Goal: Information Seeking & Learning: Learn about a topic

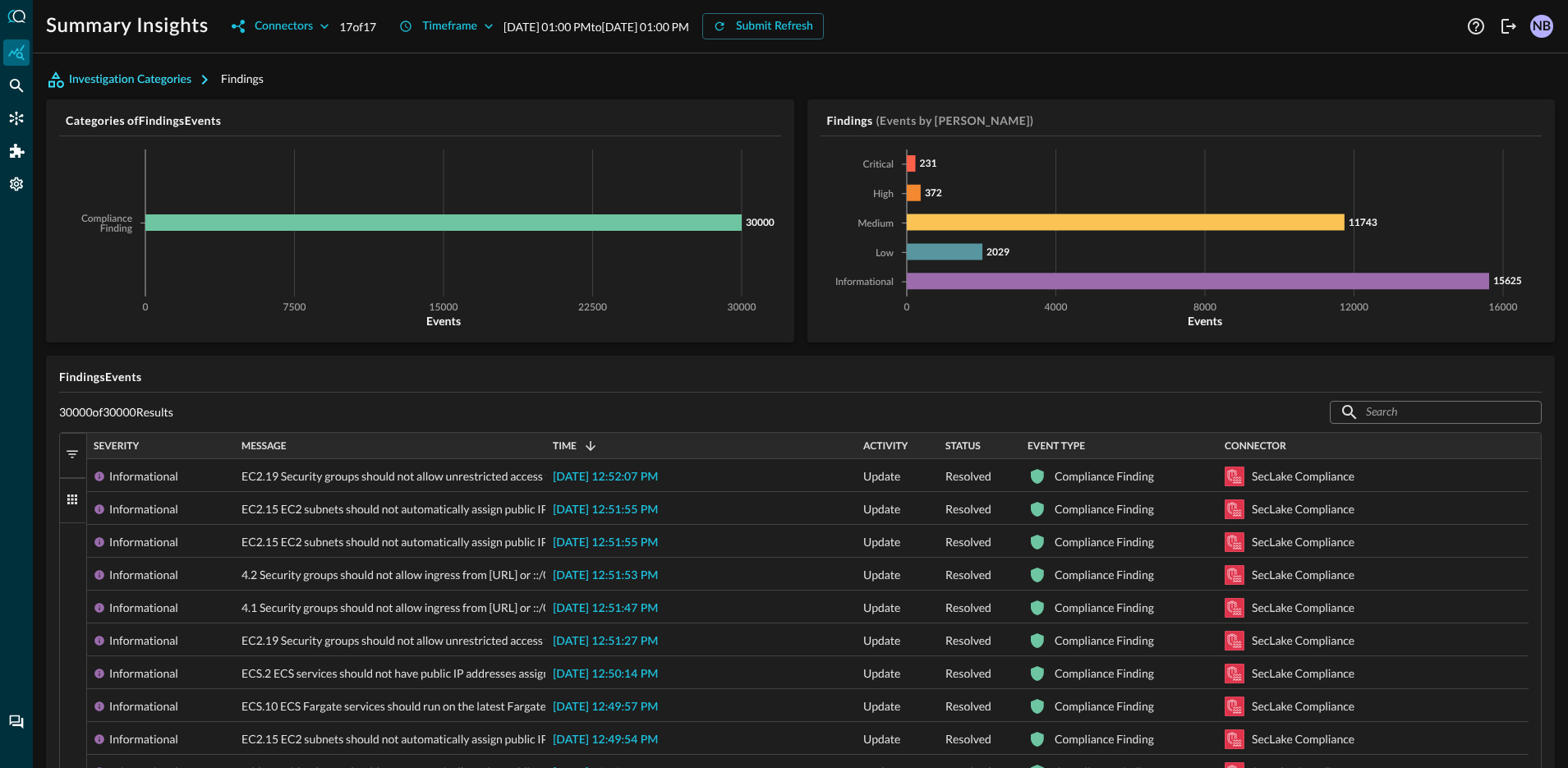
click at [161, 76] on button "Investigation Categories" at bounding box center [133, 79] width 175 height 27
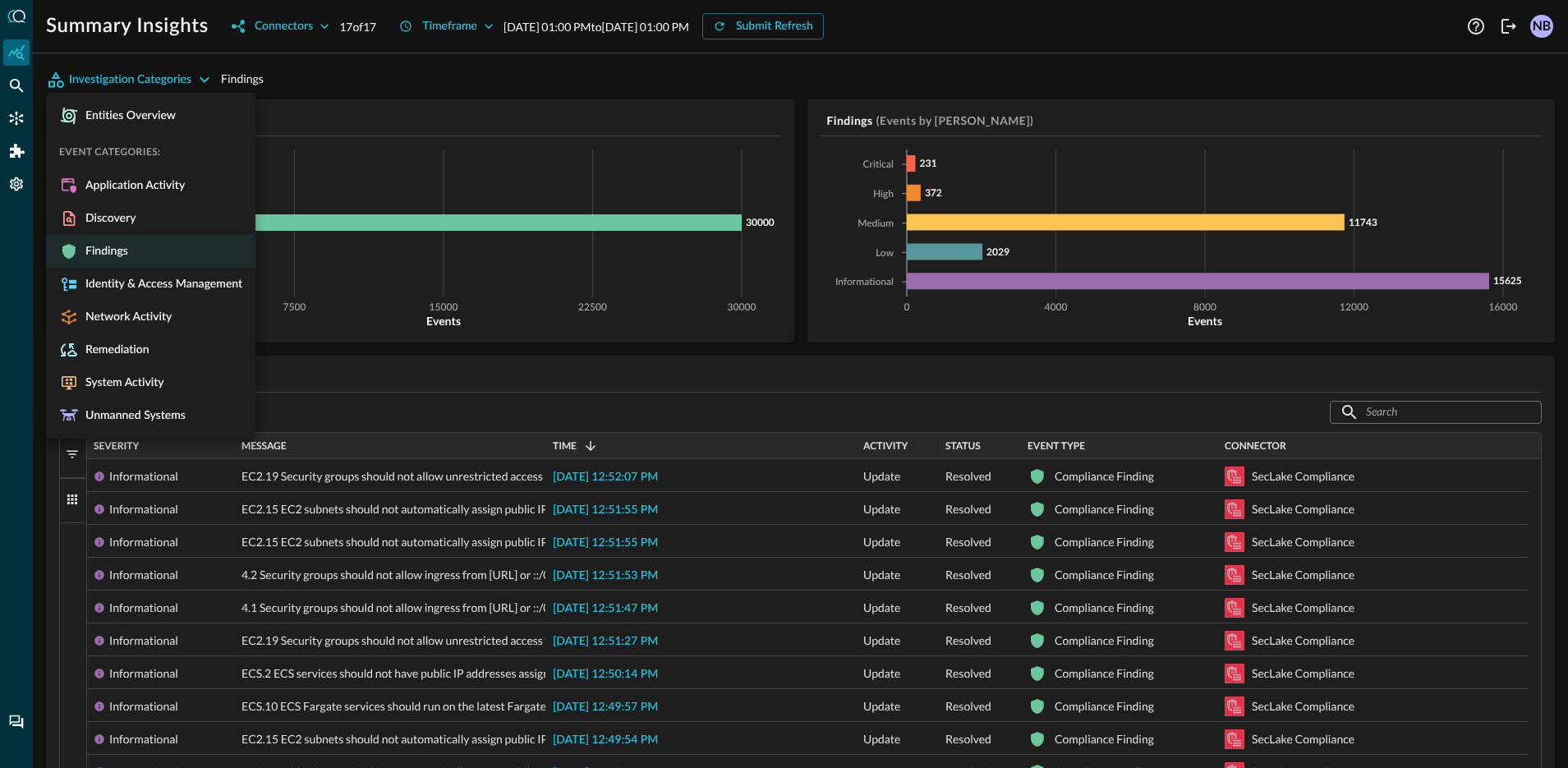
click at [377, 57] on div at bounding box center [784, 384] width 1568 height 768
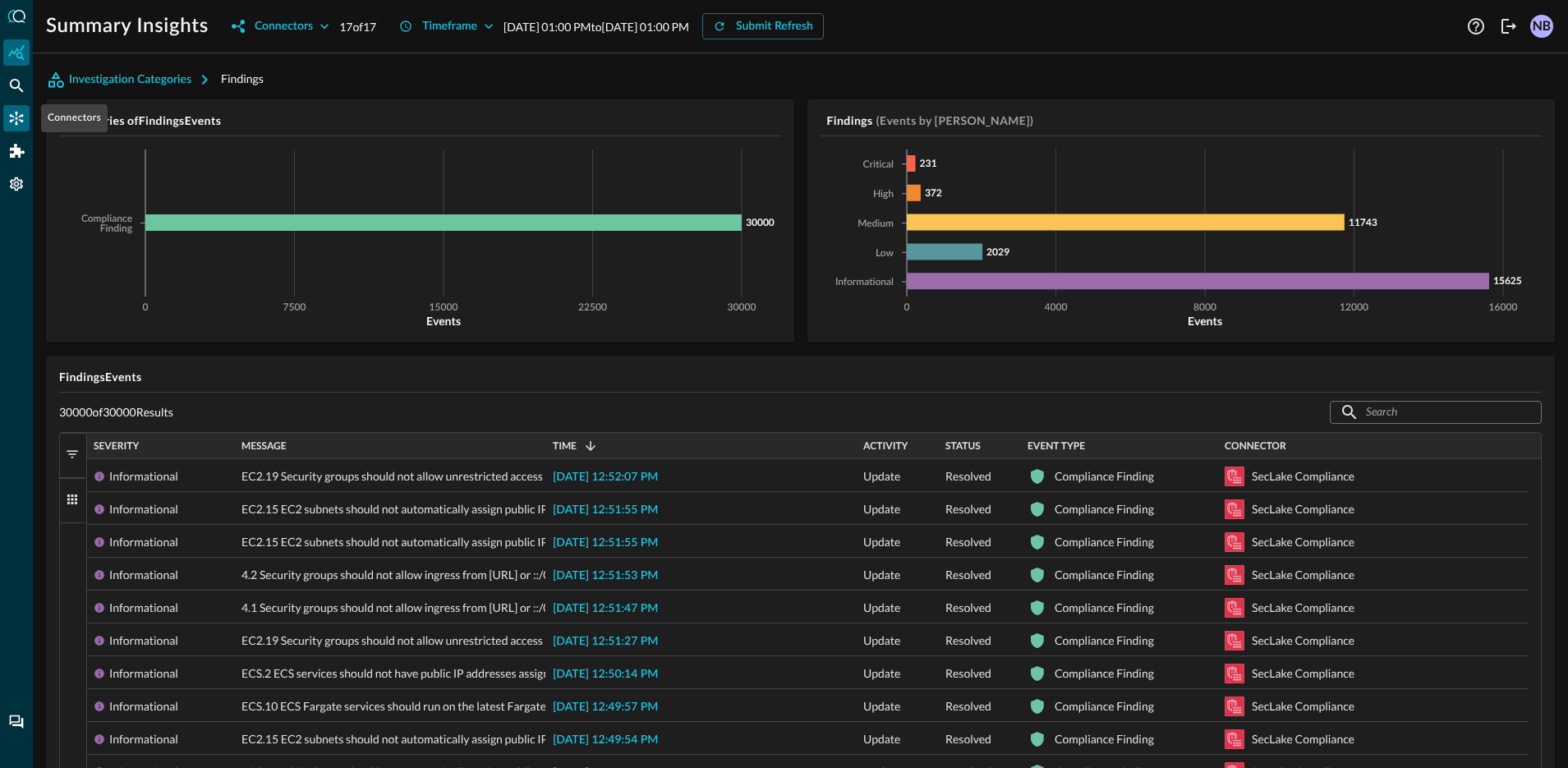
click at [17, 120] on icon "Connectors" at bounding box center [16, 118] width 17 height 17
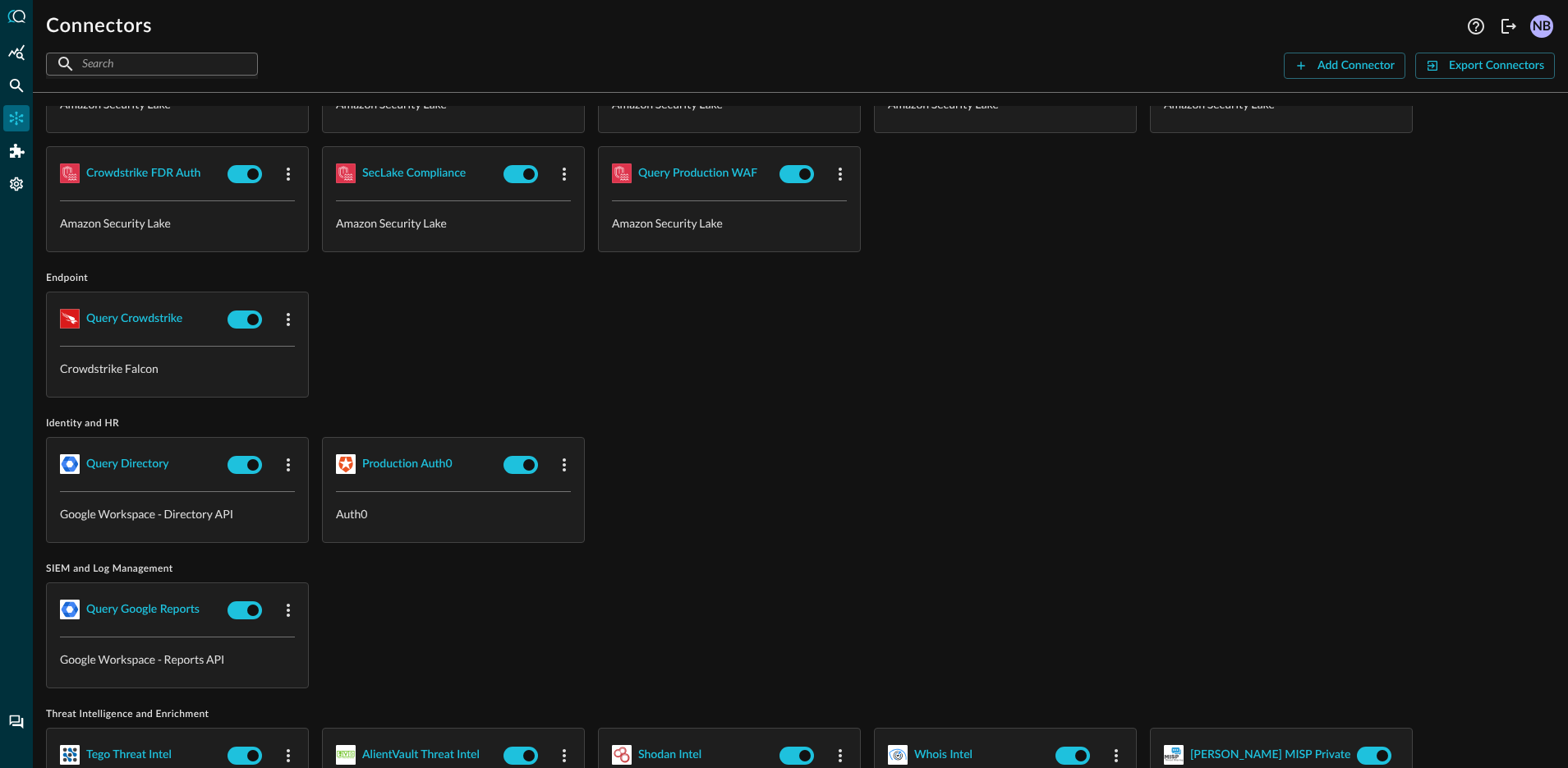
scroll to position [118, 0]
click at [137, 465] on div "Query Directory" at bounding box center [127, 466] width 83 height 21
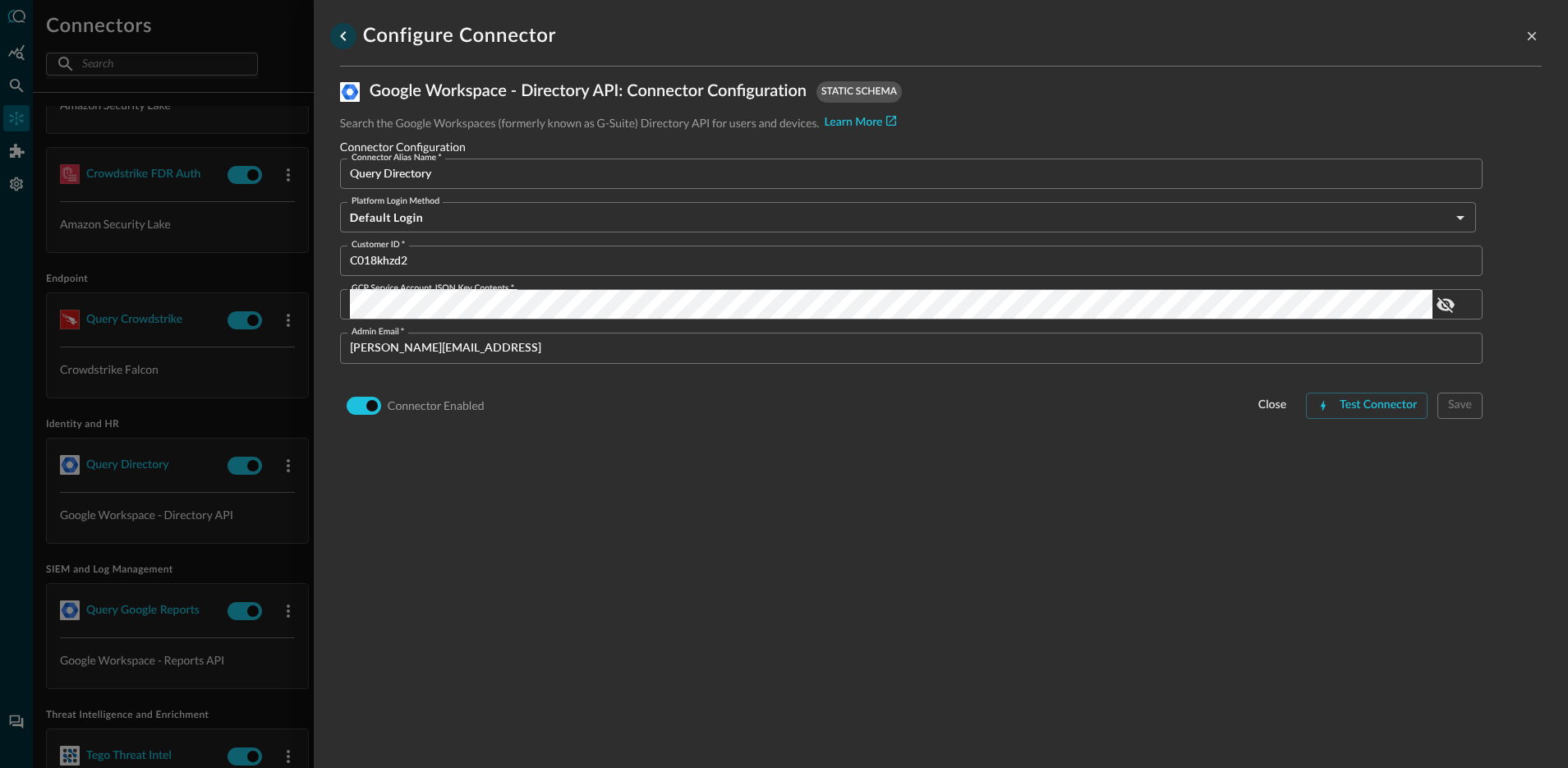
click at [344, 36] on icon "go back" at bounding box center [344, 37] width 20 height 20
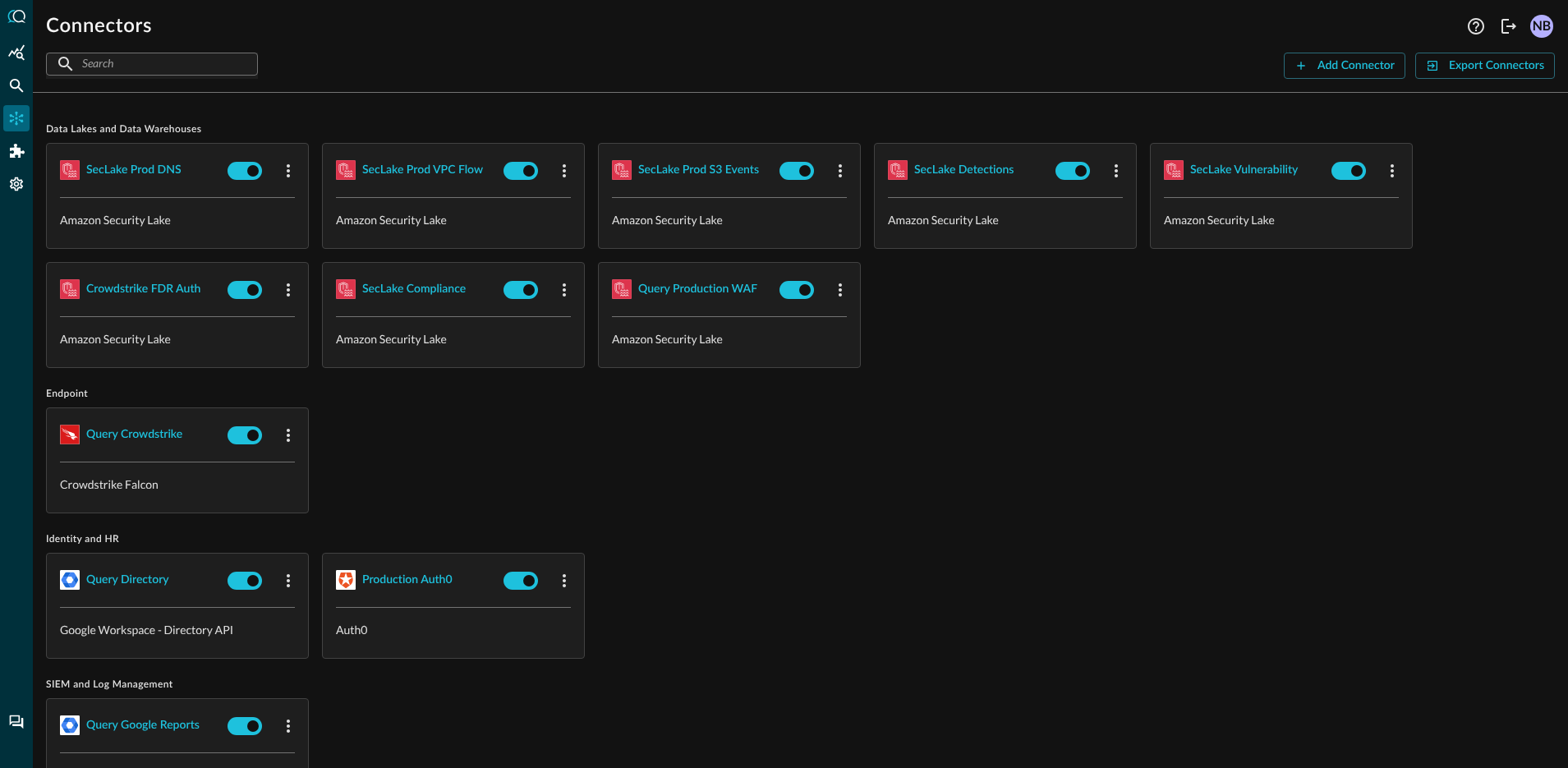
scroll to position [0, 0]
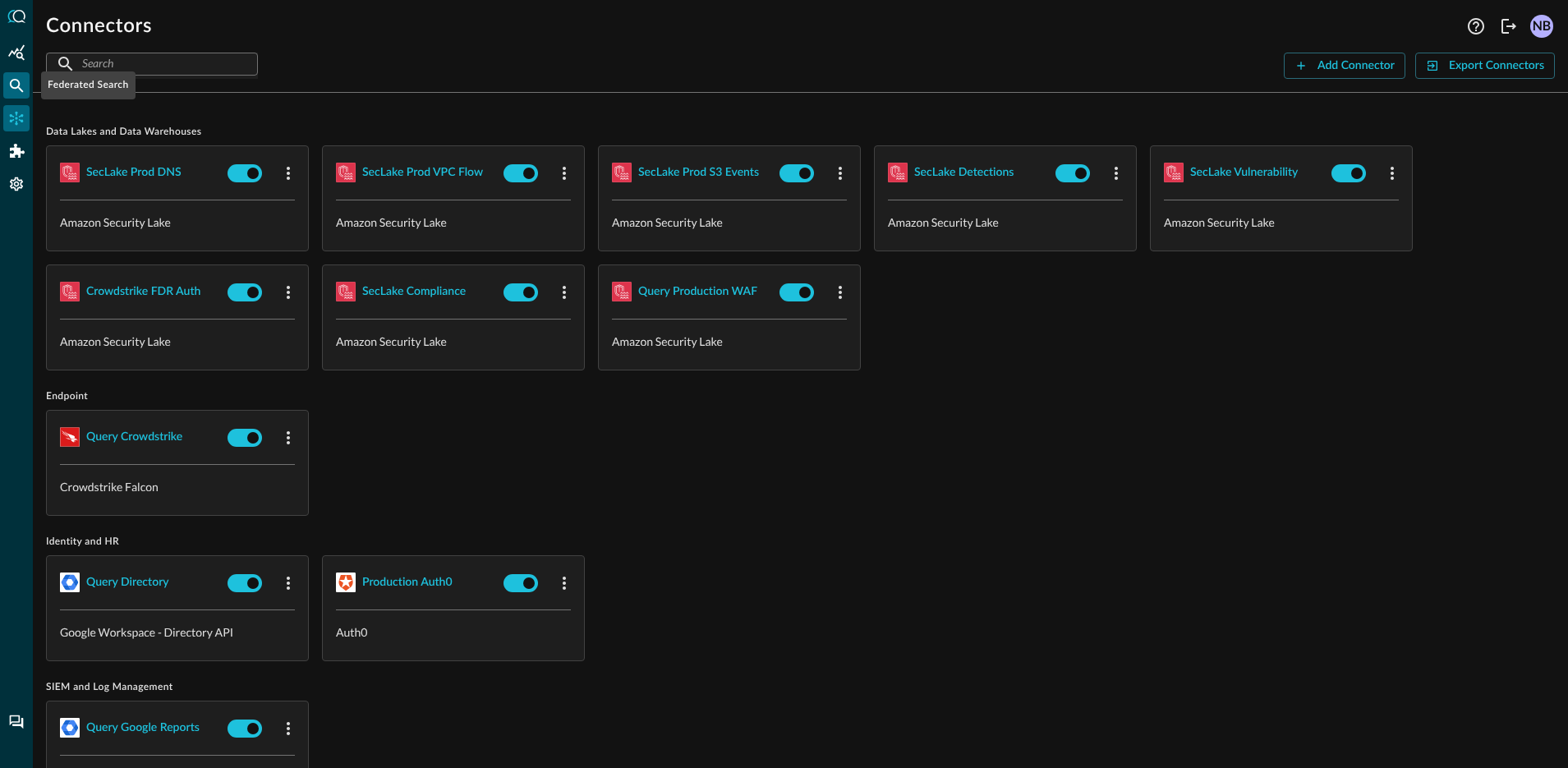
click at [27, 94] on div "Federated Search" at bounding box center [16, 85] width 27 height 27
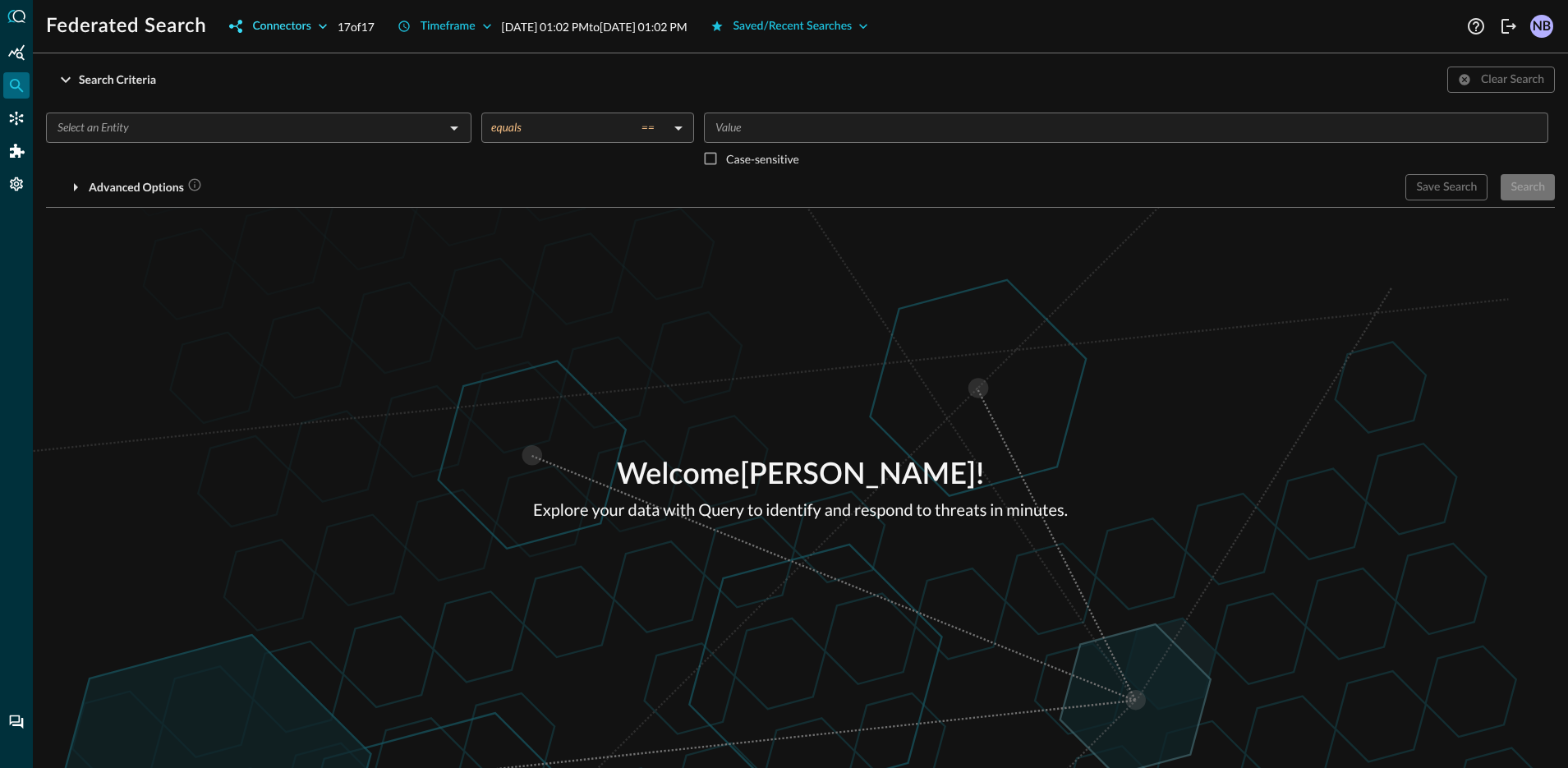
click at [303, 32] on div "Connectors" at bounding box center [281, 27] width 58 height 21
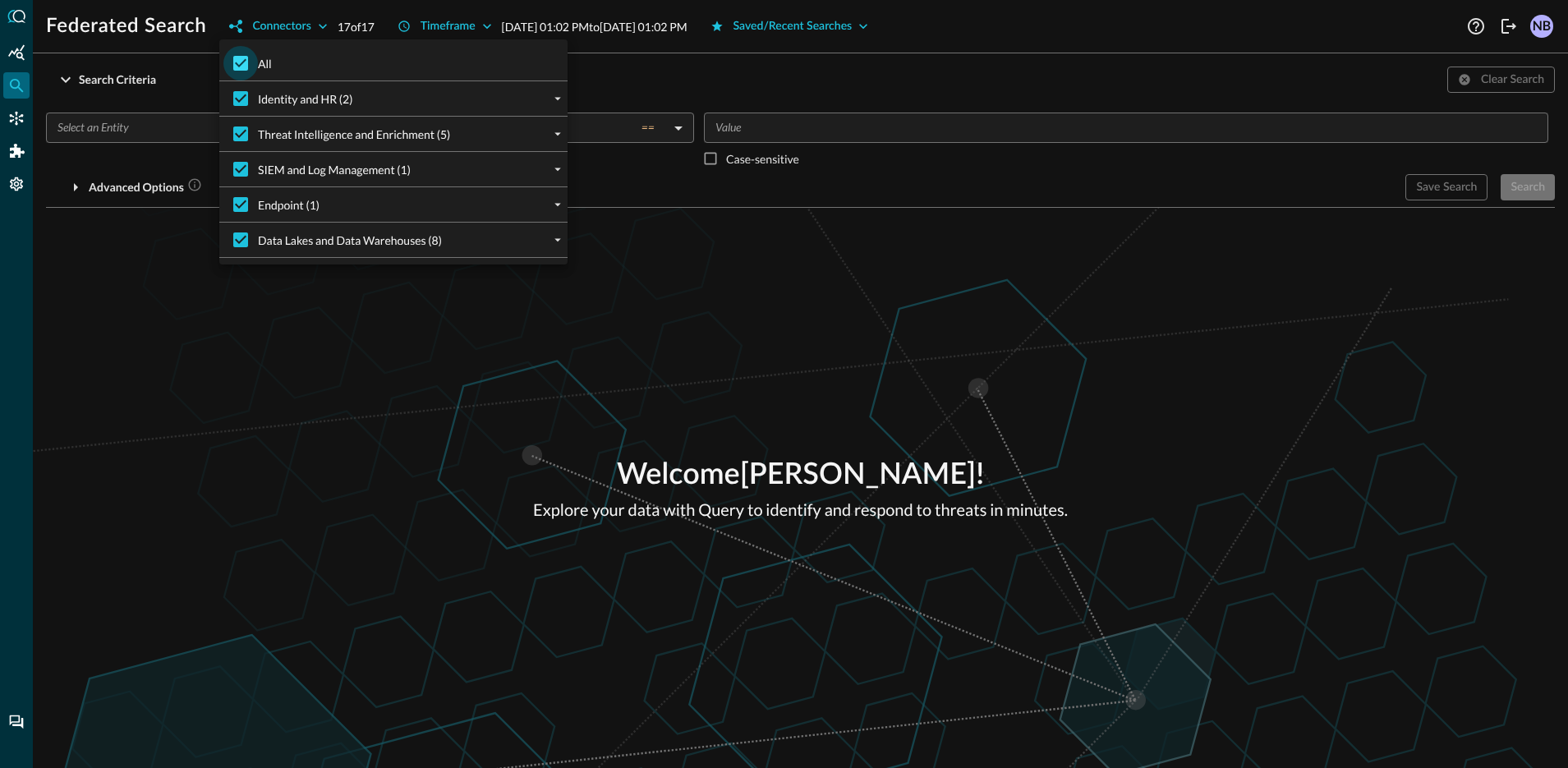
click at [242, 60] on input "All" at bounding box center [240, 63] width 35 height 35
checkbox input "false"
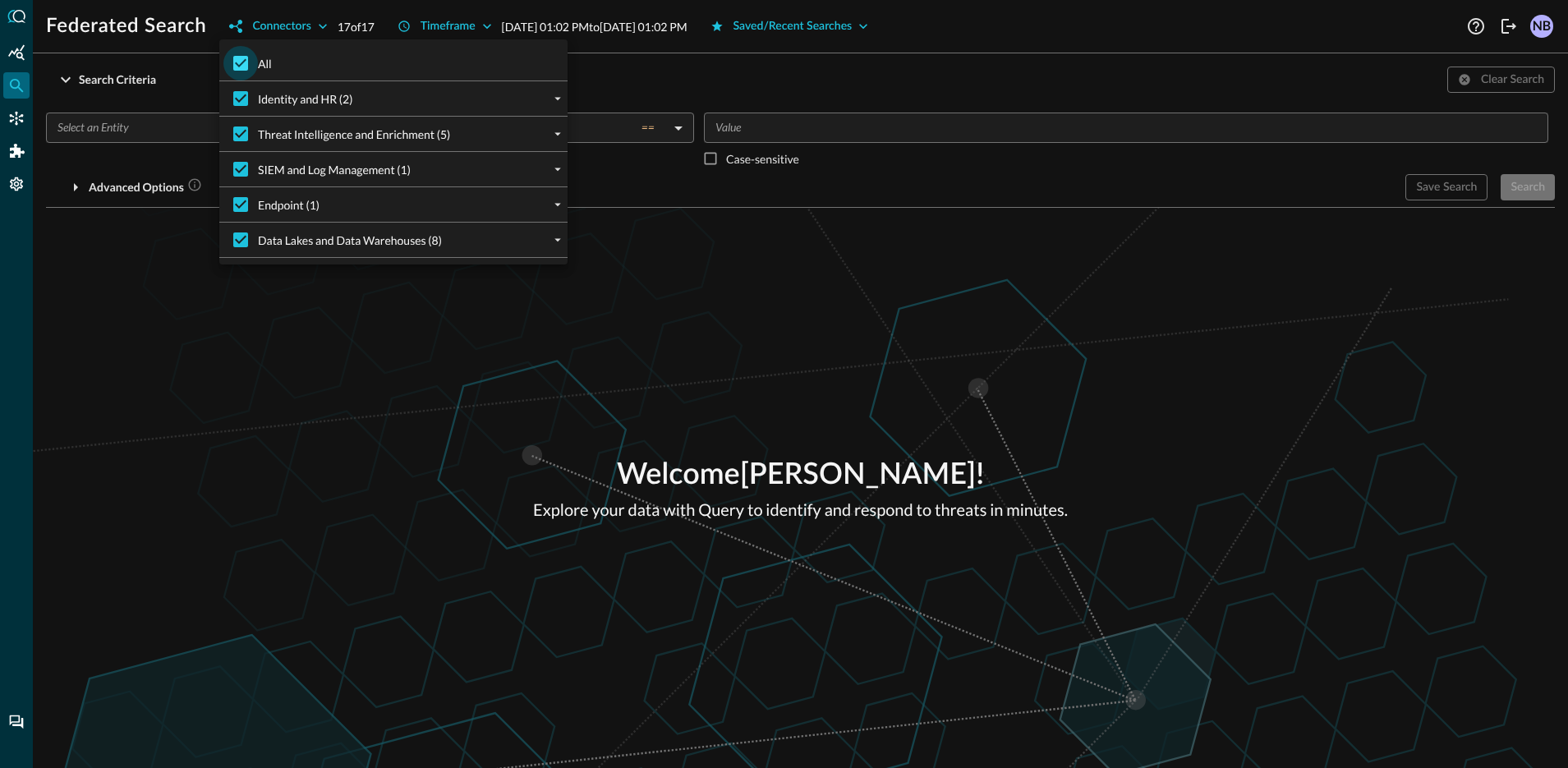
checkbox input "false"
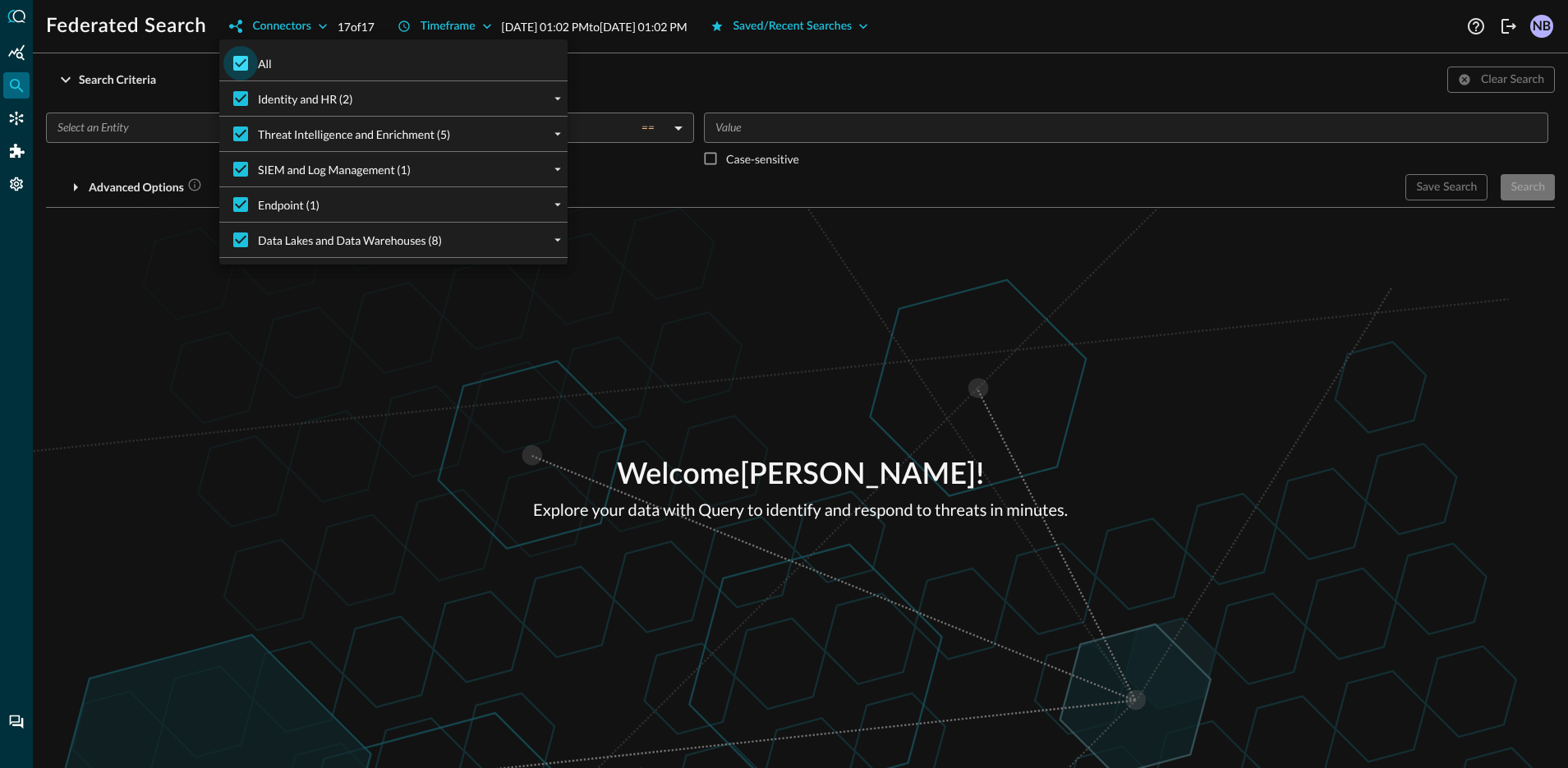
checkbox input "false"
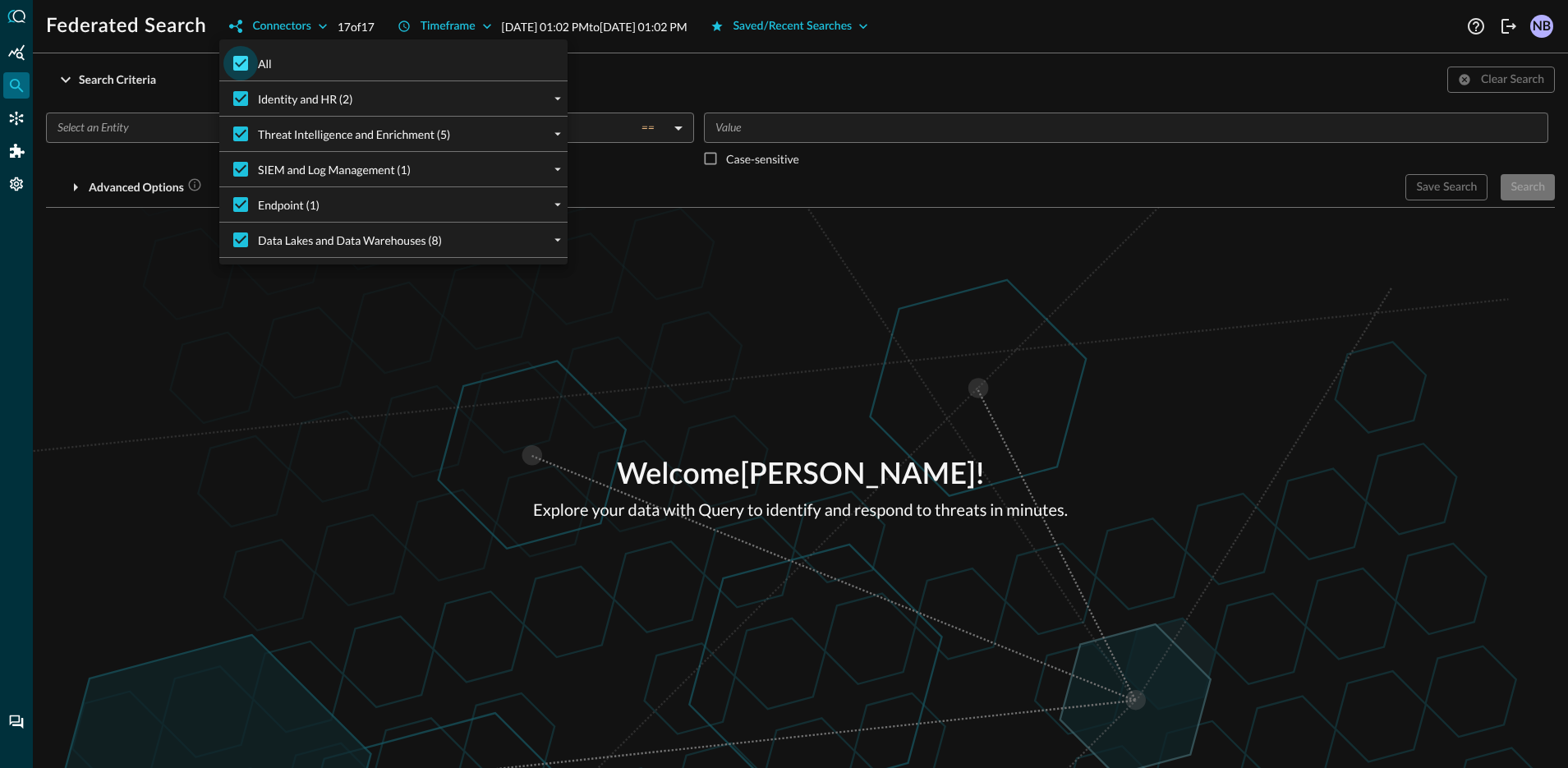
checkbox input "false"
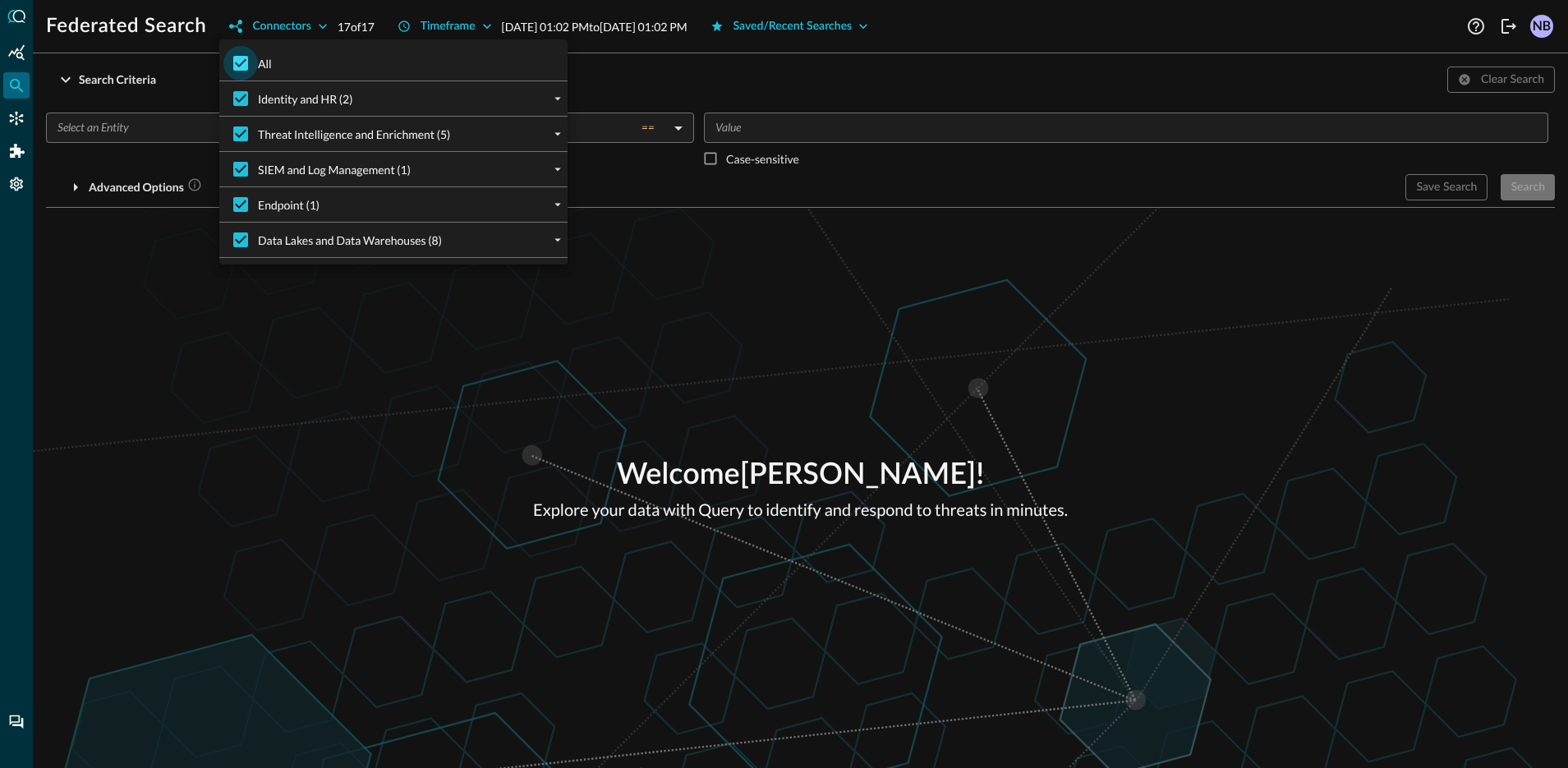
checkbox input "false"
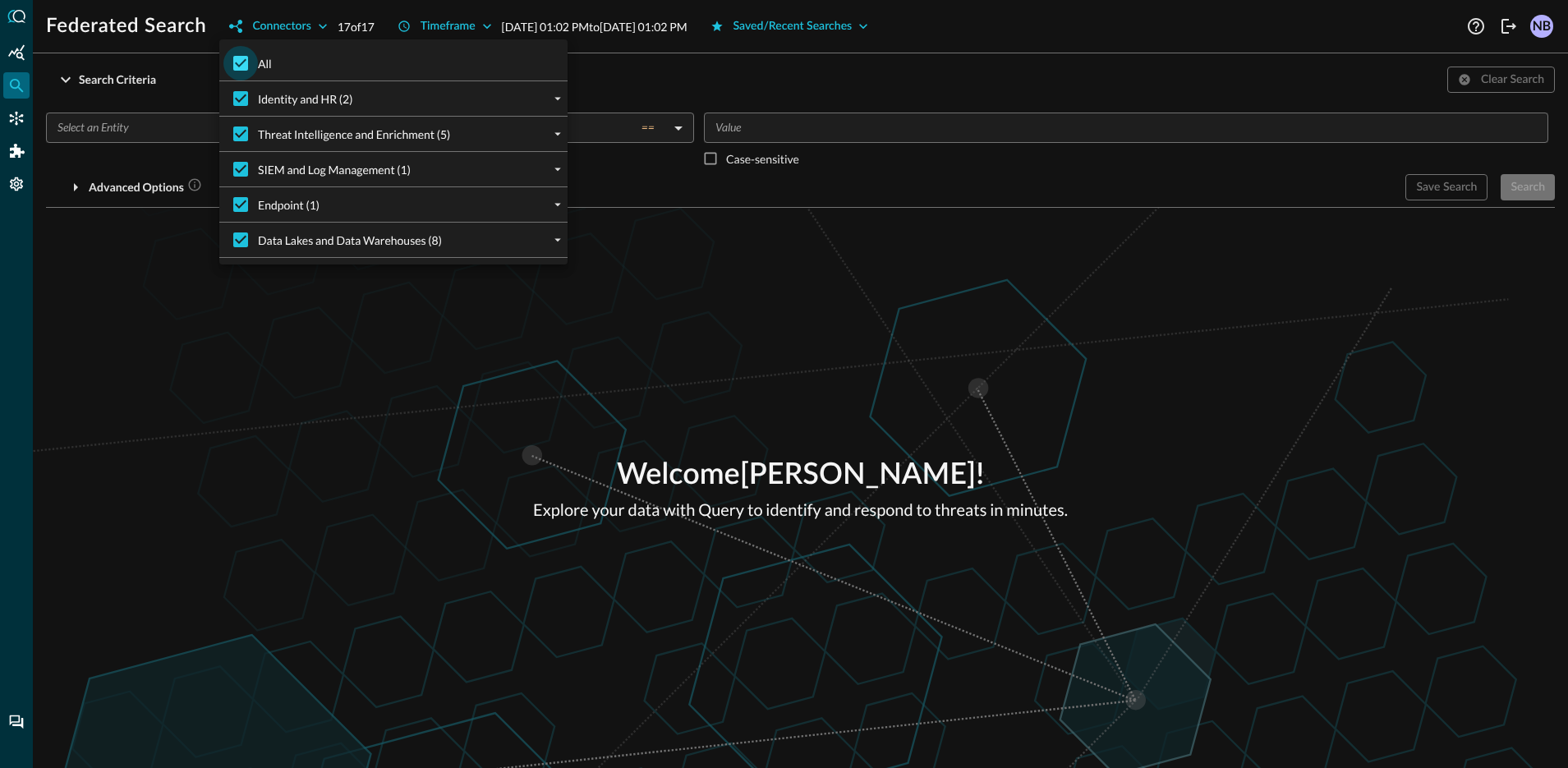
checkbox input "false"
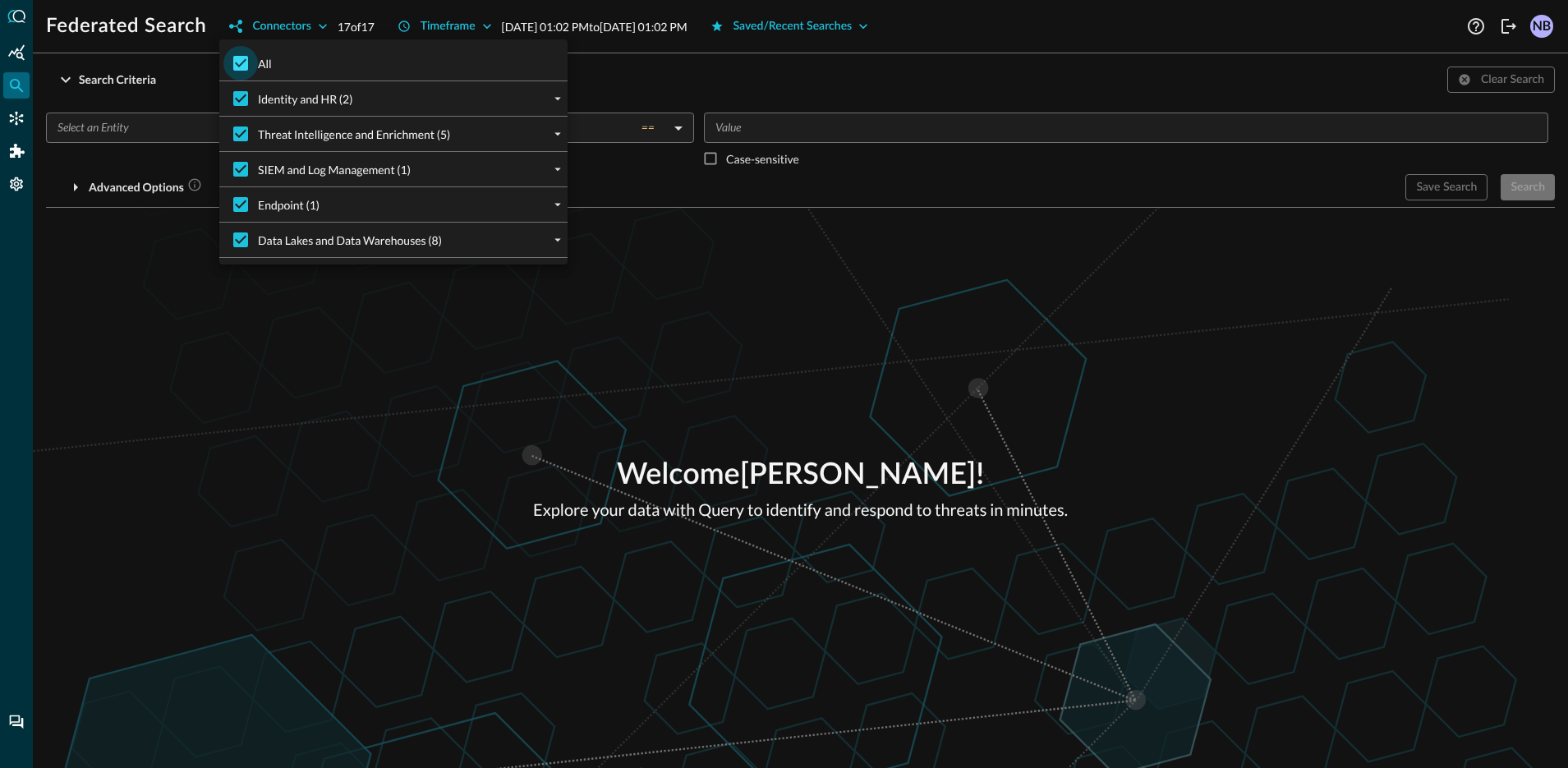
checkbox input "false"
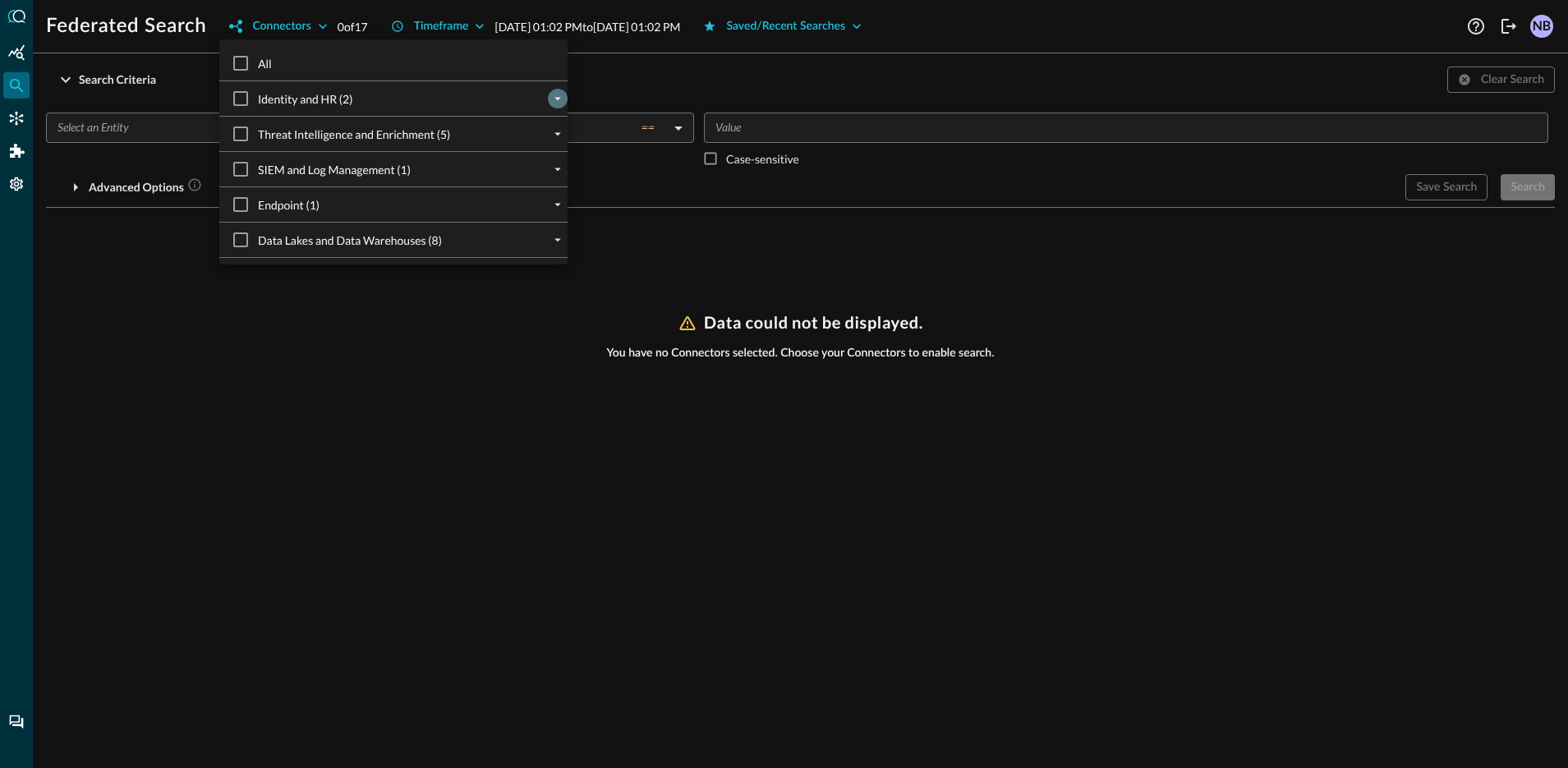
click at [550, 95] on icon "expand" at bounding box center [557, 98] width 15 height 15
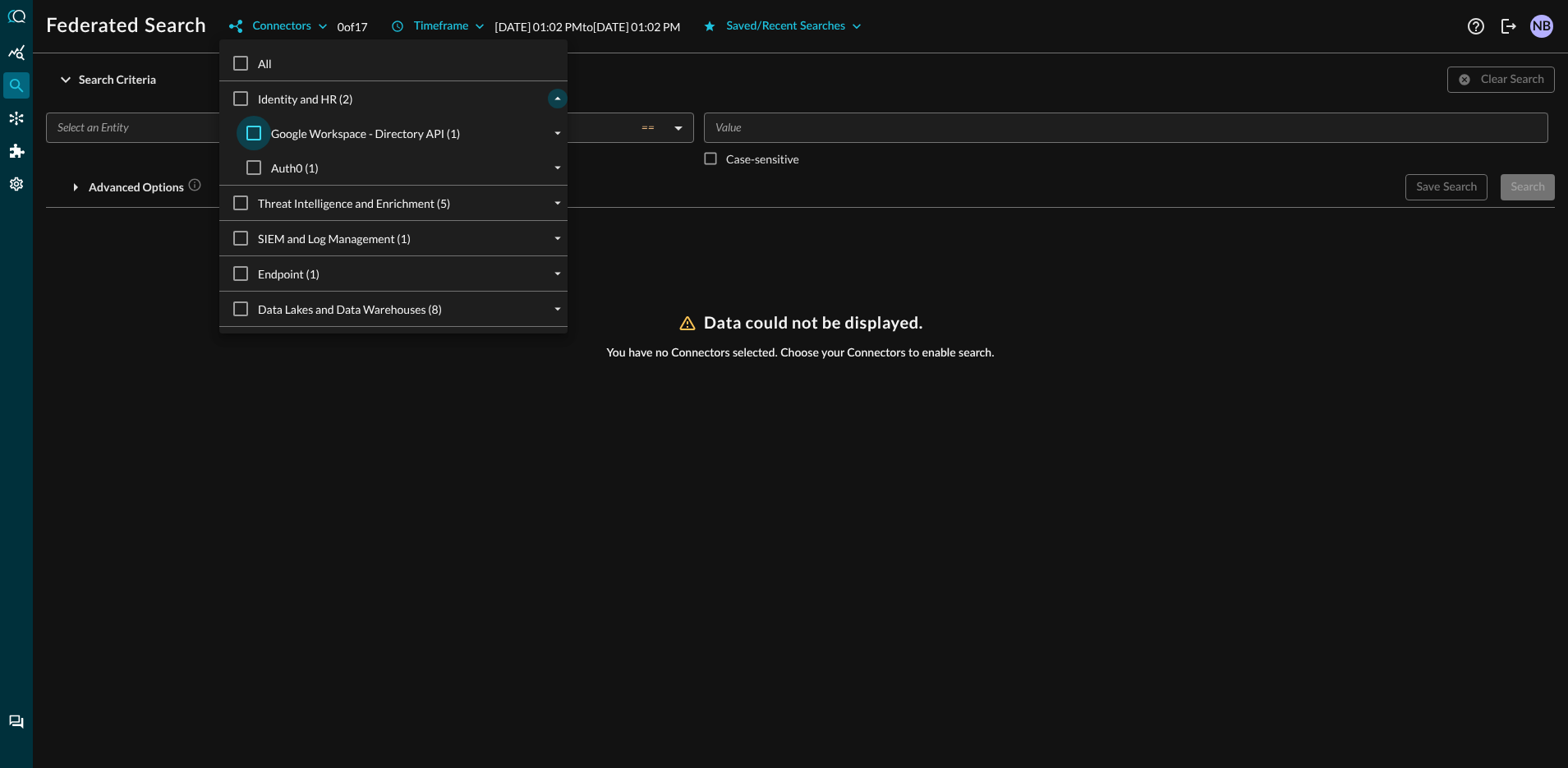
click at [258, 134] on input "Google Workspace - Directory API (1)" at bounding box center [253, 132] width 35 height 35
checkbox input "true"
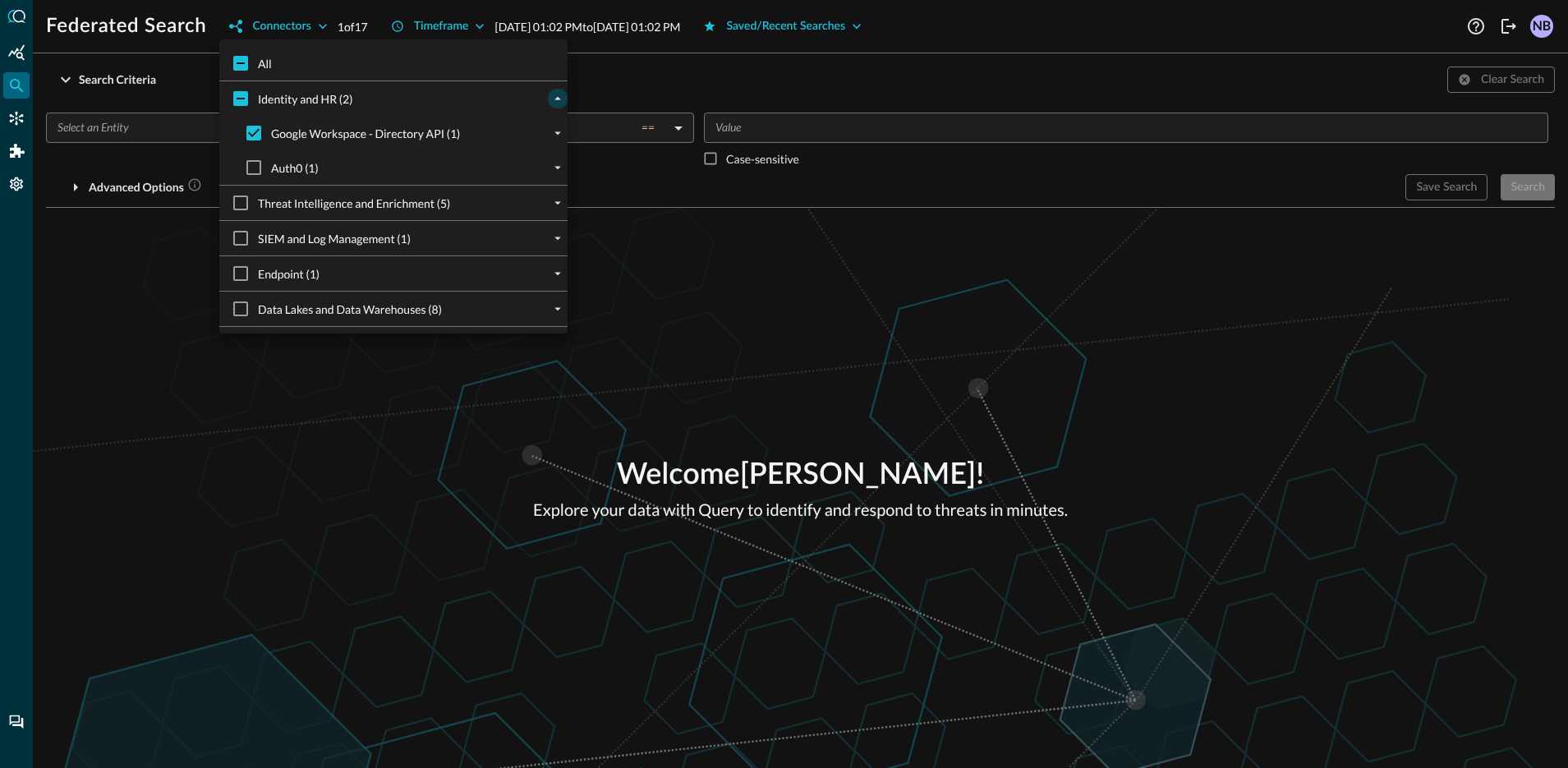
click at [660, 66] on div at bounding box center [784, 384] width 1568 height 768
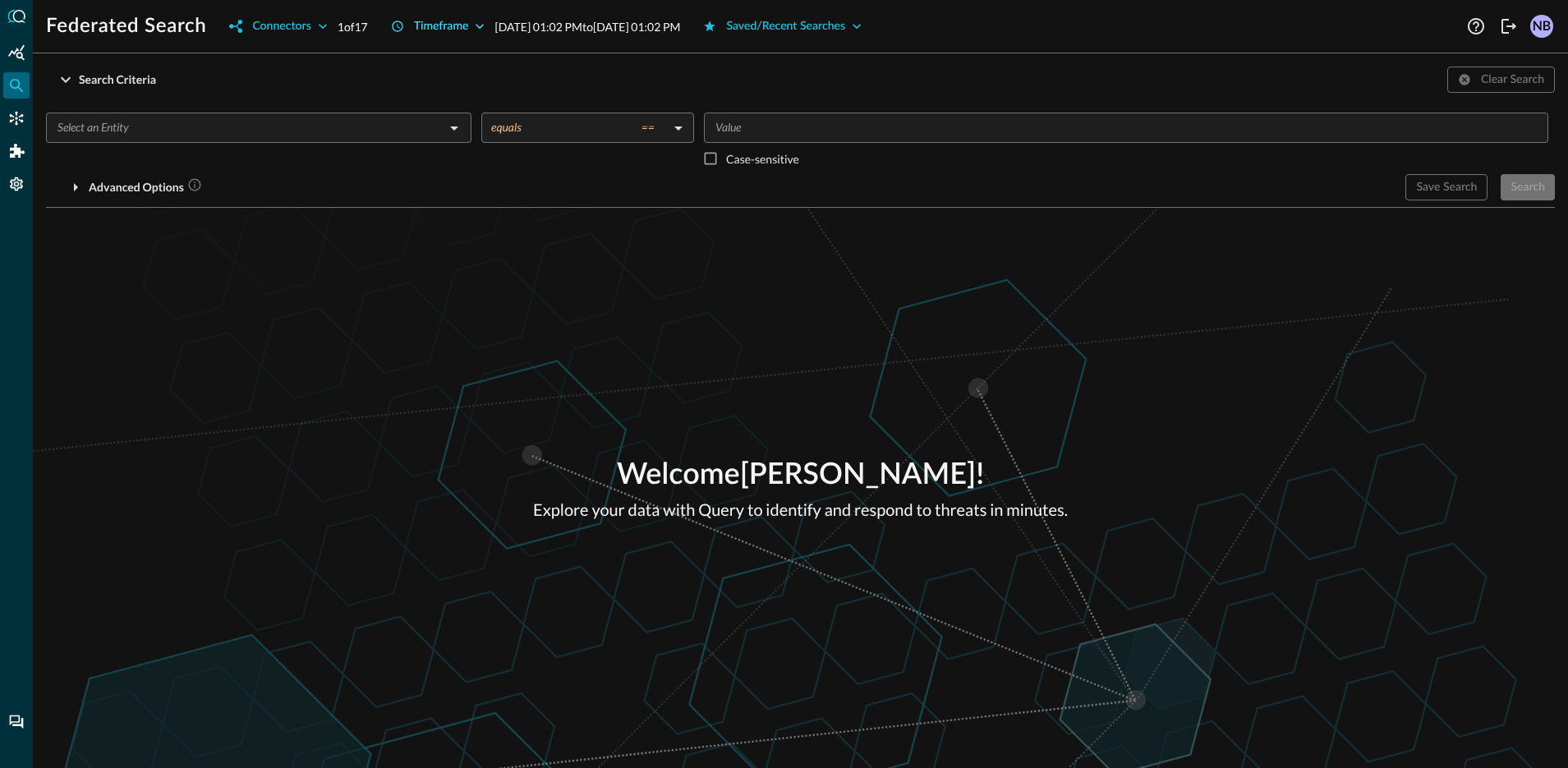
click at [469, 27] on div "Timeframe" at bounding box center [442, 27] width 55 height 21
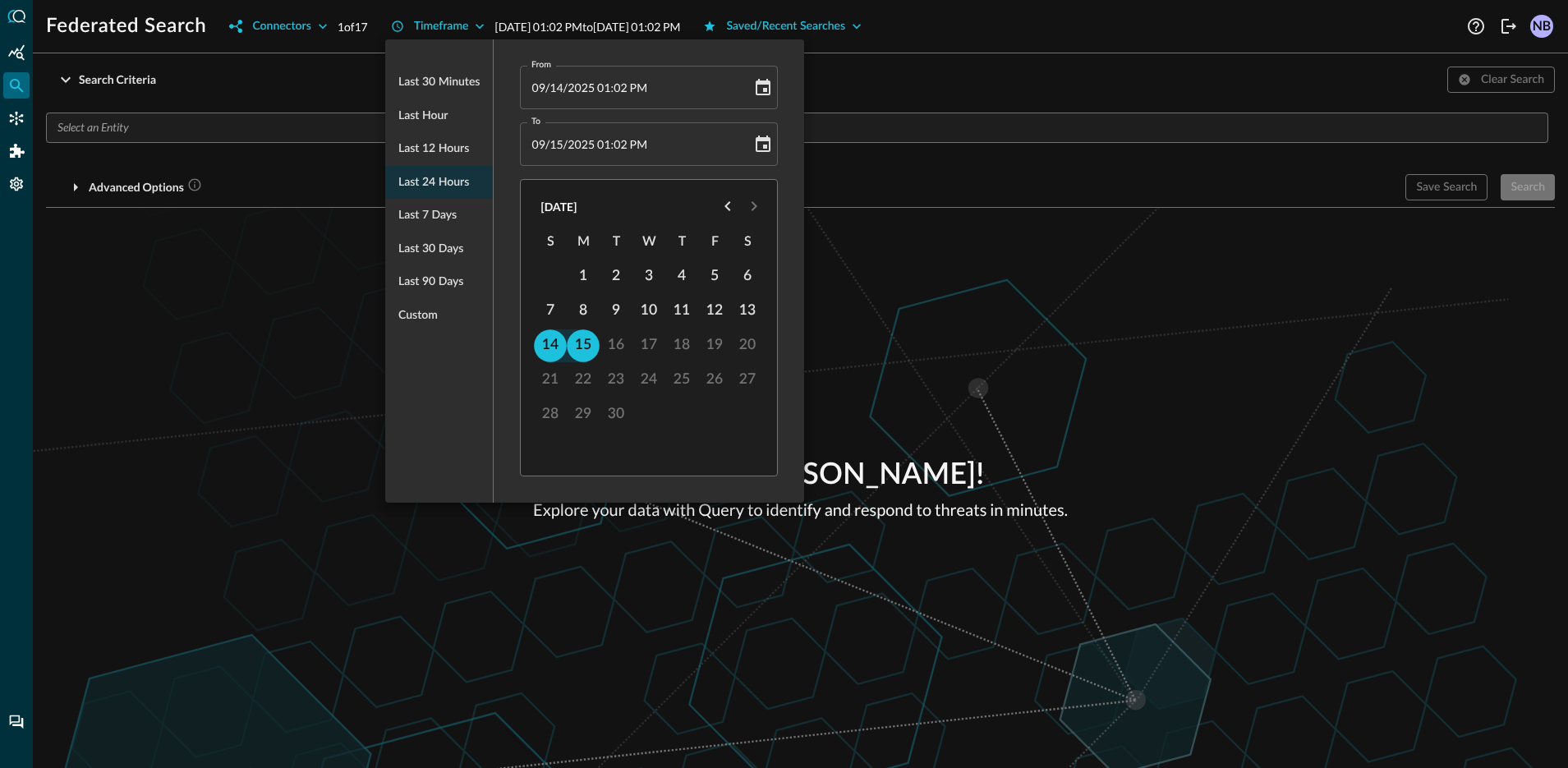
click at [296, 80] on div at bounding box center [784, 384] width 1568 height 768
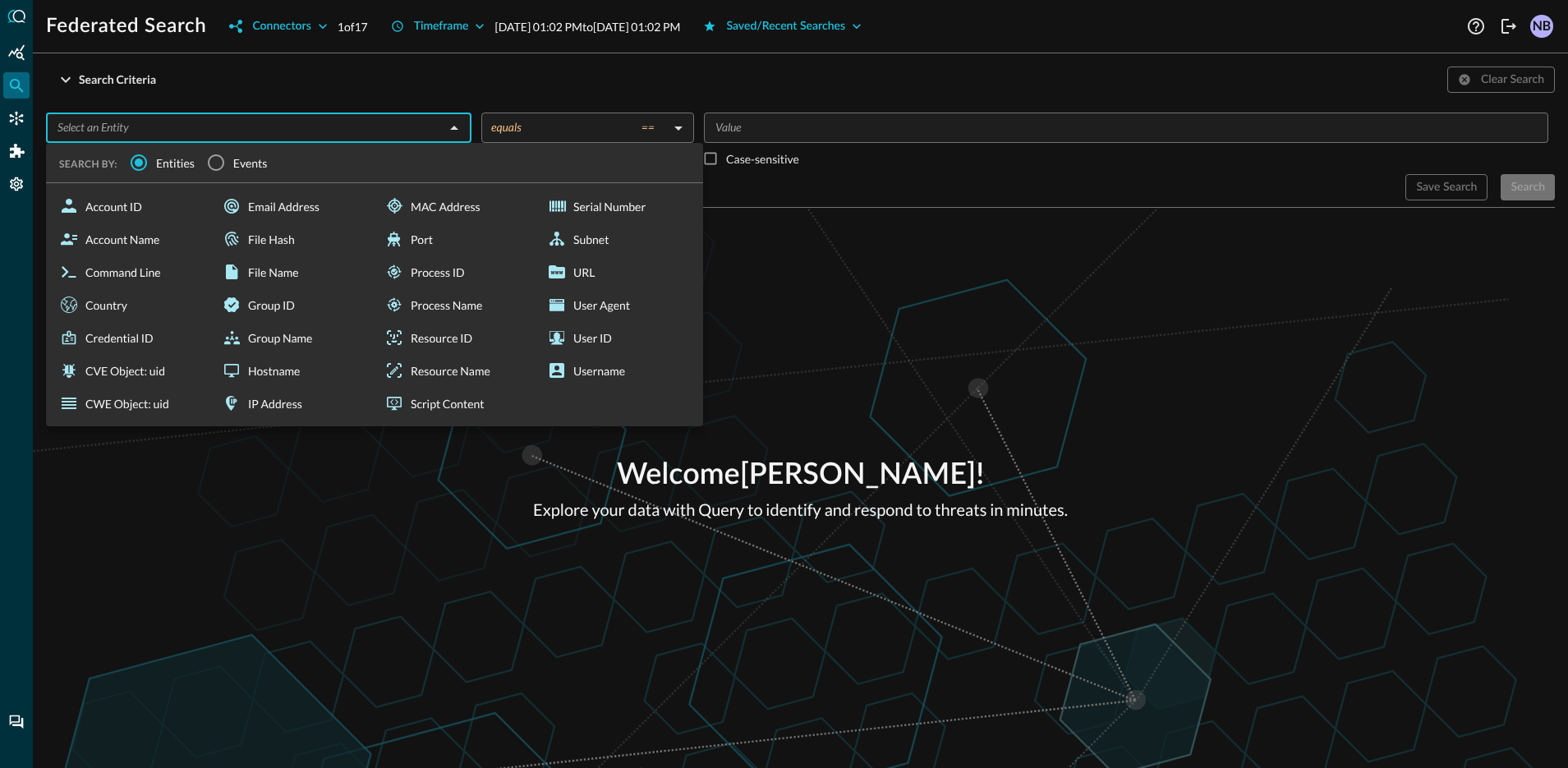
click at [241, 129] on input "text" at bounding box center [245, 128] width 388 height 21
click at [207, 163] on input "Events" at bounding box center [215, 162] width 35 height 35
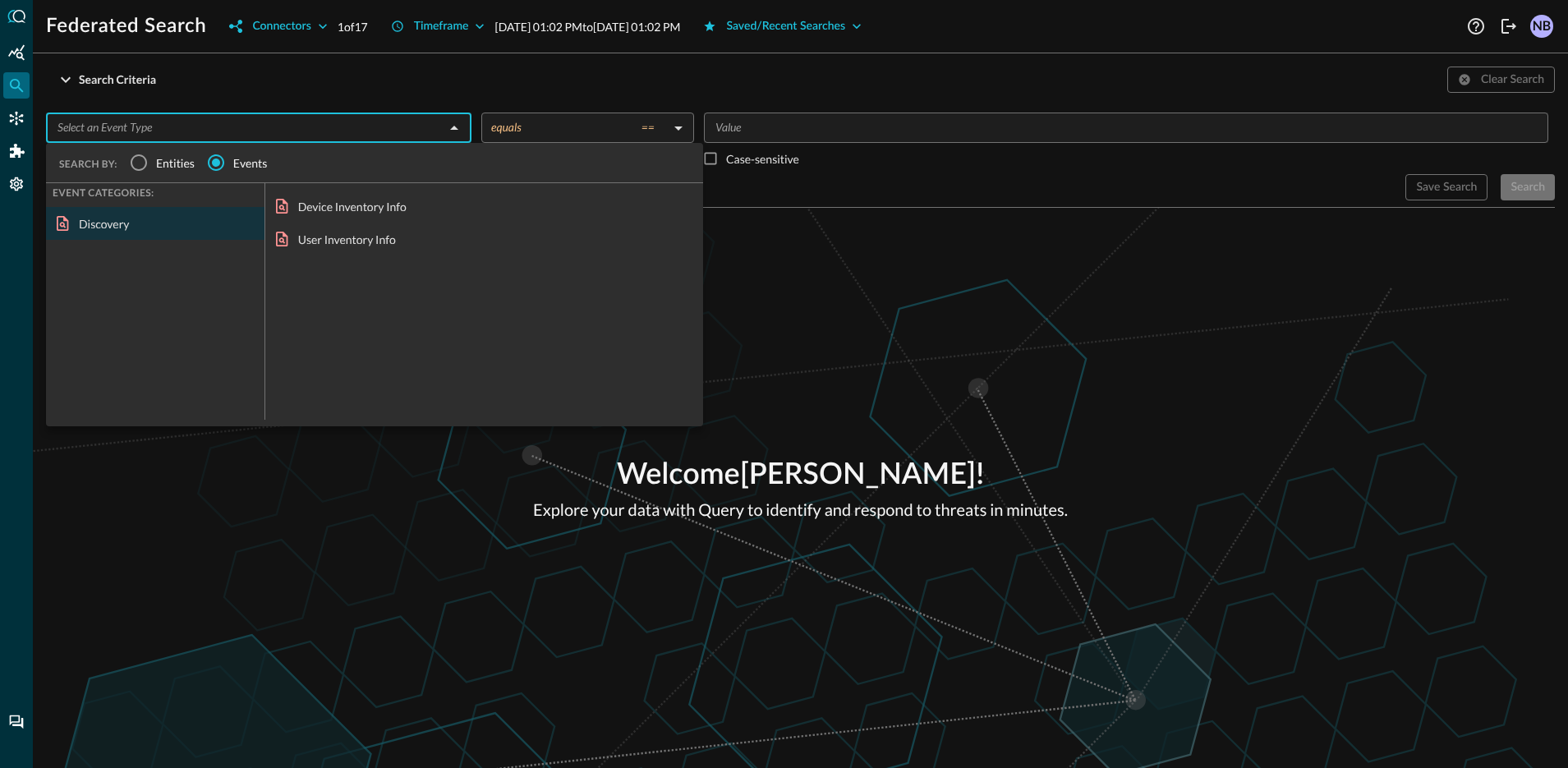
click at [228, 125] on input "text" at bounding box center [245, 128] width 388 height 21
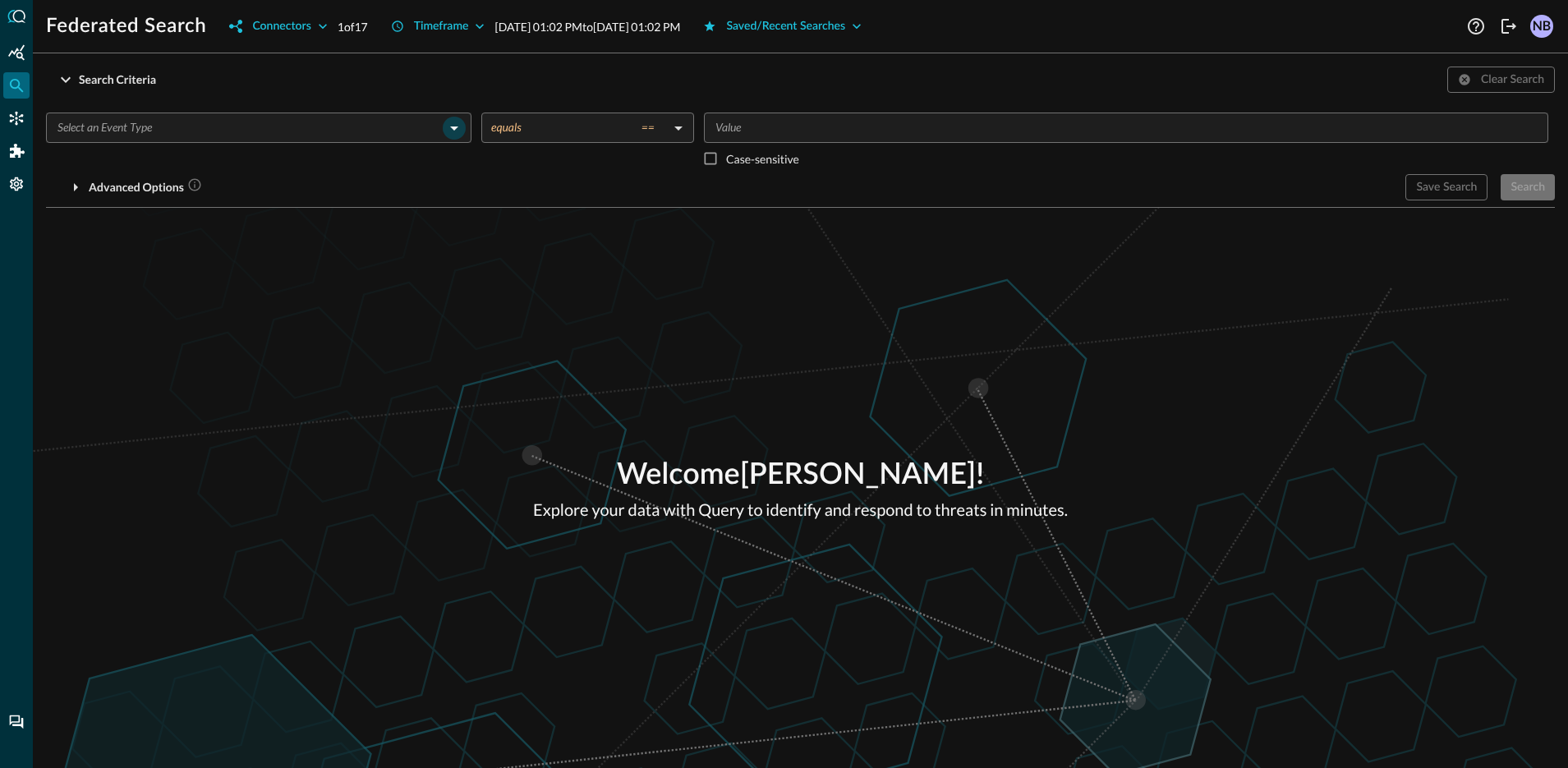
click at [459, 128] on icon "Open" at bounding box center [454, 128] width 20 height 20
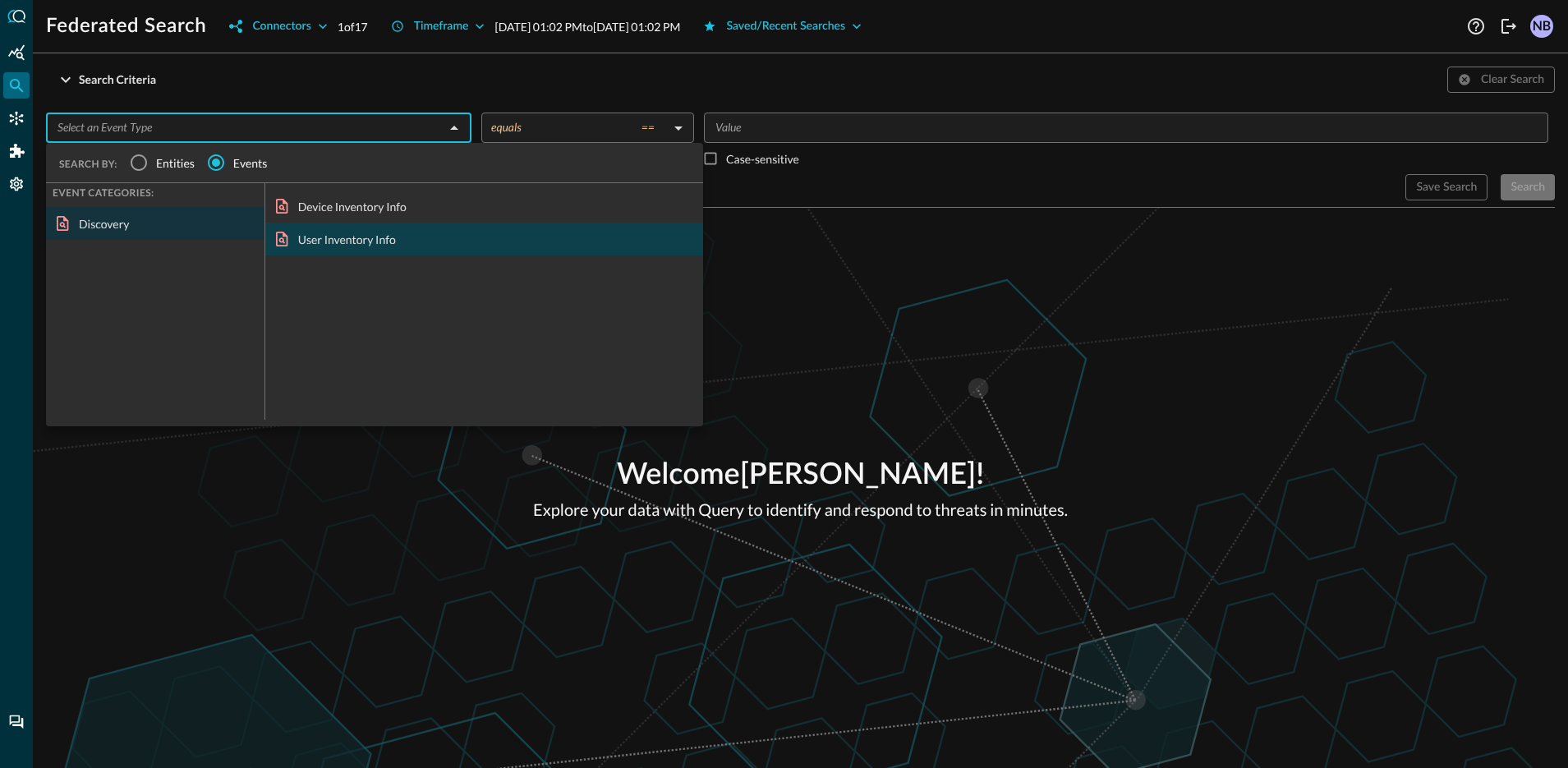
click at [332, 241] on div "User Inventory Info" at bounding box center [484, 238] width 438 height 33
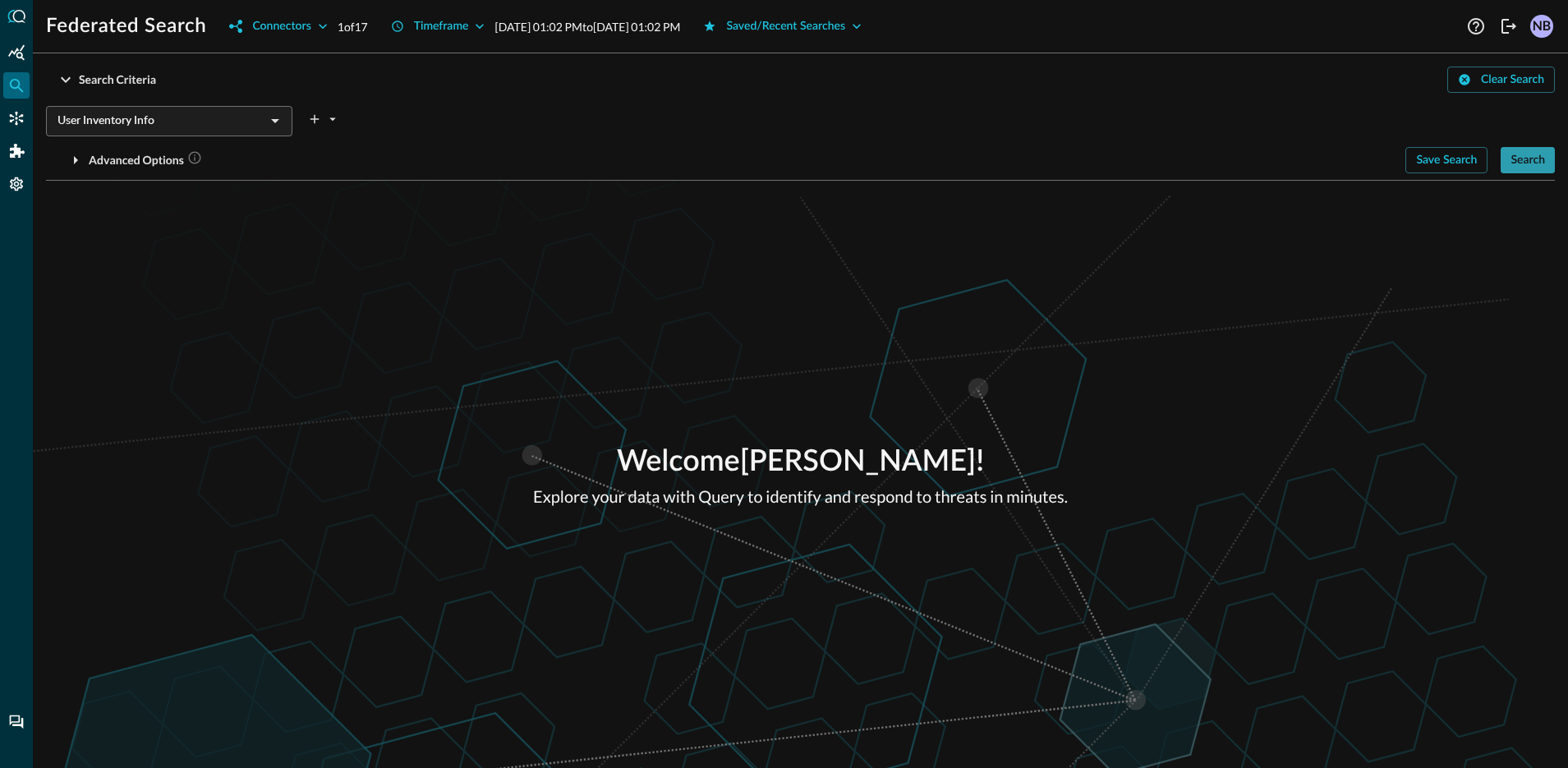
click at [1527, 155] on div "Search" at bounding box center [1527, 160] width 35 height 21
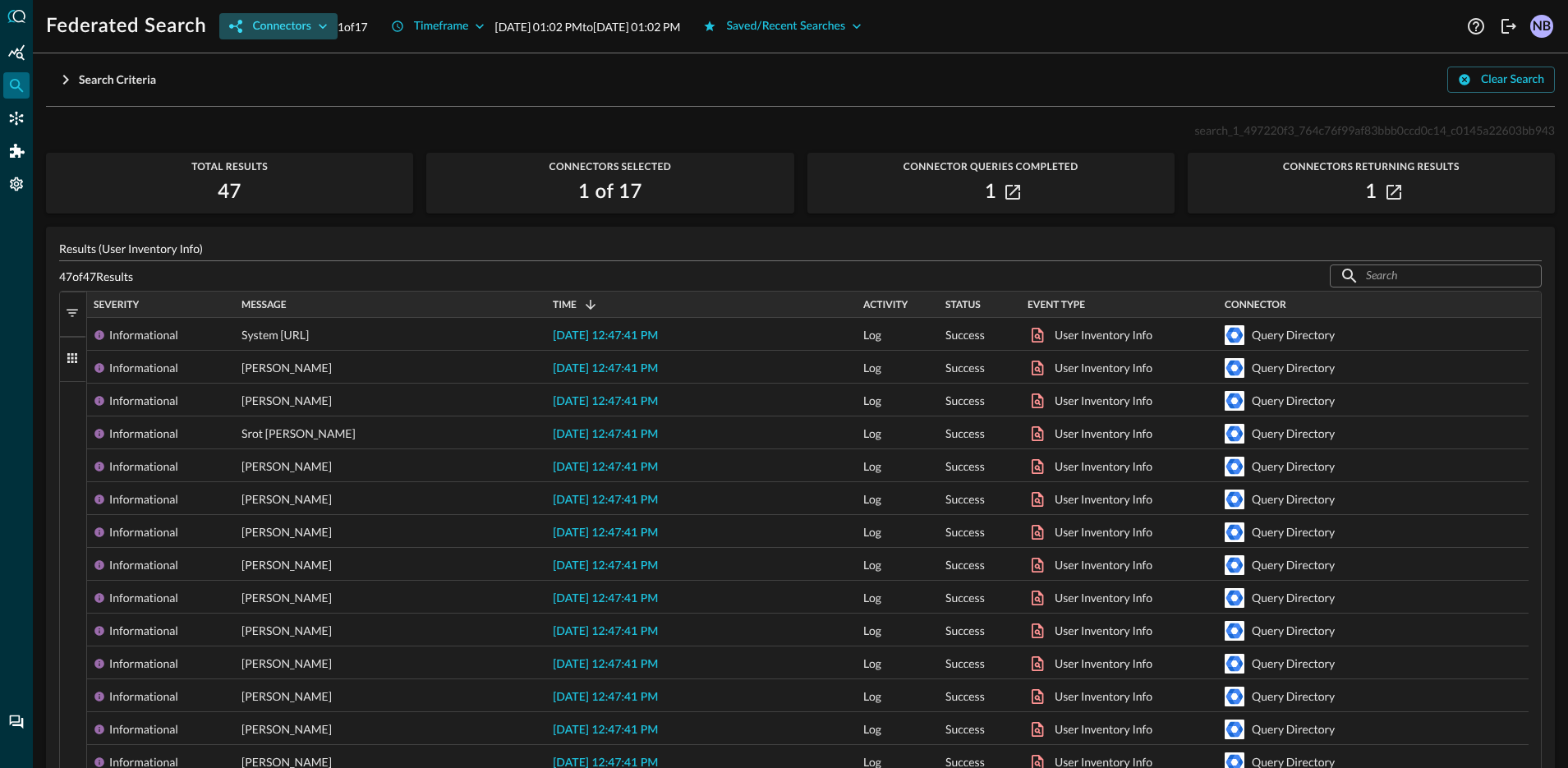
click at [318, 31] on icon "button" at bounding box center [322, 26] width 17 height 17
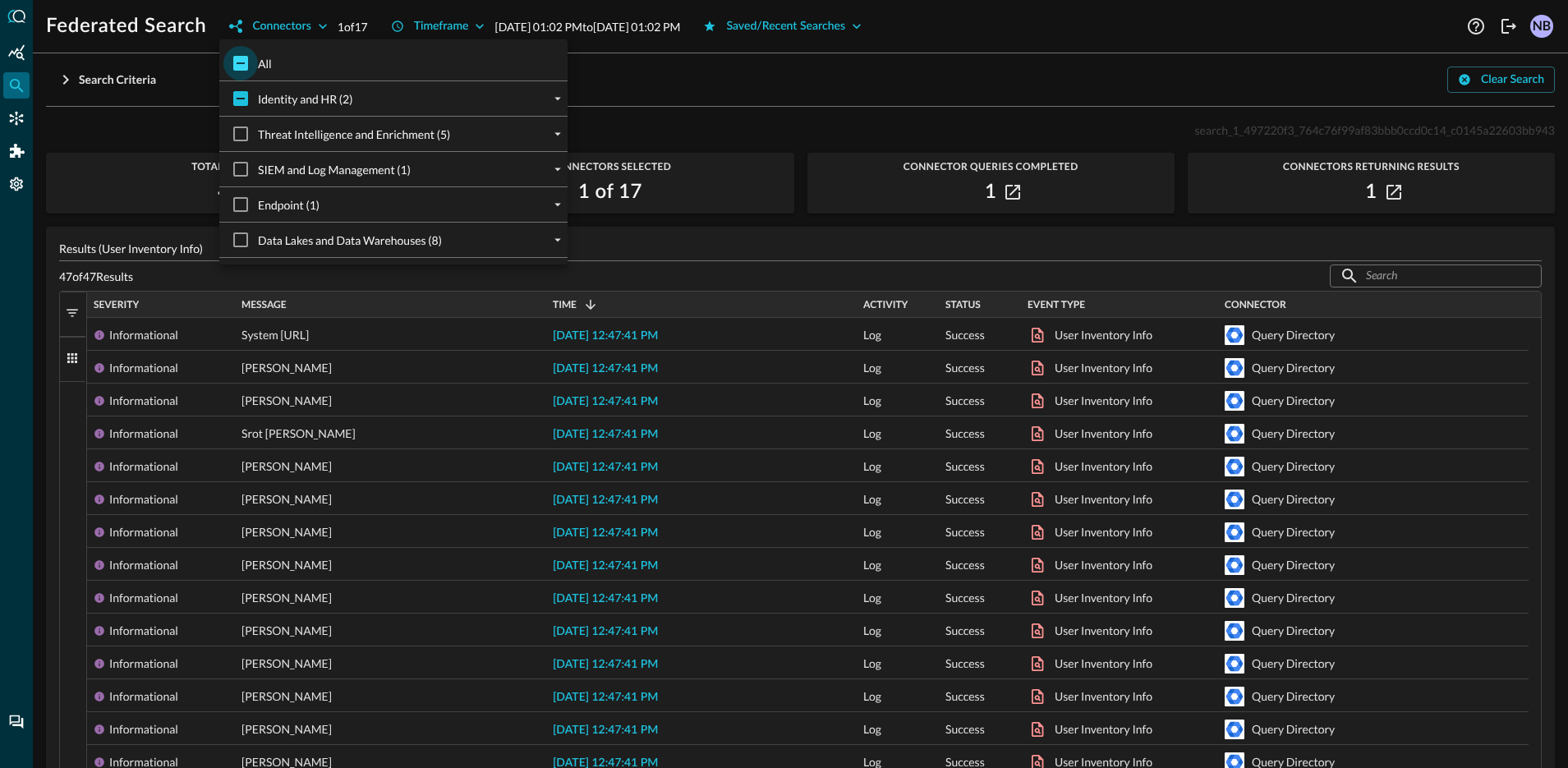
click at [234, 64] on input "All" at bounding box center [240, 63] width 35 height 35
checkbox input "true"
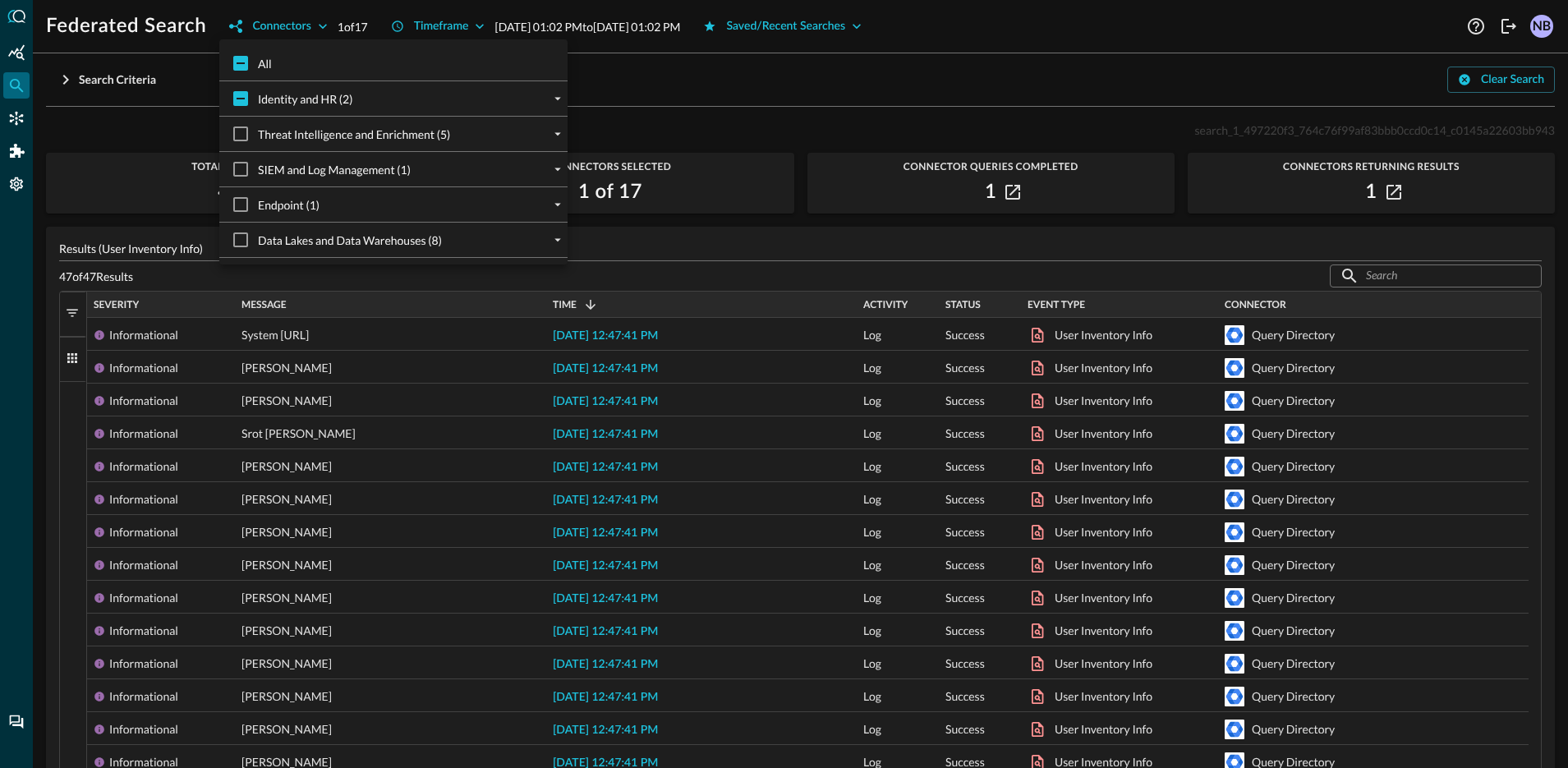
checkbox input "true"
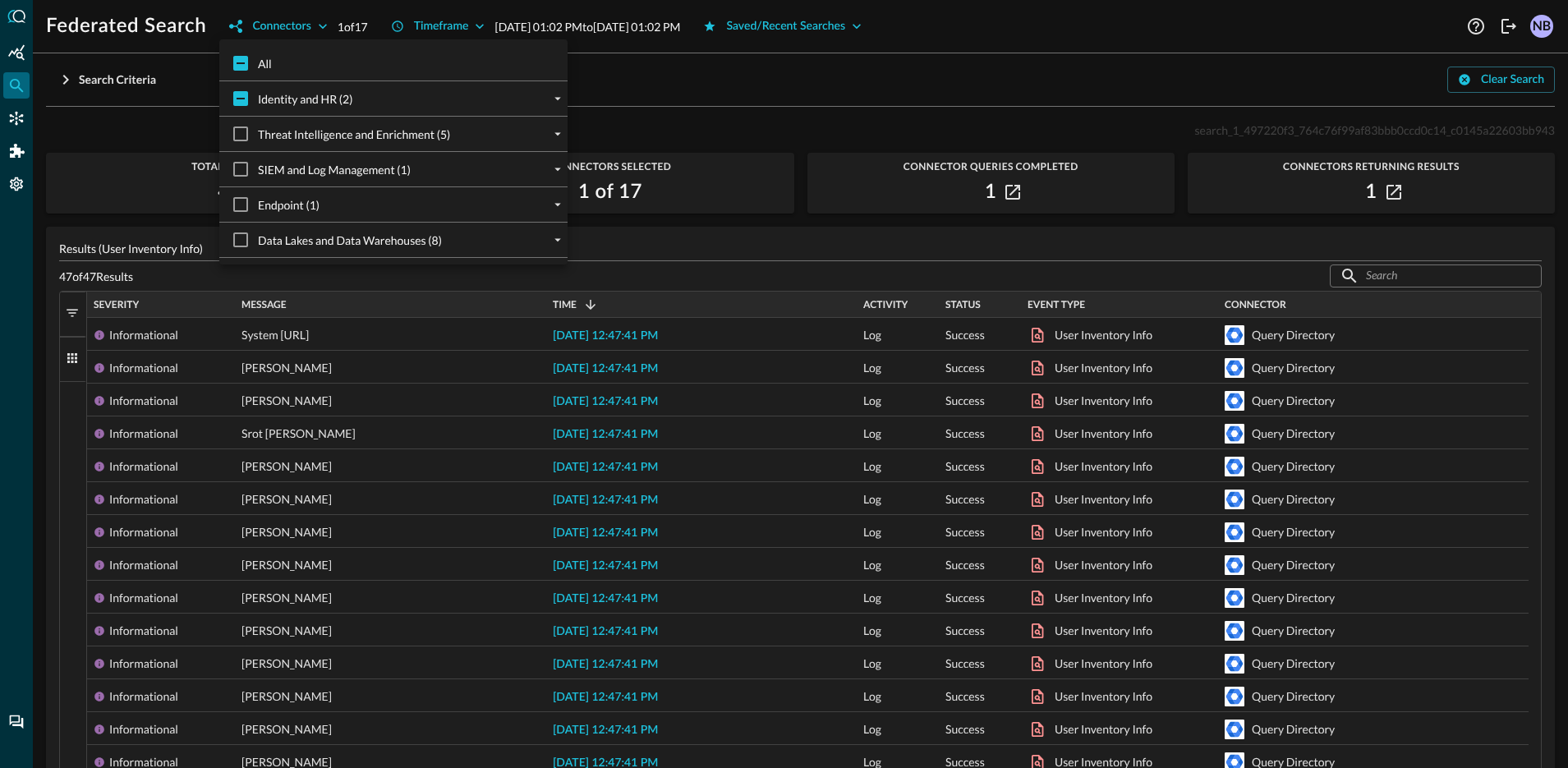
checkbox input "true"
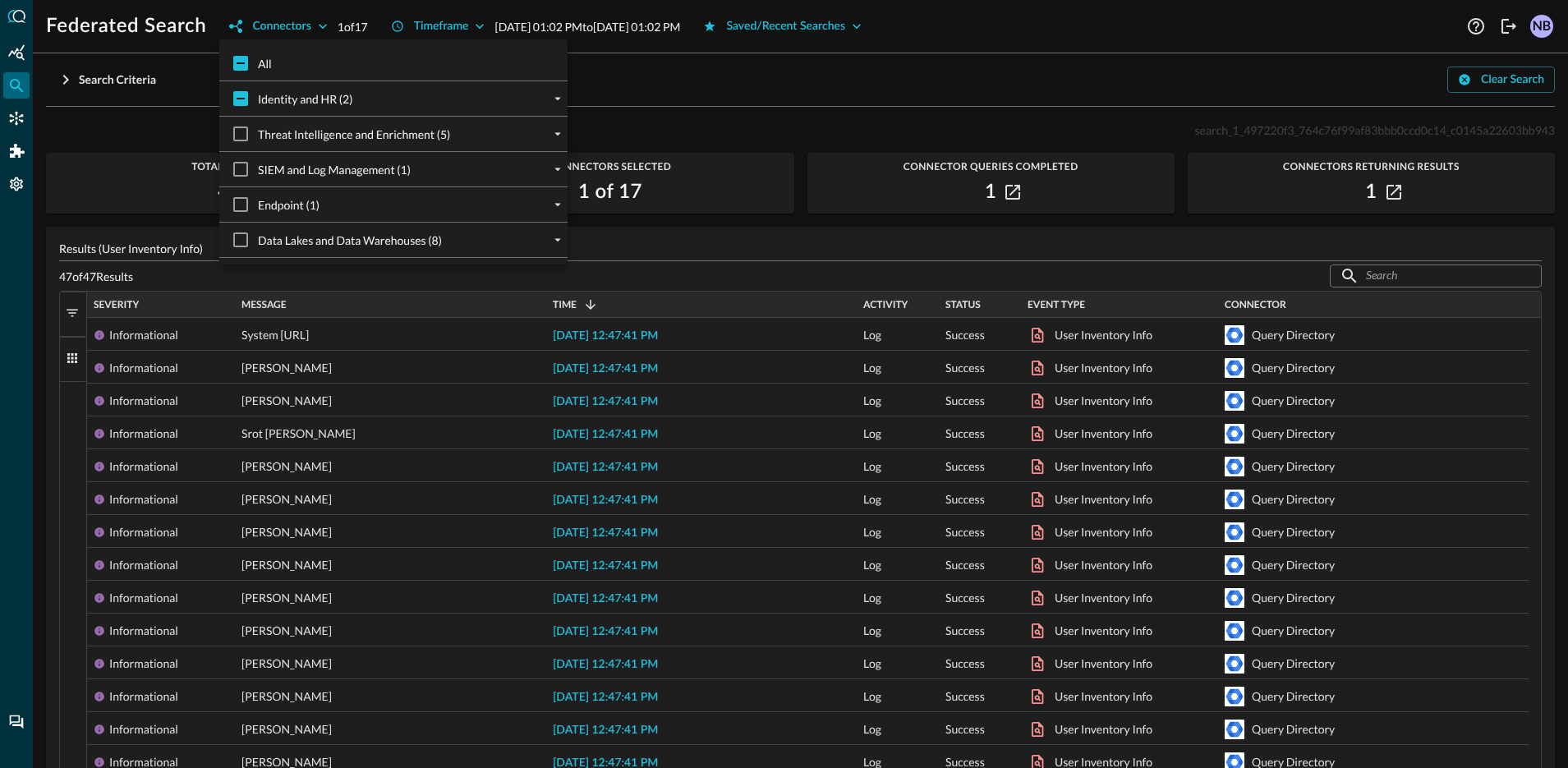
checkbox input "true"
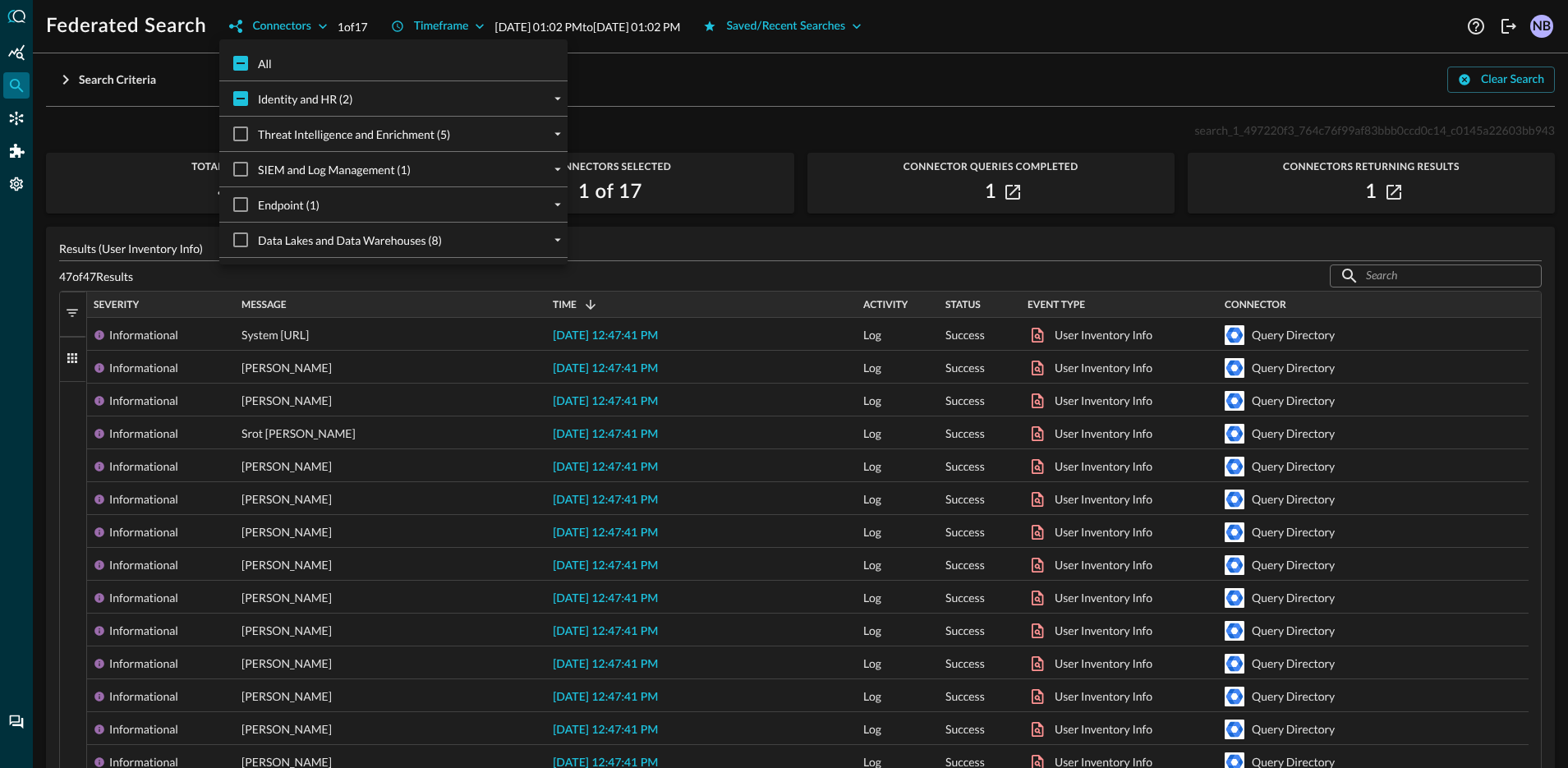
checkbox input "true"
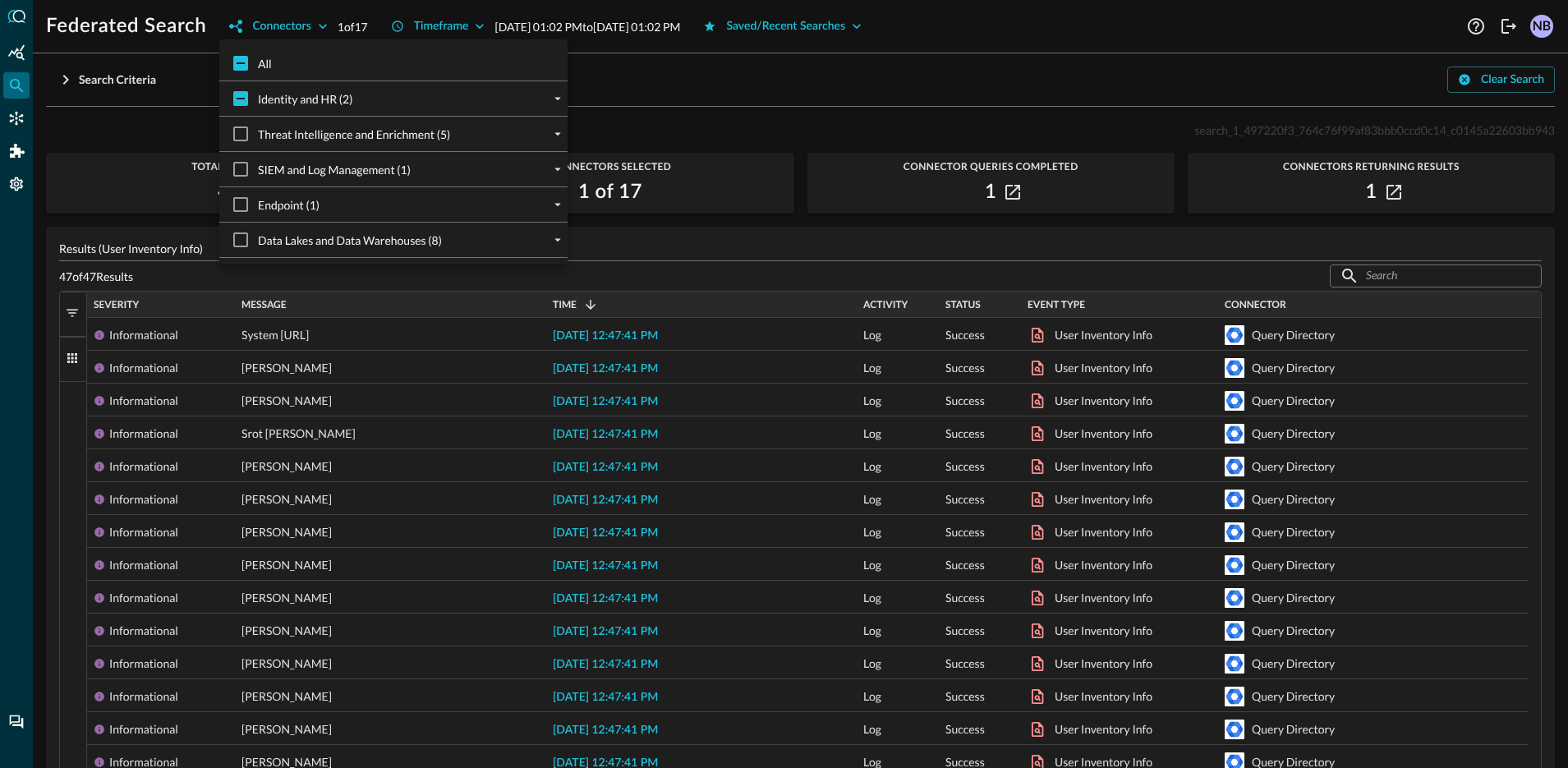
checkbox input "true"
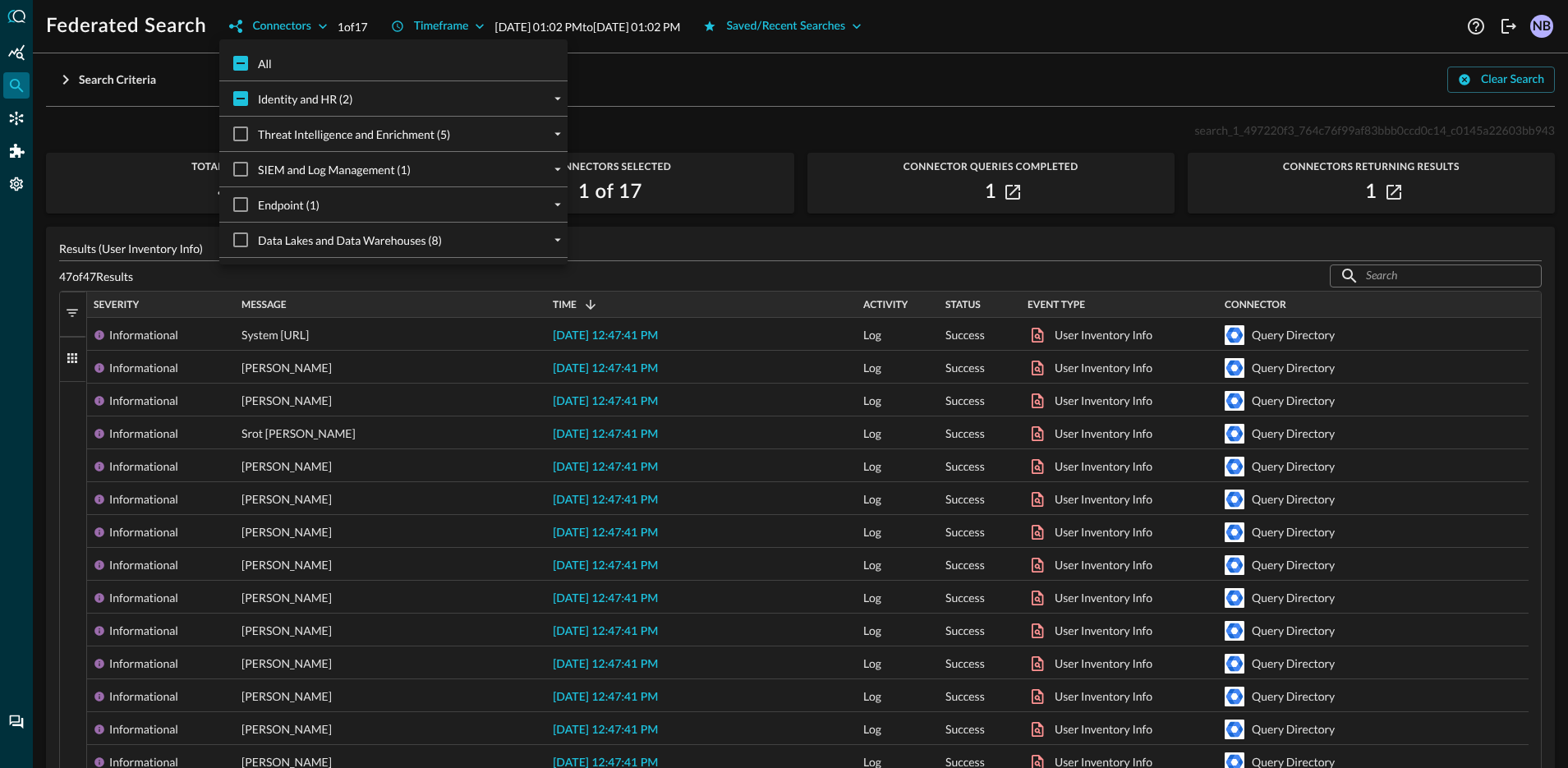
checkbox input "true"
click at [241, 53] on input "All" at bounding box center [240, 63] width 35 height 35
checkbox input "false"
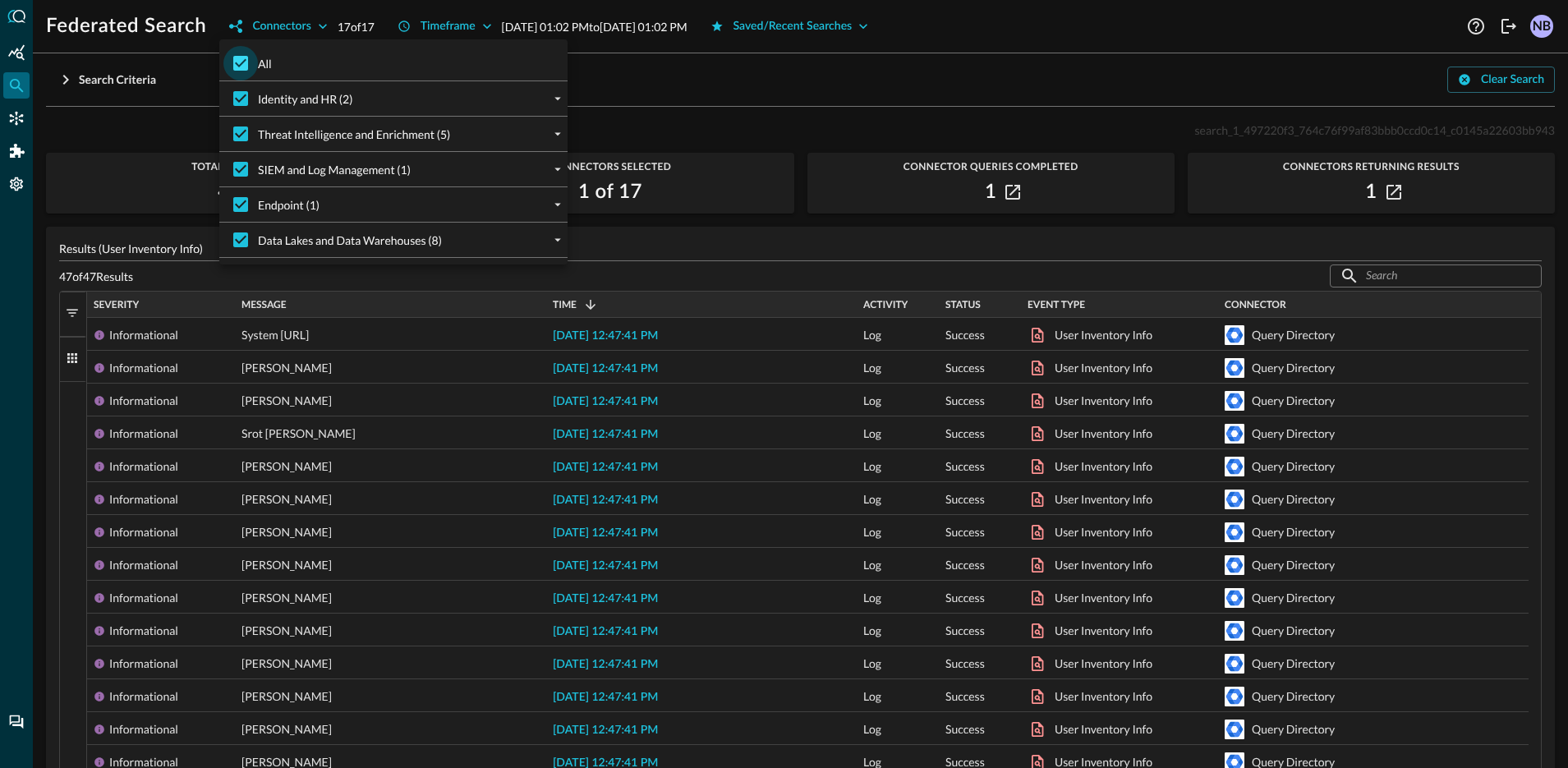
checkbox input "false"
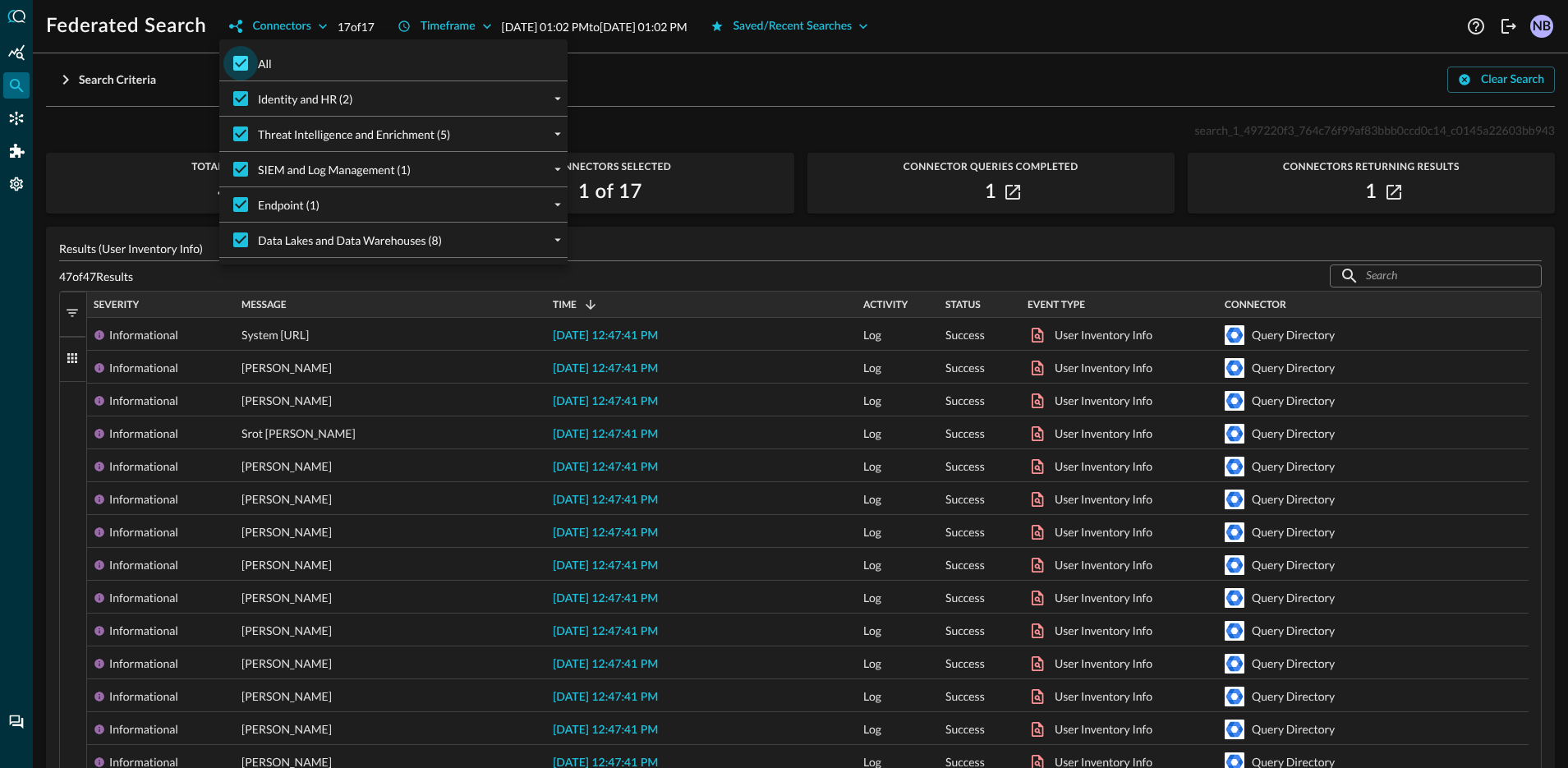
checkbox input "false"
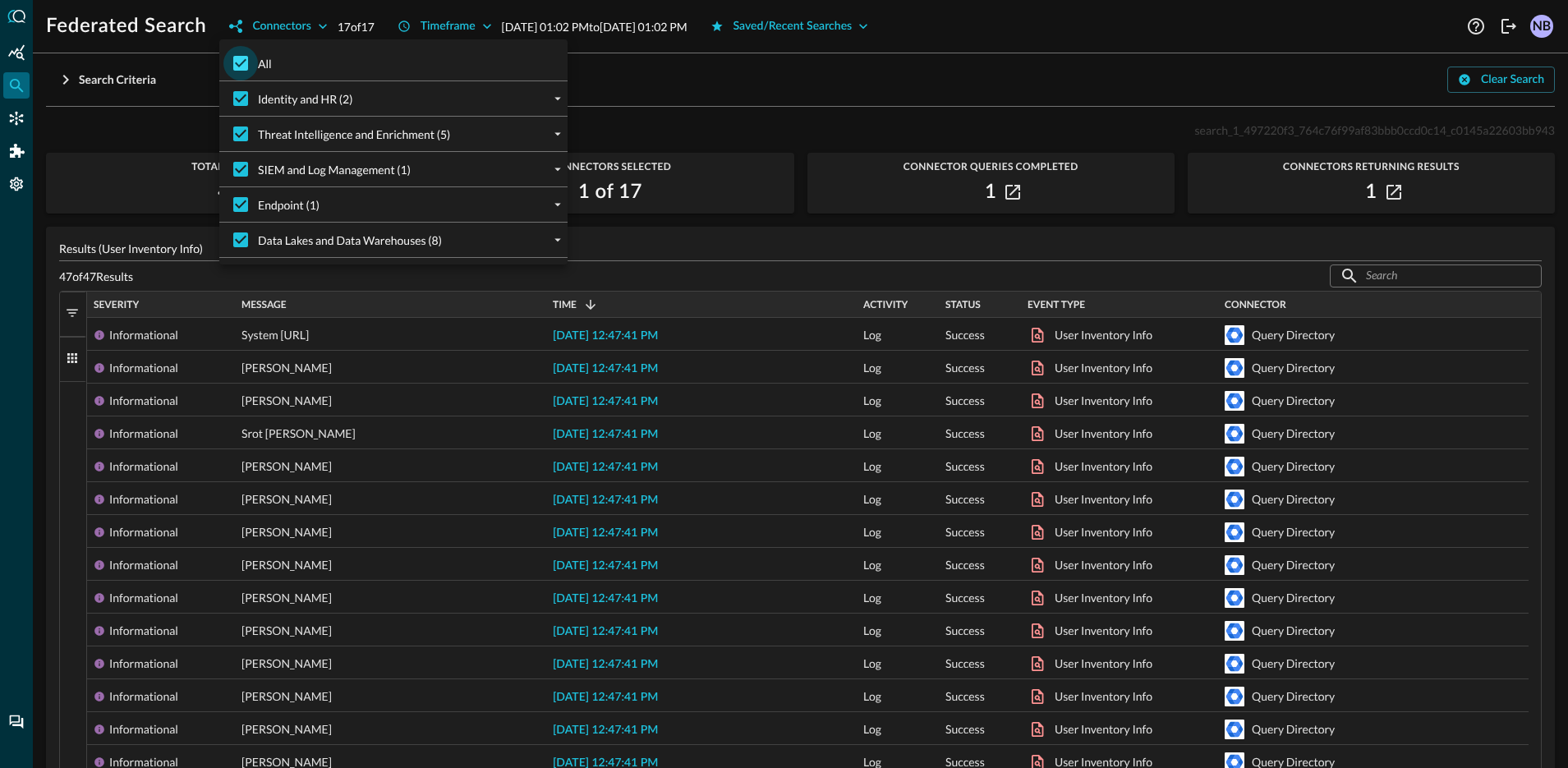
checkbox input "false"
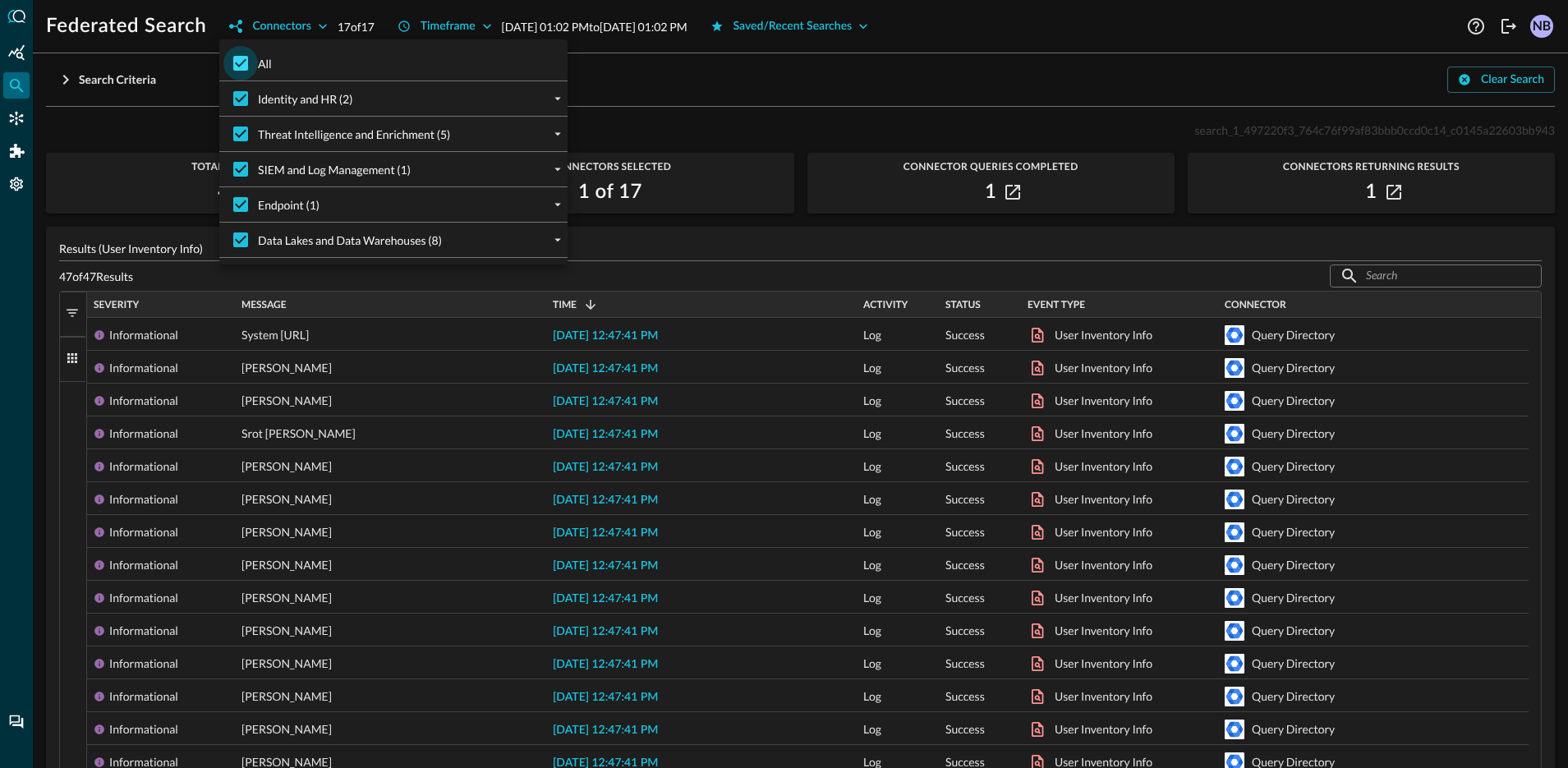
checkbox input "false"
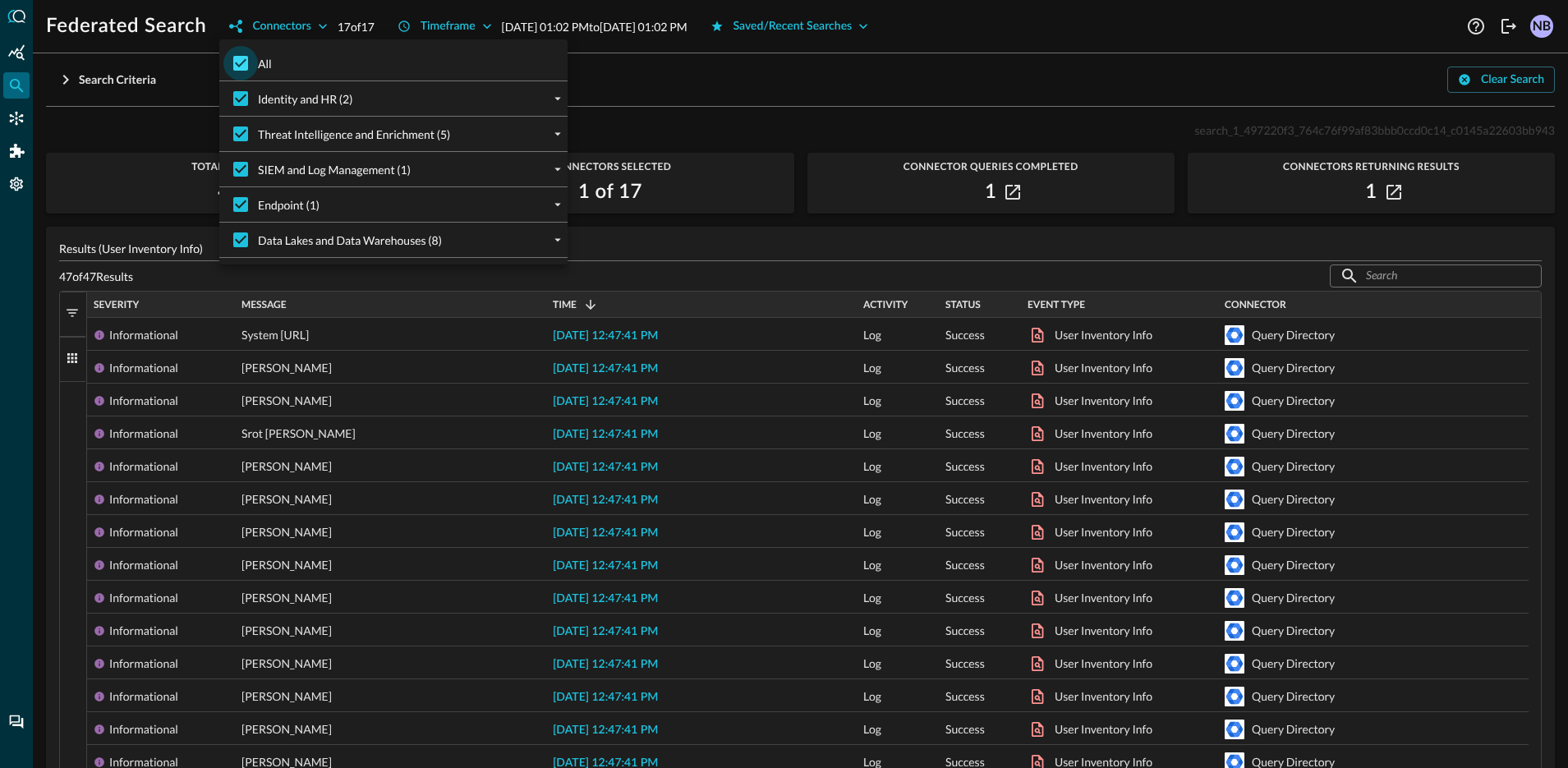
checkbox input "false"
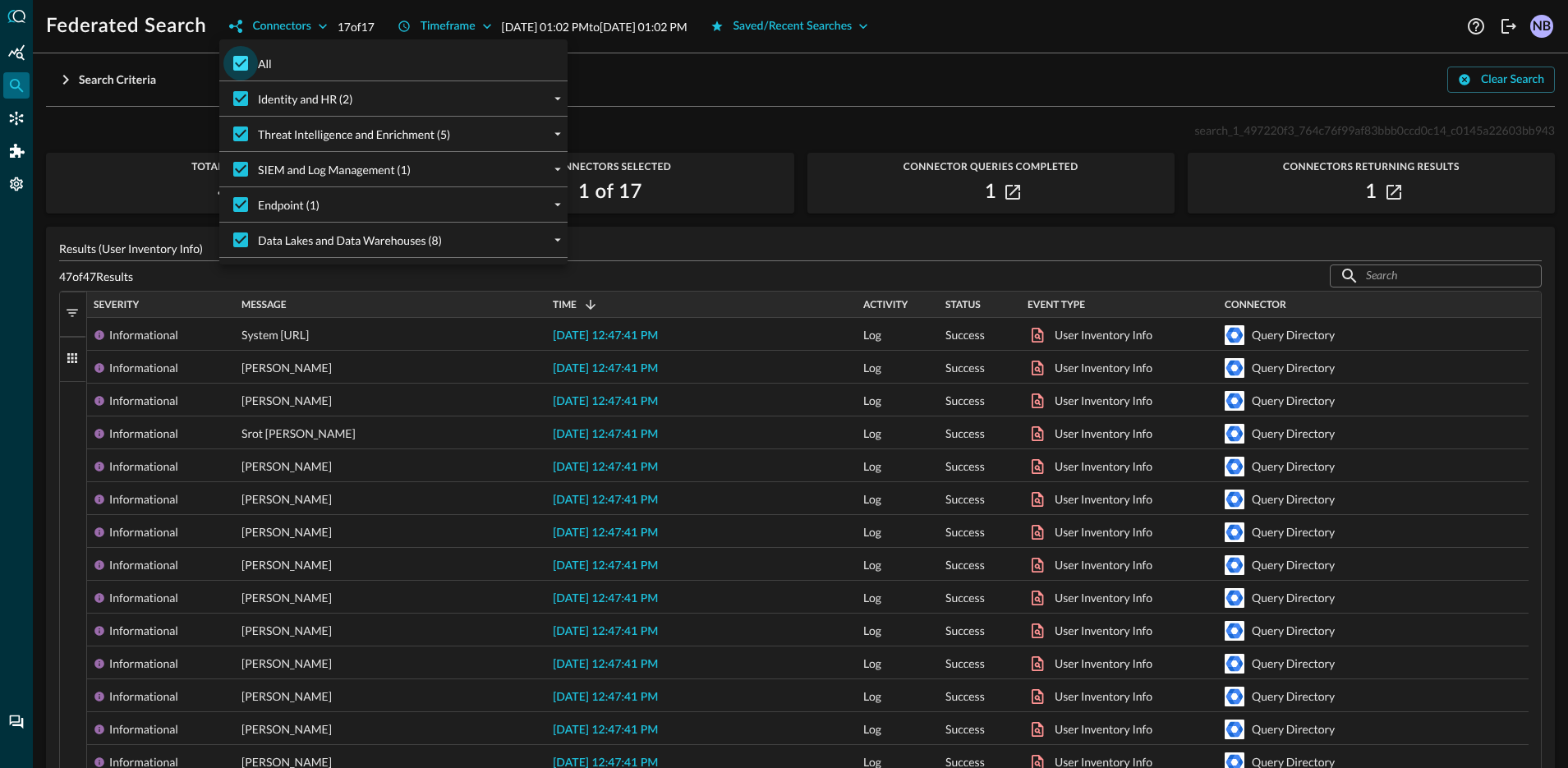
checkbox input "false"
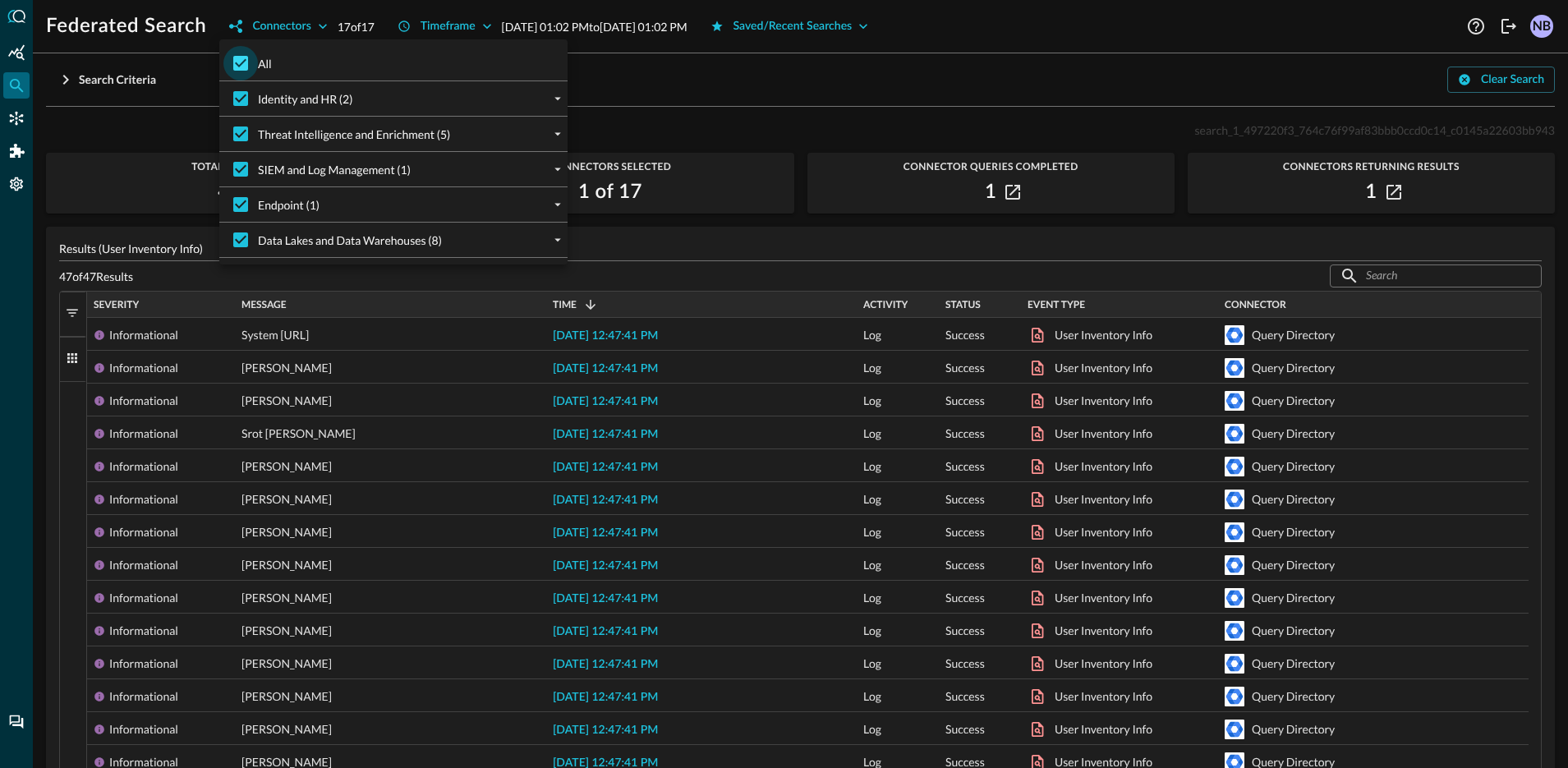
checkbox input "false"
click at [550, 173] on icon "expand" at bounding box center [557, 169] width 15 height 15
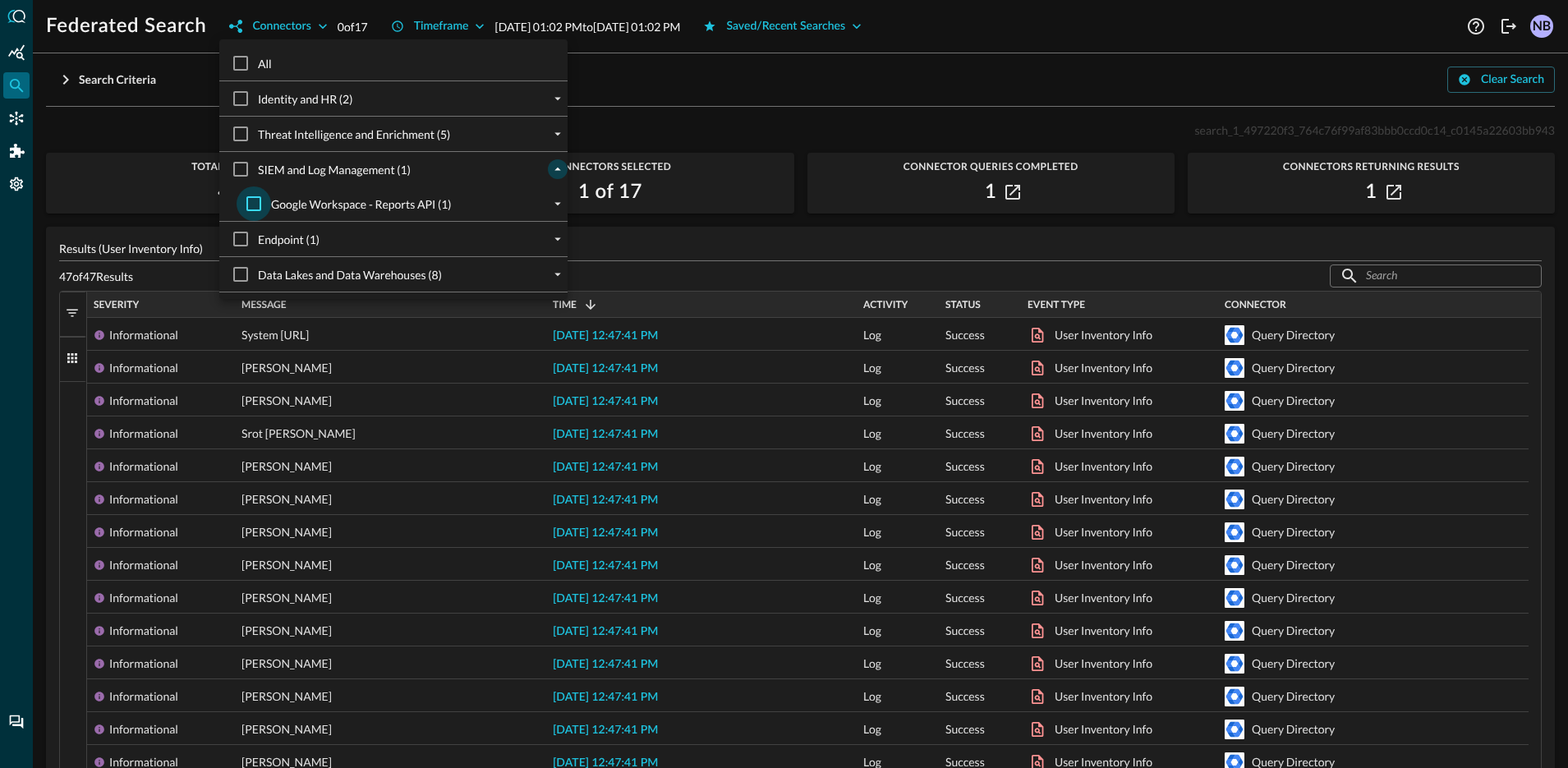
click at [250, 208] on input "Google Workspace - Reports API (1)" at bounding box center [253, 204] width 35 height 35
checkbox input "true"
click at [595, 101] on div at bounding box center [784, 384] width 1568 height 768
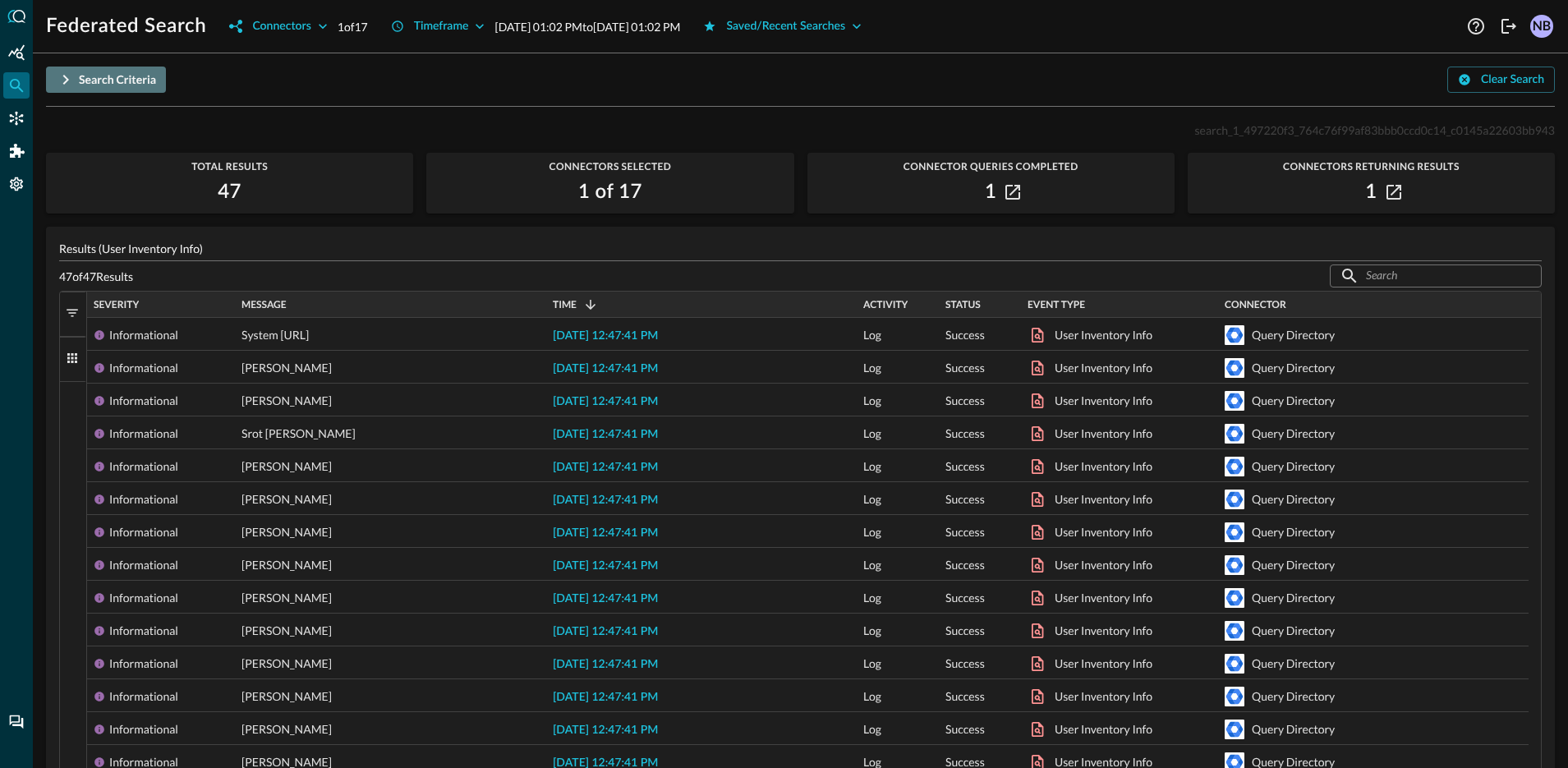
click at [64, 76] on icon "button" at bounding box center [66, 80] width 6 height 10
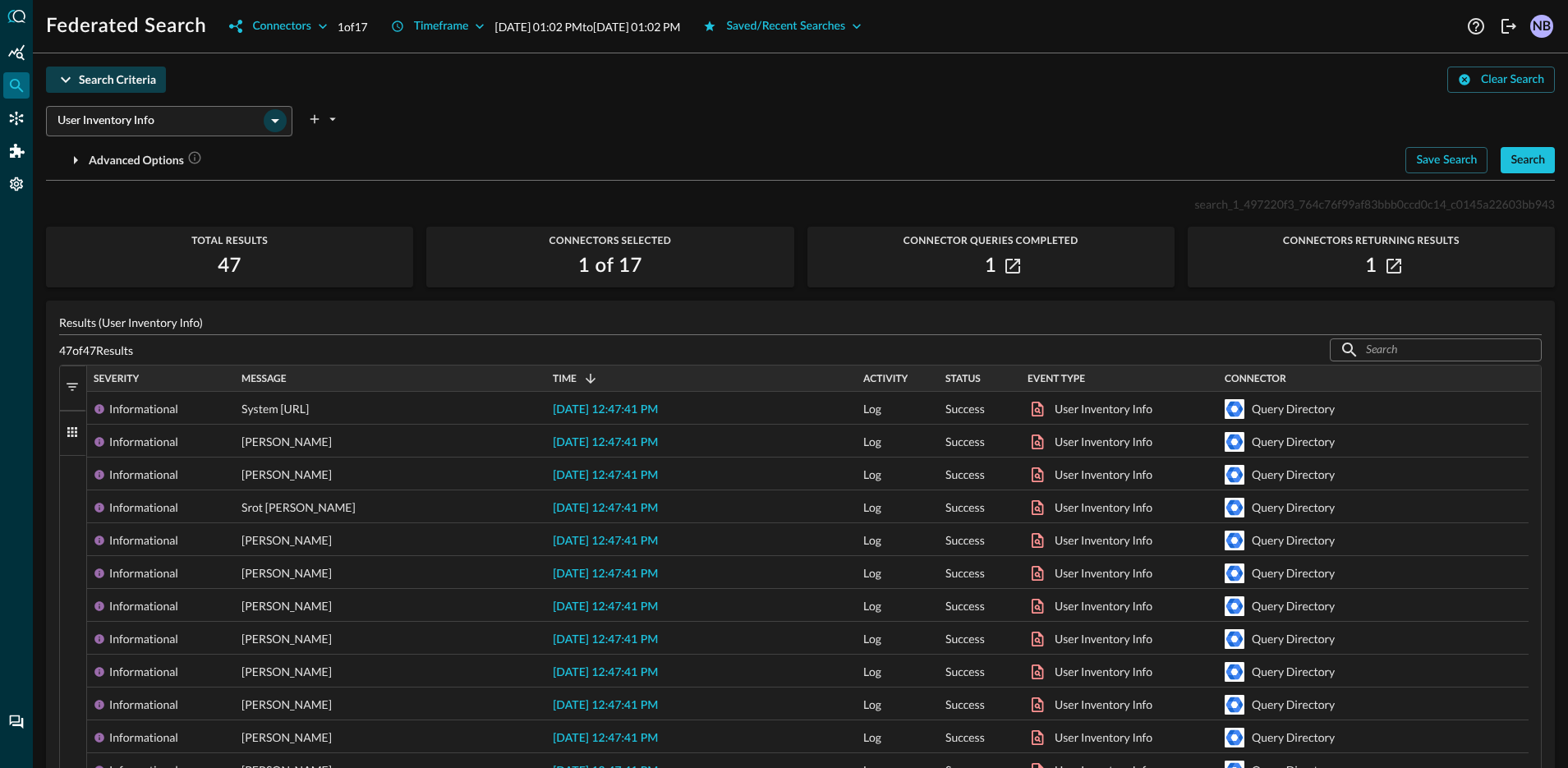
click at [271, 128] on icon "Open" at bounding box center [276, 121] width 20 height 20
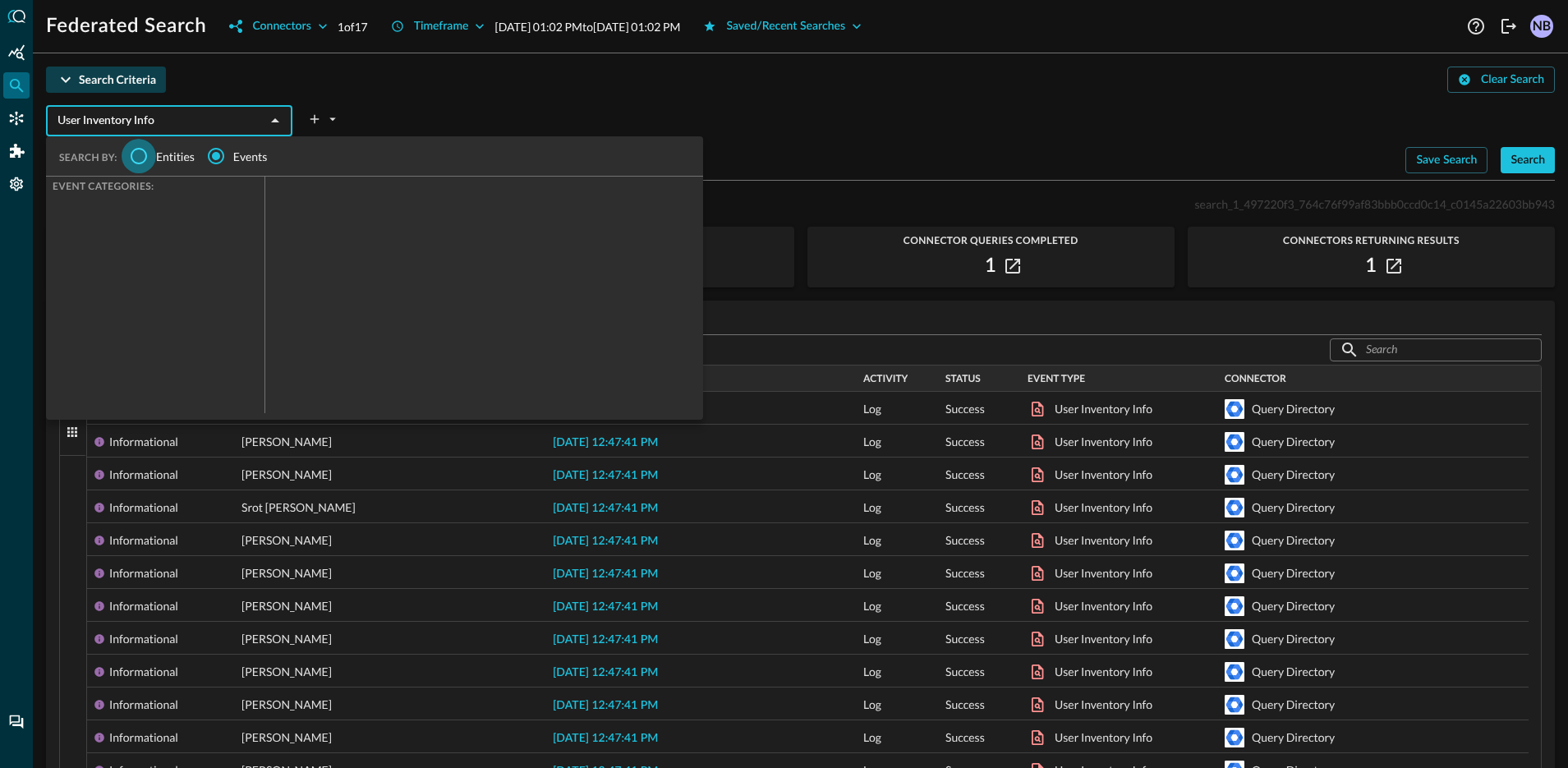
click at [142, 156] on input "Entities" at bounding box center [138, 156] width 35 height 35
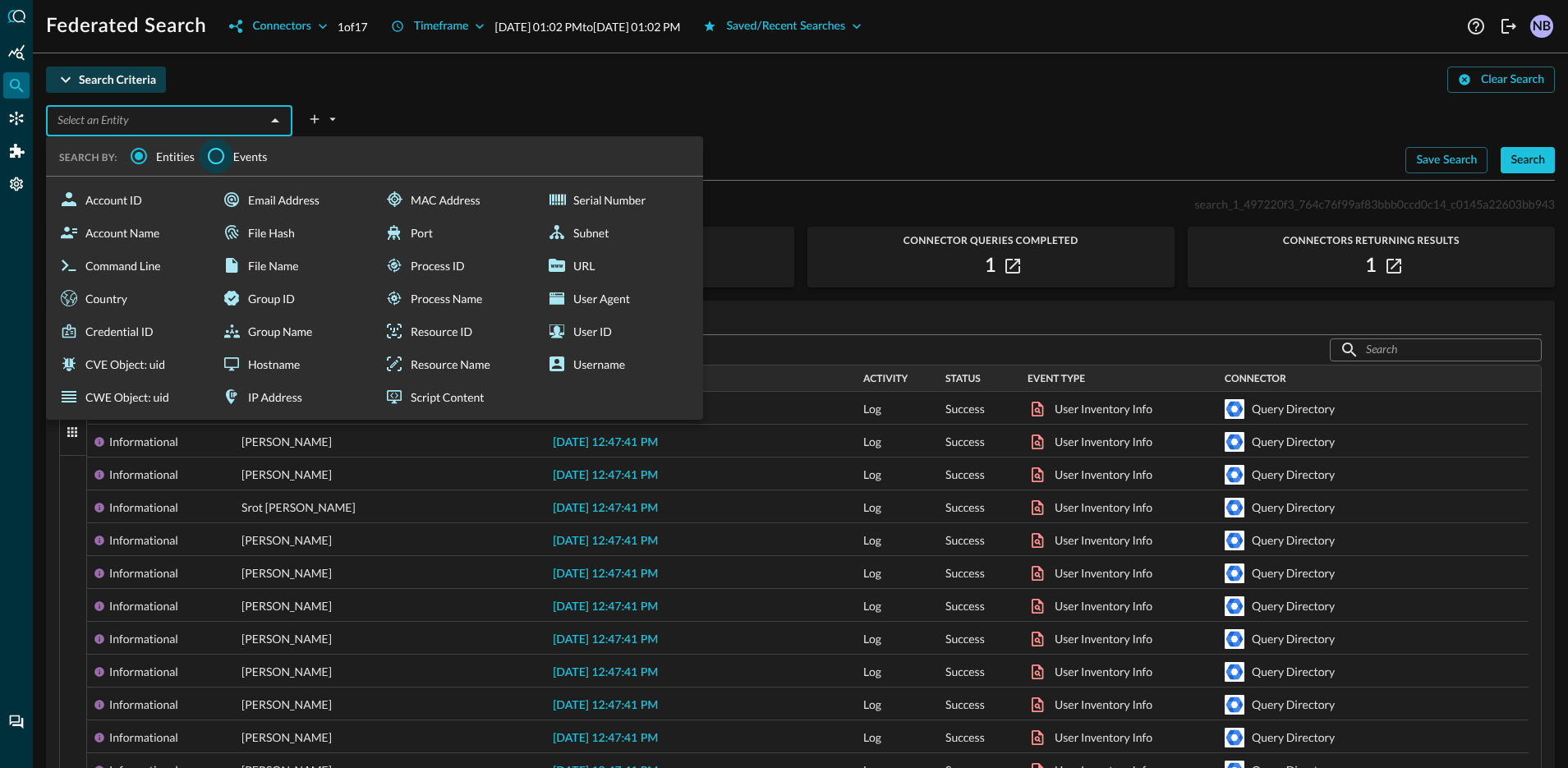
click at [223, 153] on input "Events" at bounding box center [215, 156] width 35 height 35
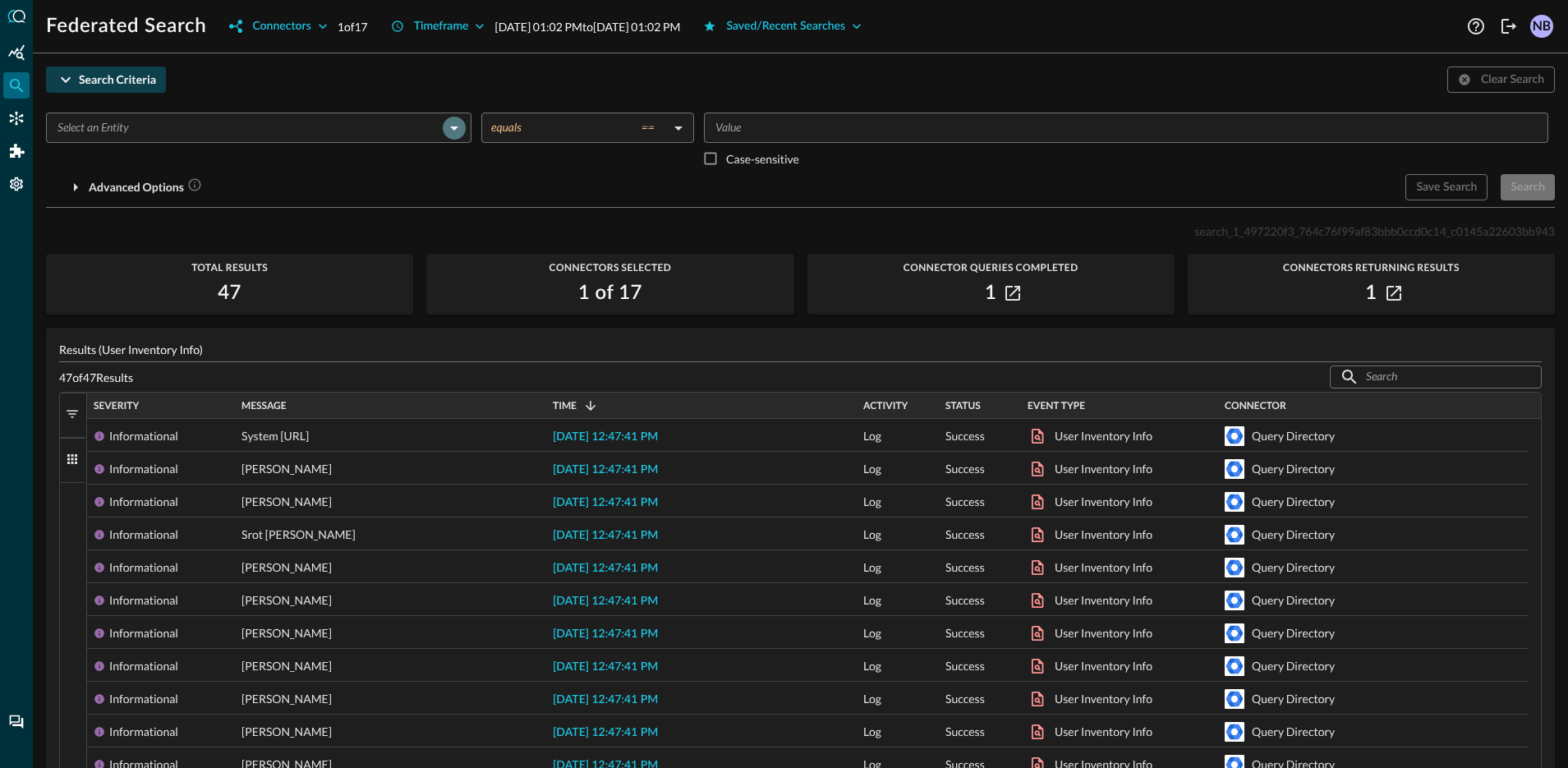
click at [450, 132] on icon "Open" at bounding box center [454, 128] width 20 height 20
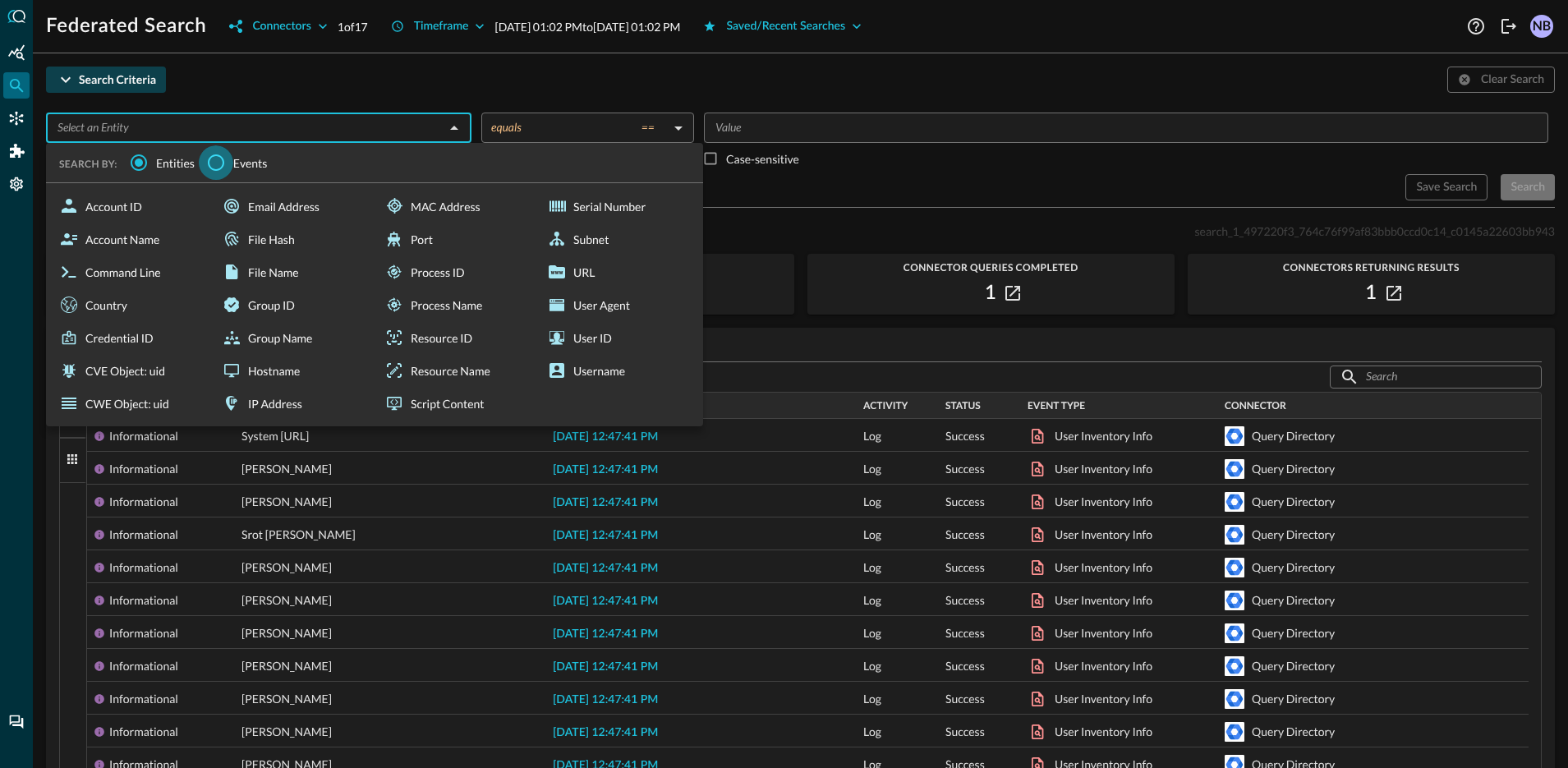
click at [225, 163] on input "Events" at bounding box center [215, 162] width 35 height 35
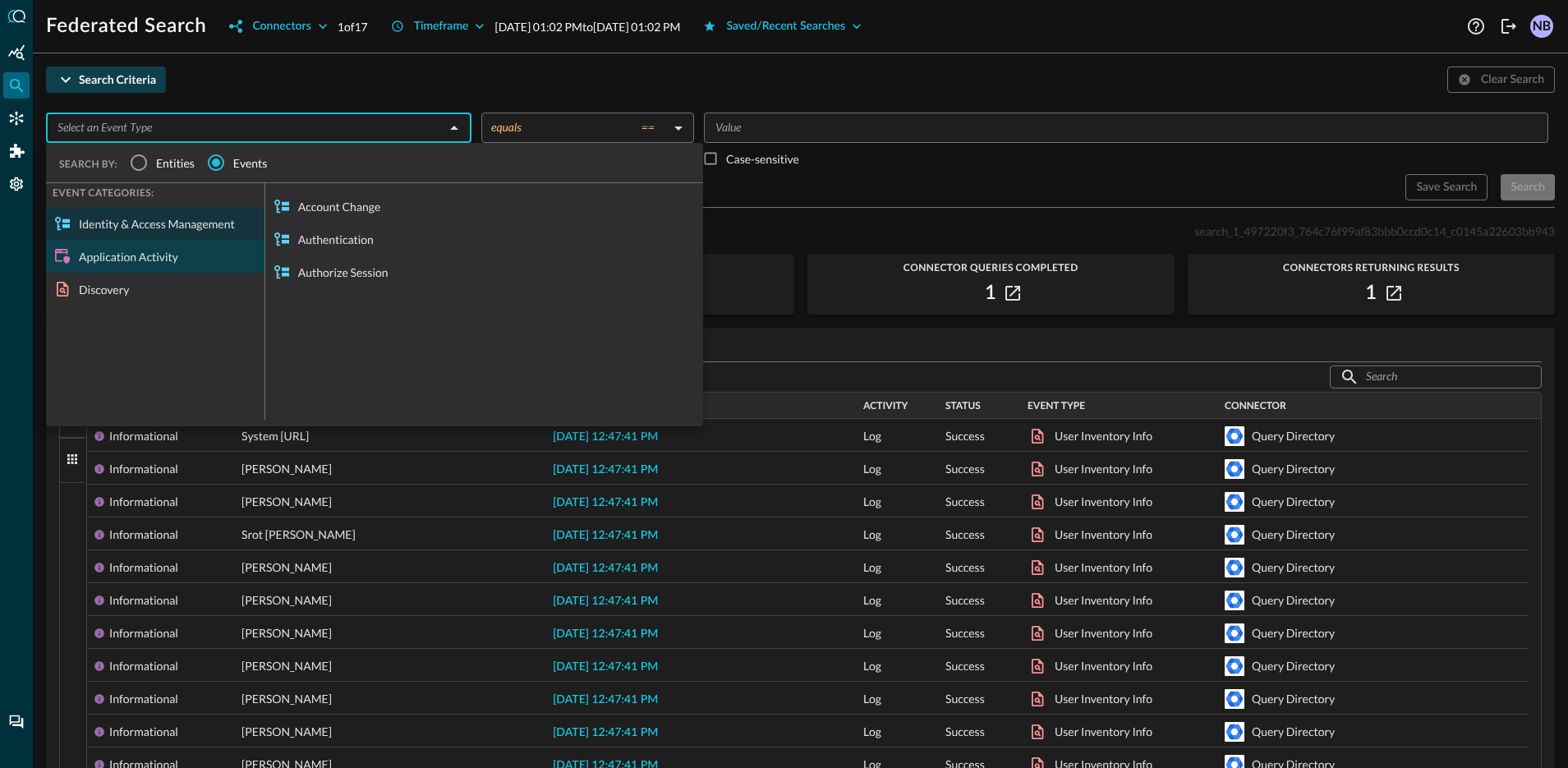
click at [170, 261] on div "Application Activity" at bounding box center [155, 256] width 218 height 33
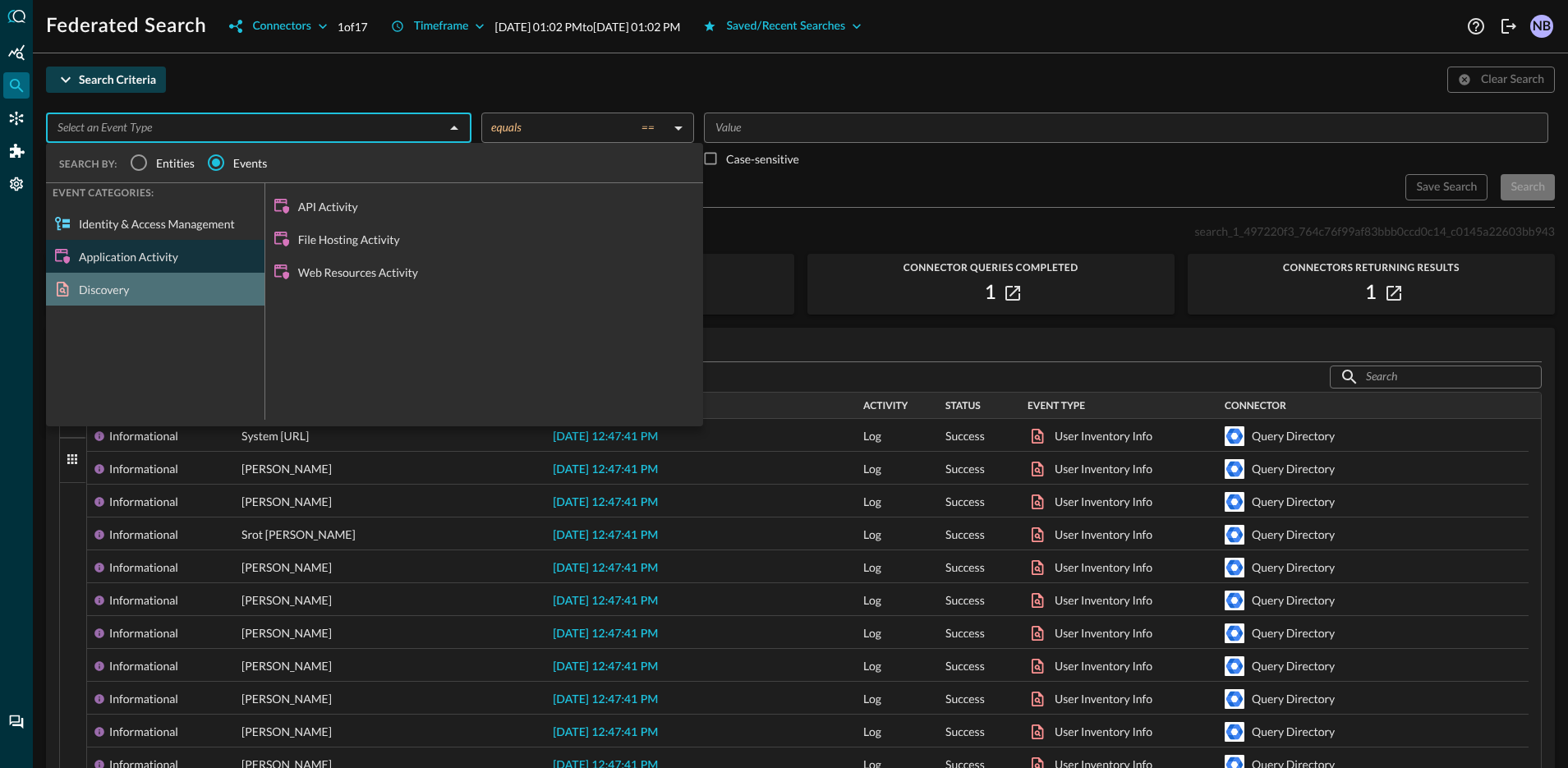
click at [152, 289] on div "Discovery" at bounding box center [155, 289] width 218 height 33
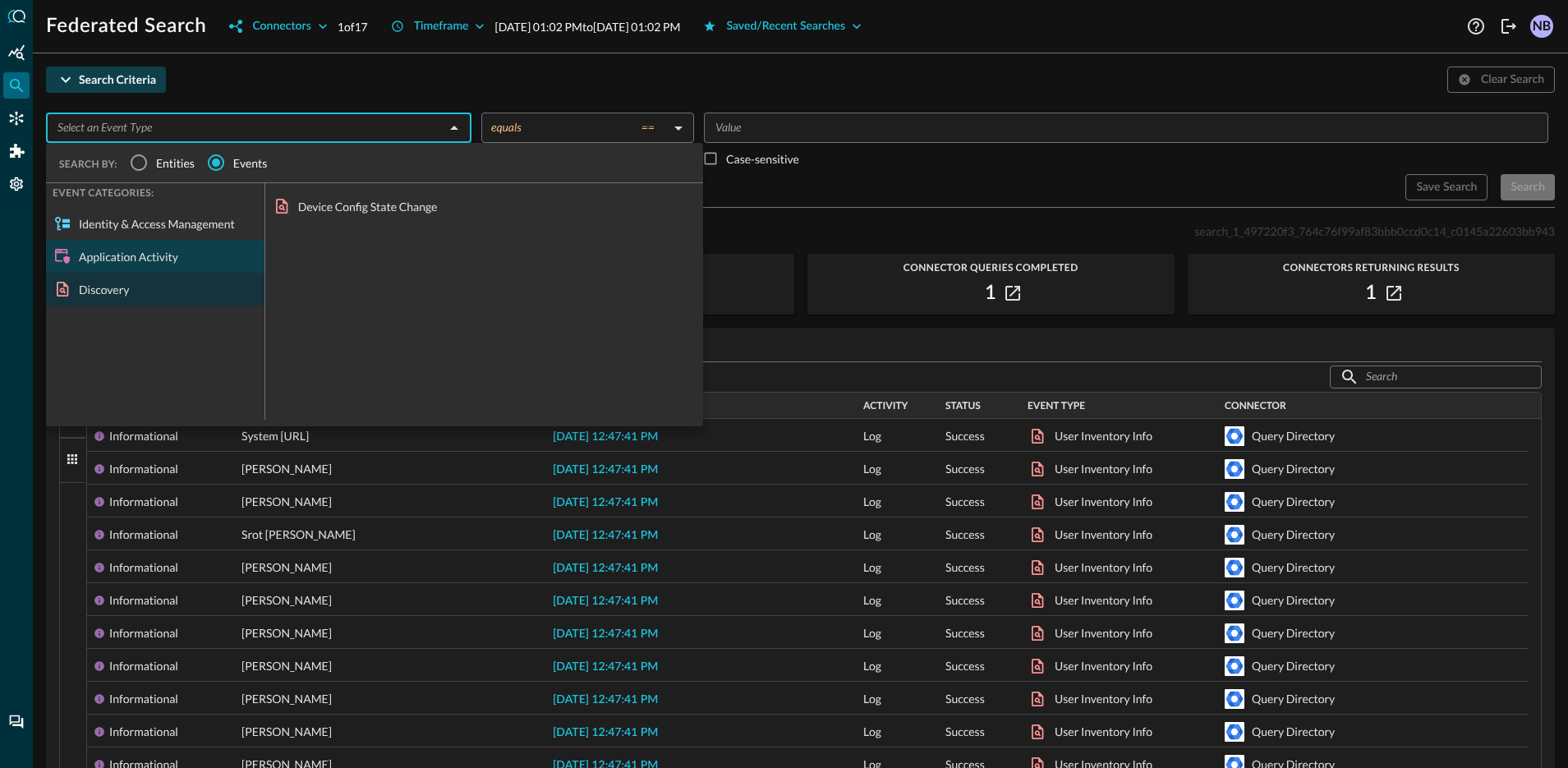
click at [165, 256] on div "Application Activity" at bounding box center [155, 256] width 218 height 33
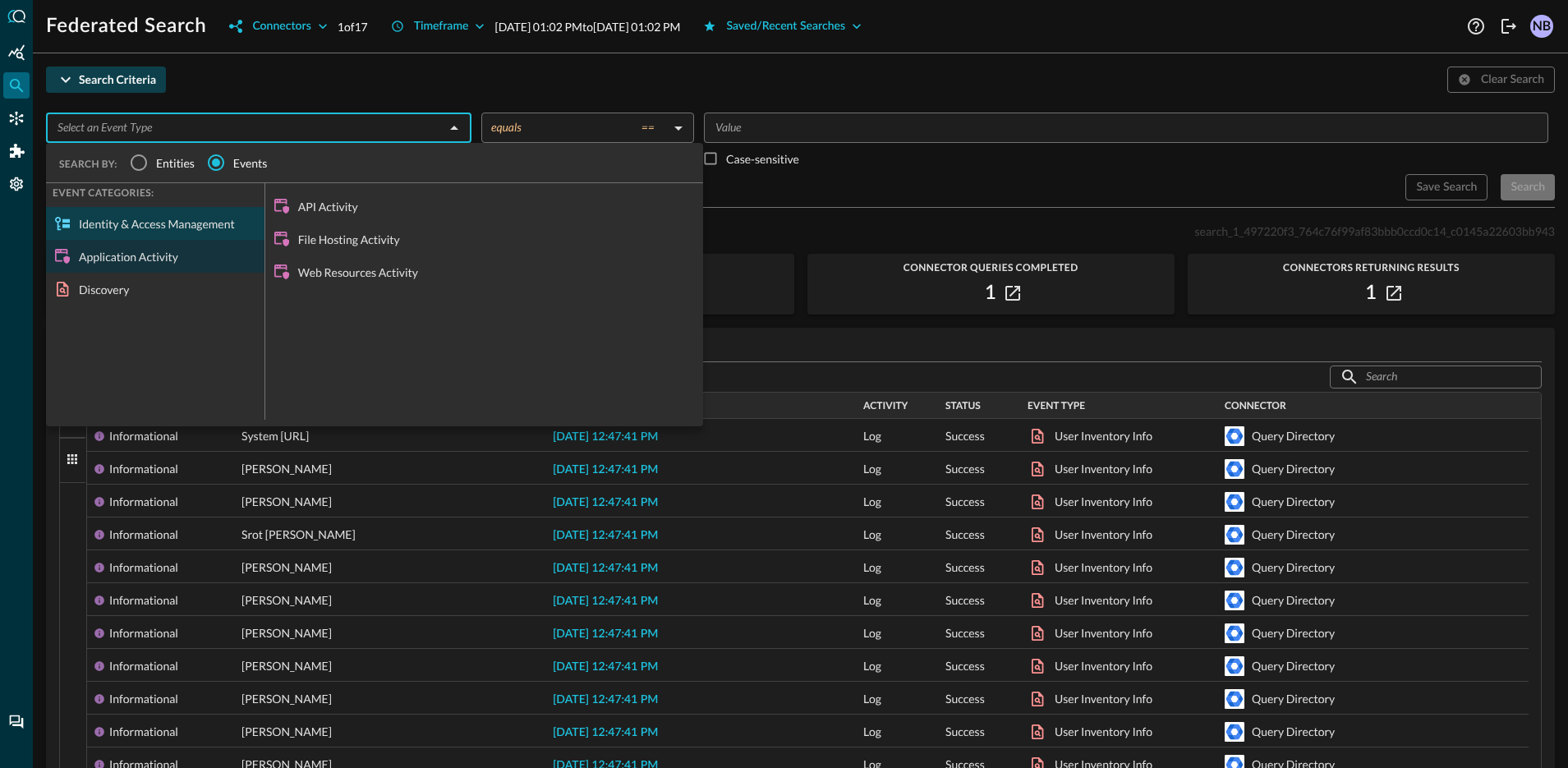
click at [166, 234] on div "Identity & Access Management" at bounding box center [155, 223] width 218 height 33
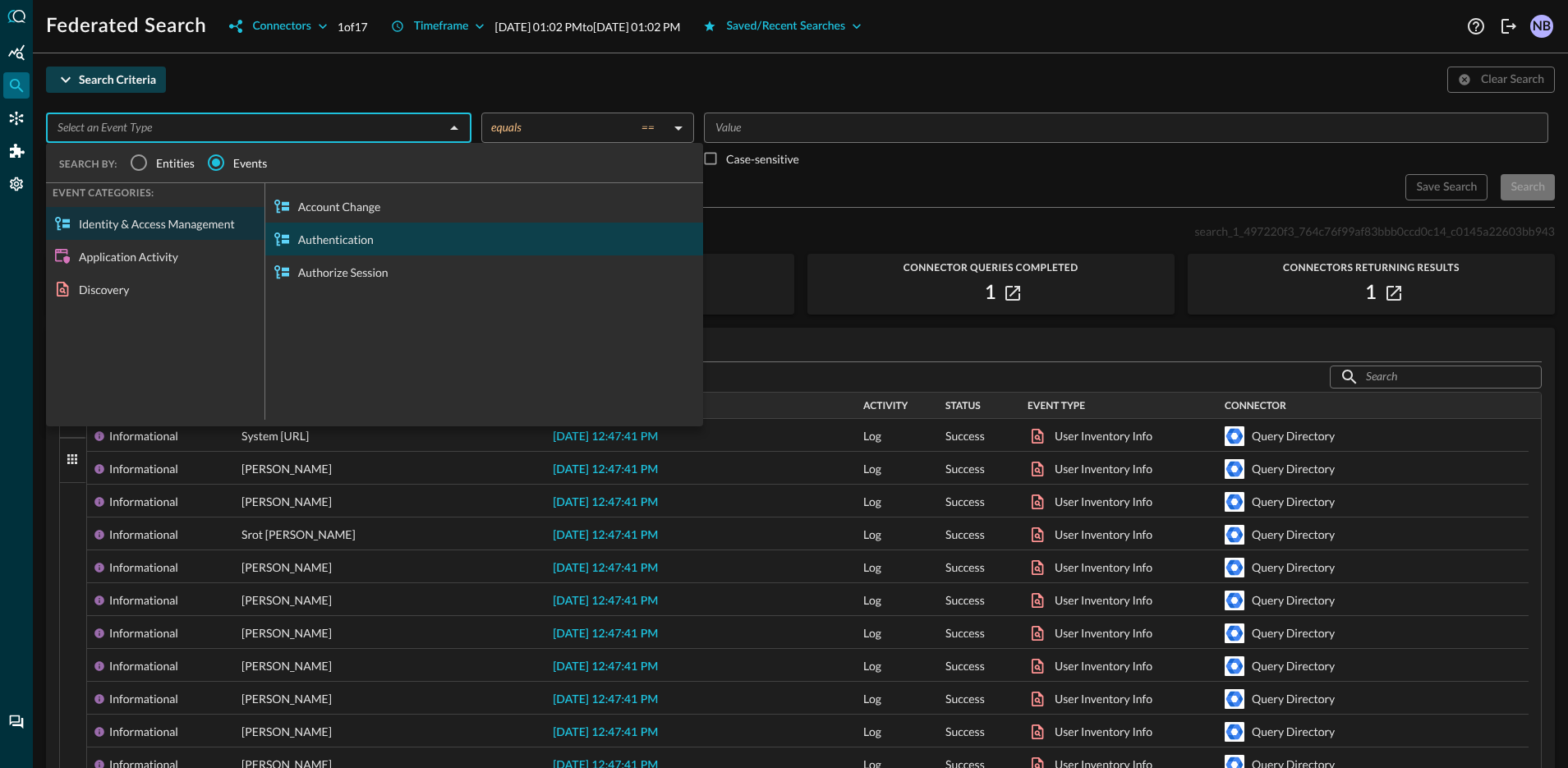
click at [320, 238] on div "Authentication" at bounding box center [484, 238] width 438 height 33
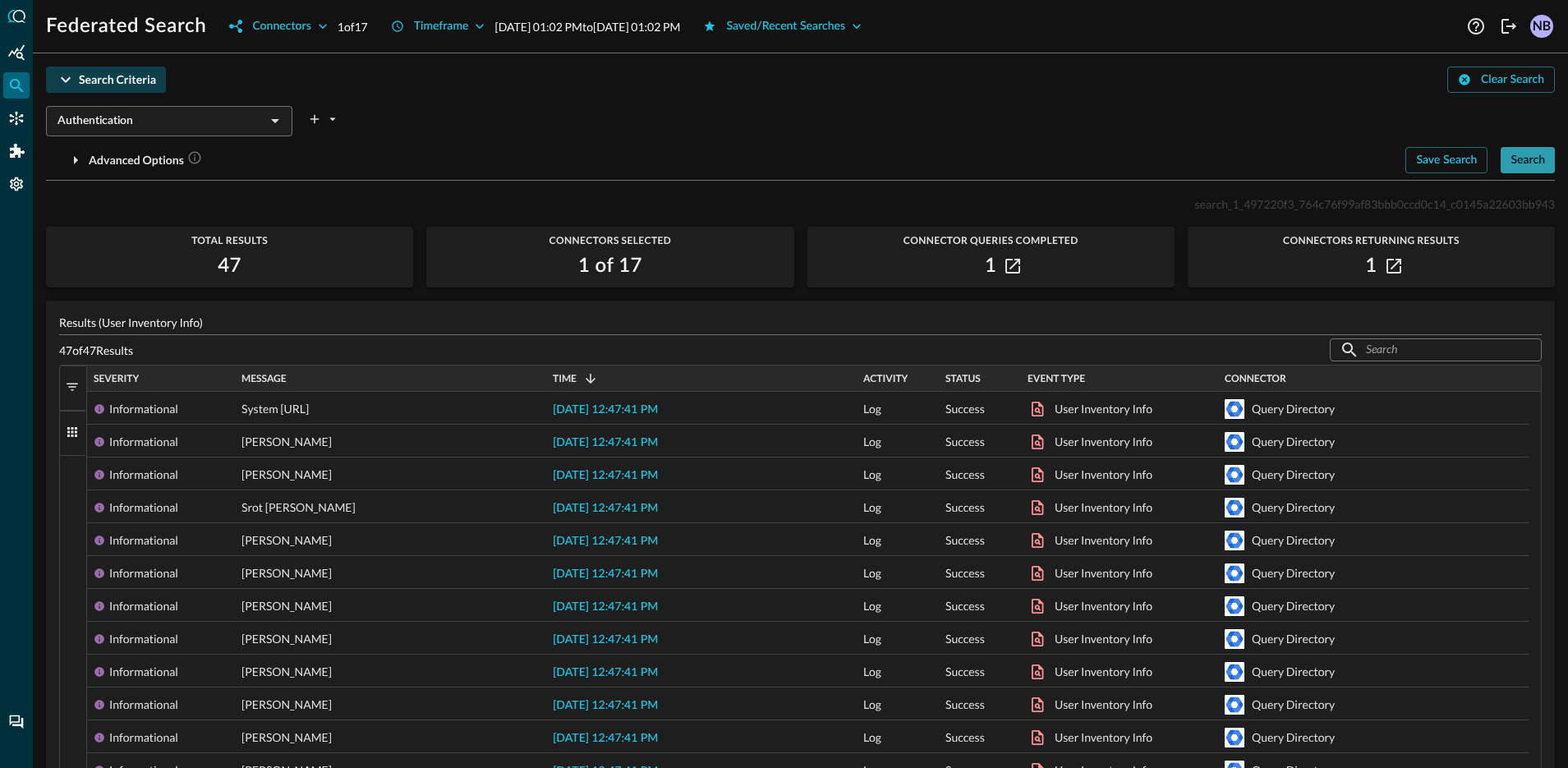
click at [1501, 168] on button "Search" at bounding box center [1527, 160] width 54 height 27
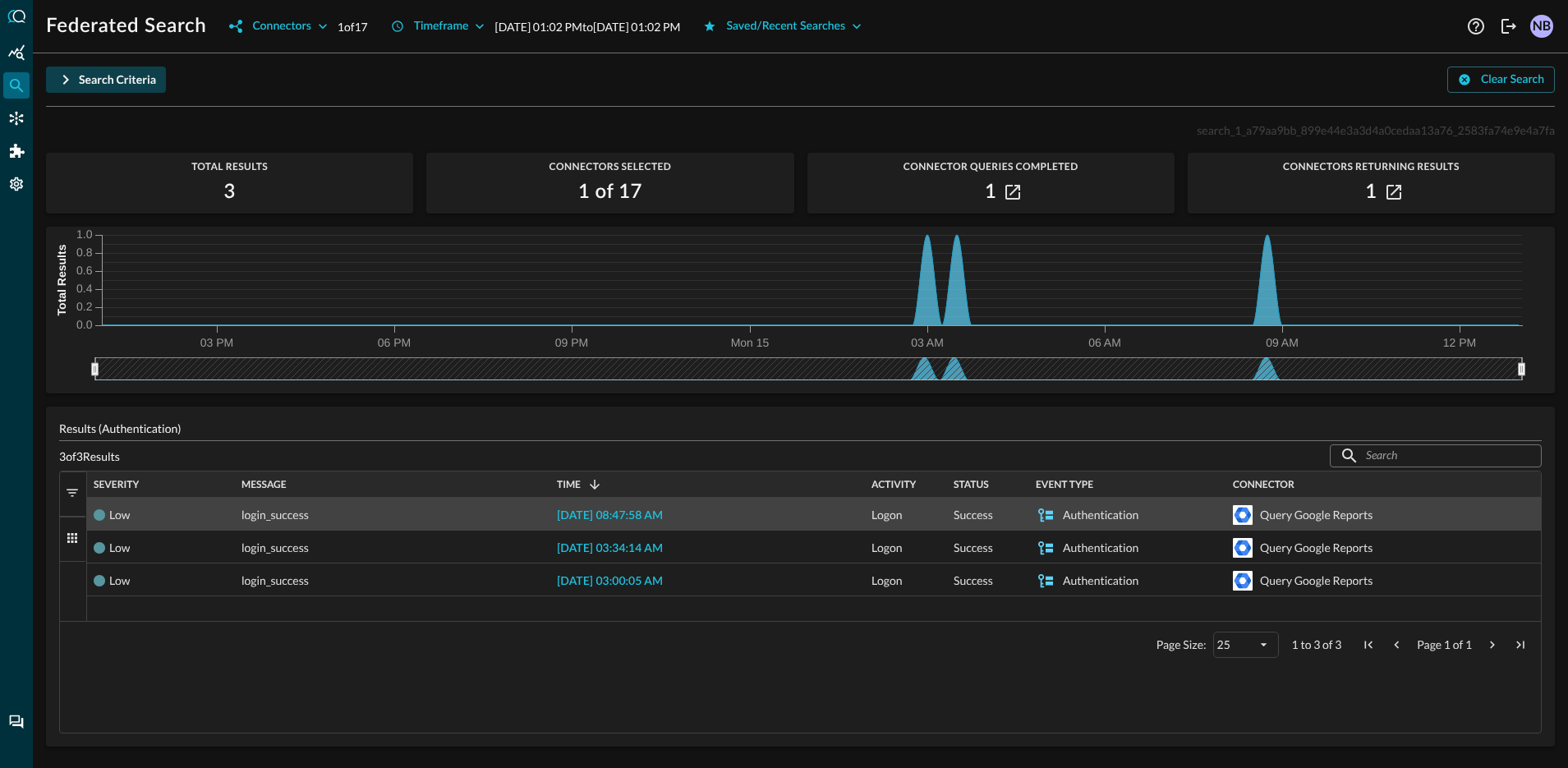
click at [606, 517] on span "[DATE] 08:47:58 AM" at bounding box center [610, 516] width 106 height 12
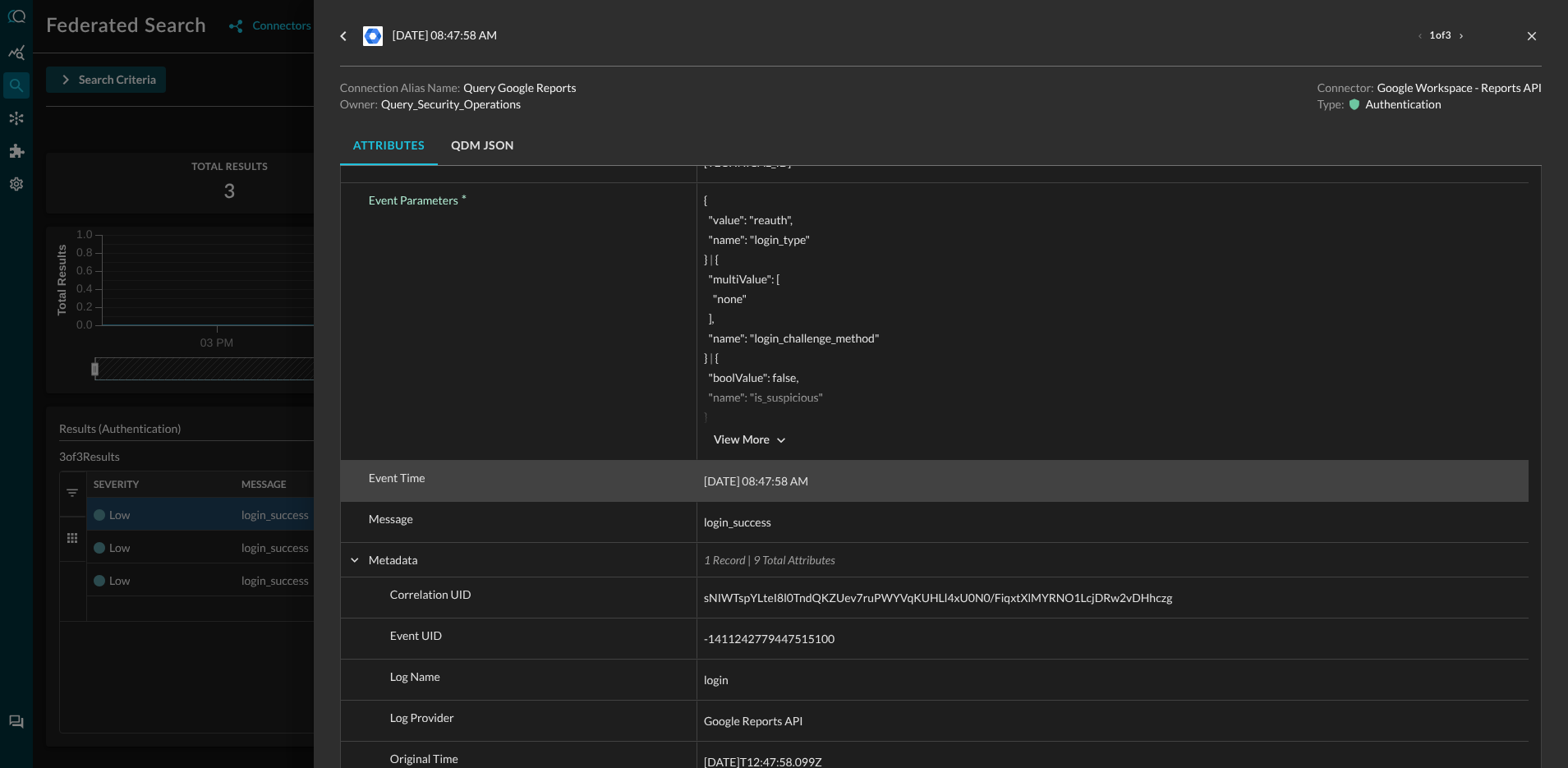
scroll to position [572, 0]
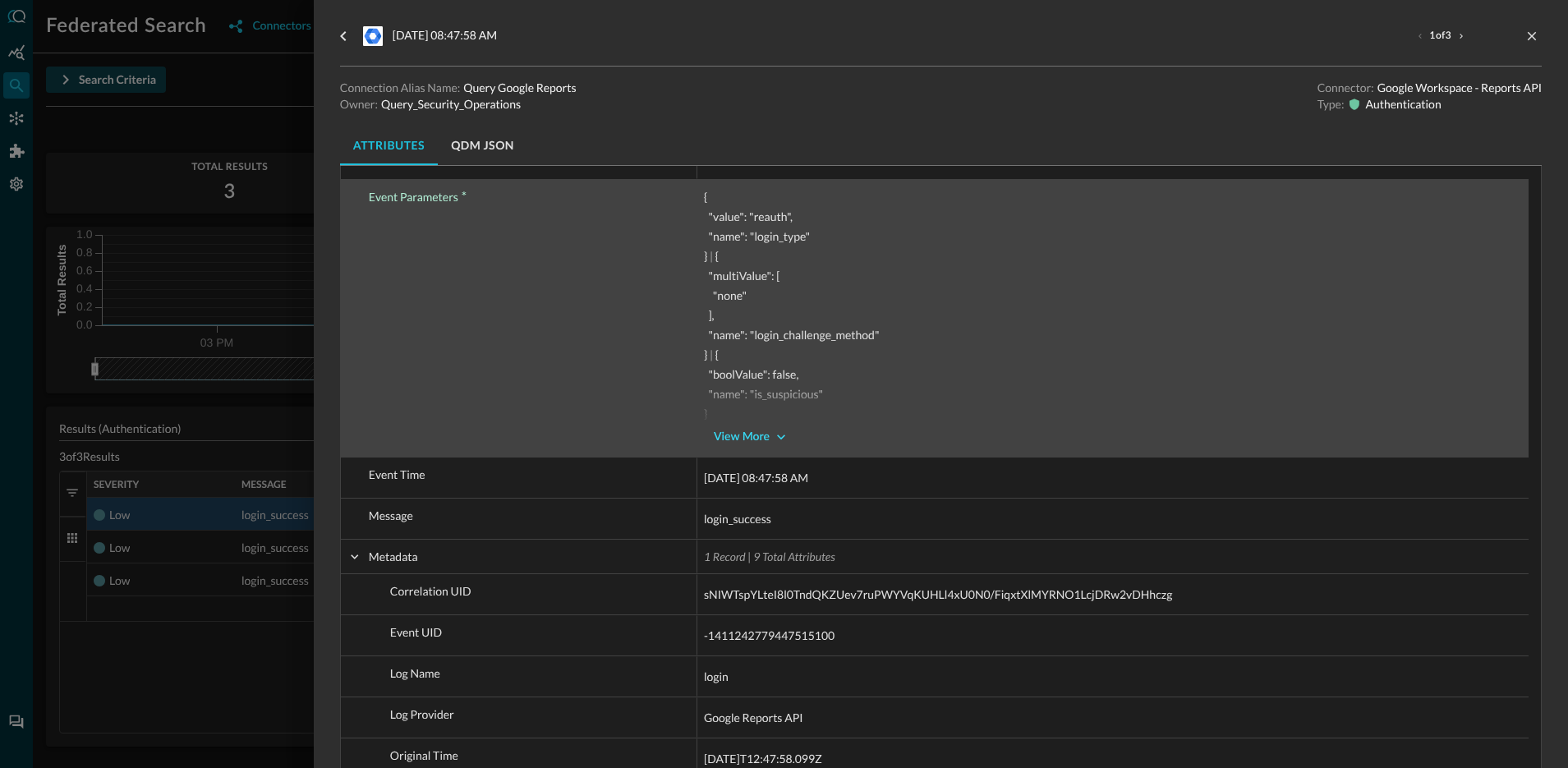
click at [790, 449] on button "View More" at bounding box center [750, 437] width 92 height 27
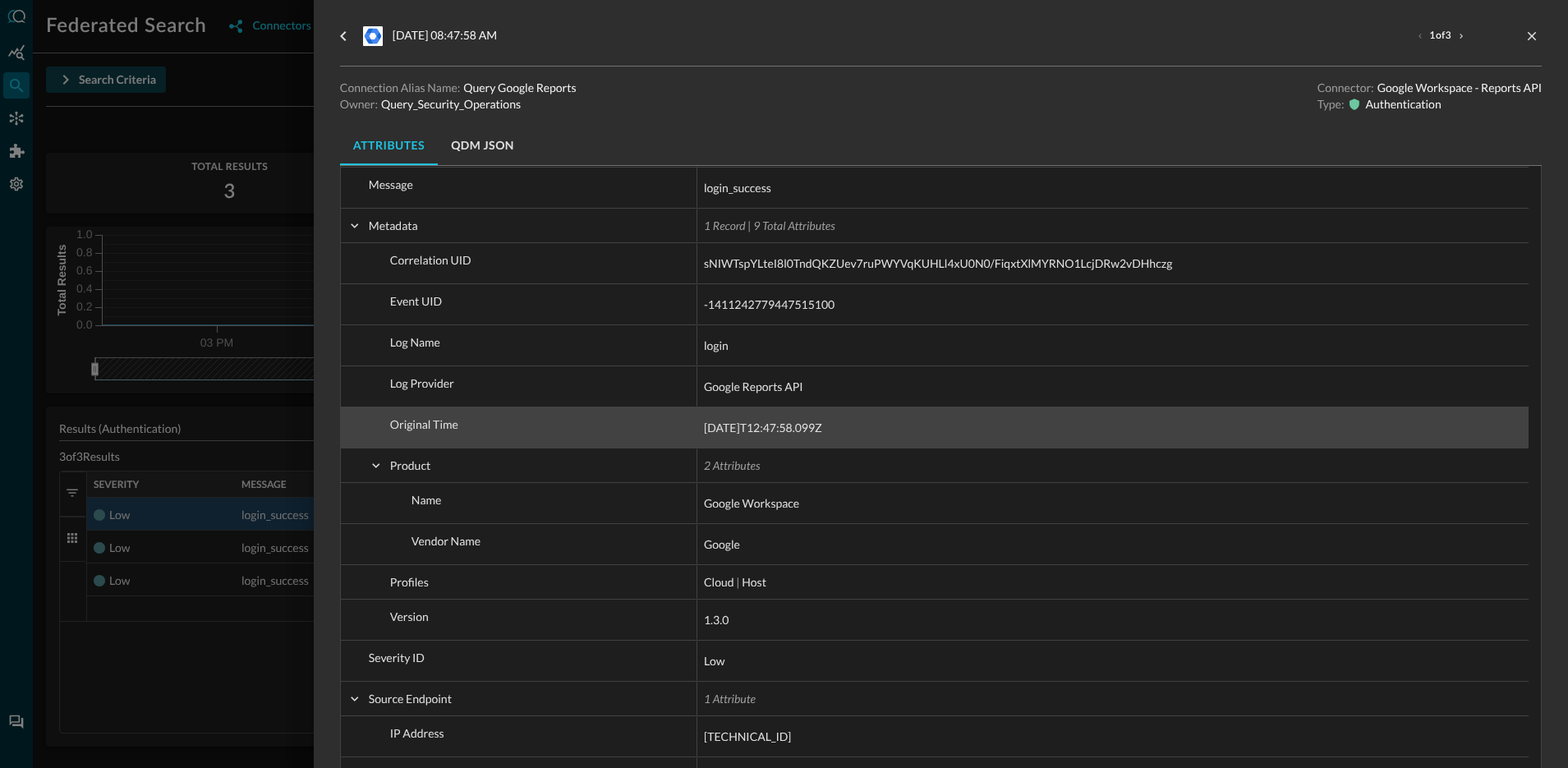
scroll to position [1012, 0]
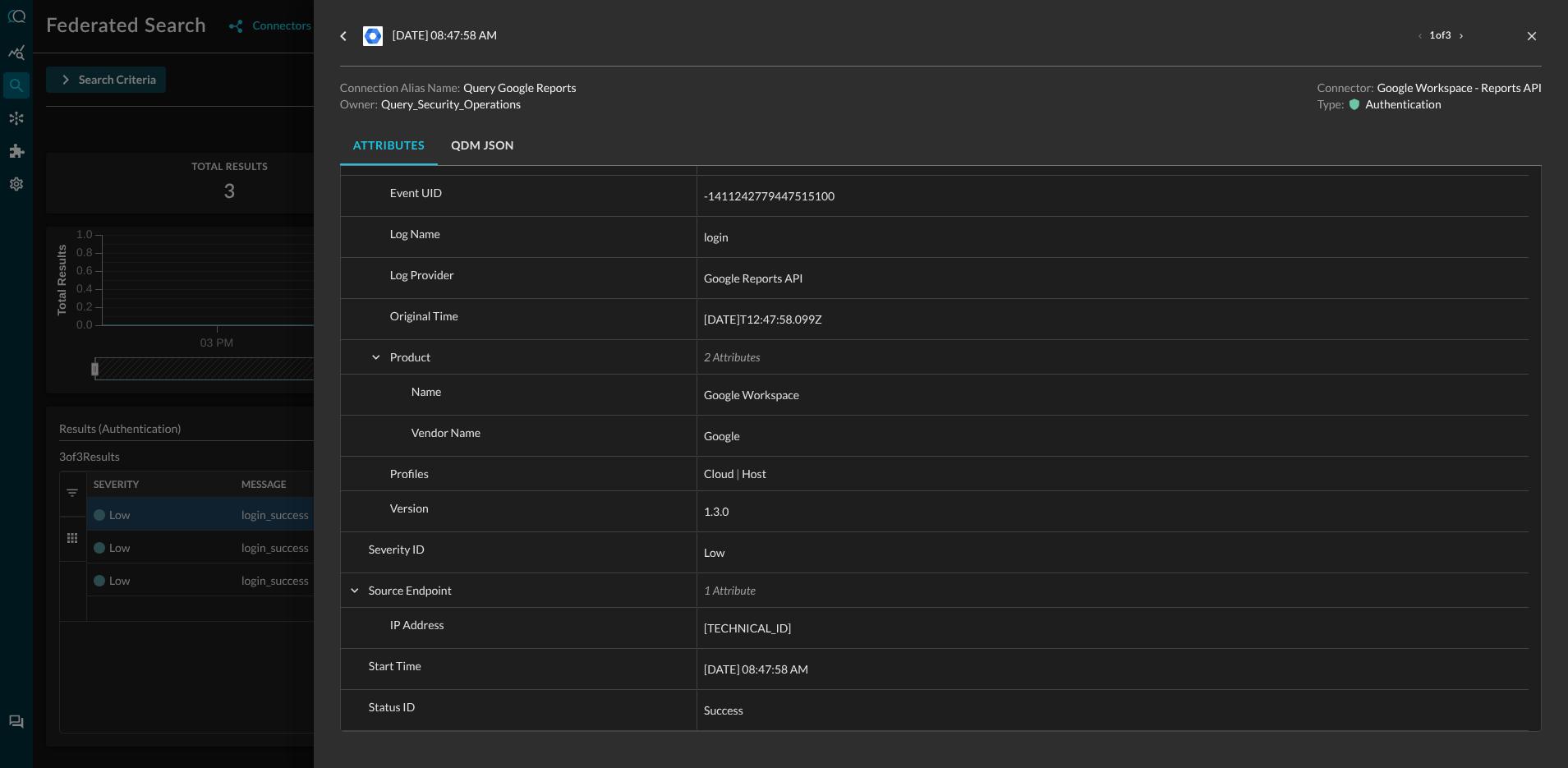
click at [142, 676] on div at bounding box center [784, 384] width 1568 height 768
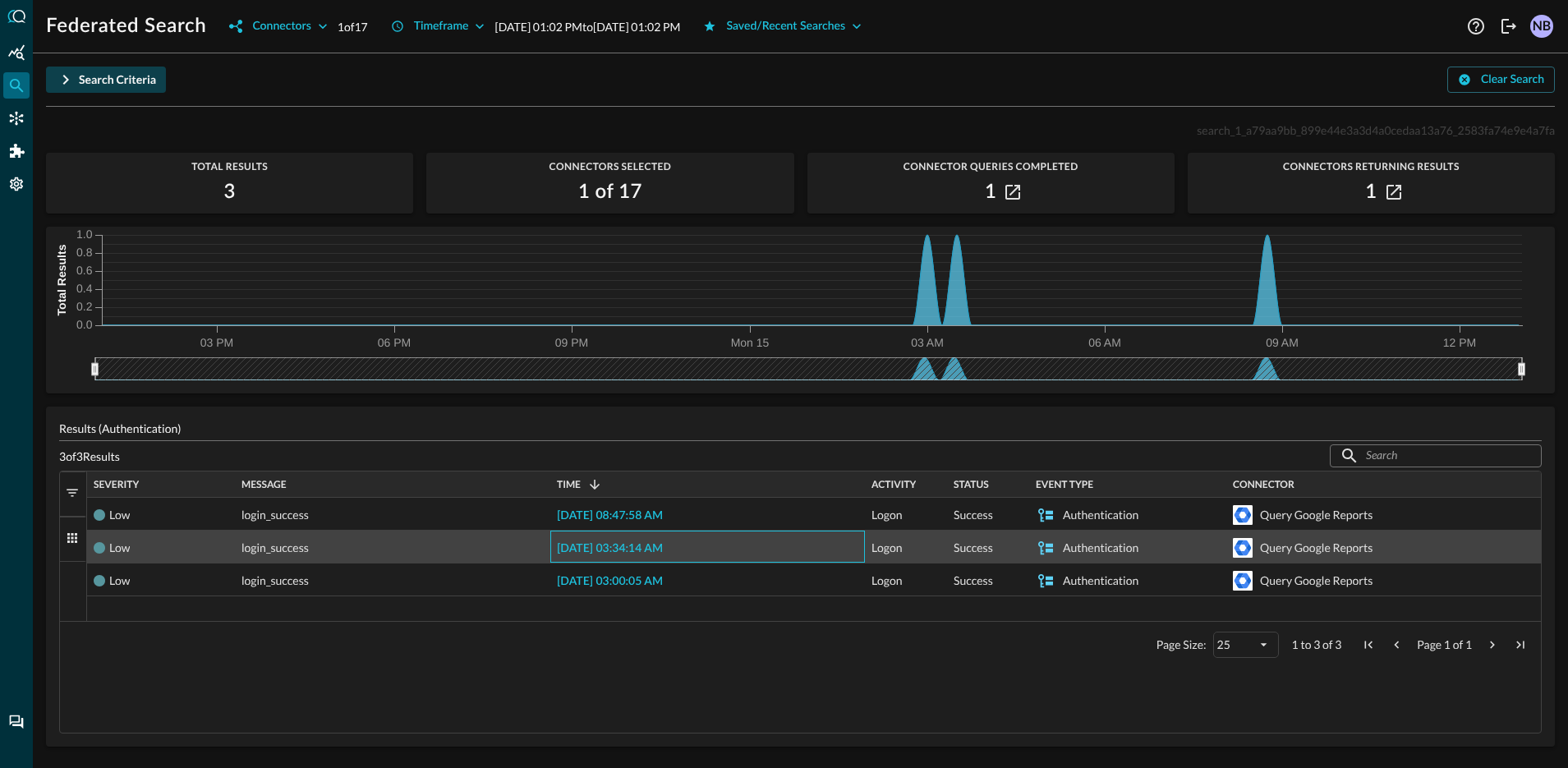
click at [595, 551] on span "[DATE] 03:34:14 AM" at bounding box center [610, 550] width 106 height 12
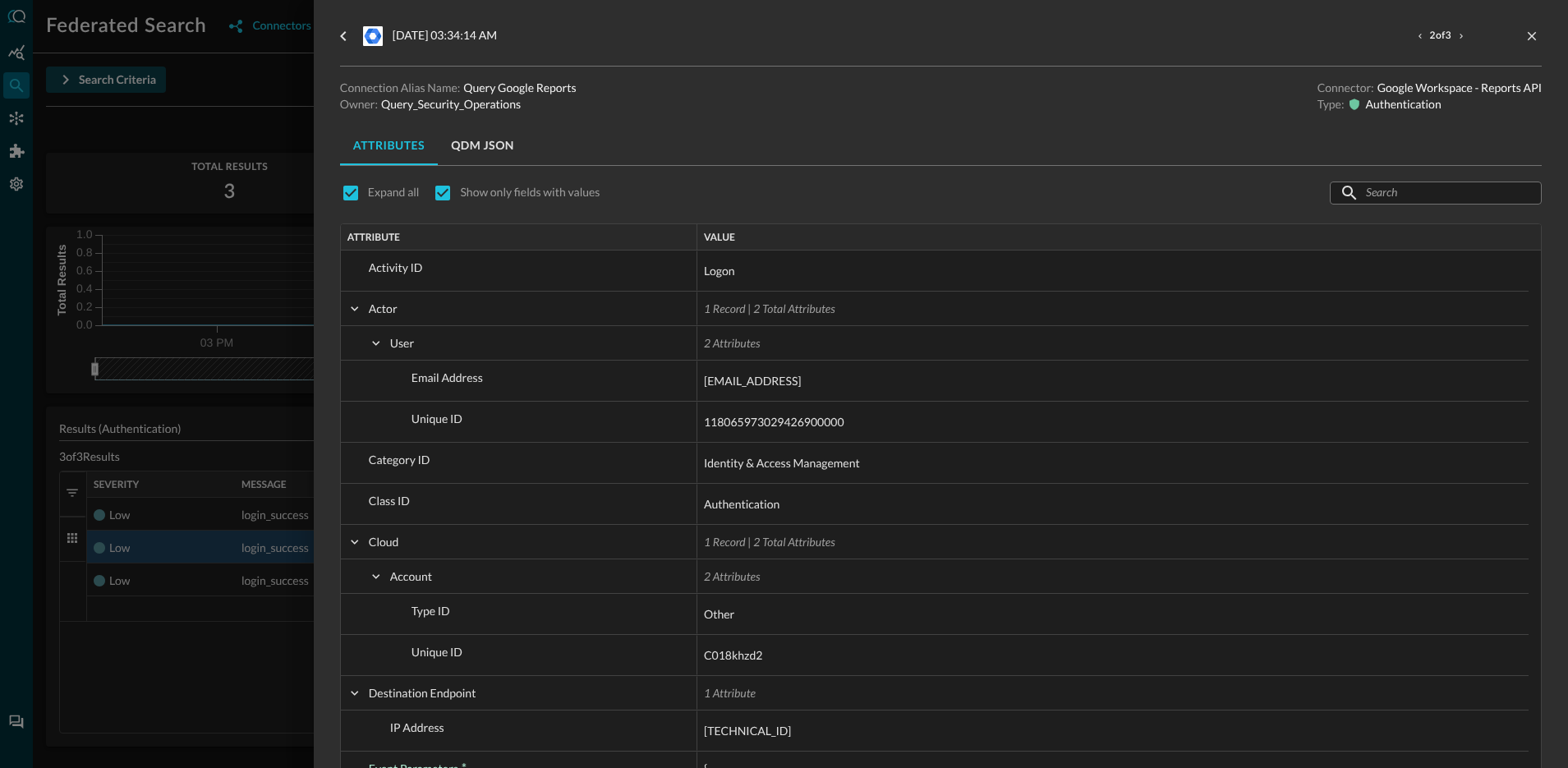
click at [132, 688] on div at bounding box center [784, 384] width 1568 height 768
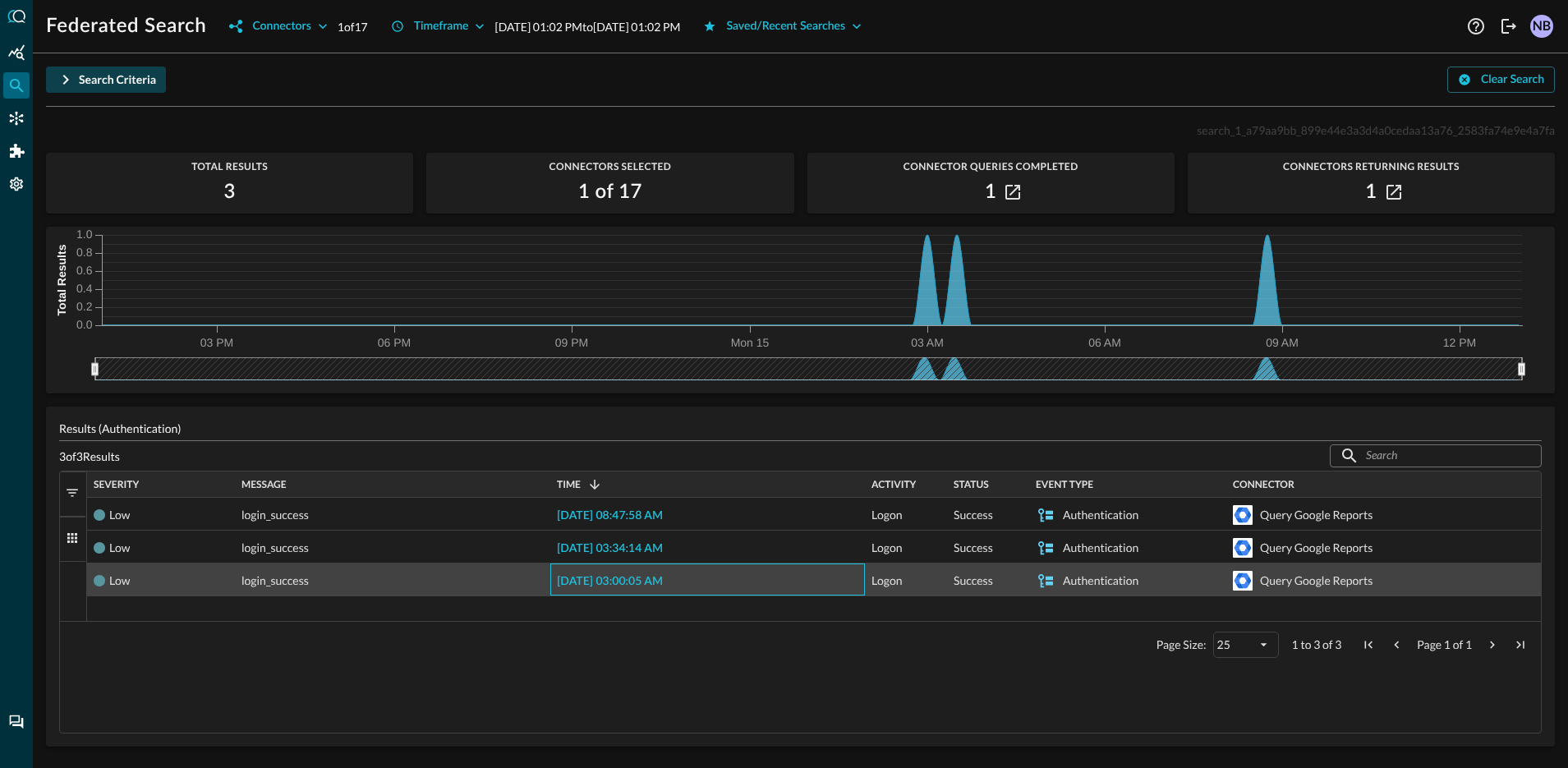
click at [627, 578] on span "[DATE] 03:00:05 AM" at bounding box center [610, 582] width 106 height 12
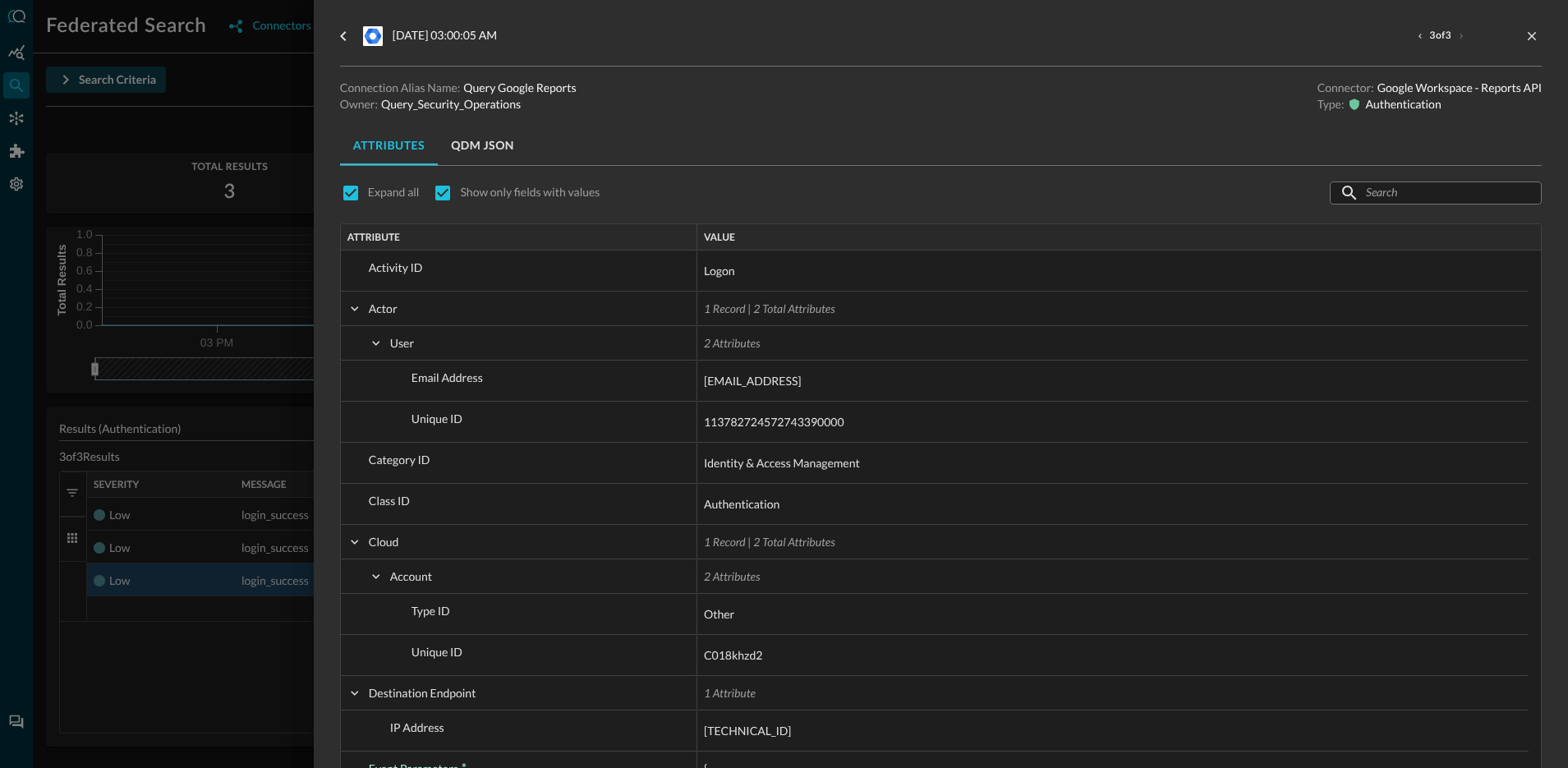
click at [279, 659] on div at bounding box center [784, 384] width 1568 height 768
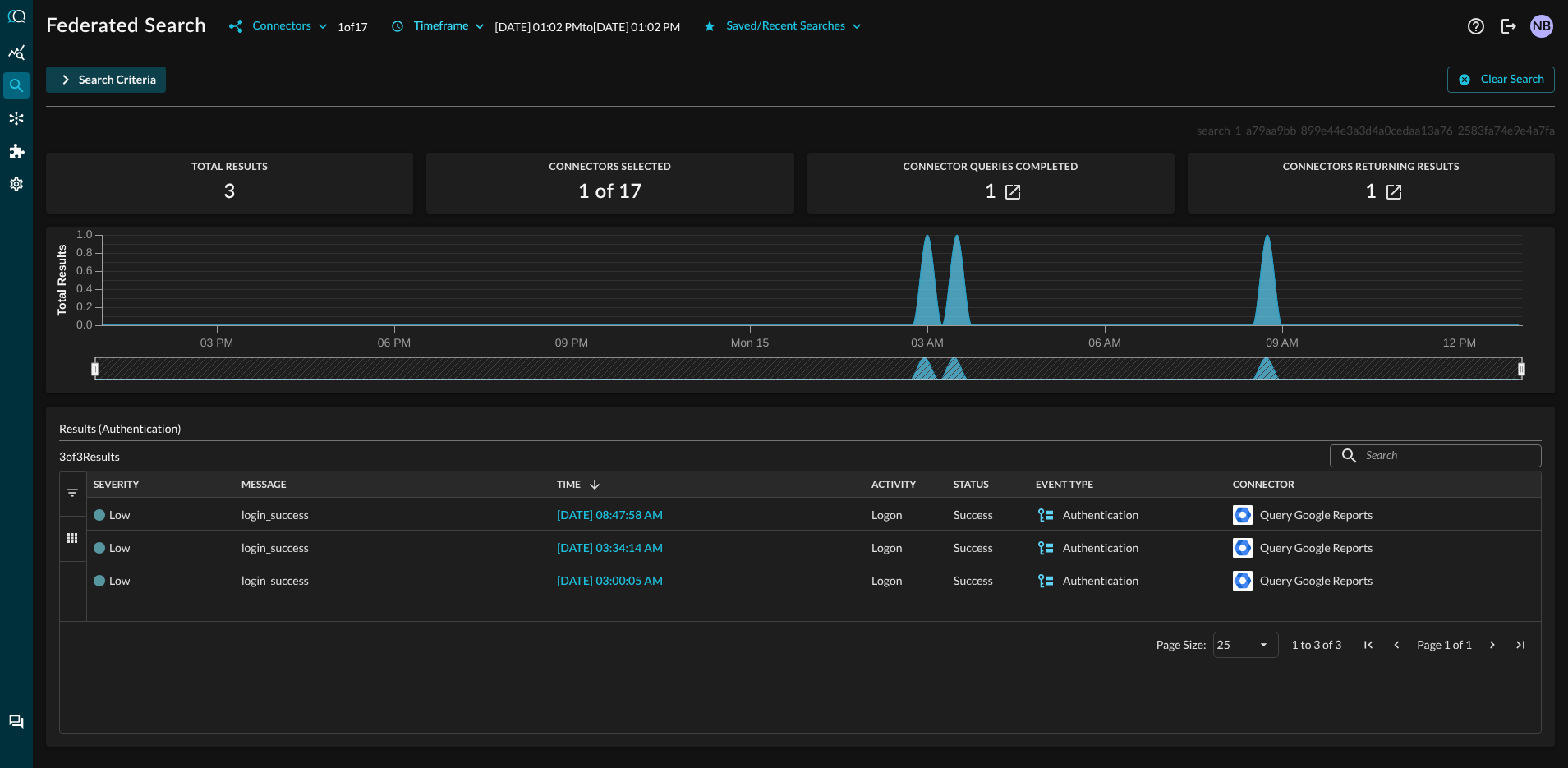
click at [455, 21] on div "Timeframe" at bounding box center [442, 27] width 55 height 21
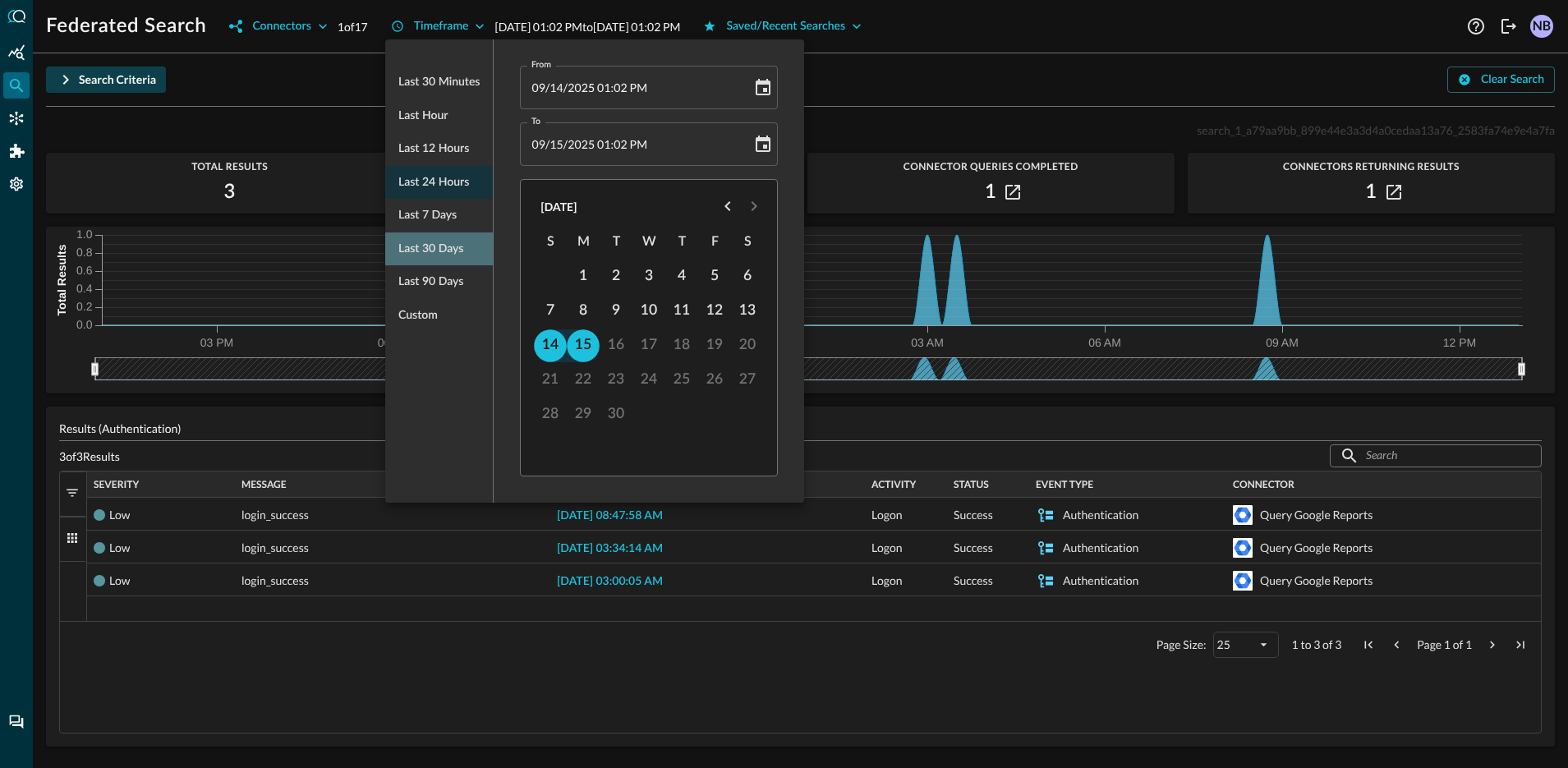
click at [445, 250] on span "Last 30 days" at bounding box center [431, 249] width 65 height 21
type input "[DATE] 01:03 PM"
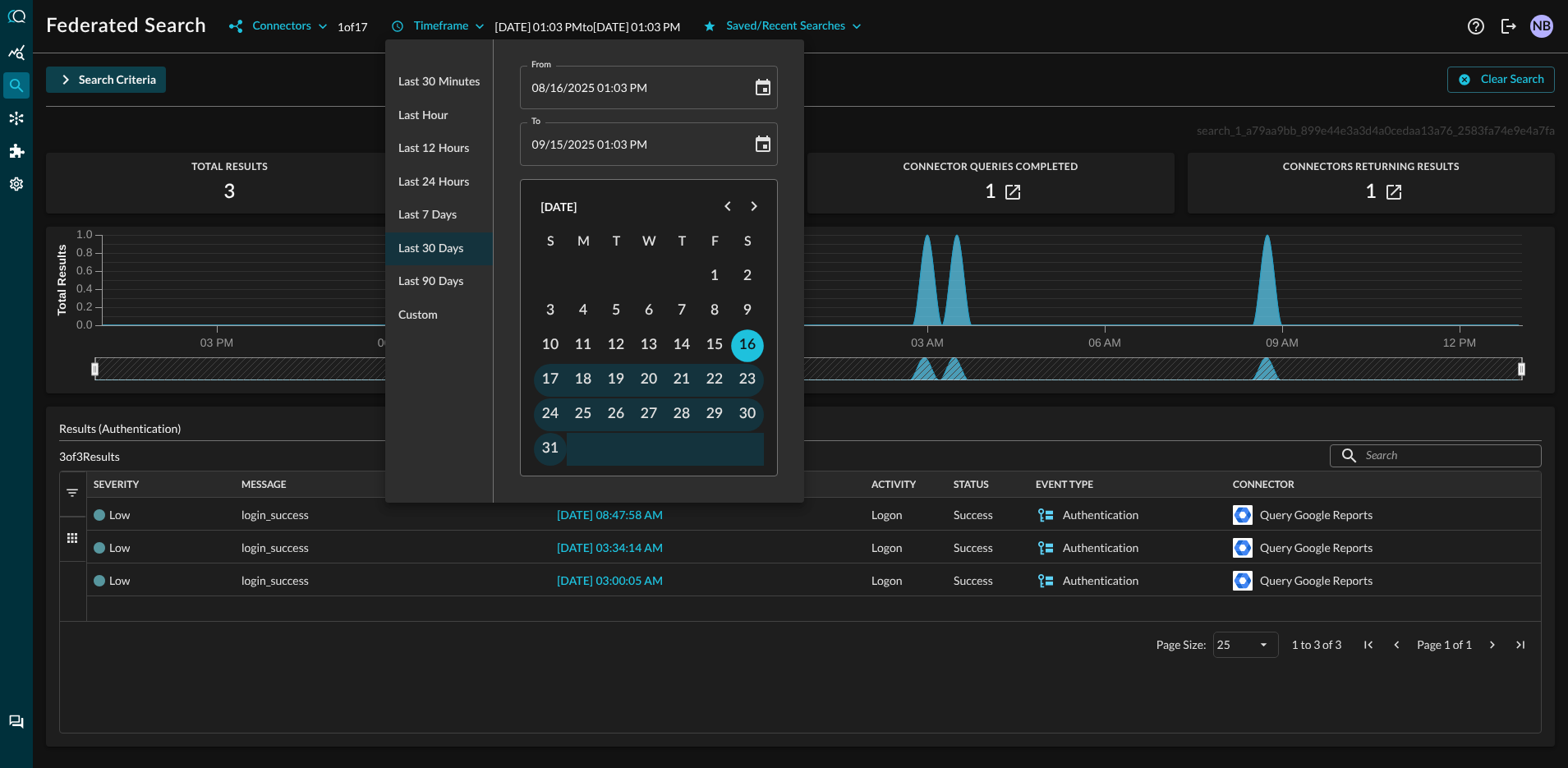
click at [857, 110] on div at bounding box center [784, 384] width 1568 height 768
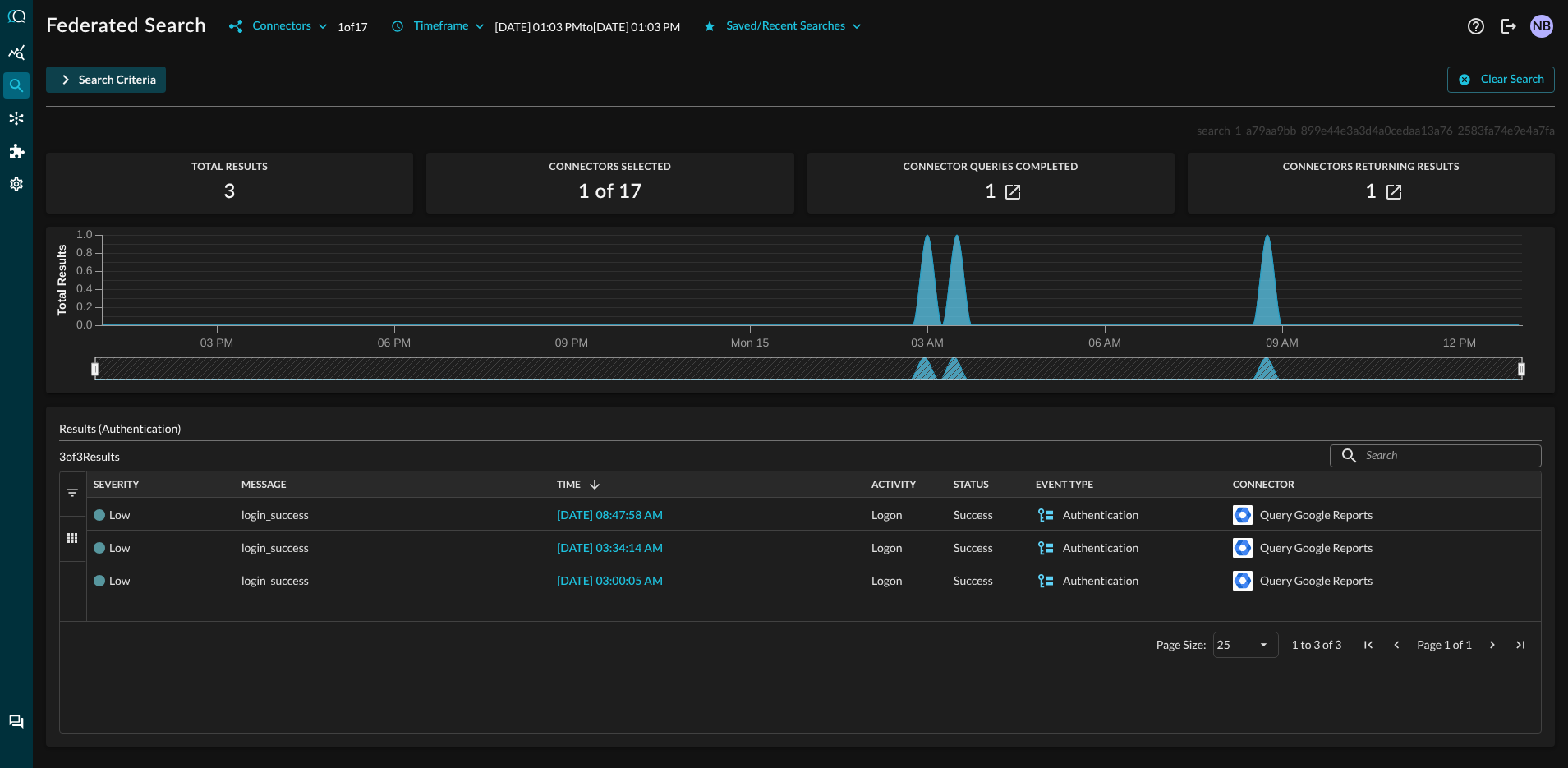
click at [60, 83] on icon "button" at bounding box center [66, 80] width 20 height 20
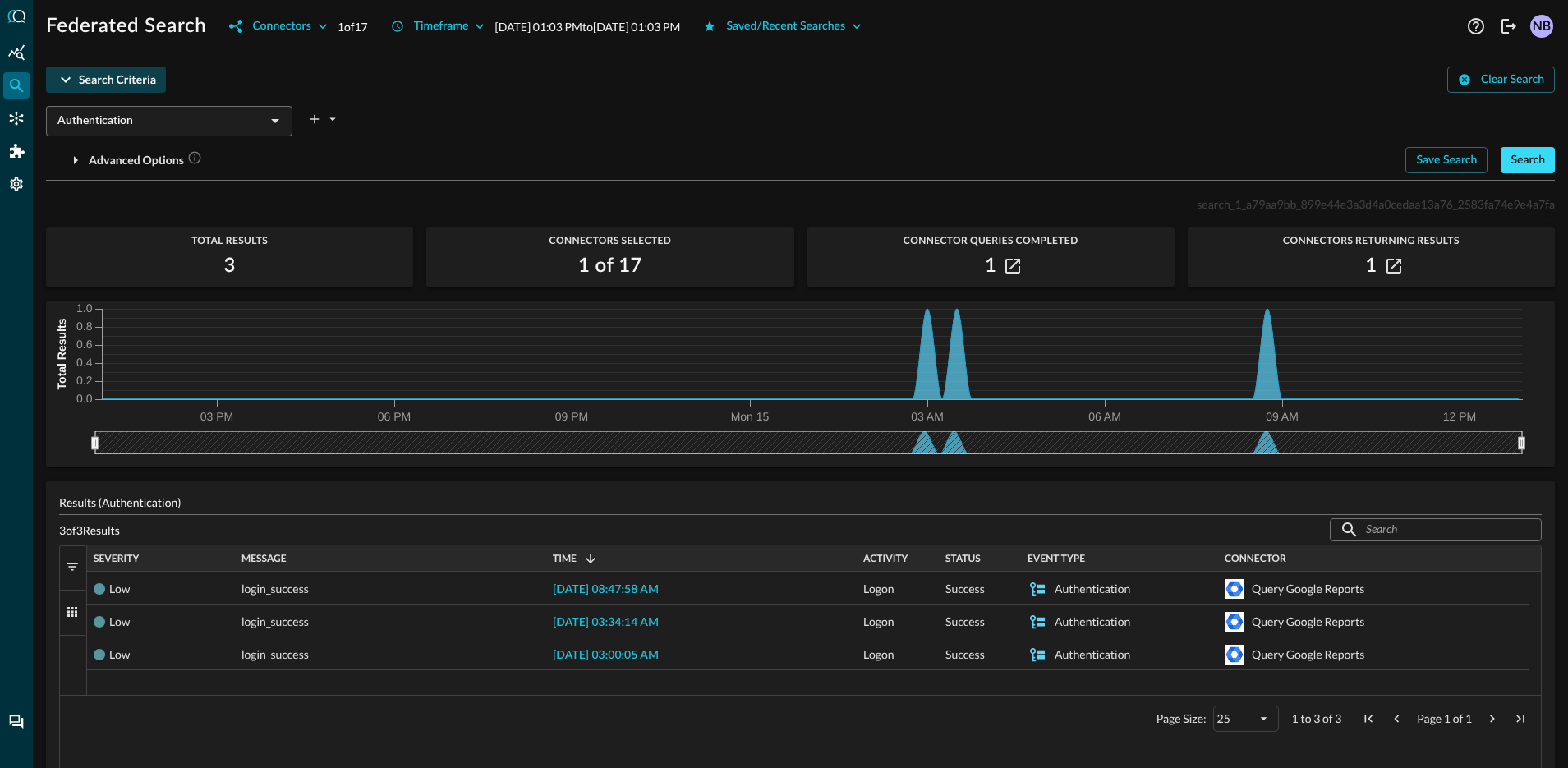
click at [1524, 160] on div "Search" at bounding box center [1527, 160] width 35 height 21
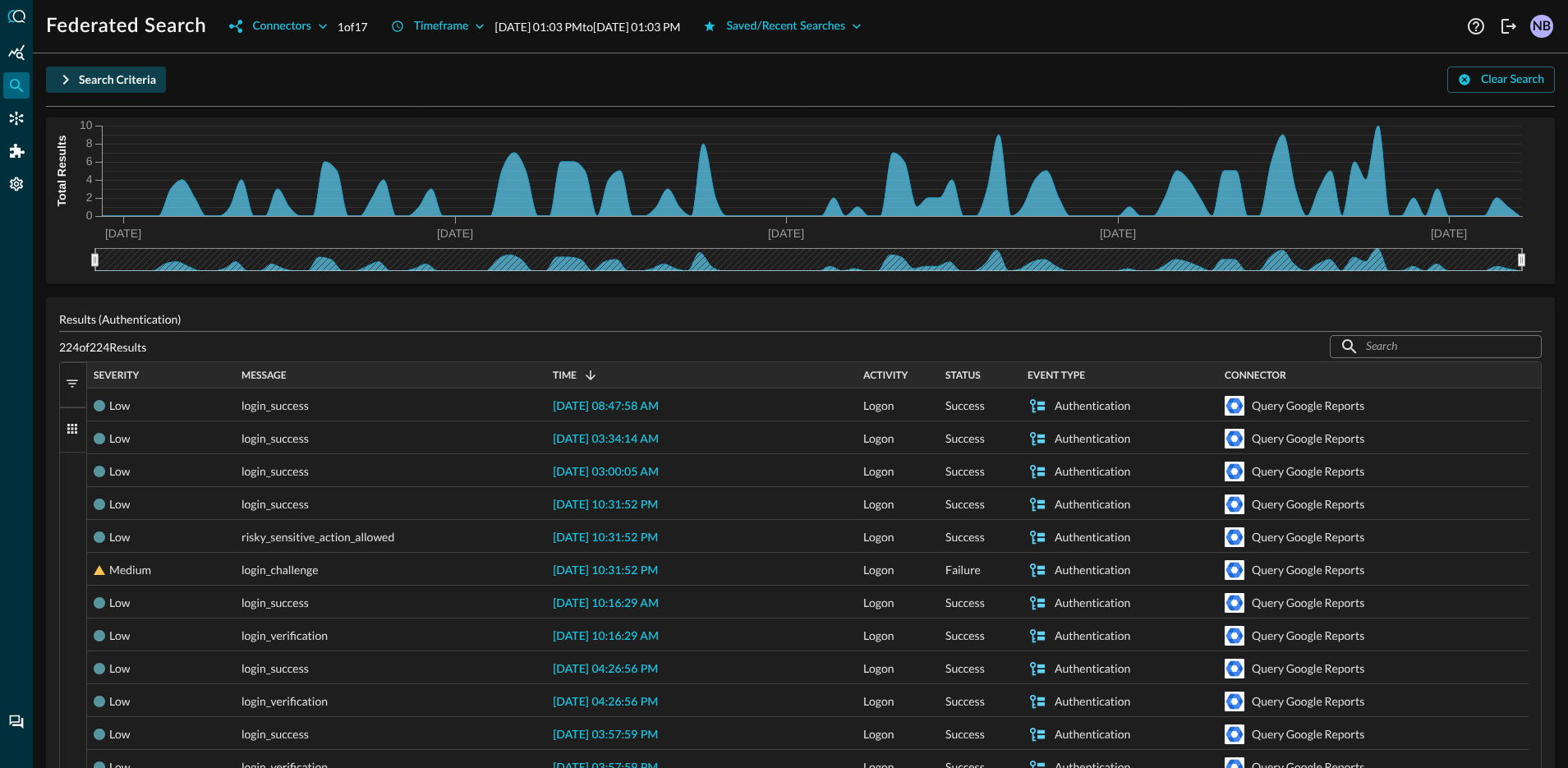
scroll to position [461, 0]
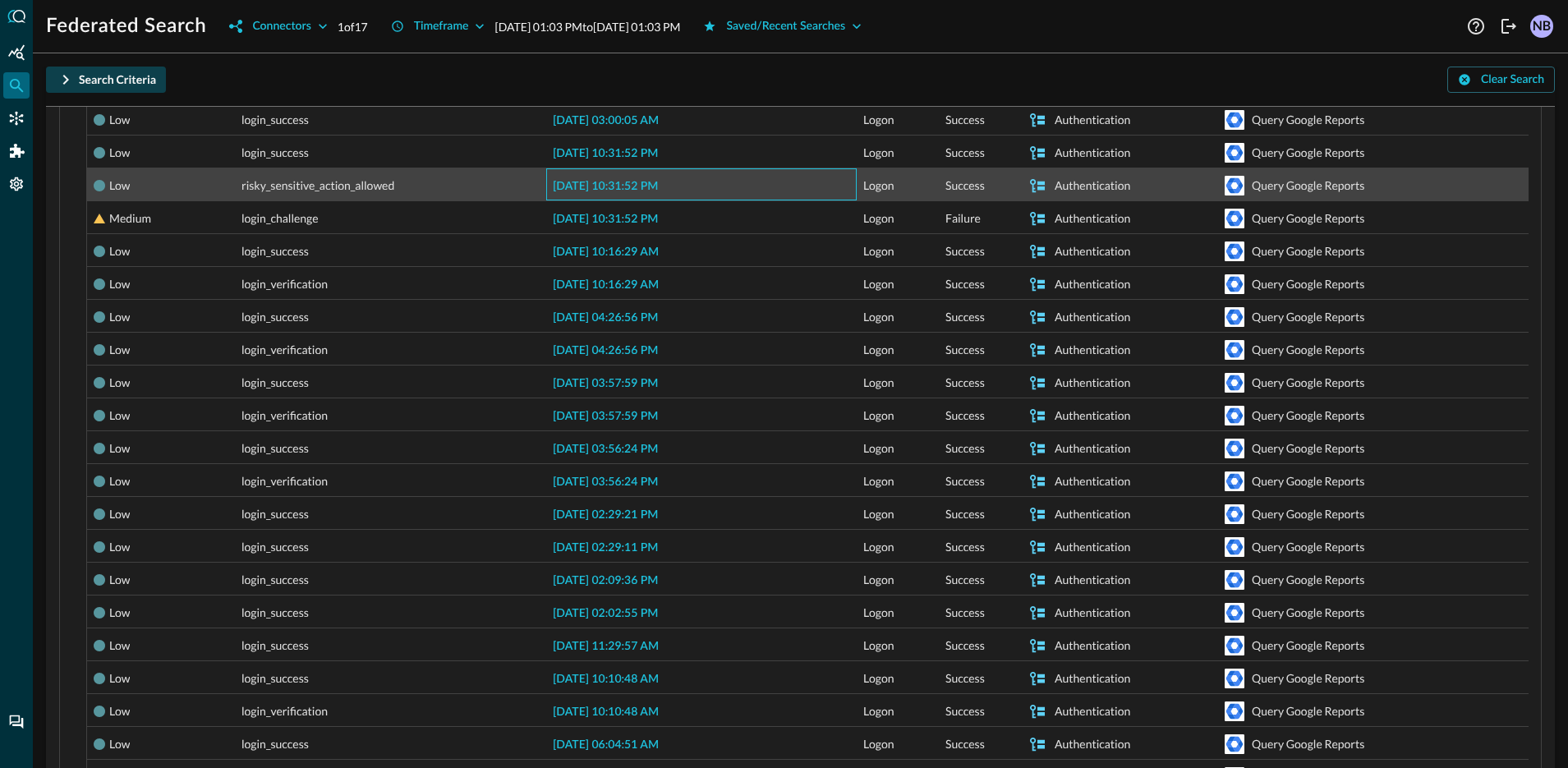
click at [597, 184] on span "[DATE] 10:31:52 PM" at bounding box center [606, 187] width 105 height 12
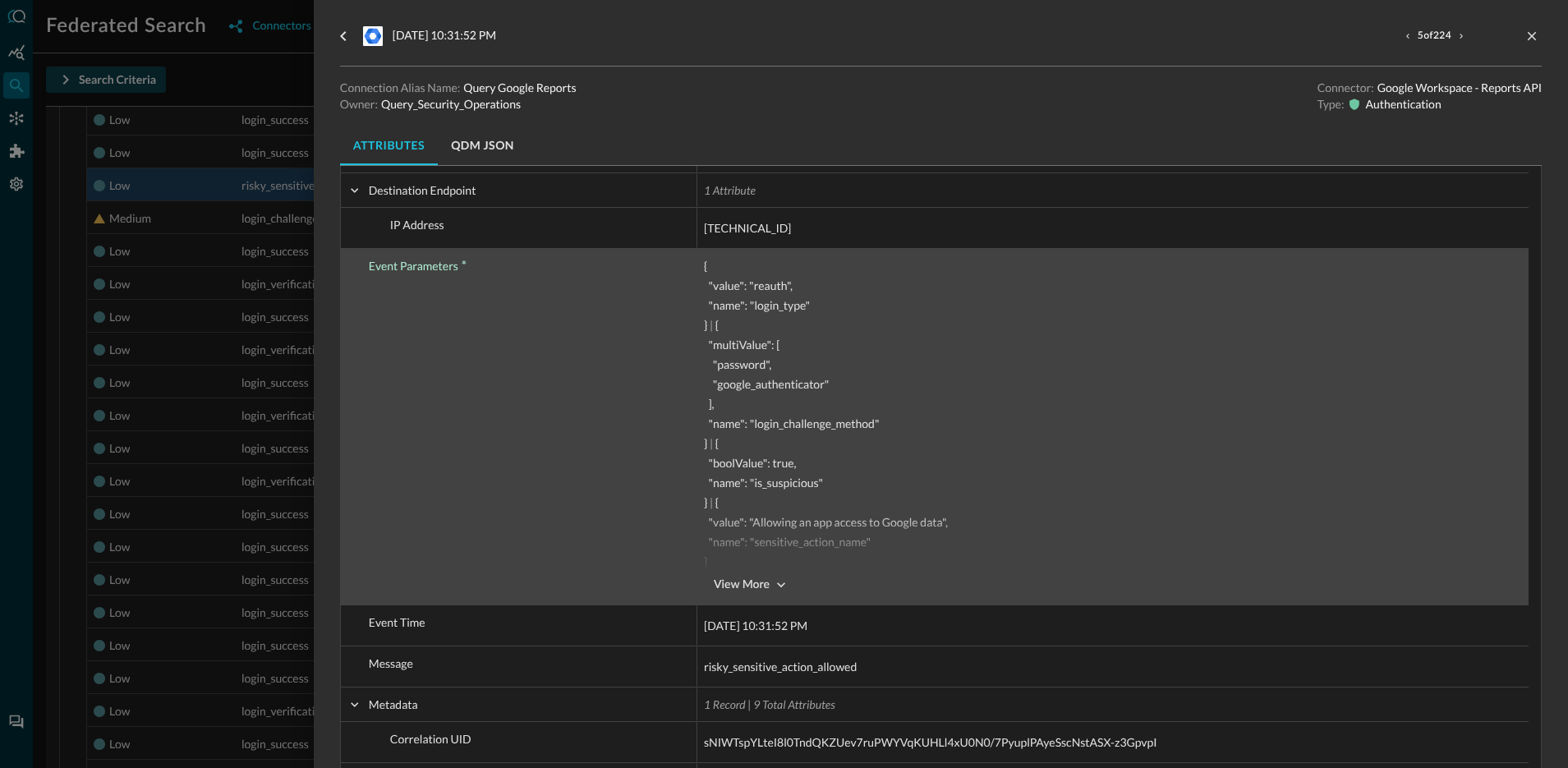
scroll to position [513, 0]
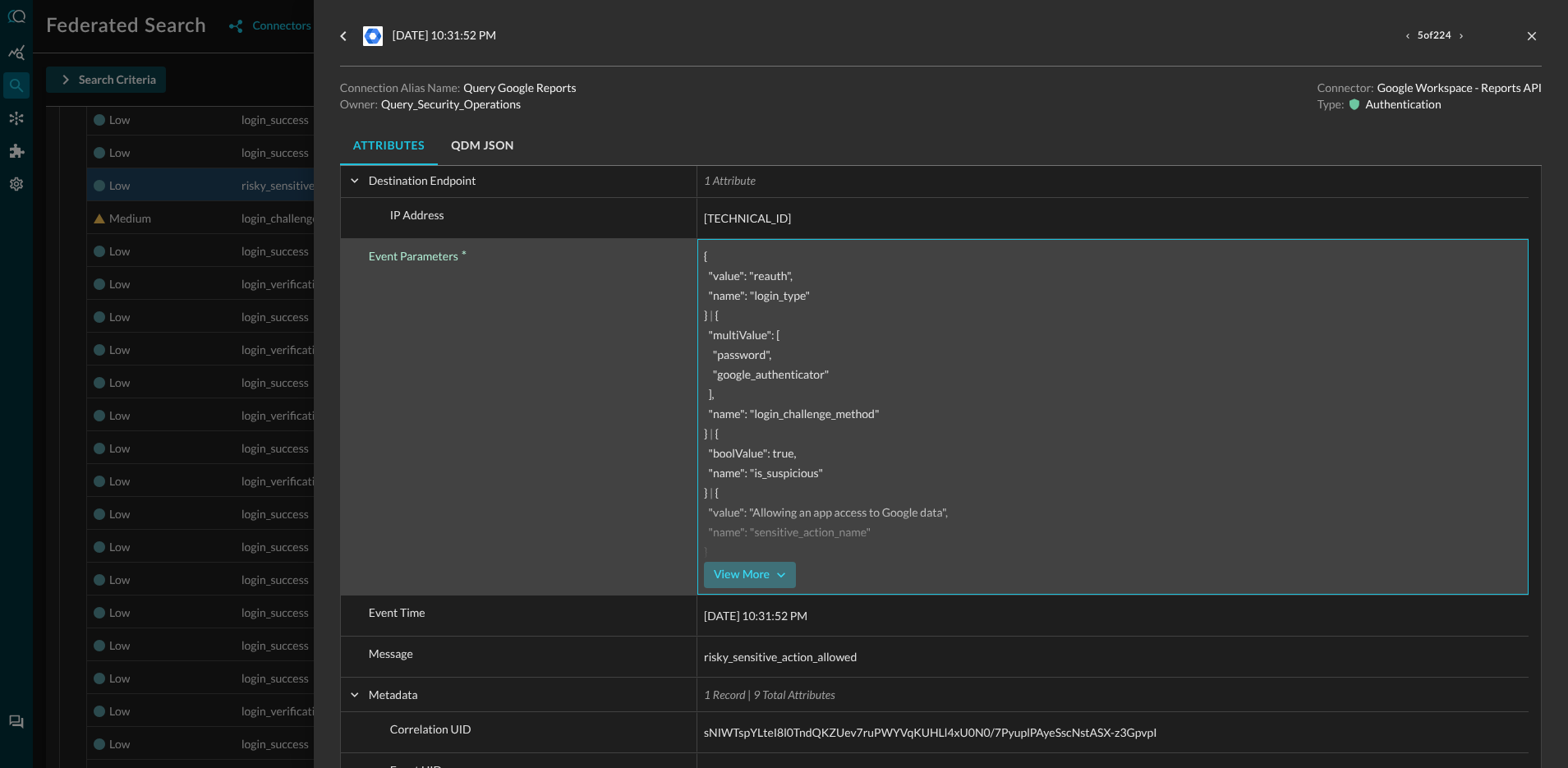
click at [760, 573] on div "View More" at bounding box center [742, 575] width 56 height 21
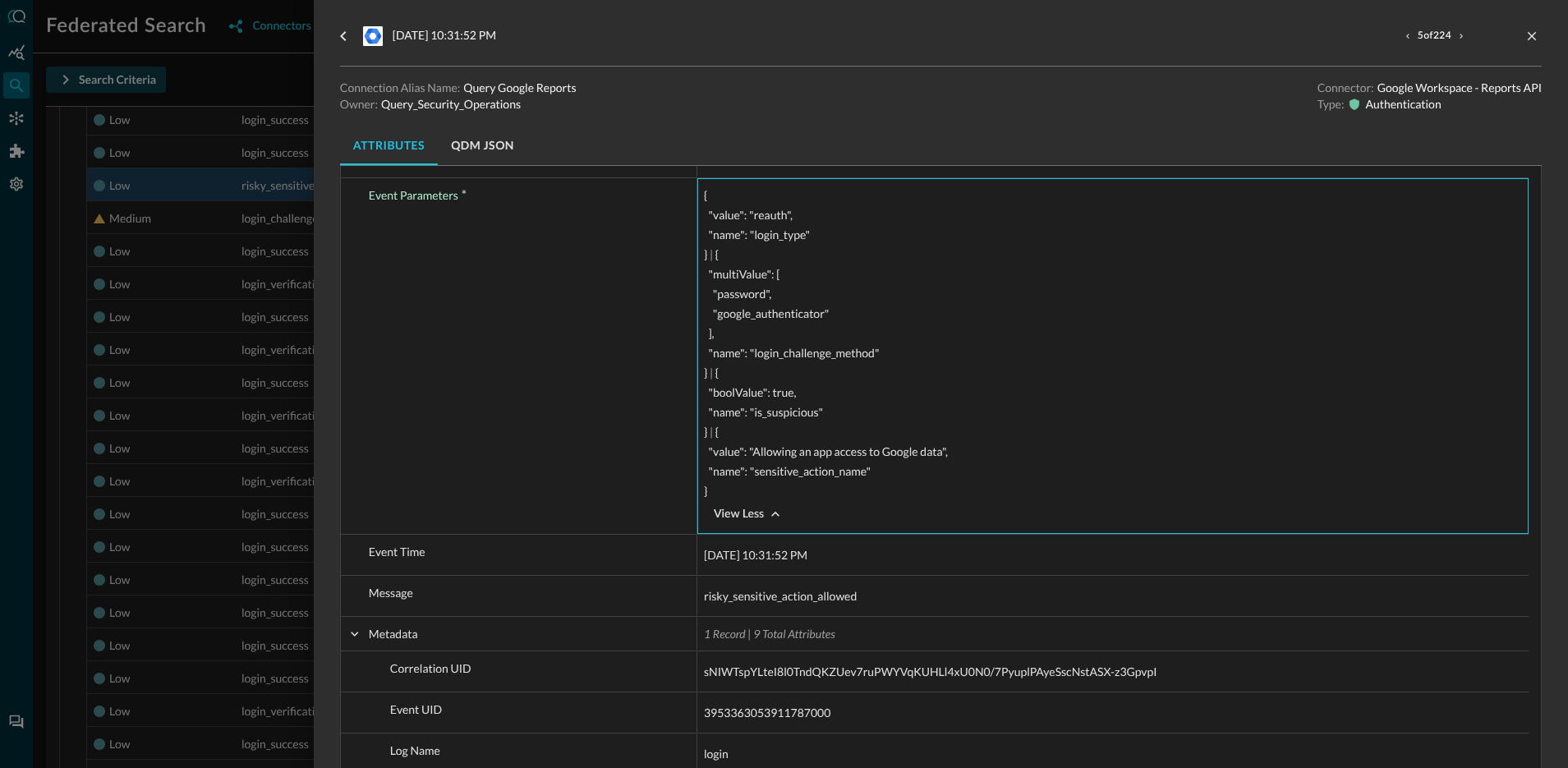
scroll to position [0, 0]
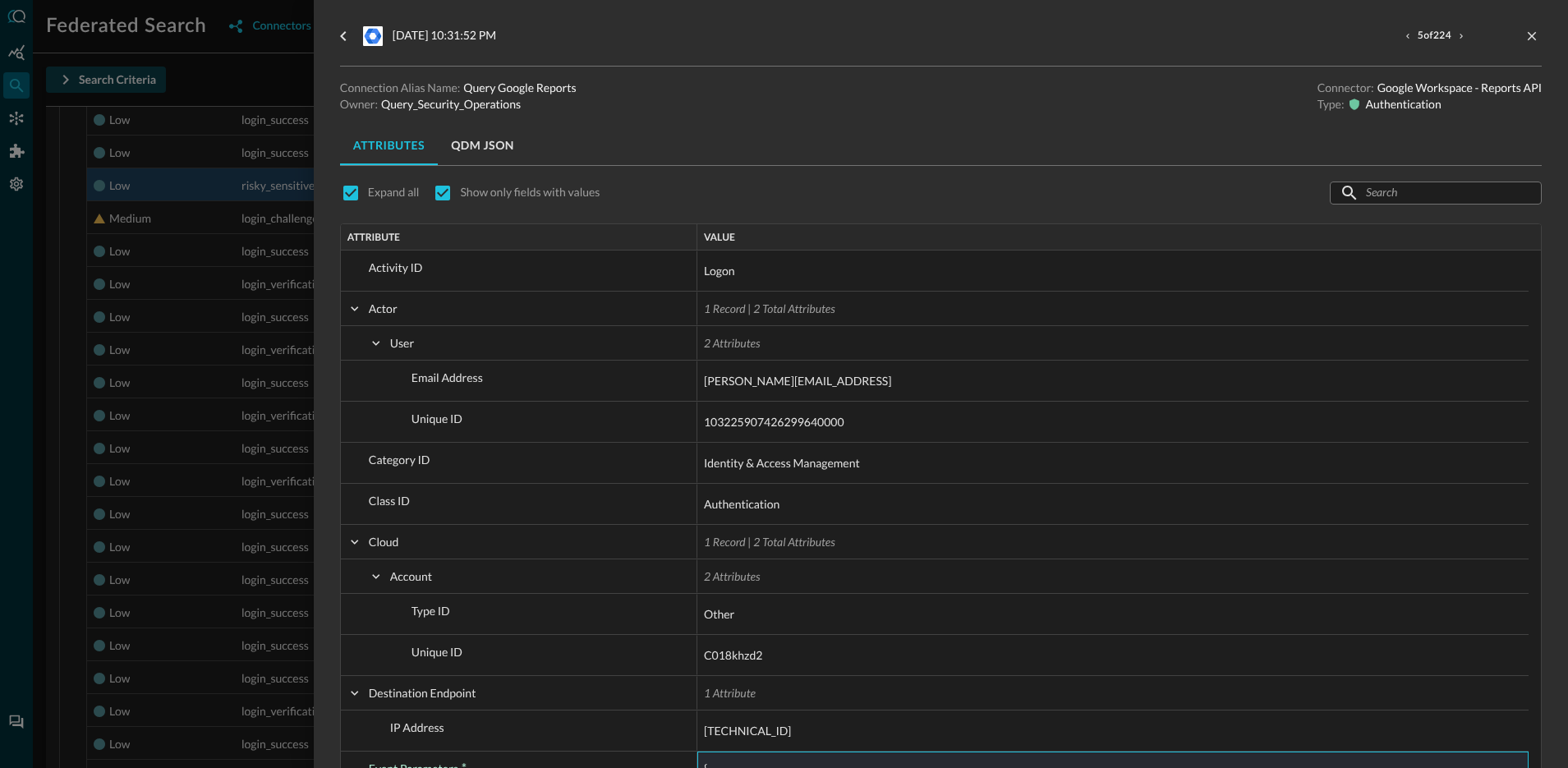
click at [251, 341] on div at bounding box center [784, 384] width 1568 height 768
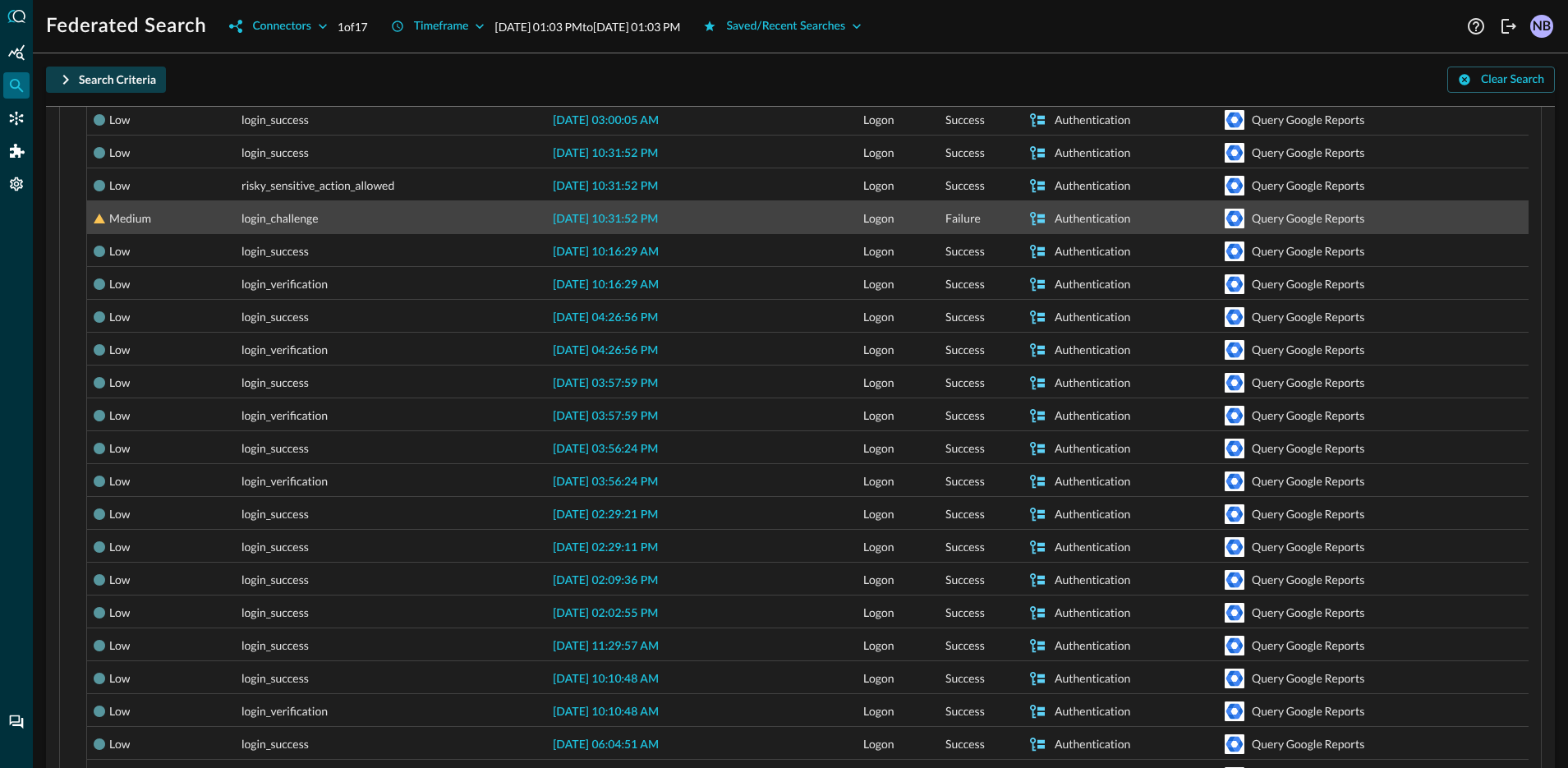
click at [621, 213] on span "[DATE] 10:31:52 PM" at bounding box center [606, 219] width 105 height 12
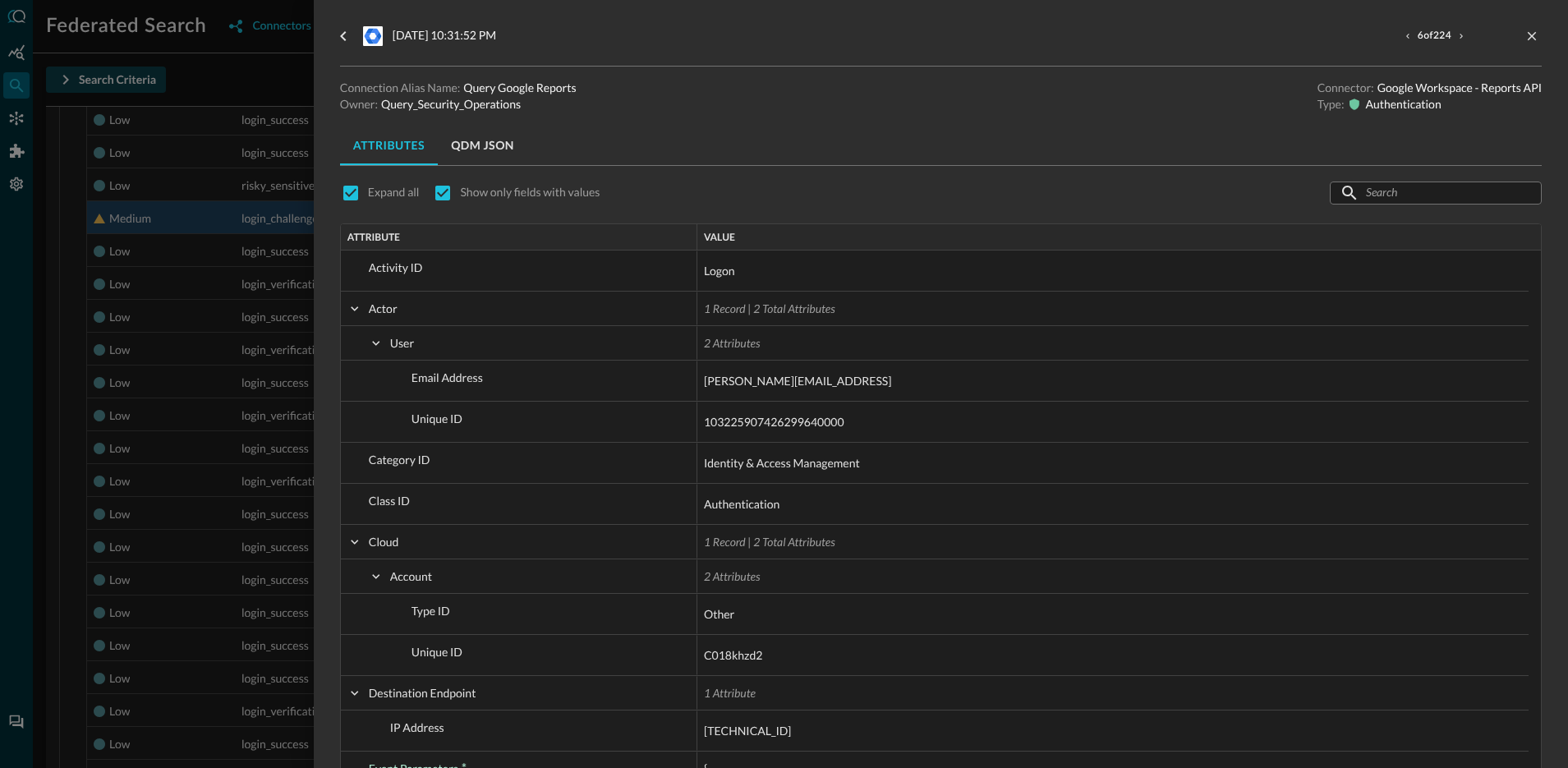
click at [274, 366] on div at bounding box center [784, 384] width 1568 height 768
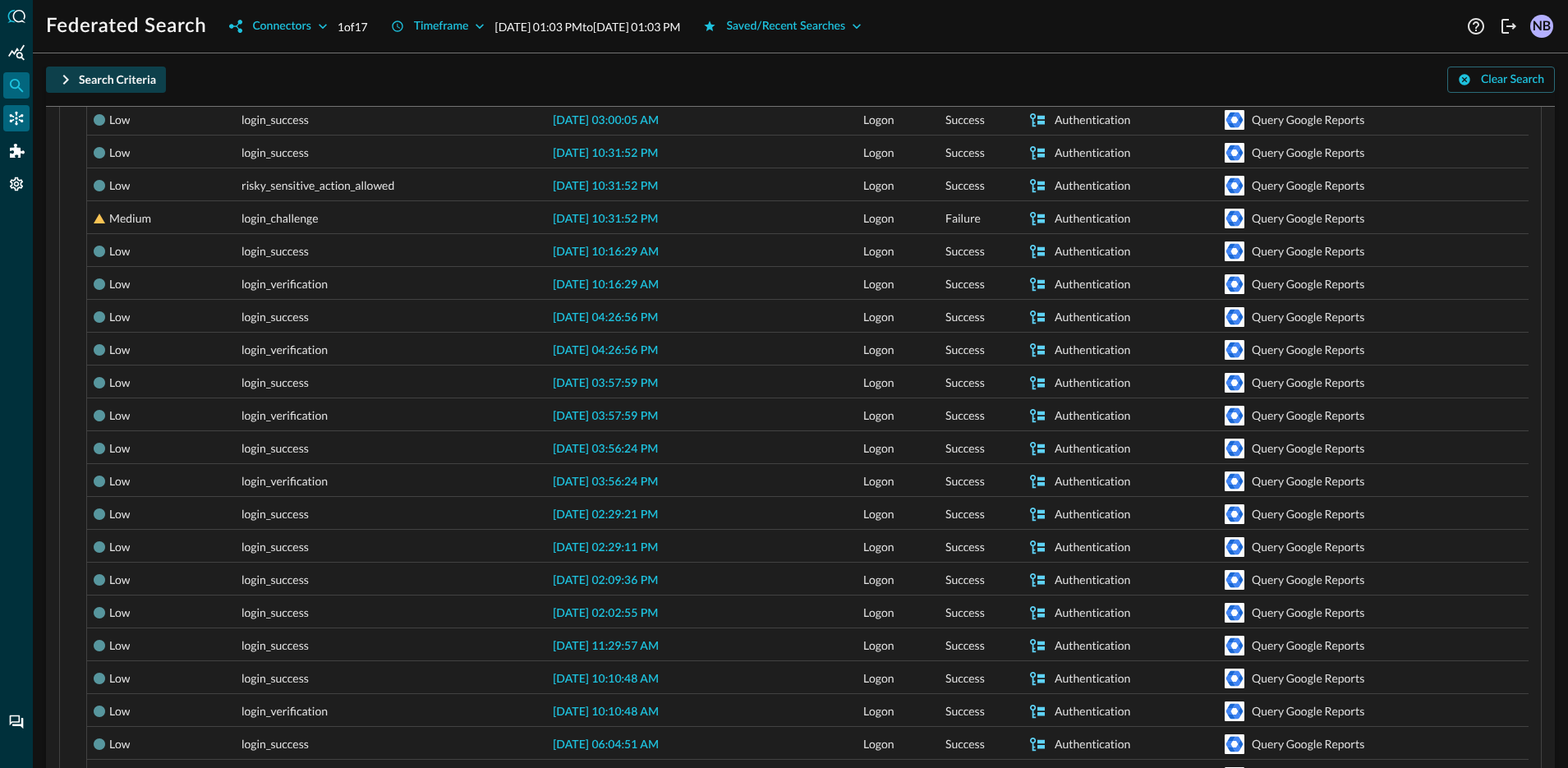
click at [26, 118] on div "Connectors" at bounding box center [16, 118] width 27 height 27
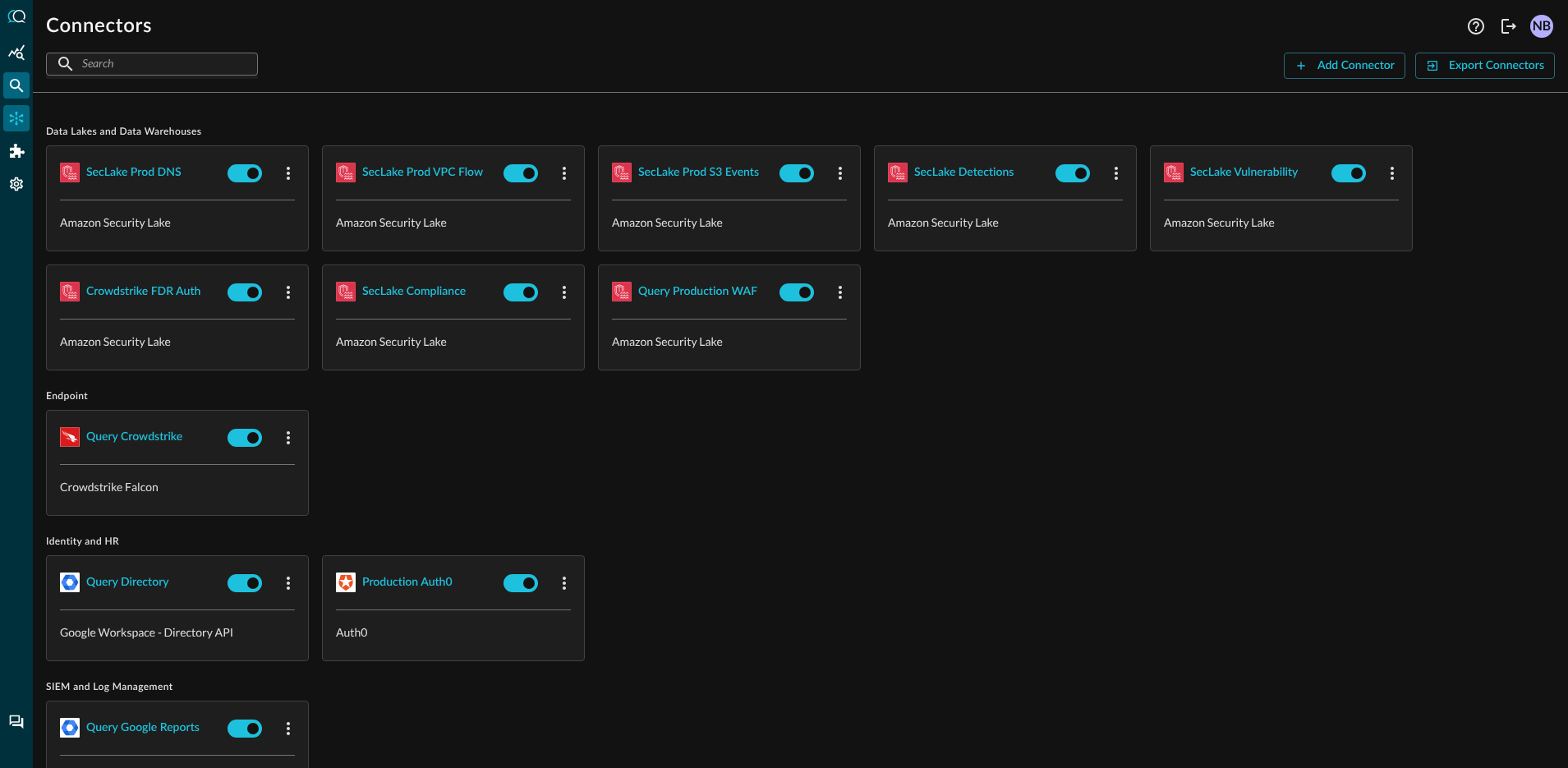
drag, startPoint x: 11, startPoint y: 80, endPoint x: 27, endPoint y: 79, distance: 16.0
click at [11, 80] on icon "Federated Search" at bounding box center [16, 85] width 17 height 17
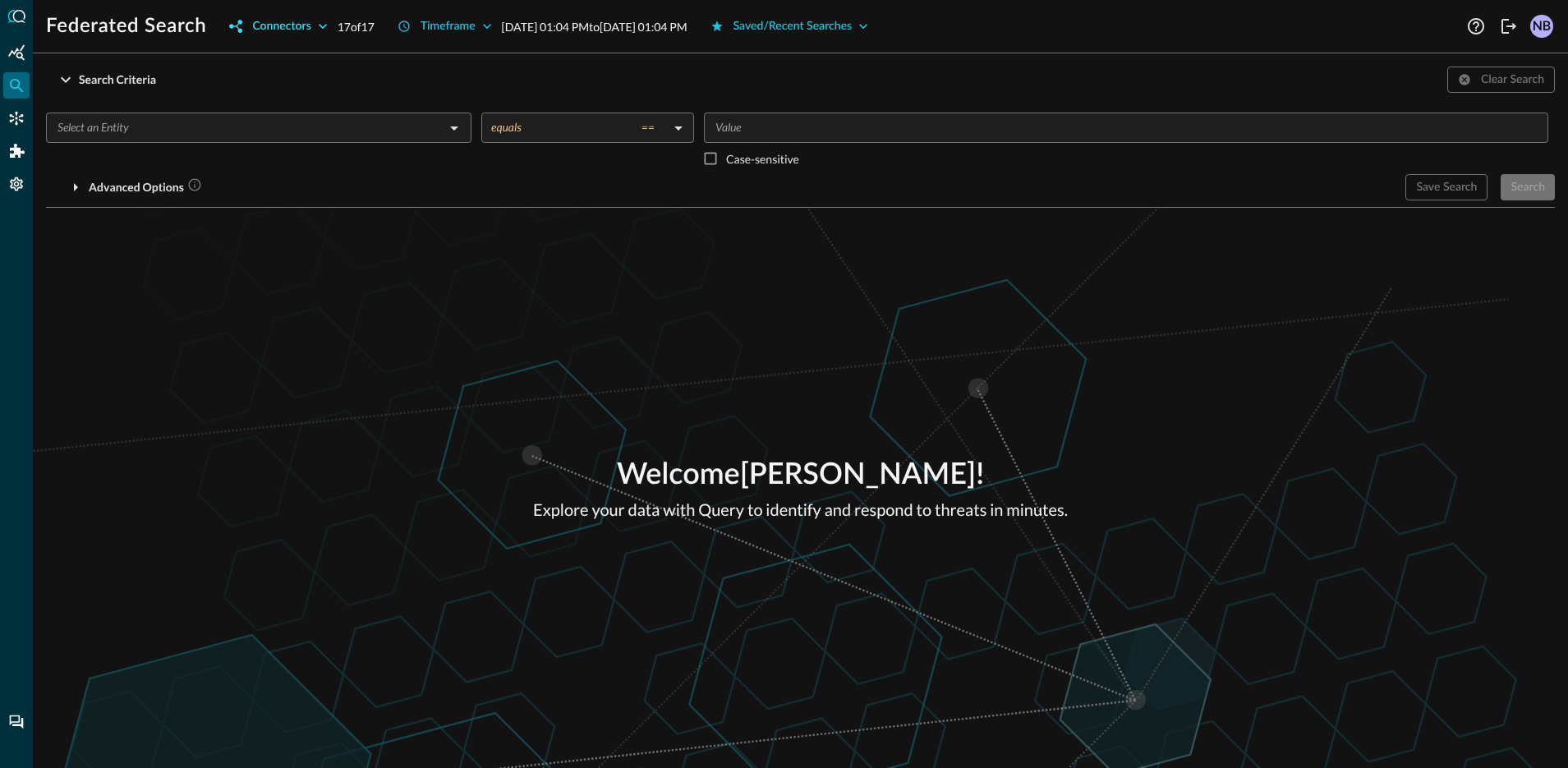
click at [312, 31] on button "Connectors" at bounding box center [278, 26] width 118 height 27
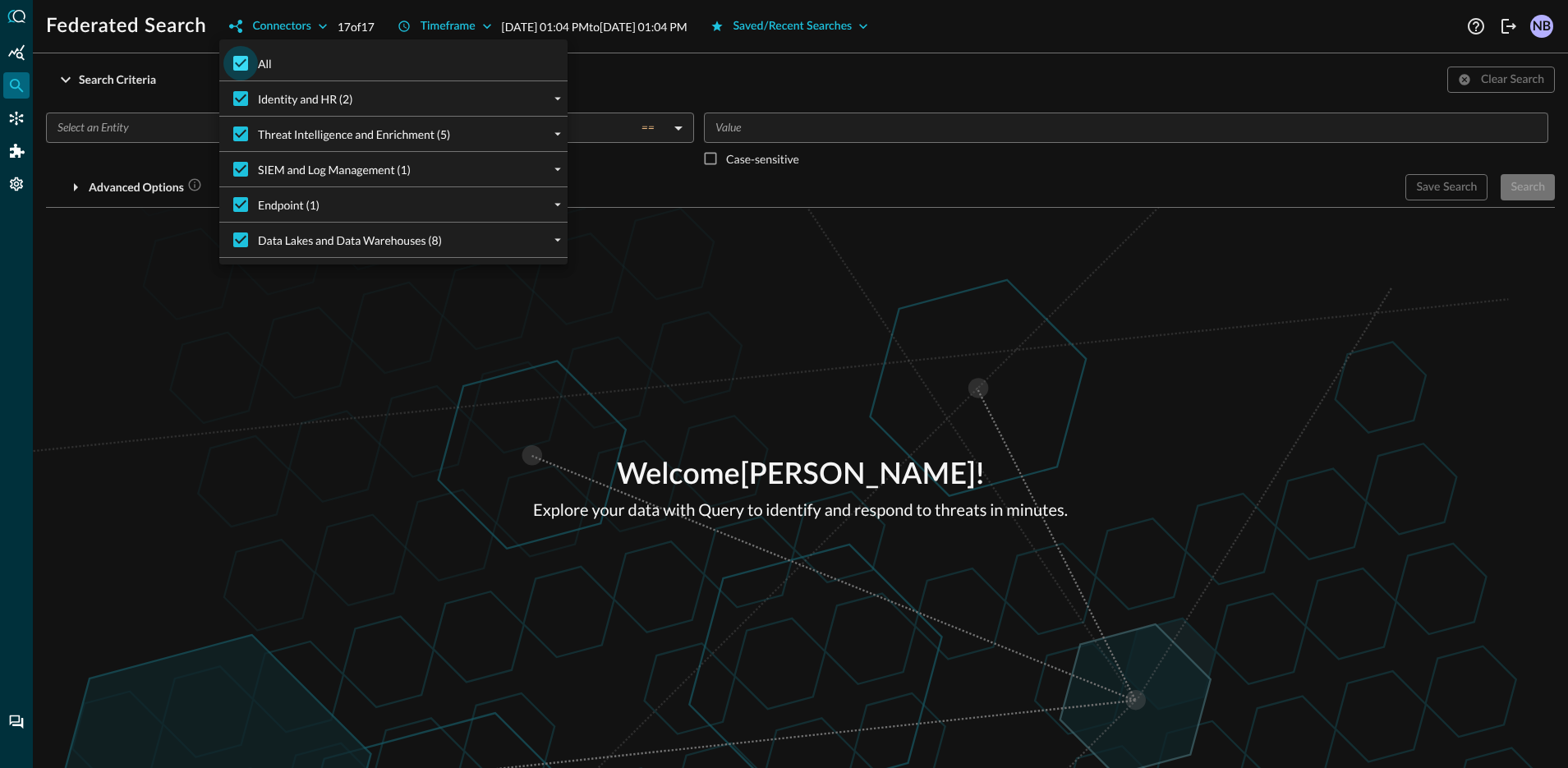
click at [242, 66] on input "All" at bounding box center [240, 63] width 35 height 35
checkbox input "false"
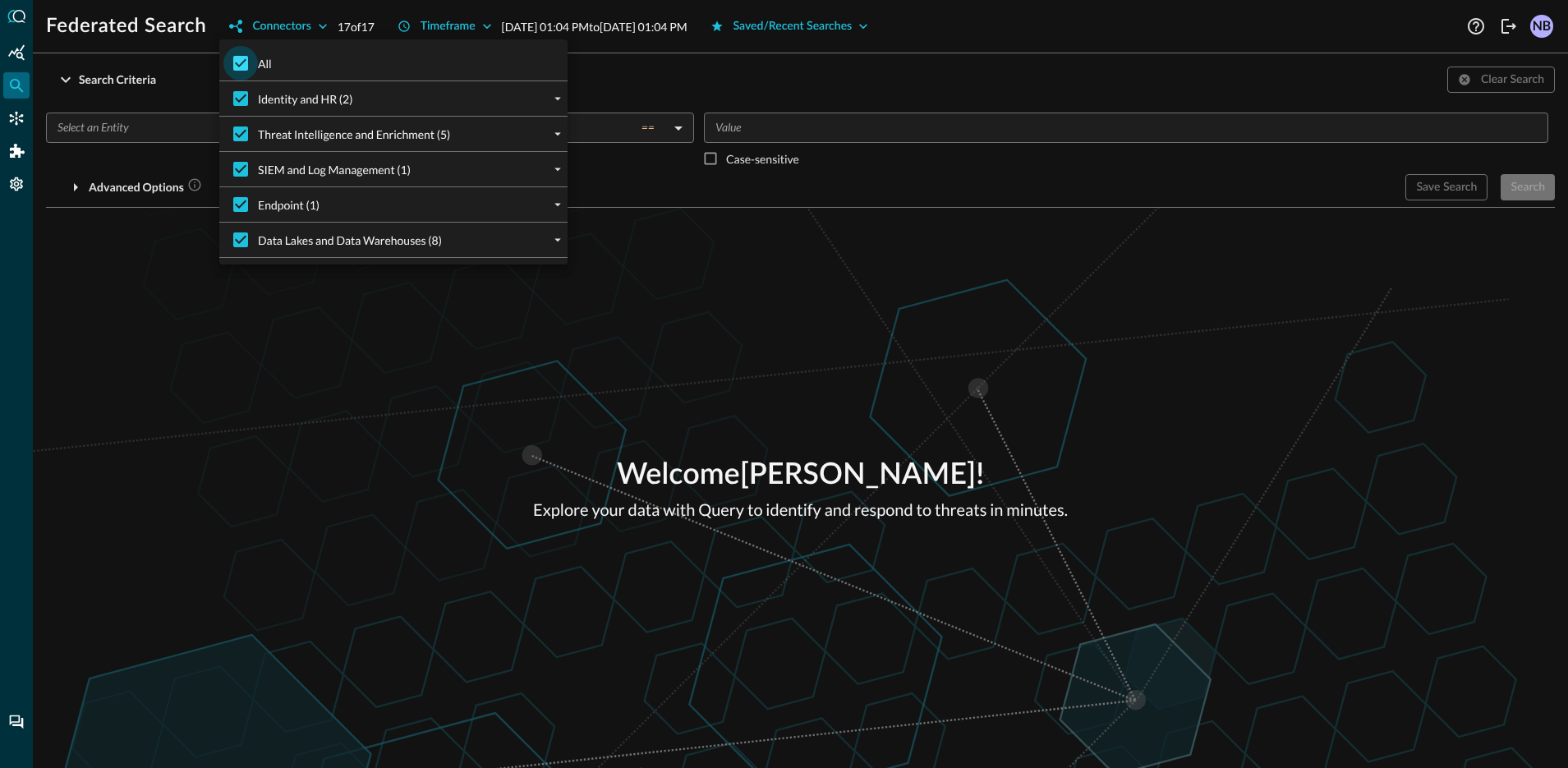
checkbox input "false"
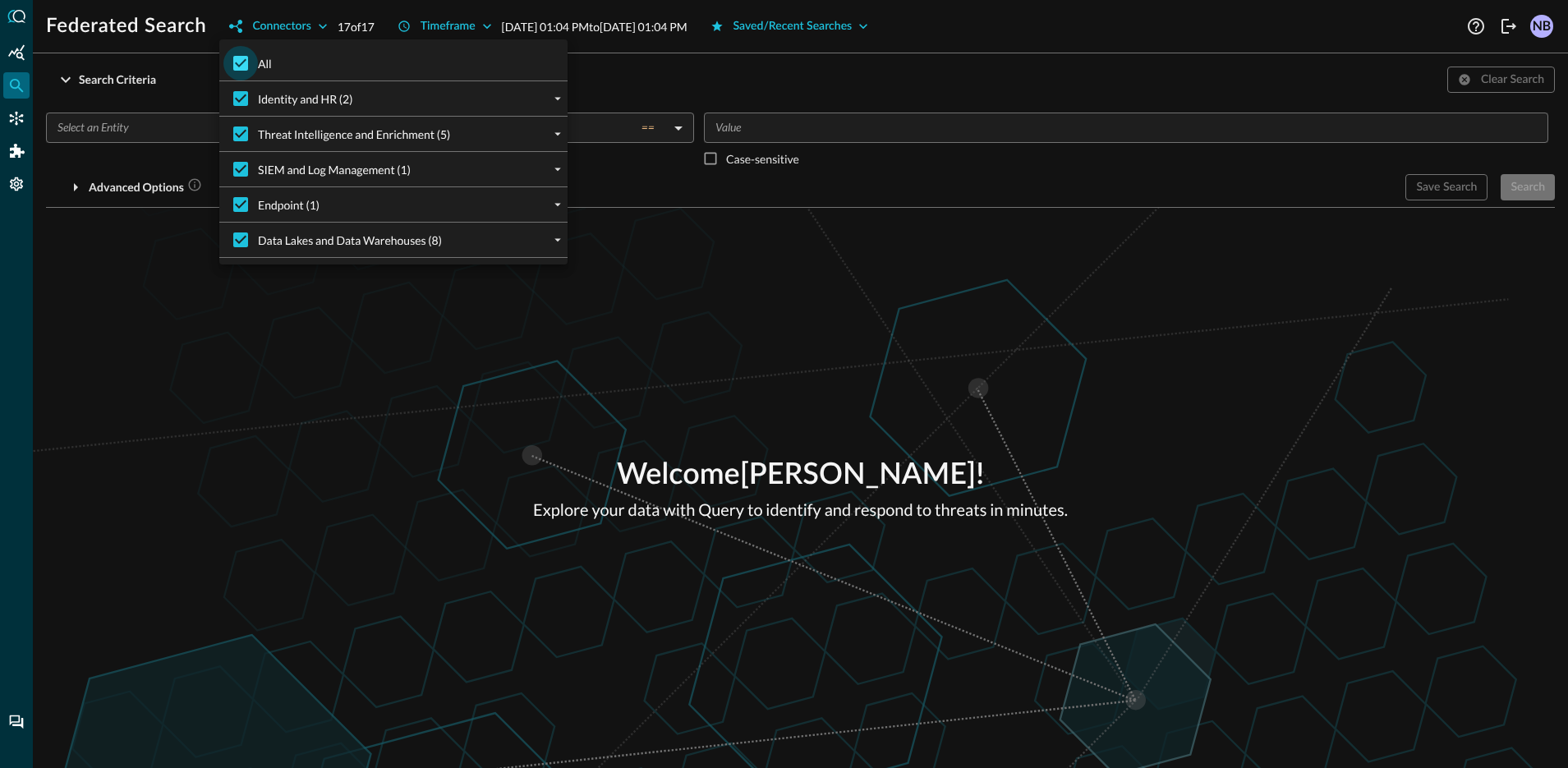
checkbox input "false"
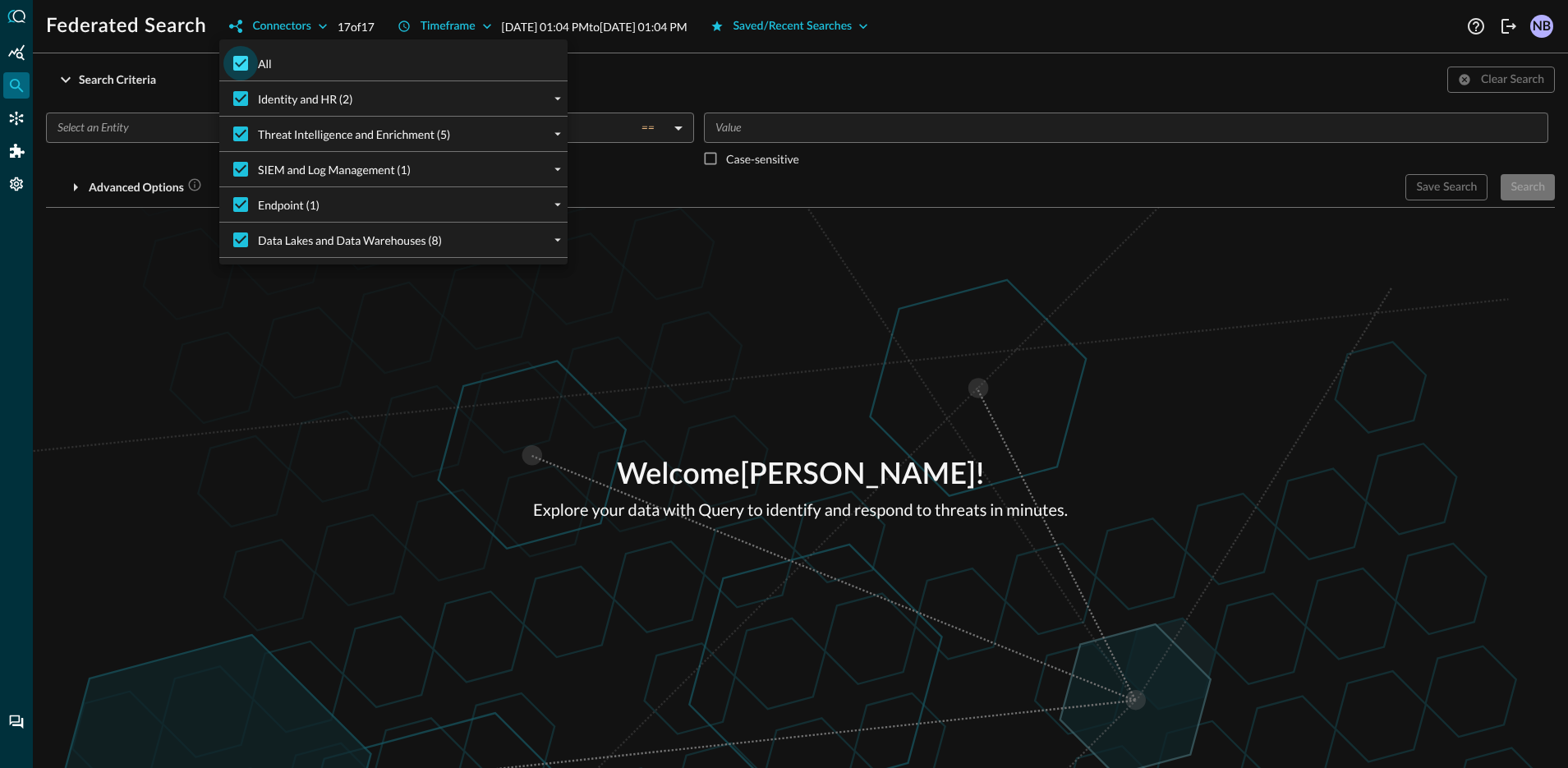
checkbox input "false"
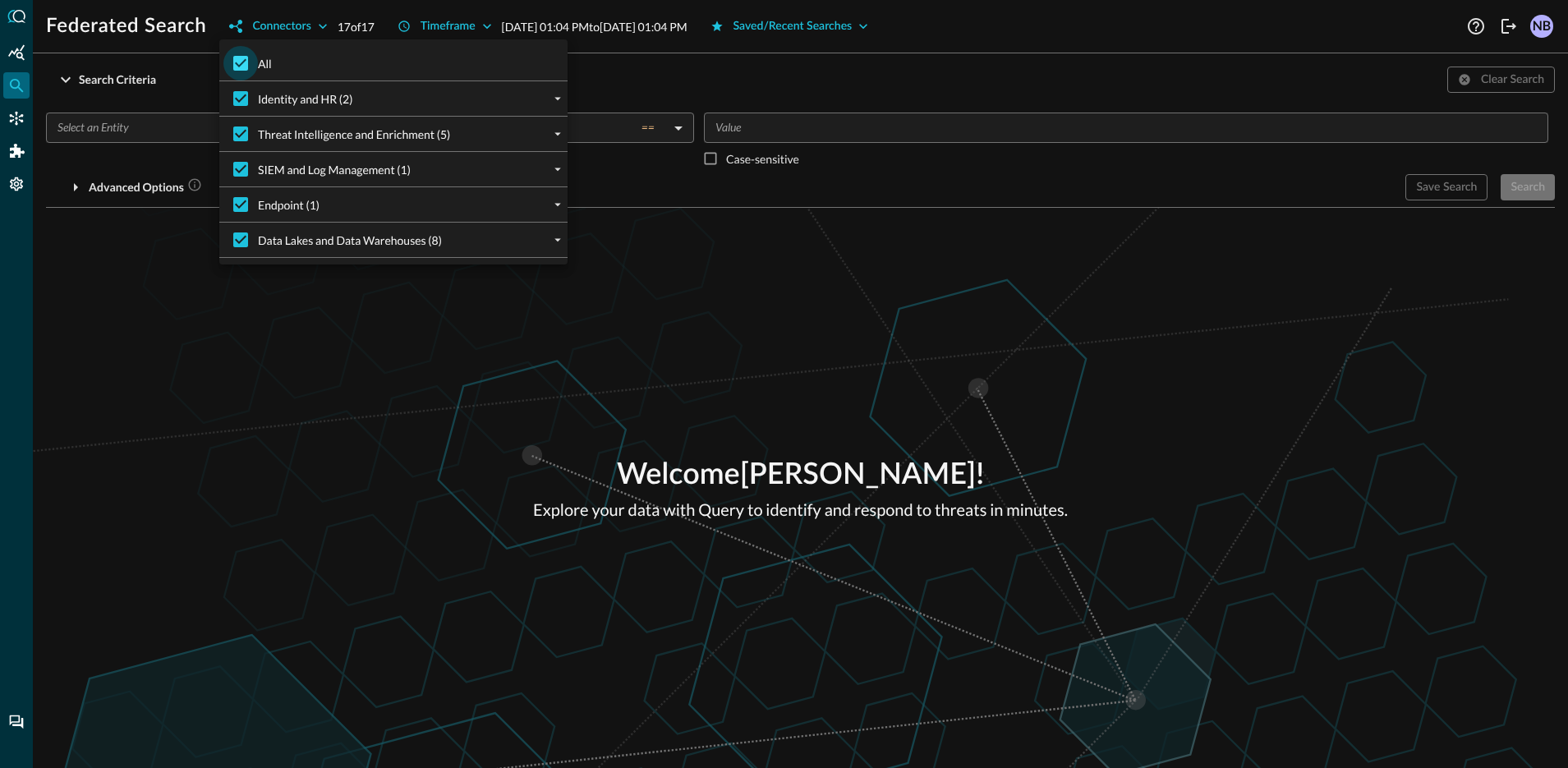
checkbox input "false"
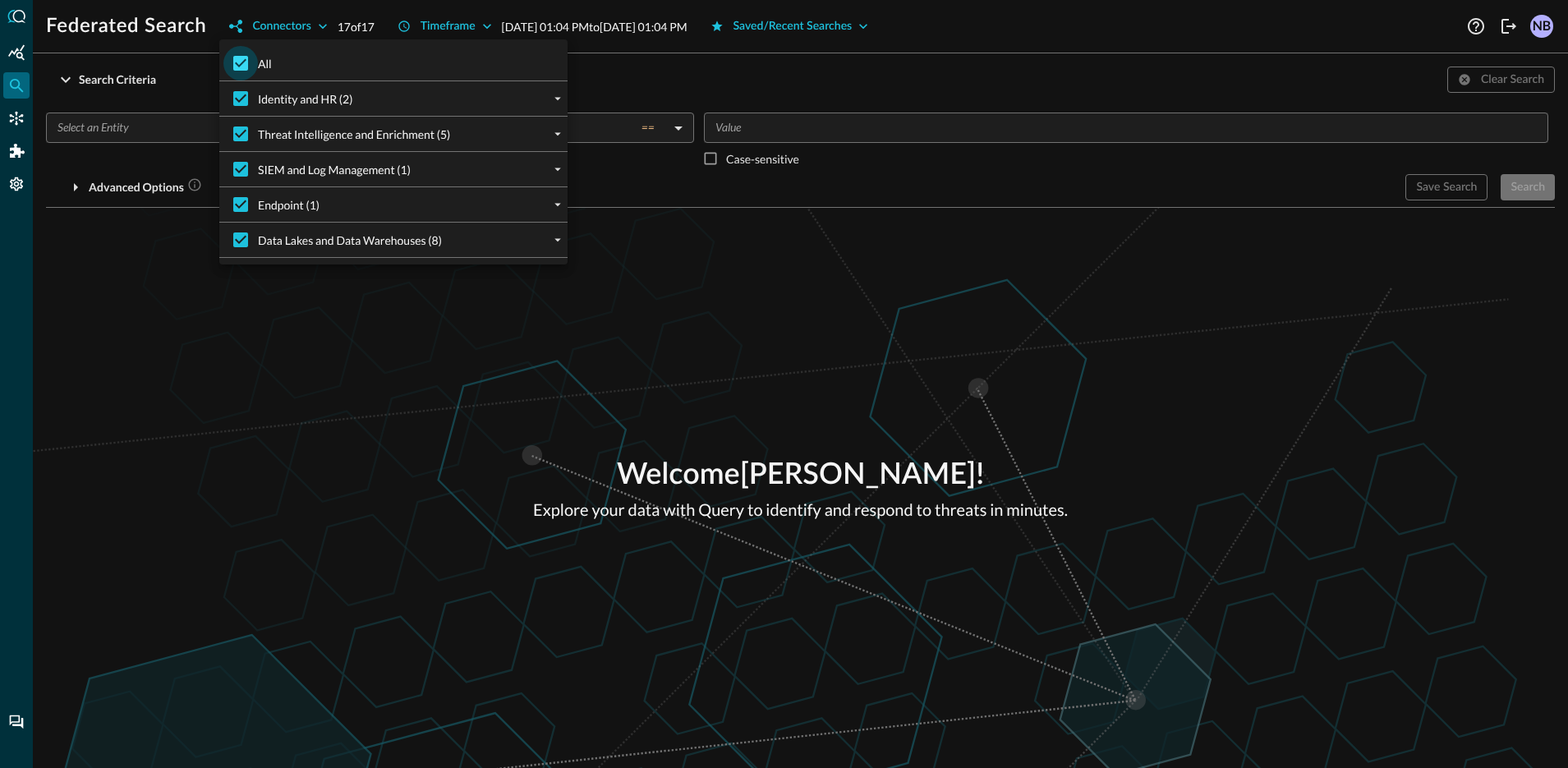
checkbox input "false"
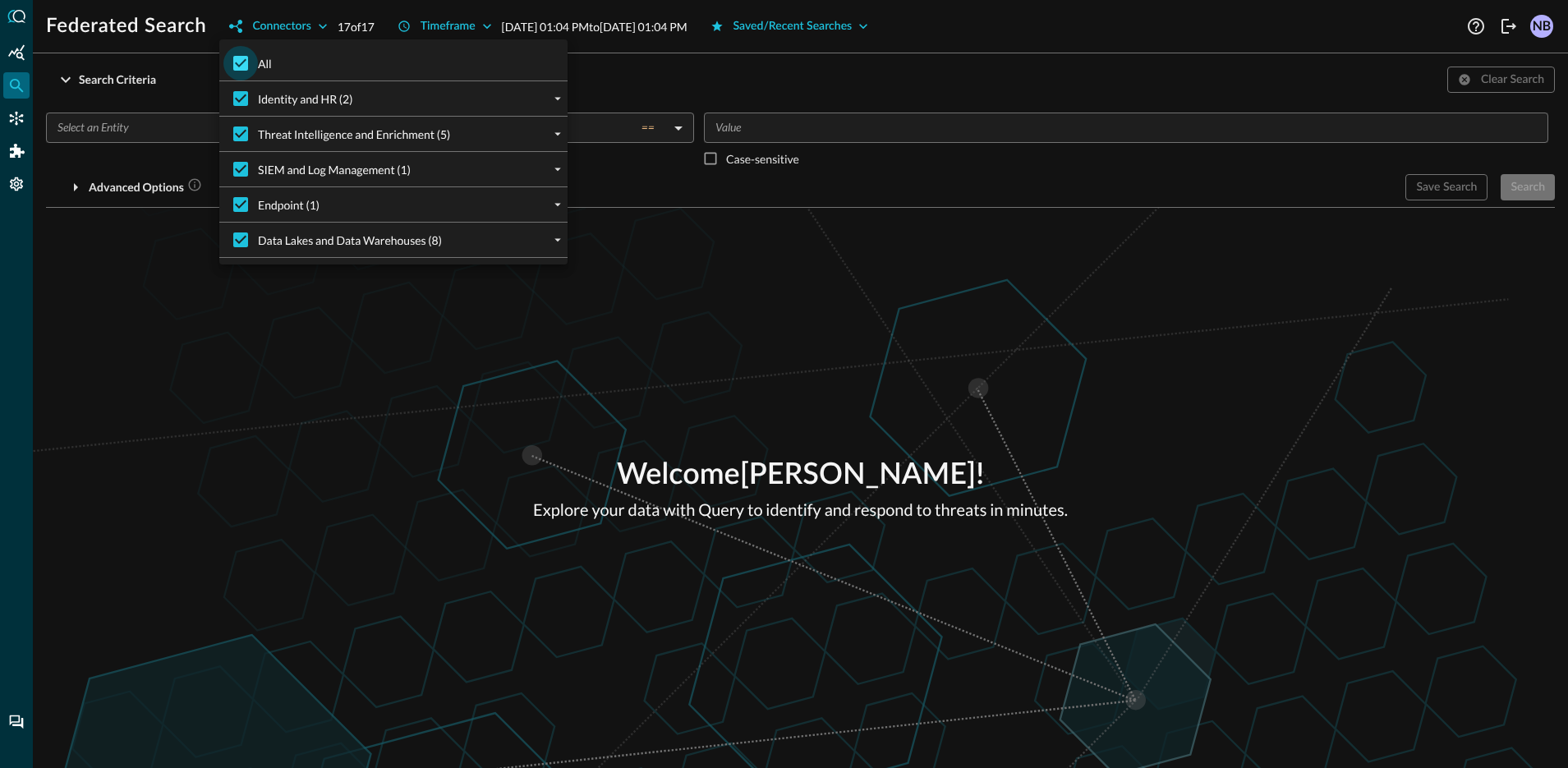
checkbox input "false"
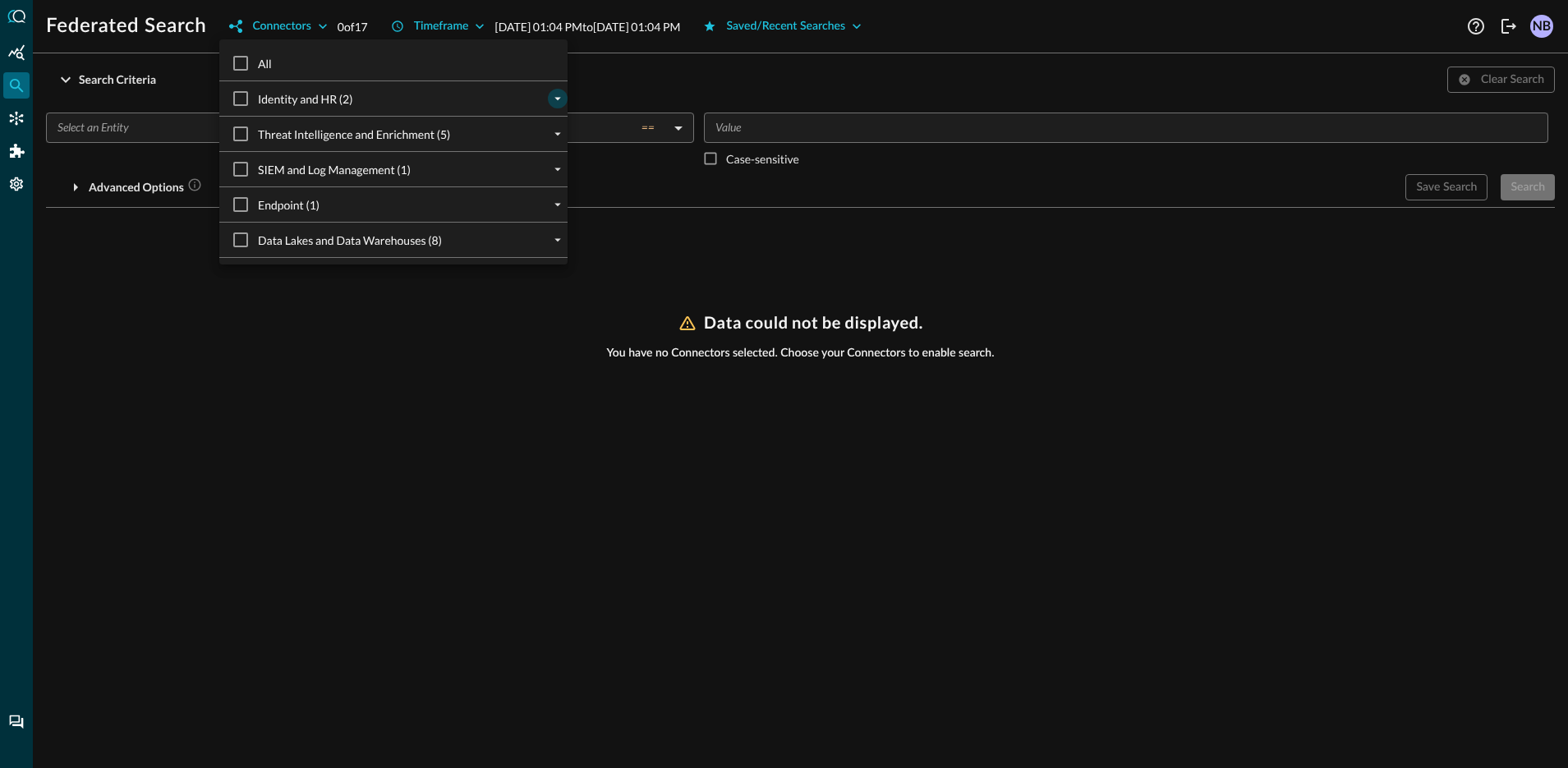
click at [550, 96] on icon "expand" at bounding box center [557, 98] width 15 height 15
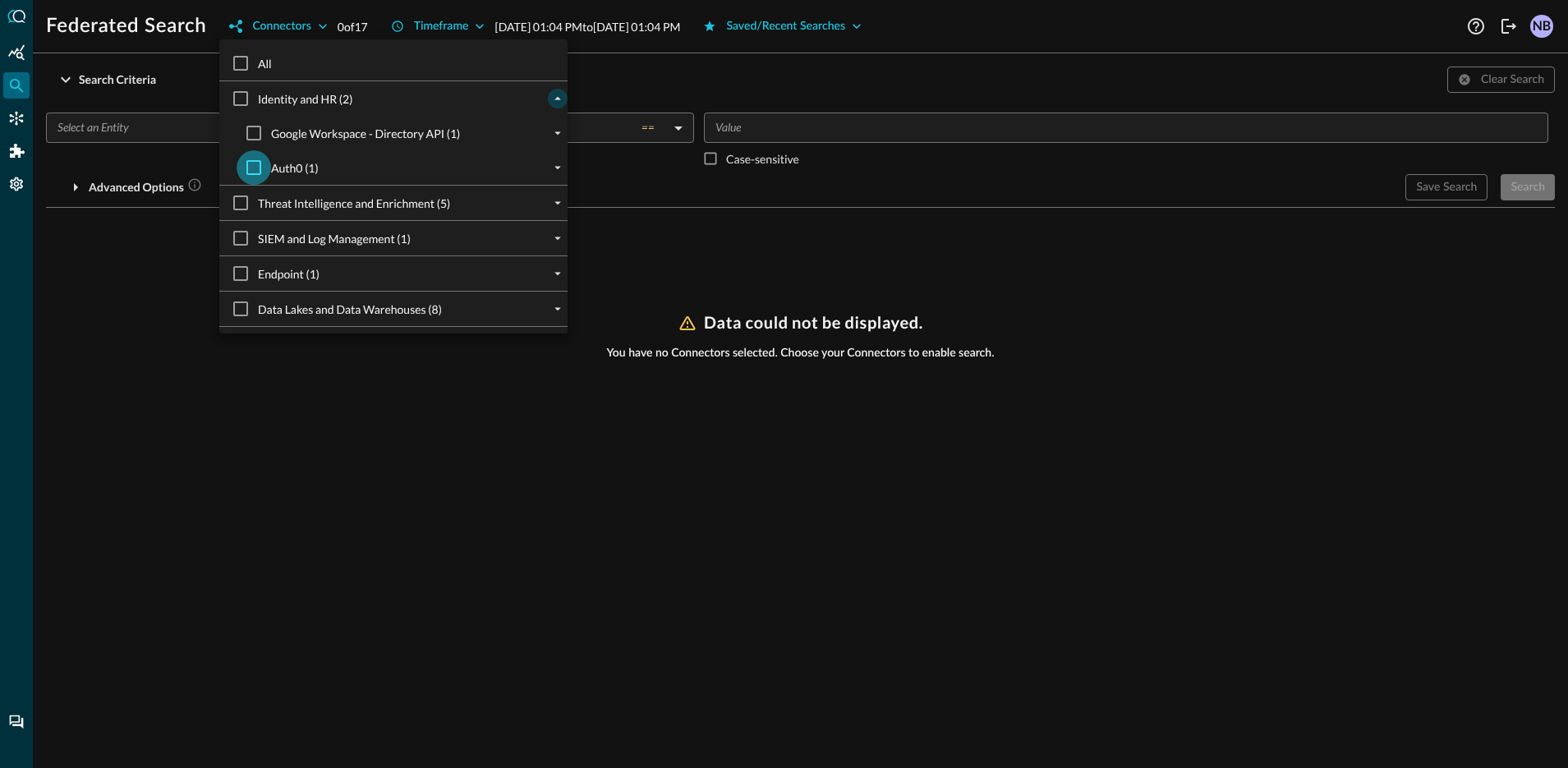
click at [246, 174] on input "Auth0 (1)" at bounding box center [253, 167] width 35 height 35
checkbox input "true"
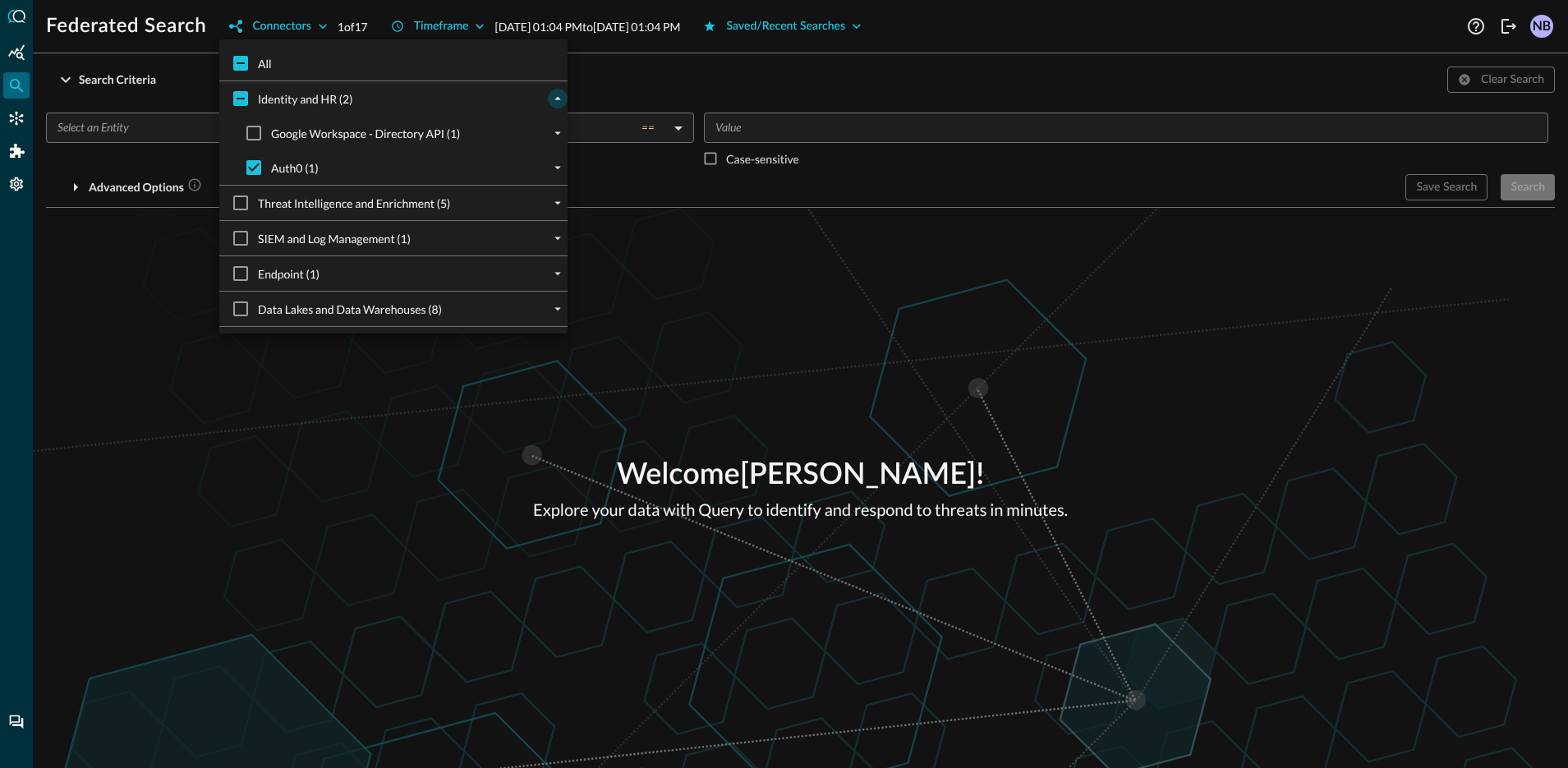
click at [684, 68] on div at bounding box center [784, 384] width 1568 height 768
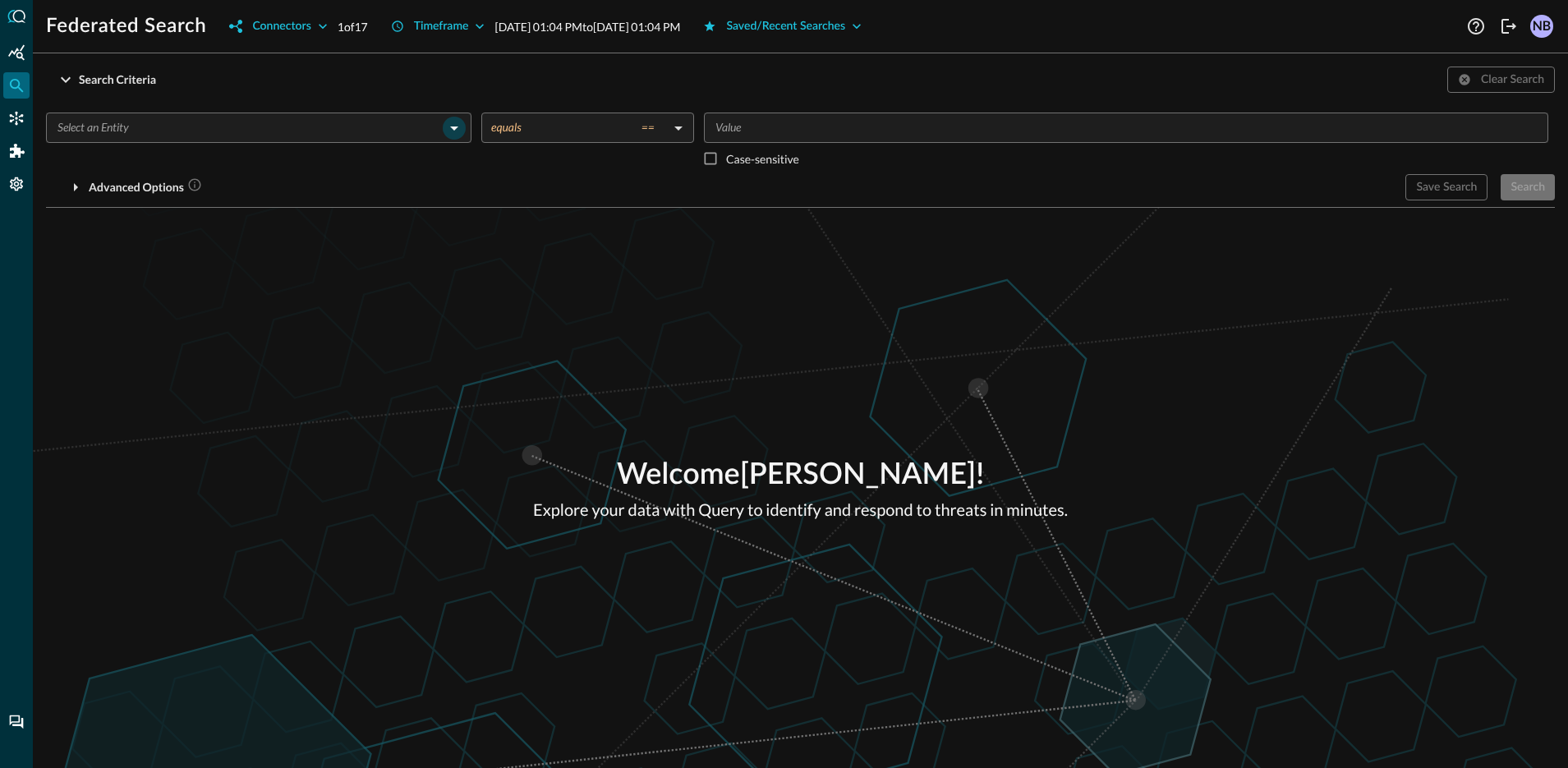
click at [458, 125] on icon "Open" at bounding box center [454, 128] width 20 height 20
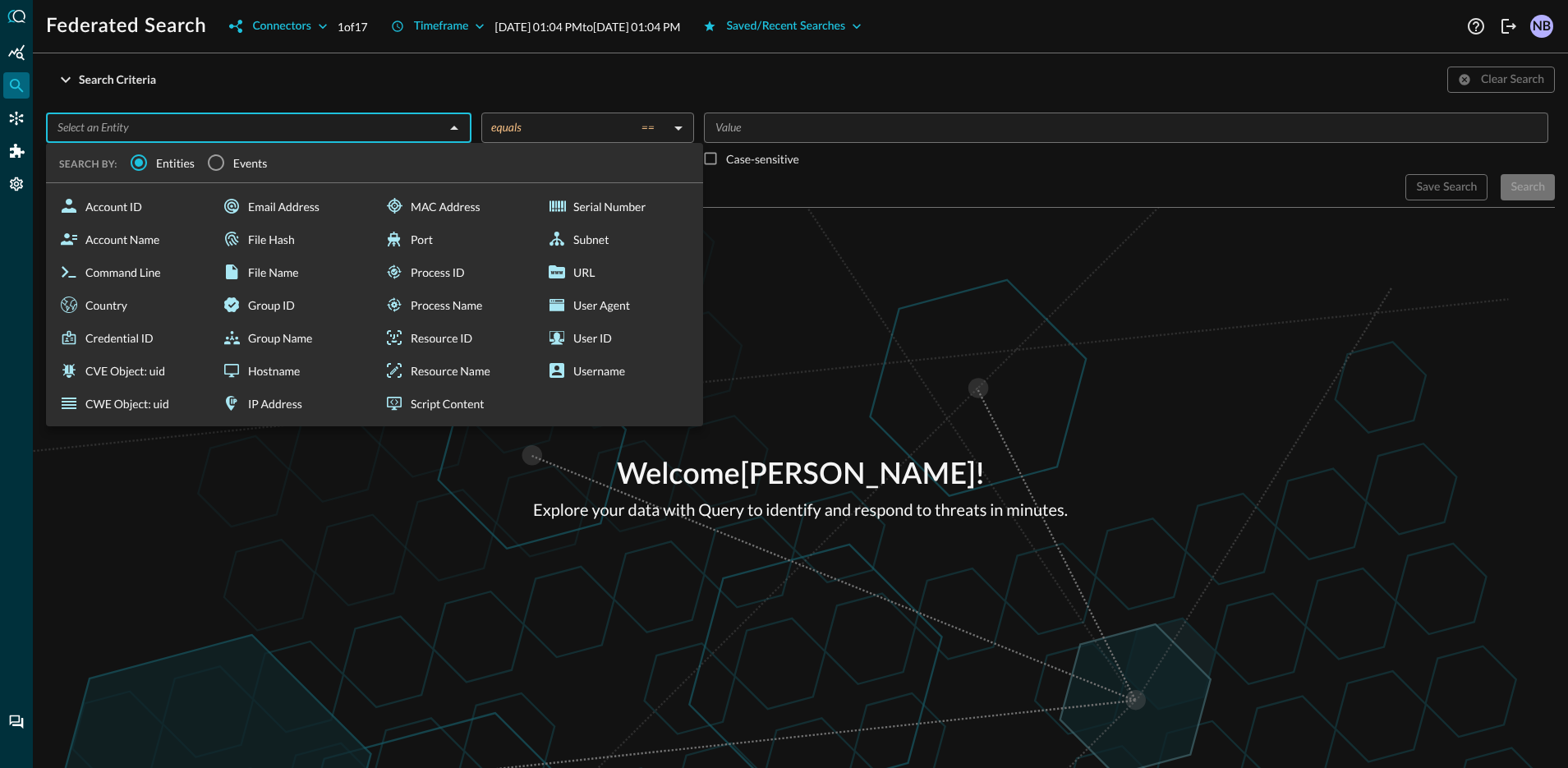
click at [236, 161] on span "Events" at bounding box center [250, 162] width 35 height 17
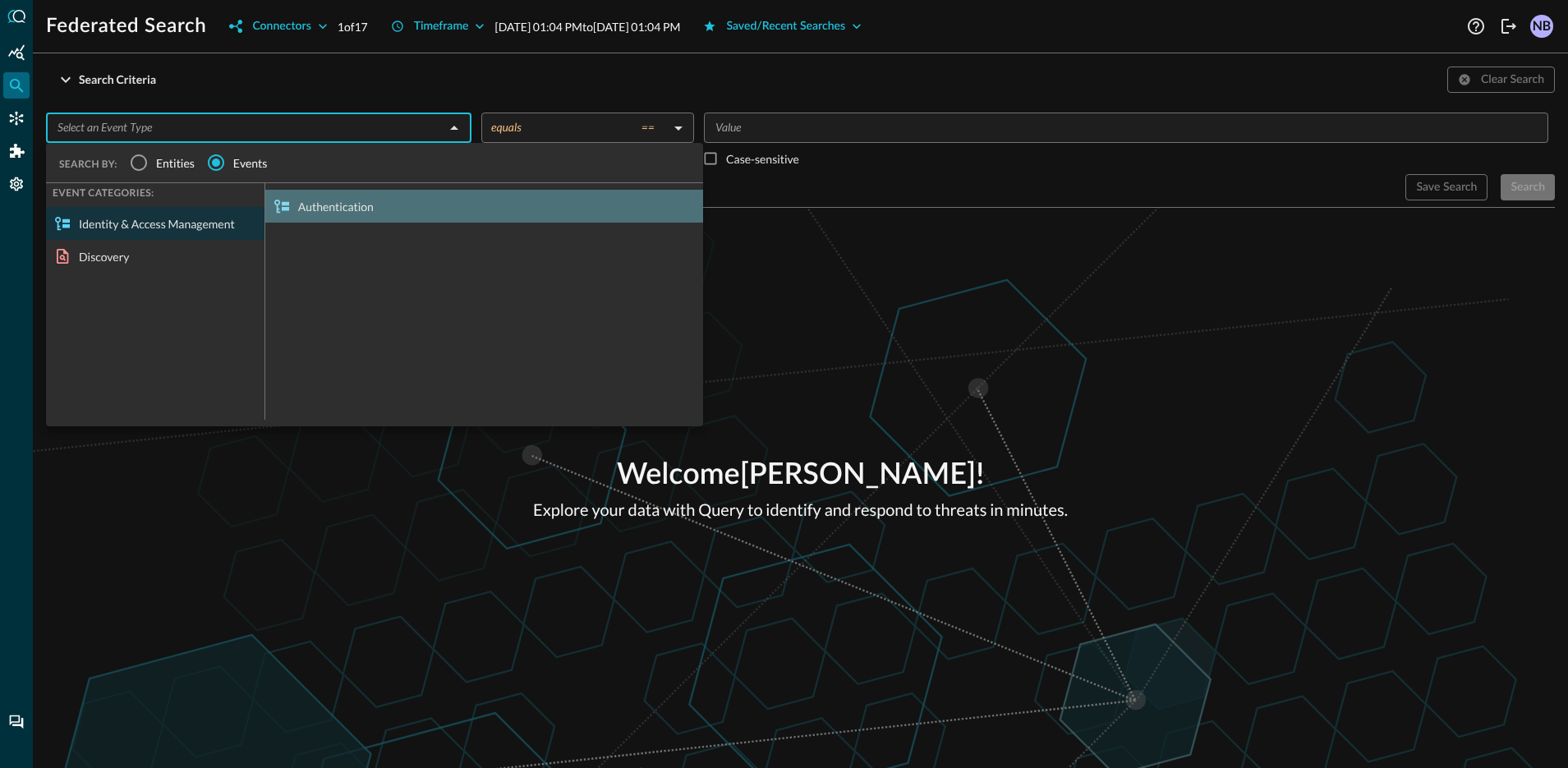
click at [313, 205] on div "Authentication" at bounding box center [484, 206] width 438 height 33
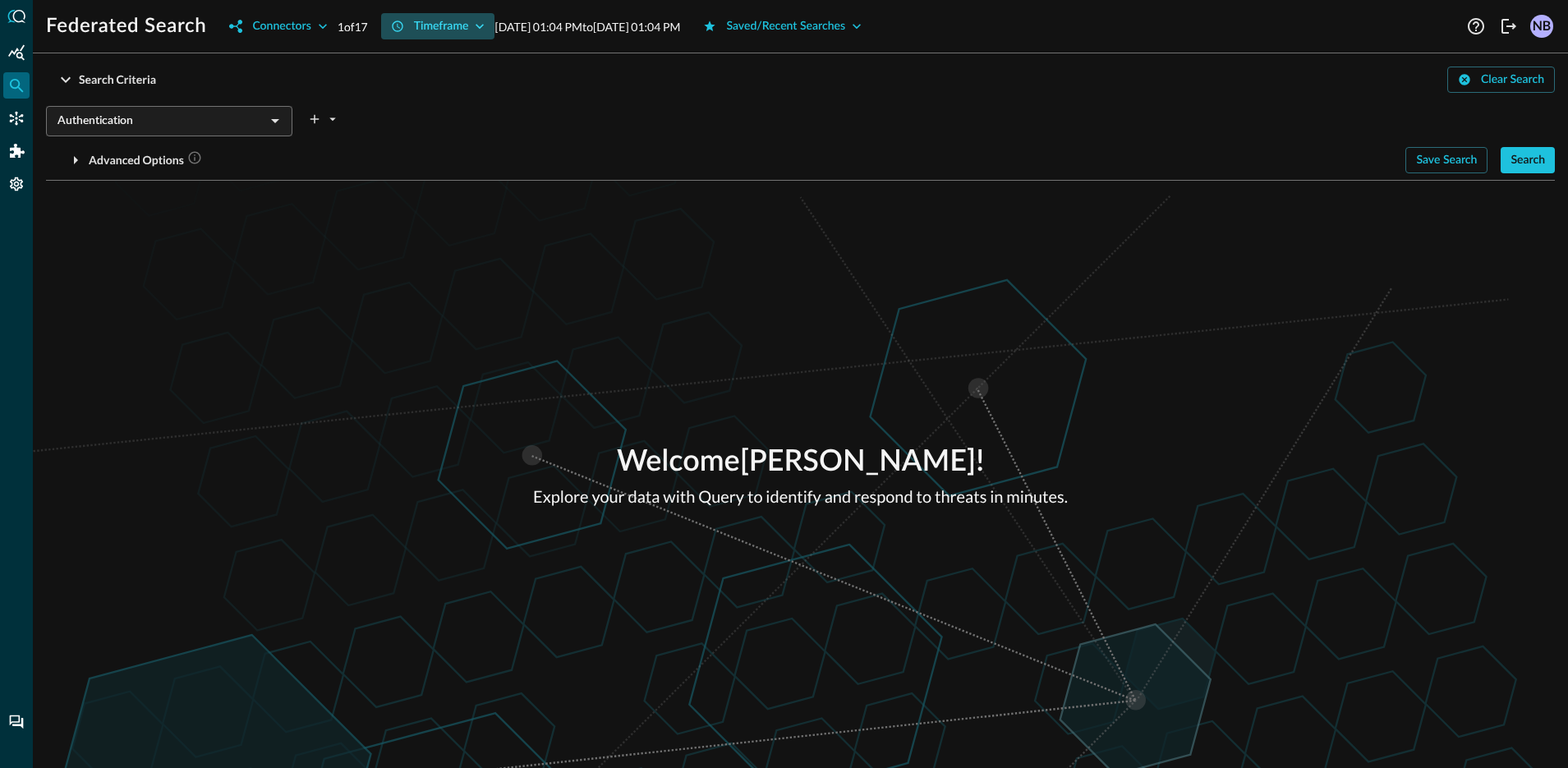
click at [469, 29] on div "Timeframe" at bounding box center [442, 27] width 55 height 21
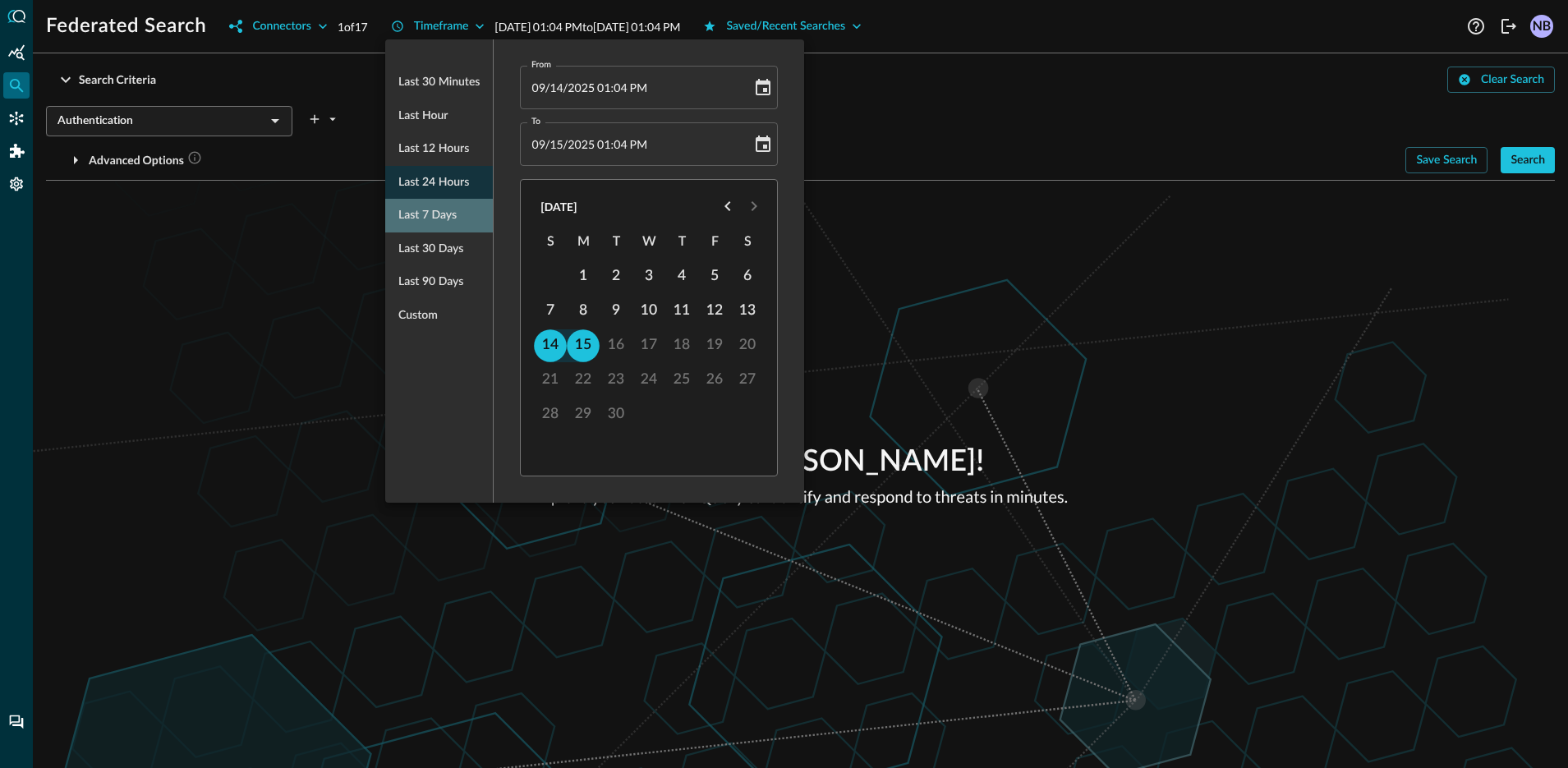
click at [437, 224] on span "Last 7 days" at bounding box center [427, 215] width 58 height 21
type input "[DATE] 01:04 PM"
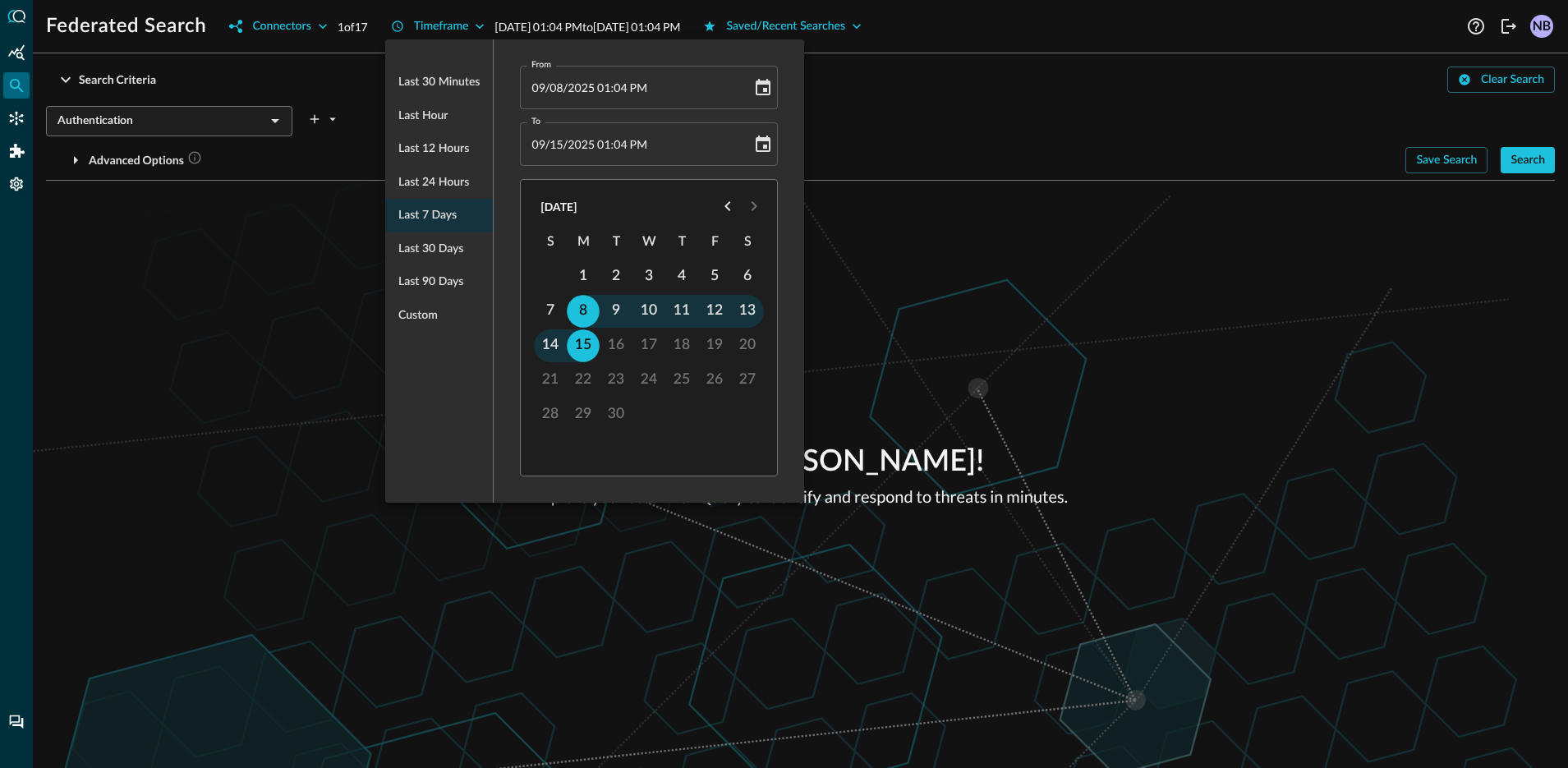
click at [1012, 109] on div at bounding box center [784, 384] width 1568 height 768
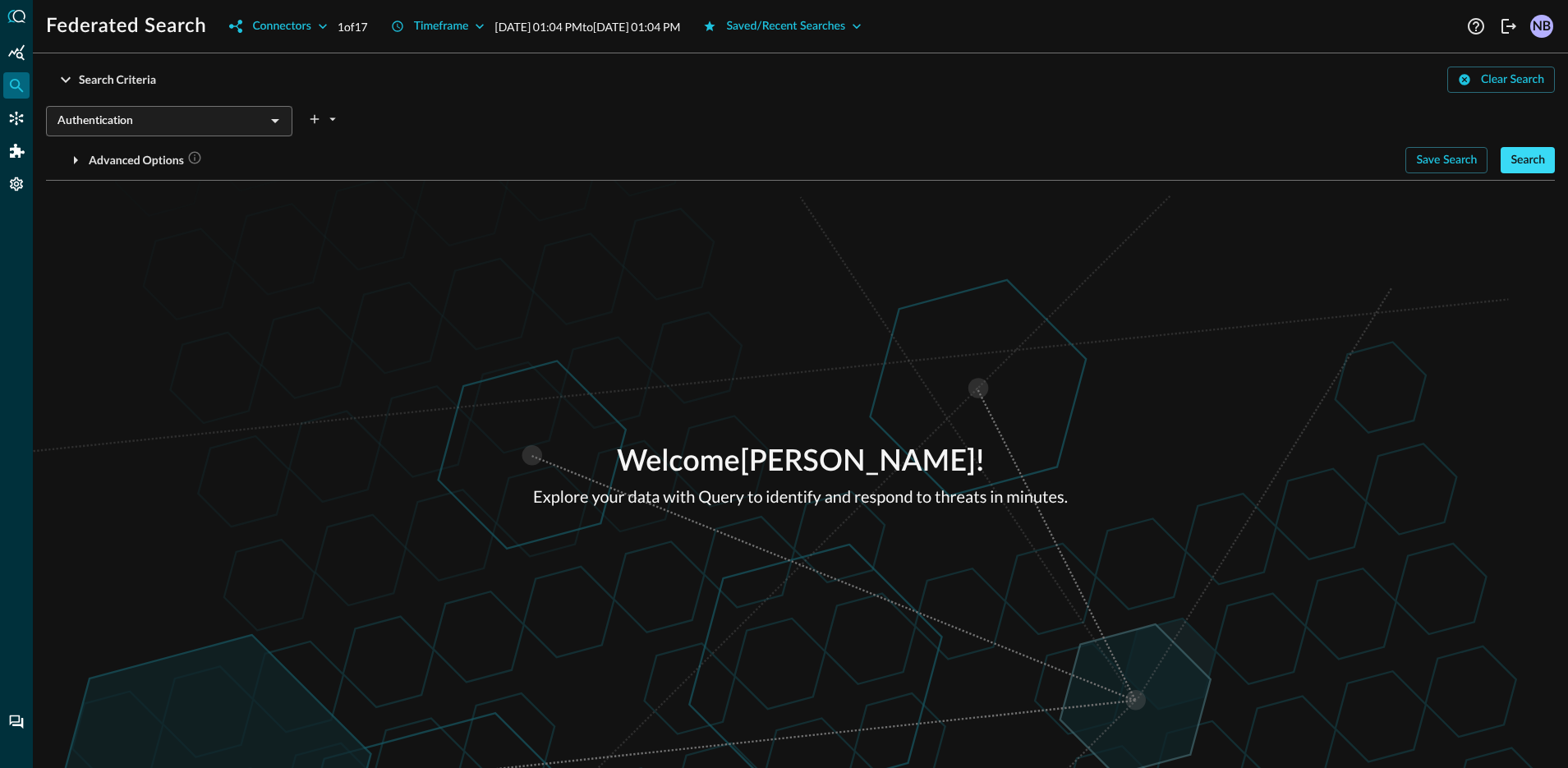
click at [1527, 161] on div "Search" at bounding box center [1527, 160] width 35 height 21
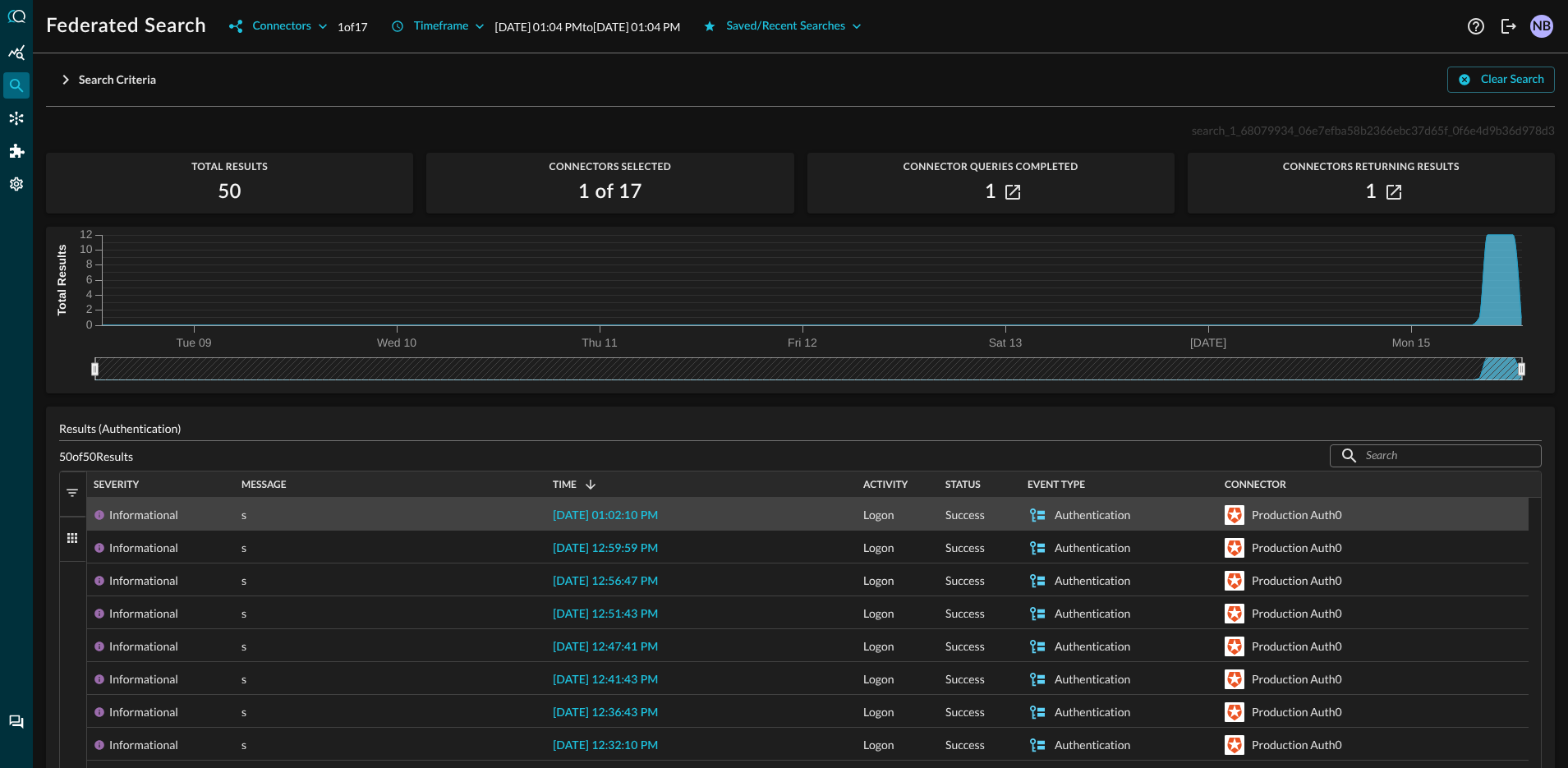
click at [617, 517] on span "[DATE] 01:02:10 PM" at bounding box center [606, 516] width 105 height 12
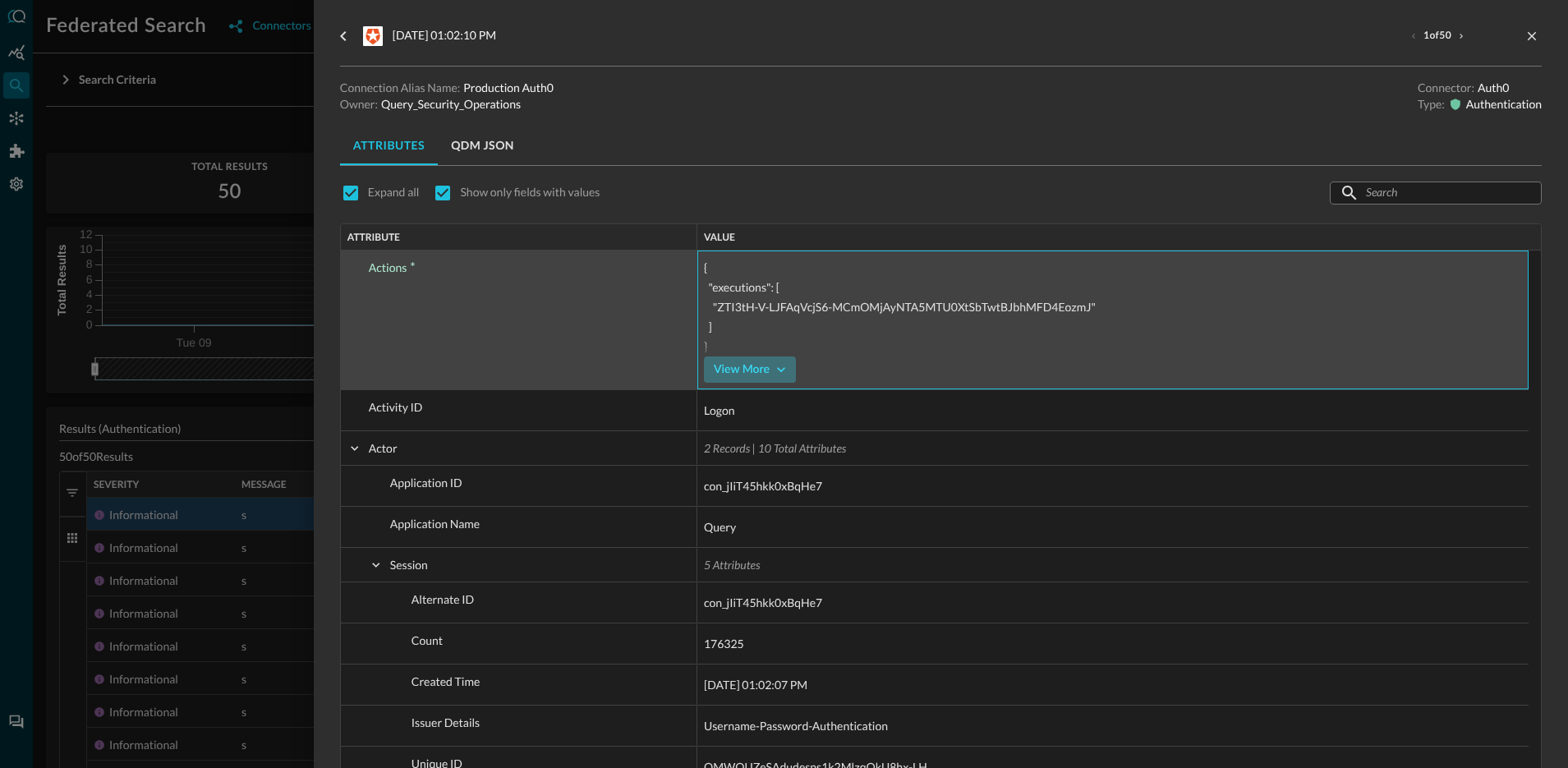
click at [767, 368] on div "View More" at bounding box center [742, 370] width 56 height 21
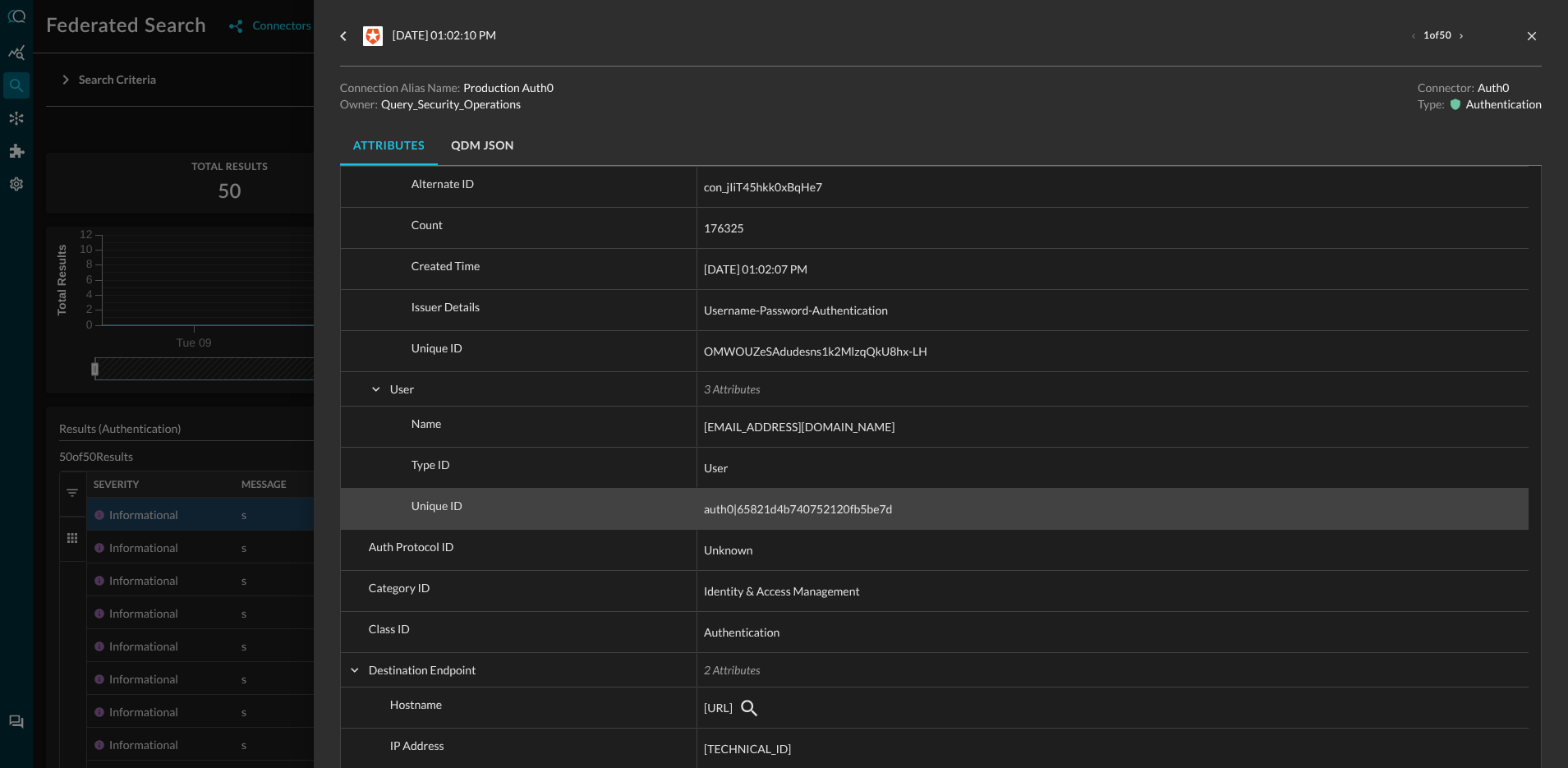
scroll to position [397, 0]
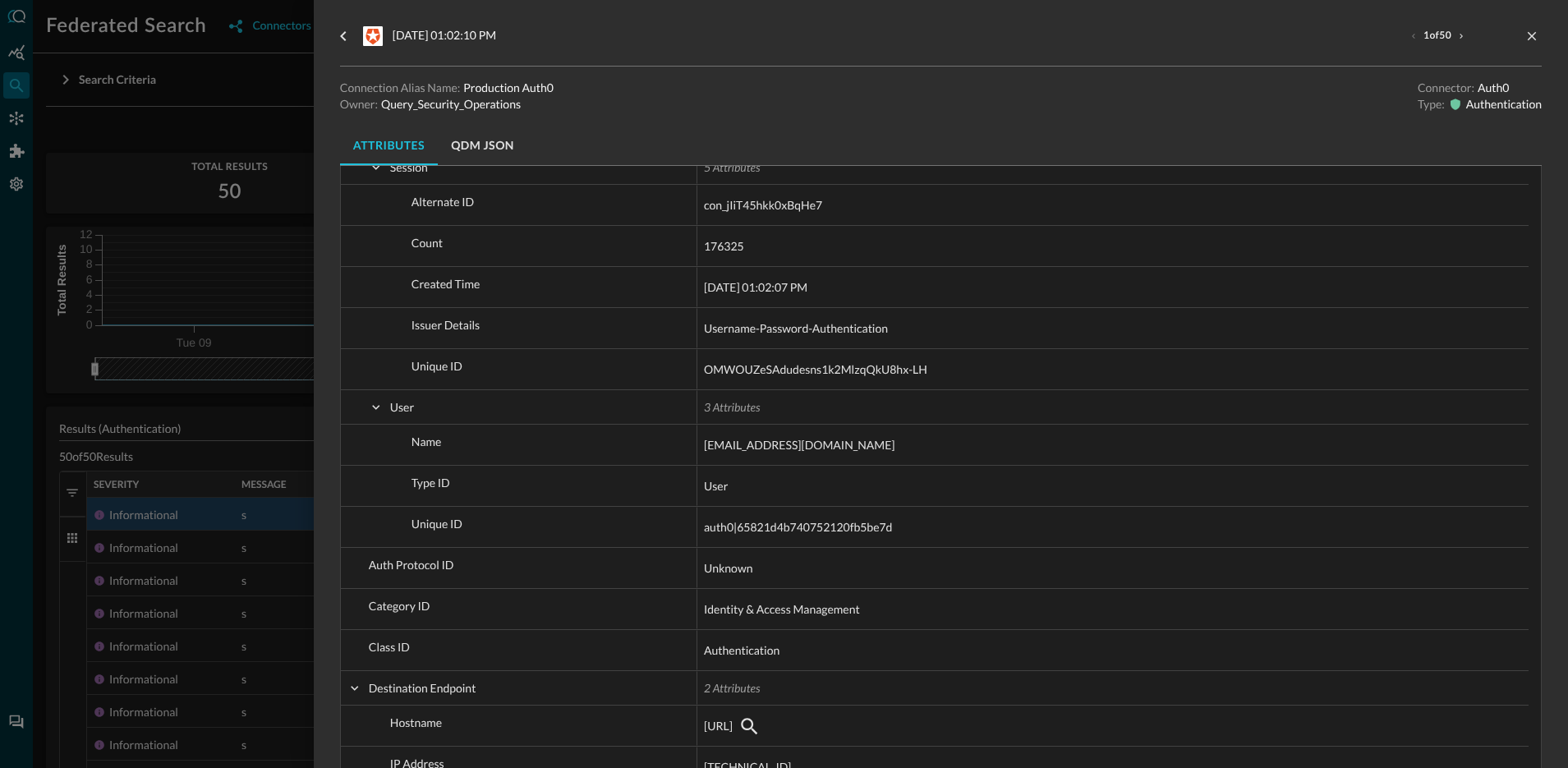
click at [107, 571] on div at bounding box center [784, 384] width 1568 height 768
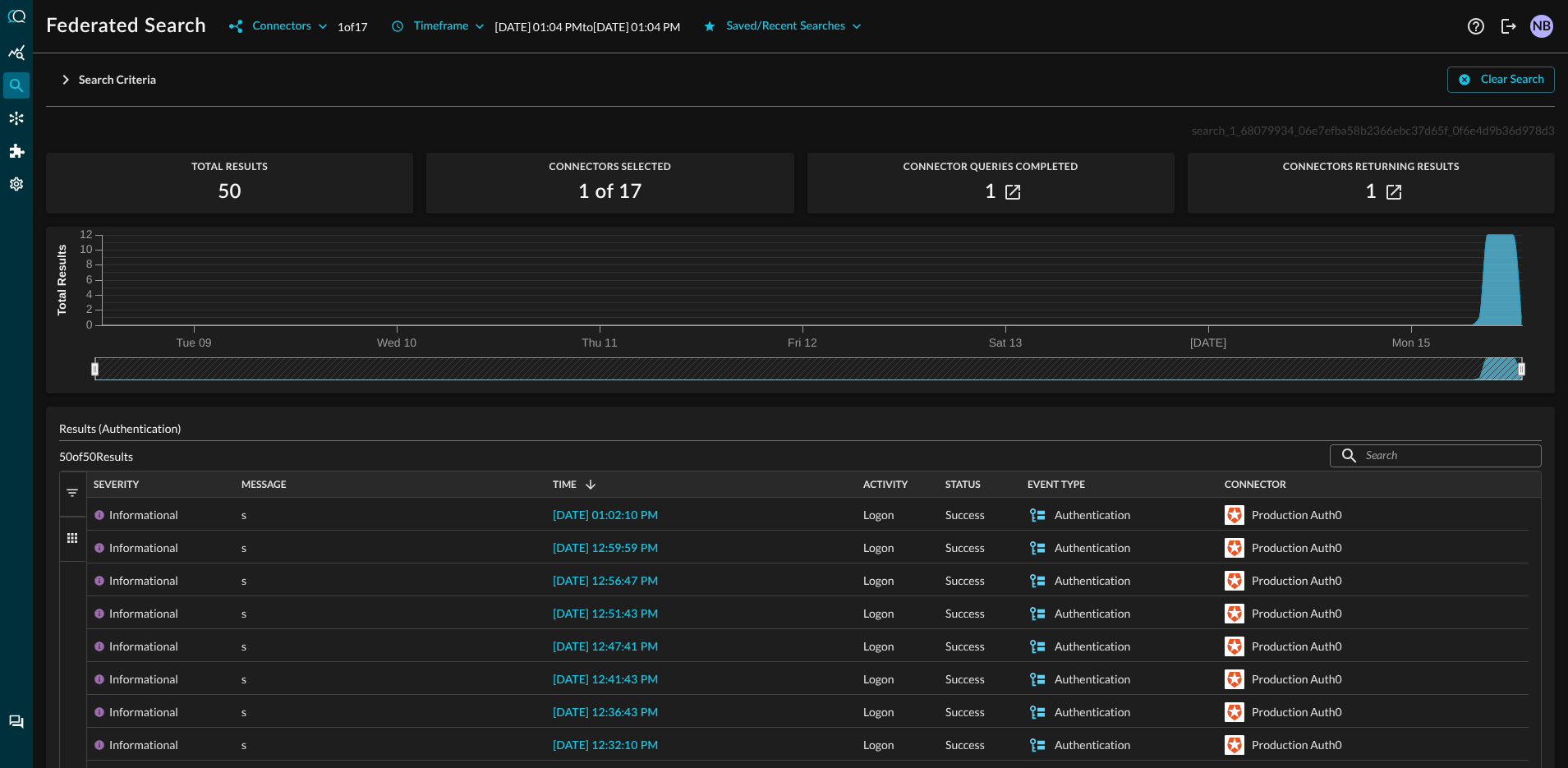
click at [65, 543] on span "button" at bounding box center [72, 538] width 15 height 15
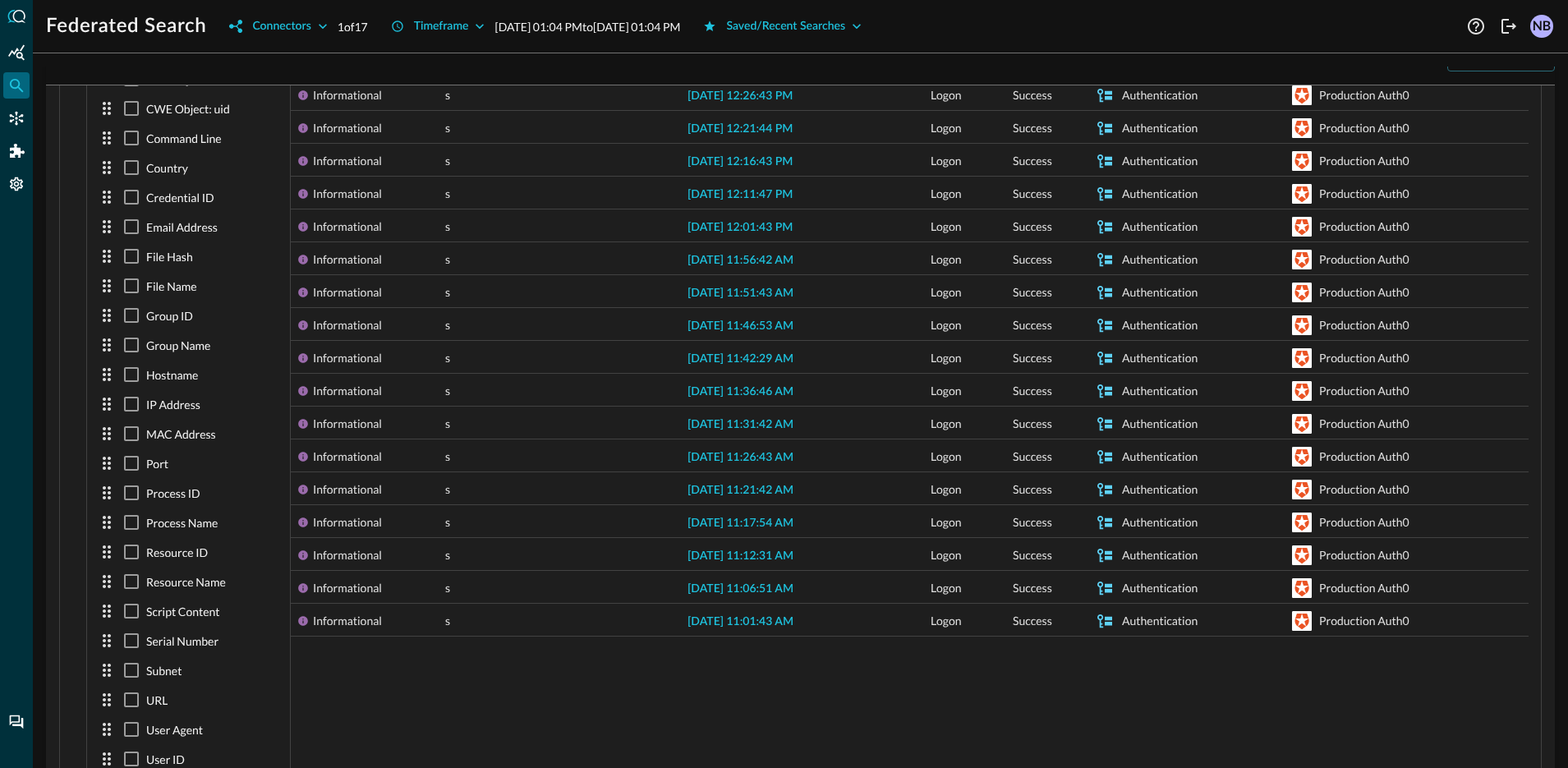
scroll to position [158, 0]
click at [130, 750] on input "checkbox" at bounding box center [131, 758] width 30 height 30
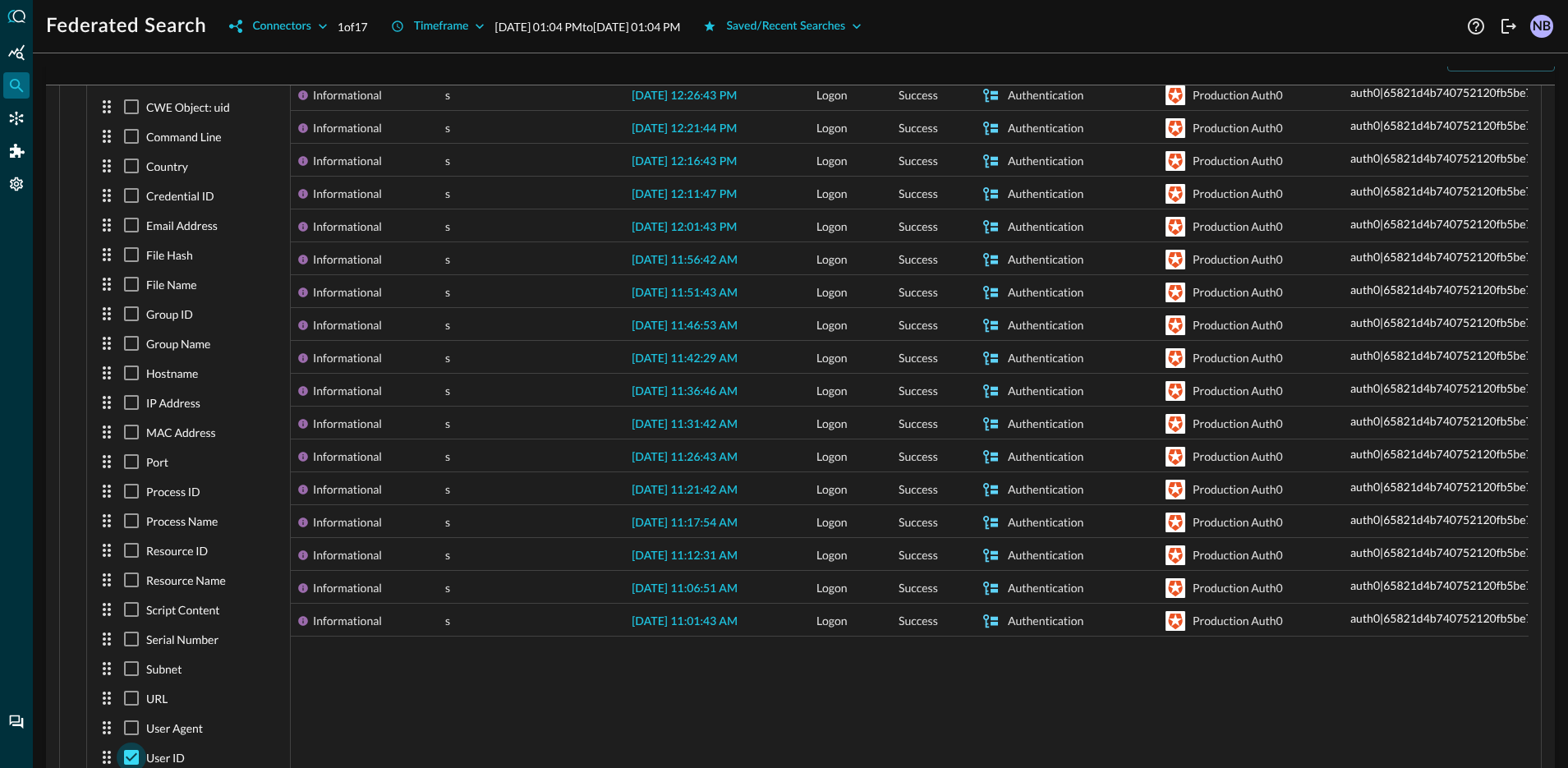
click at [130, 749] on input "checkbox" at bounding box center [131, 758] width 30 height 30
checkbox input "false"
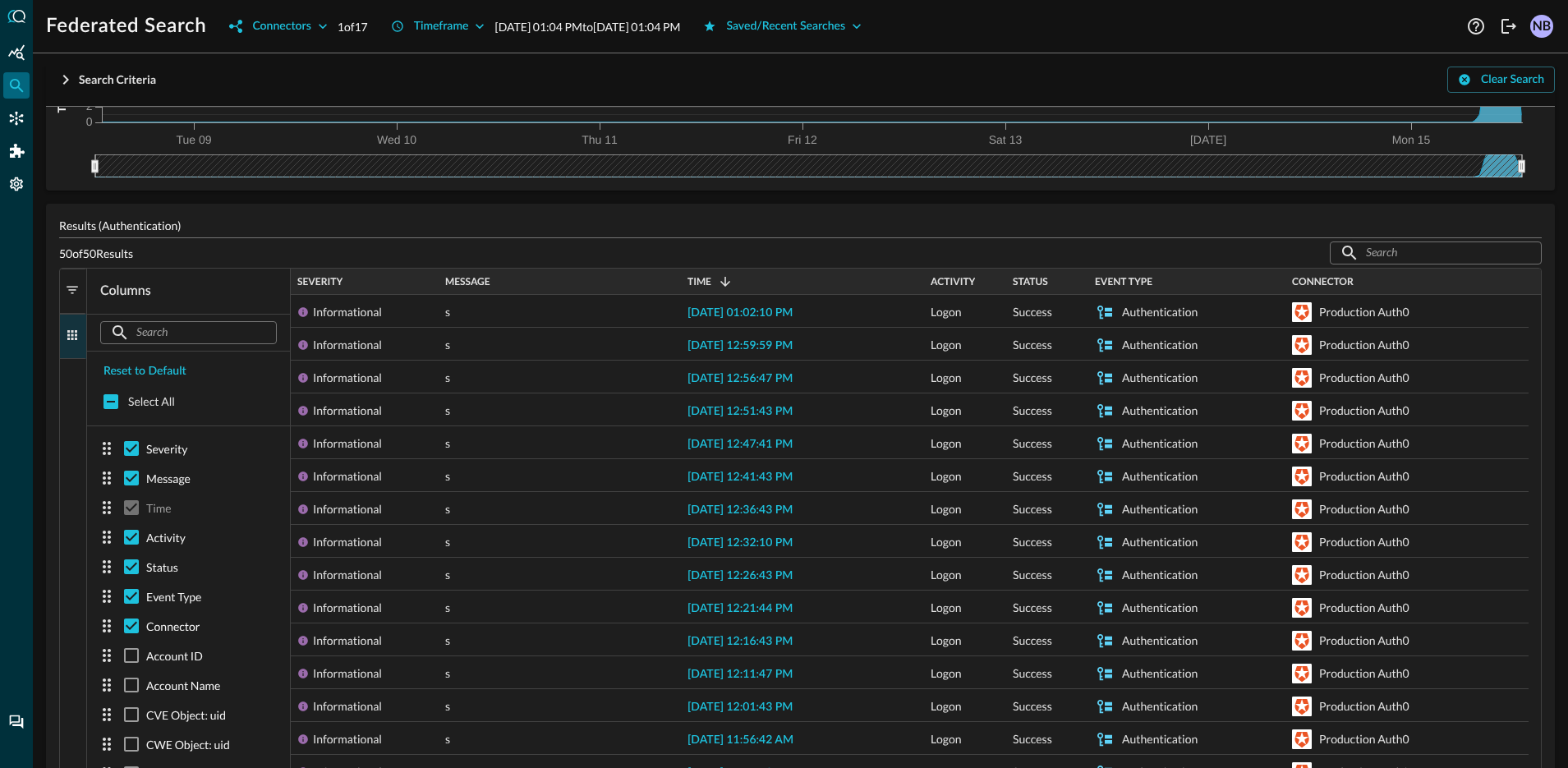
scroll to position [0, 0]
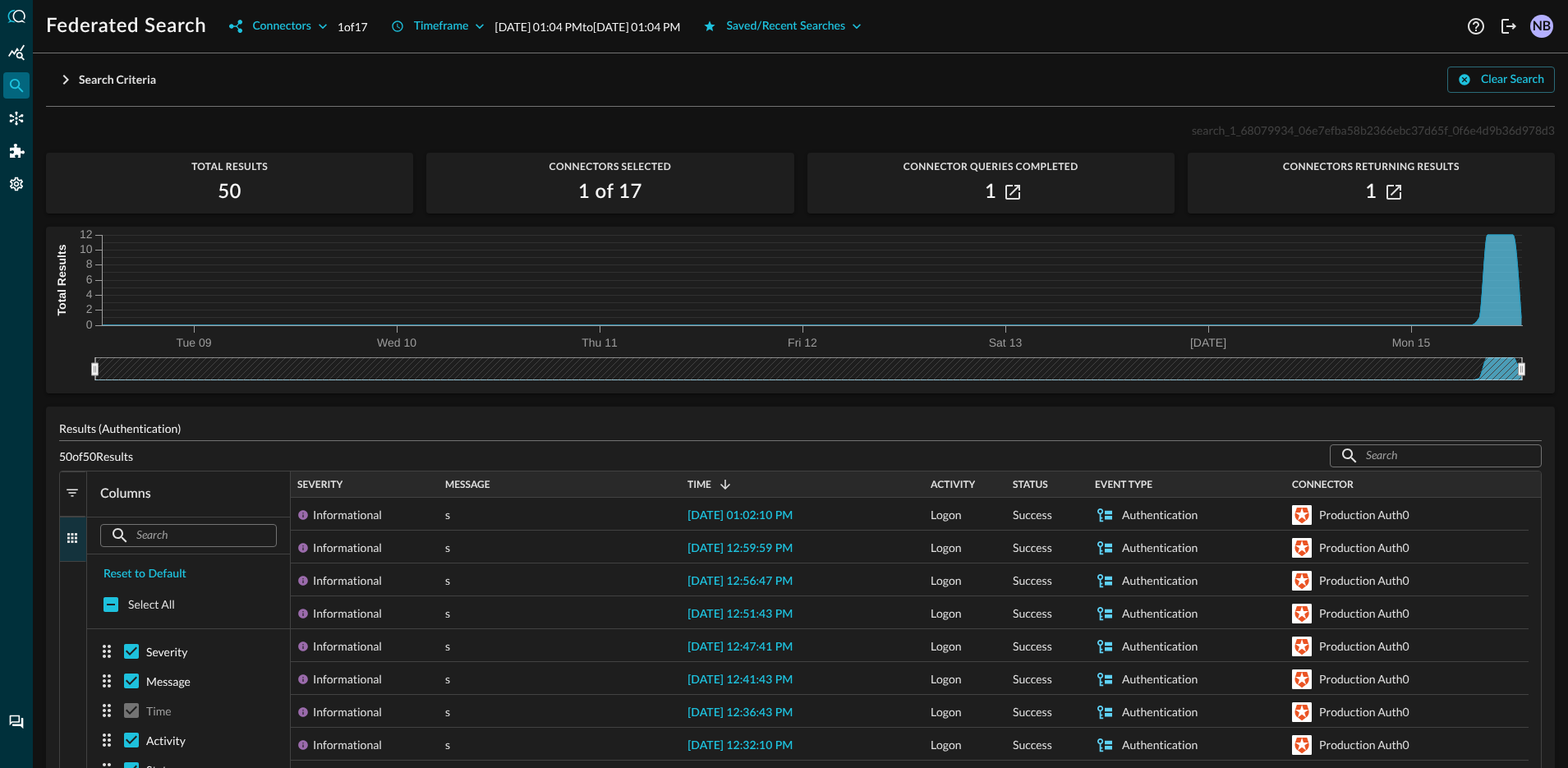
click at [79, 547] on button "Columns" at bounding box center [73, 540] width 27 height 45
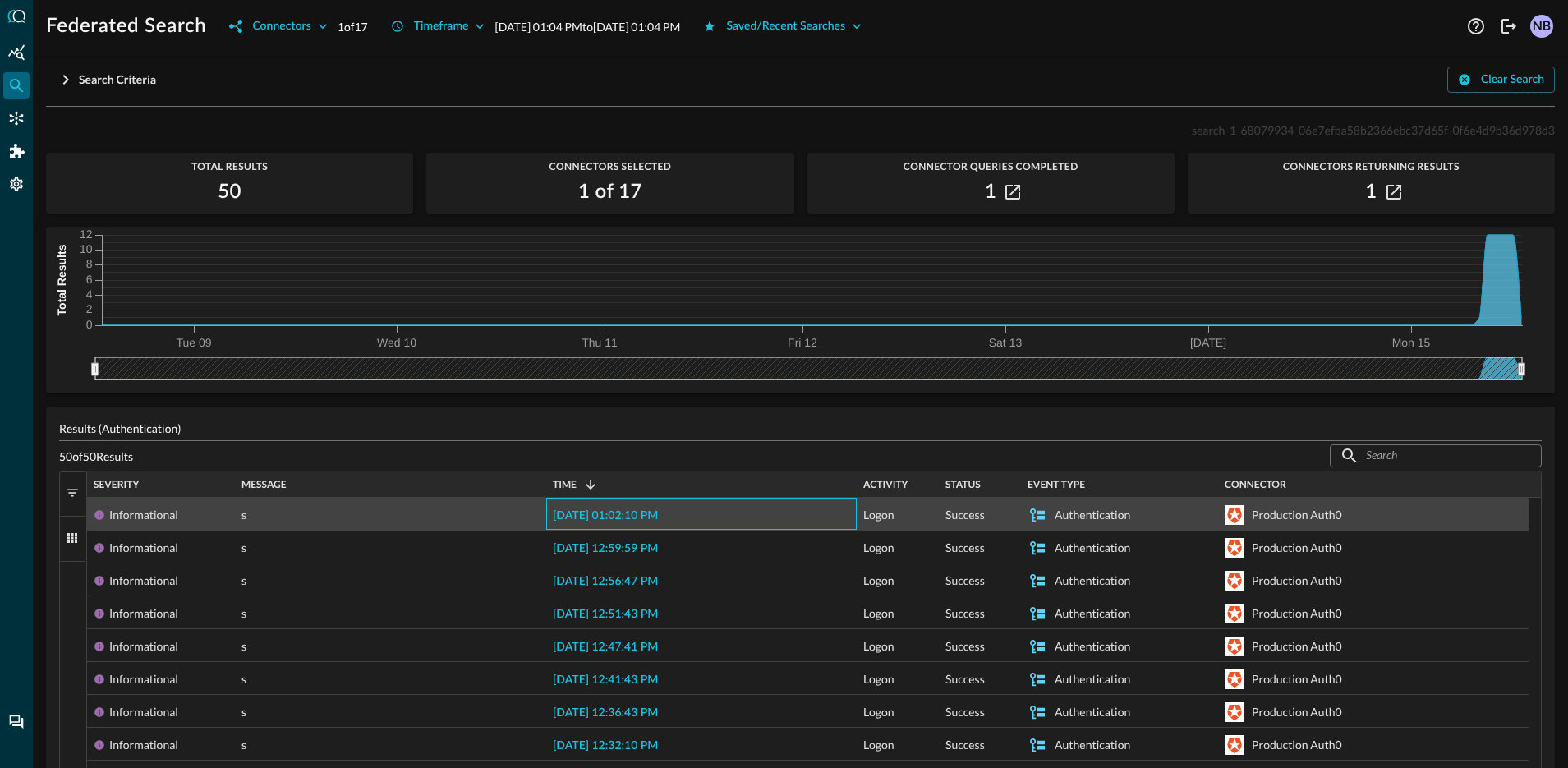
click at [591, 512] on span "[DATE] 01:02:10 PM" at bounding box center [606, 516] width 105 height 12
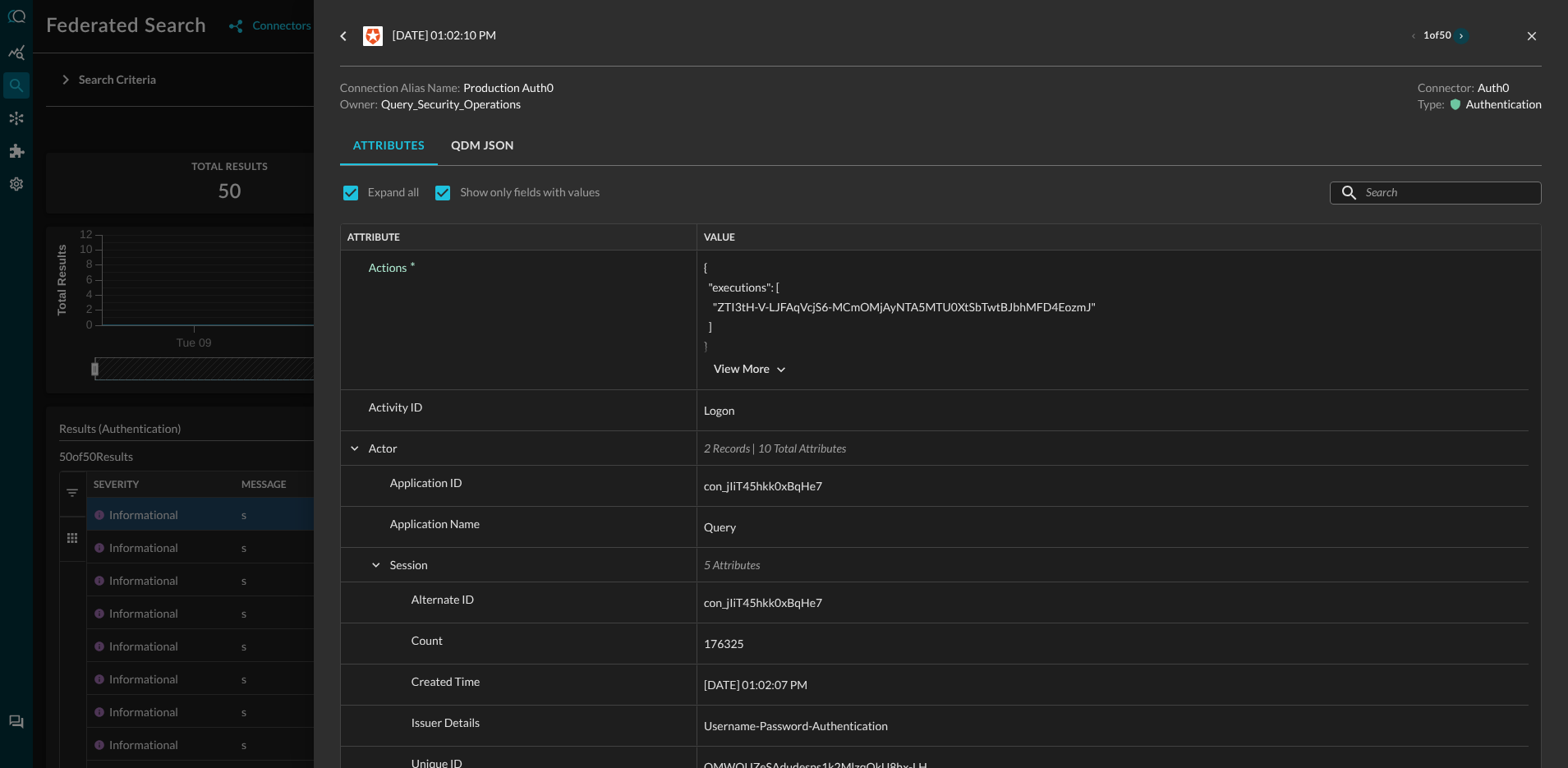
click at [1456, 32] on icon "next result" at bounding box center [1461, 37] width 10 height 10
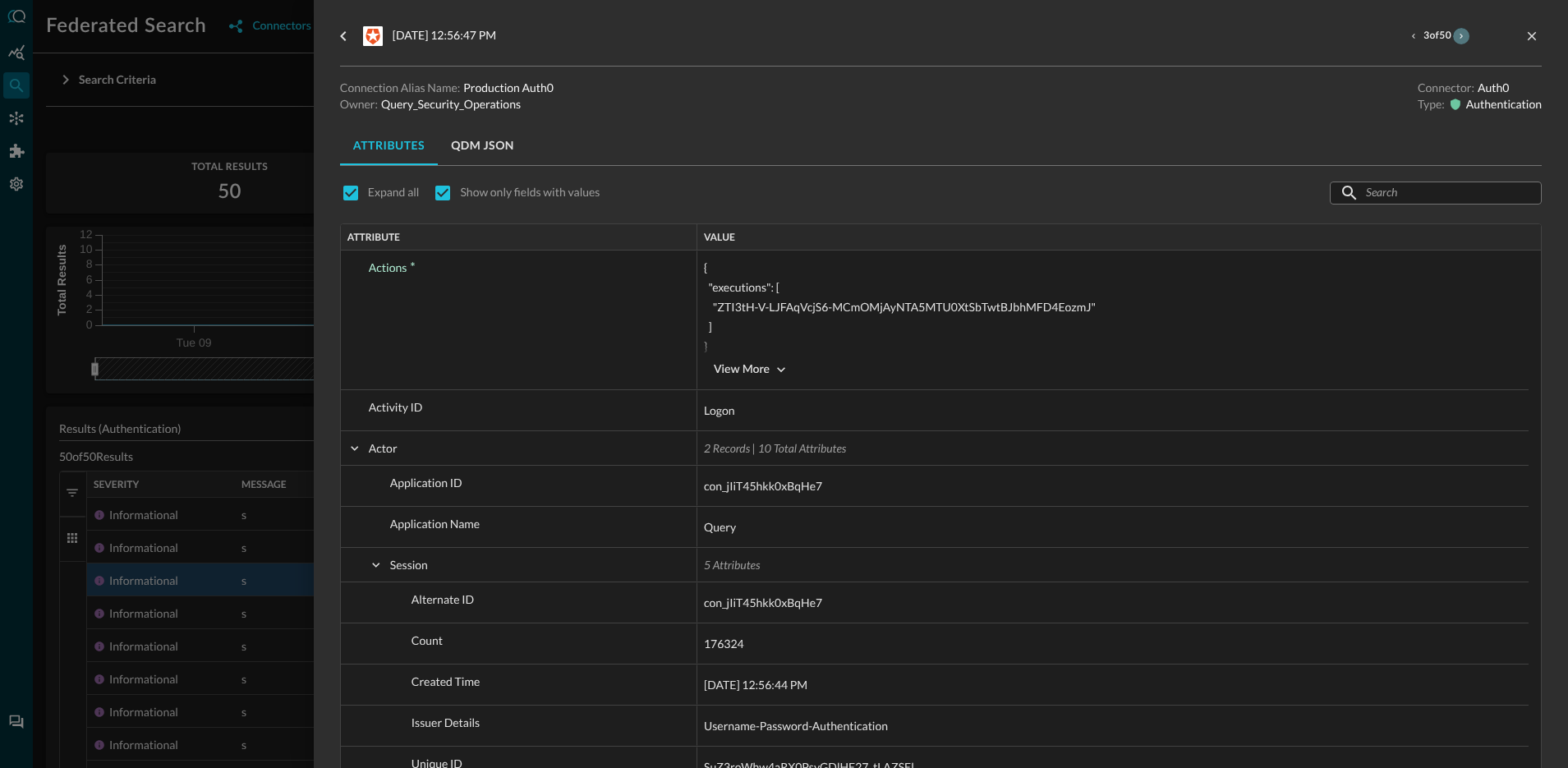
click at [1456, 32] on icon "next result" at bounding box center [1461, 37] width 10 height 10
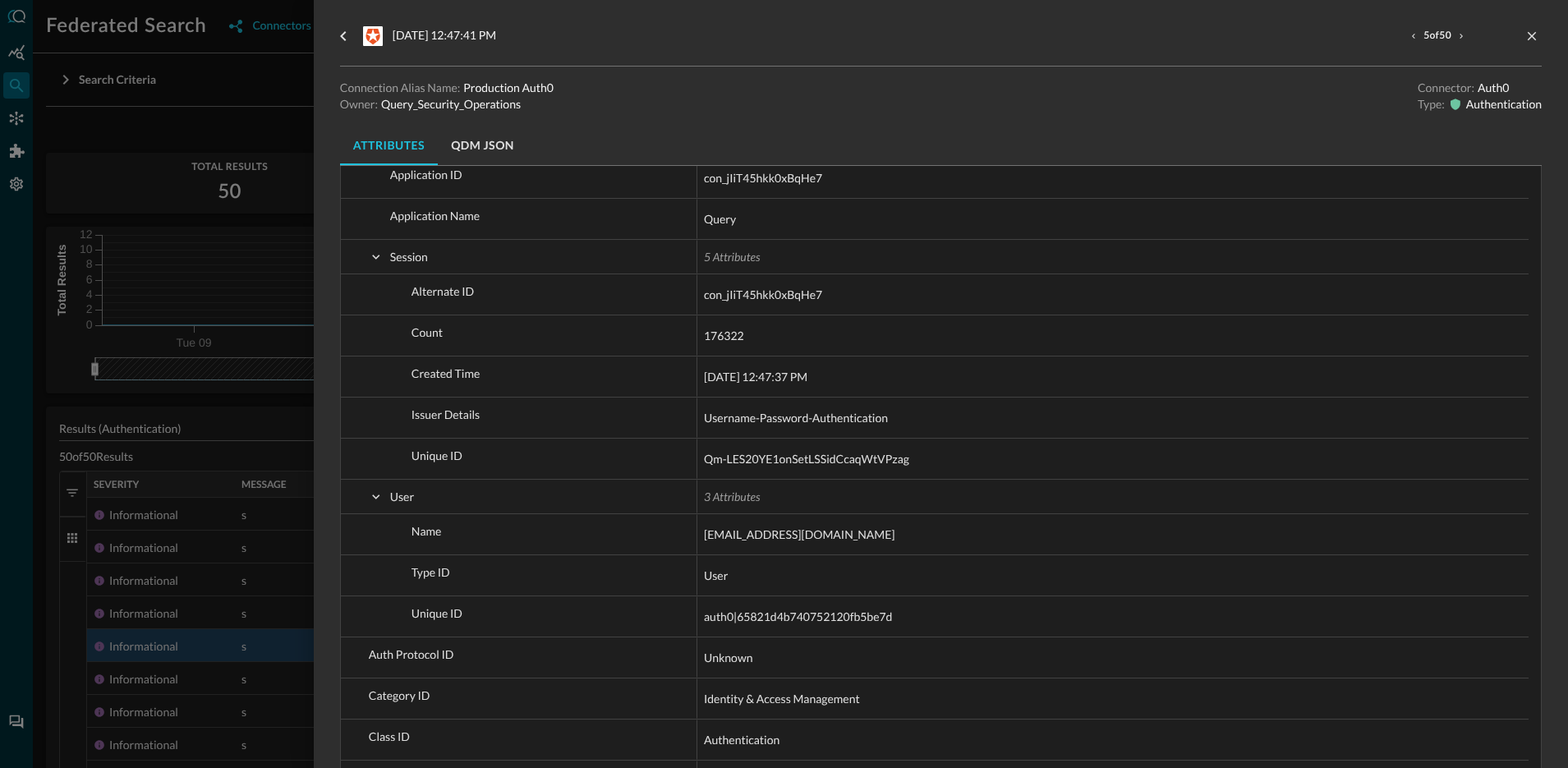
scroll to position [311, 0]
click at [1456, 35] on icon "next result" at bounding box center [1461, 37] width 10 height 10
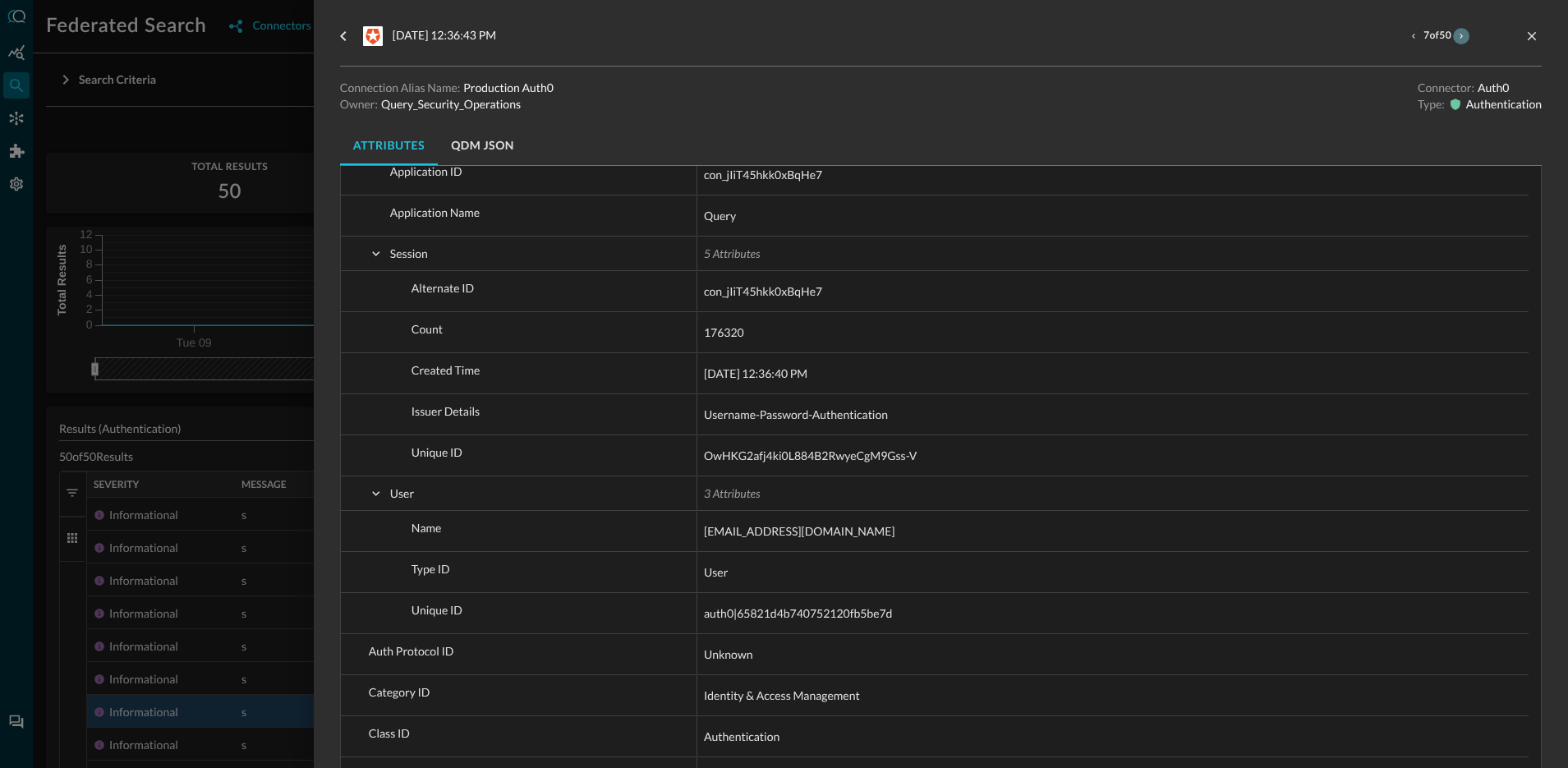
click at [1456, 35] on icon "next result" at bounding box center [1461, 37] width 10 height 10
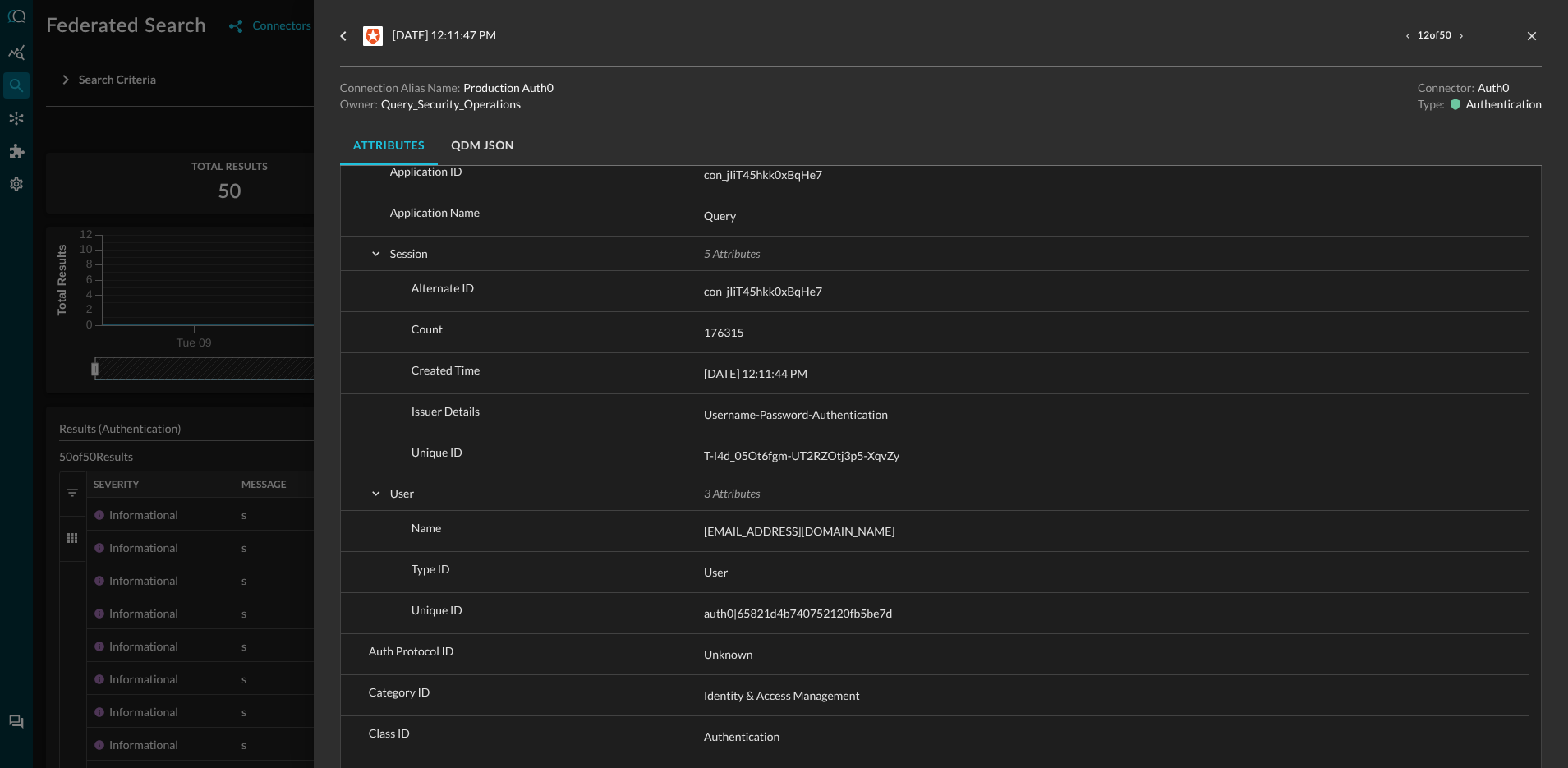
click at [127, 384] on div at bounding box center [784, 384] width 1568 height 768
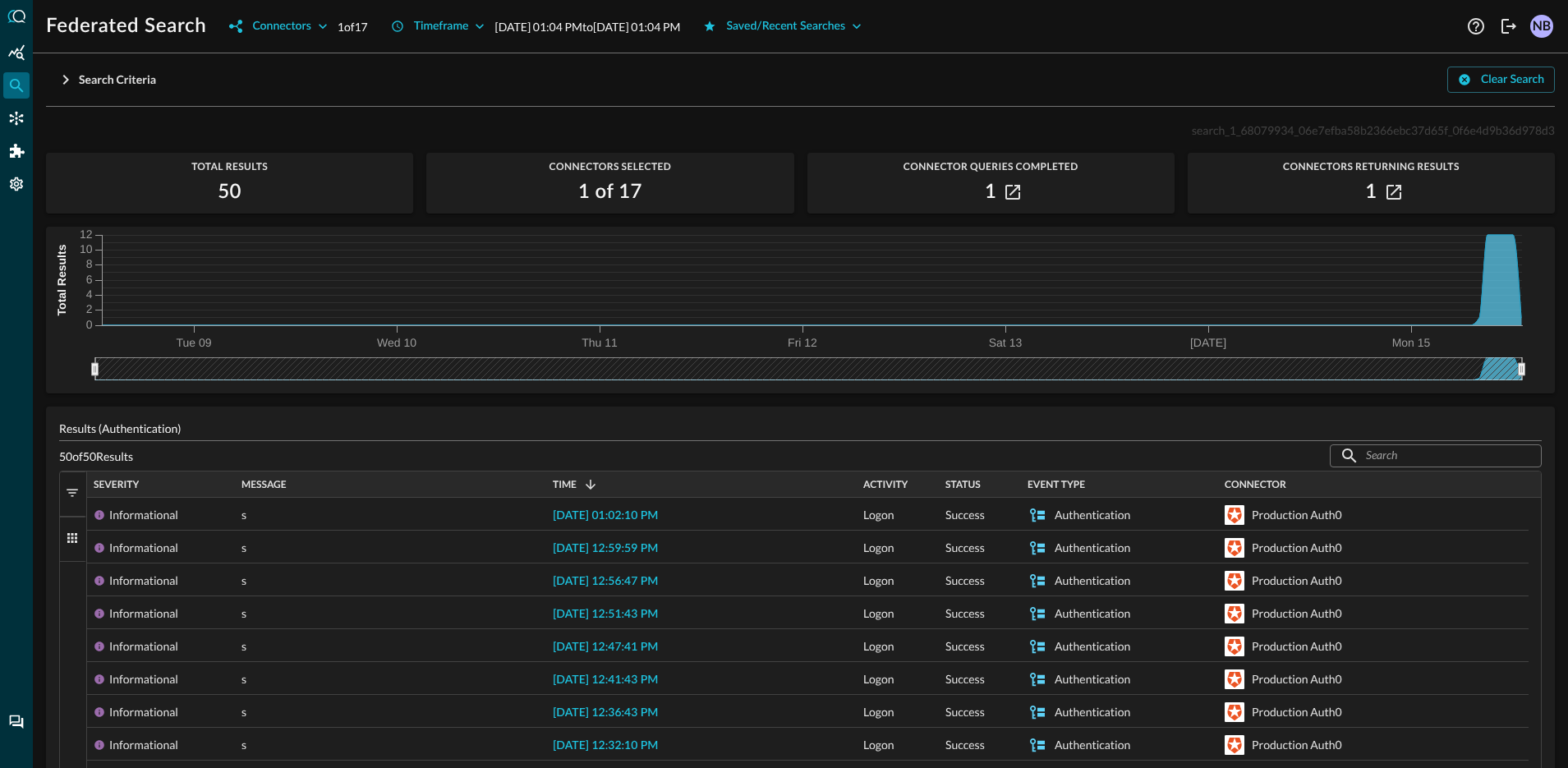
click at [77, 492] on span "button" at bounding box center [72, 492] width 15 height 15
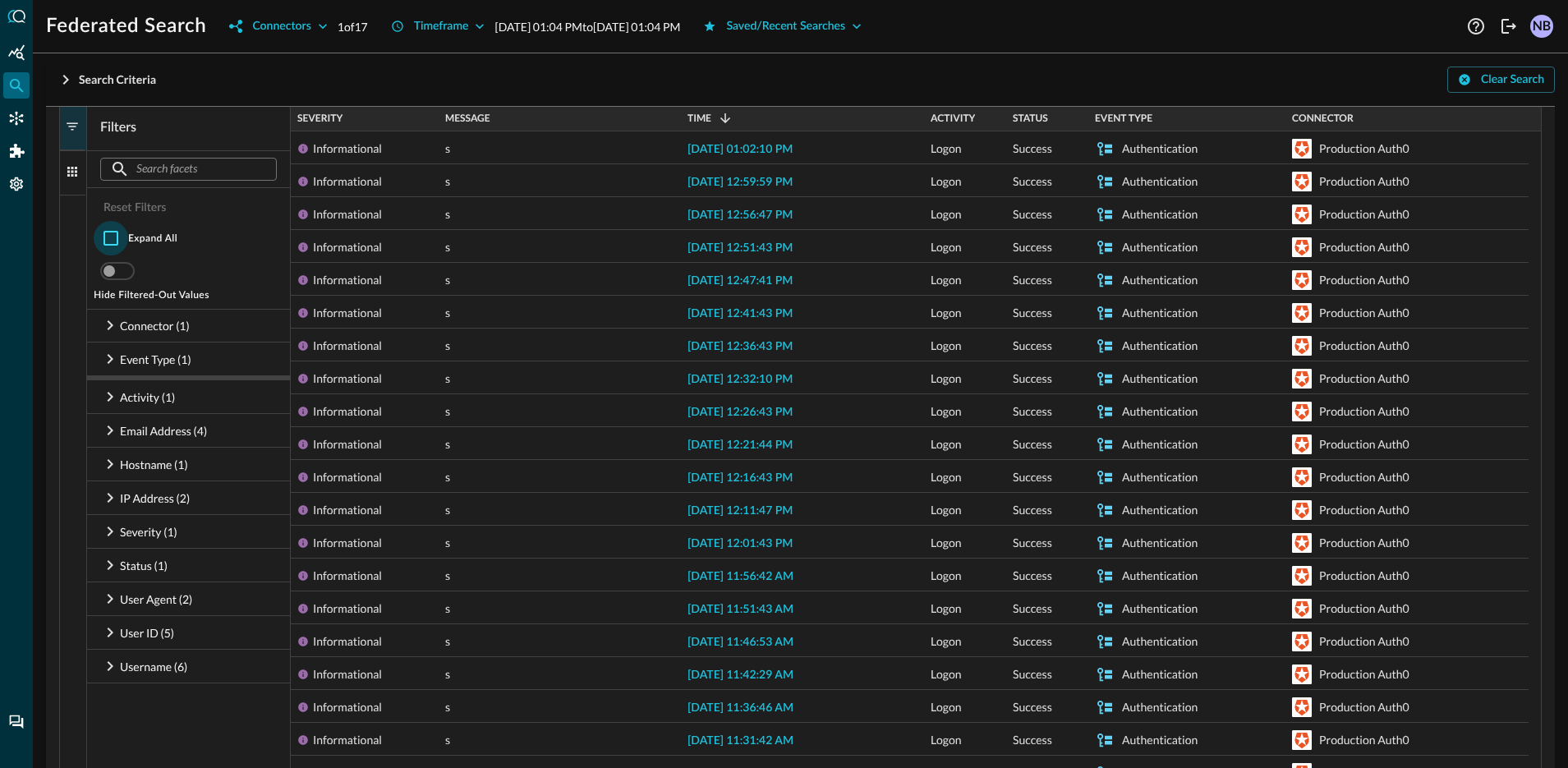
scroll to position [414, 0]
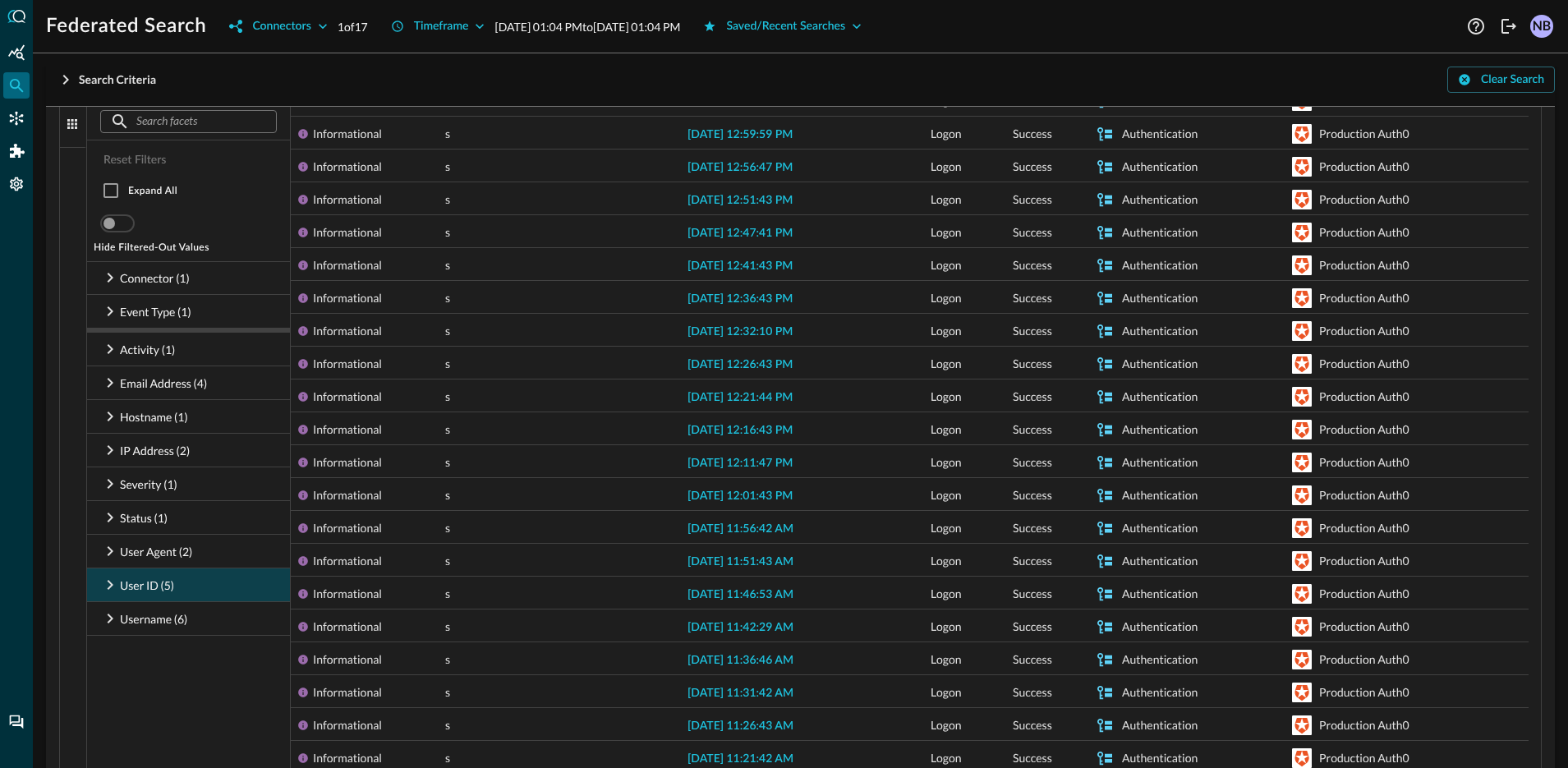
click at [105, 586] on icon at bounding box center [110, 585] width 20 height 20
click at [114, 628] on icon at bounding box center [110, 619] width 20 height 20
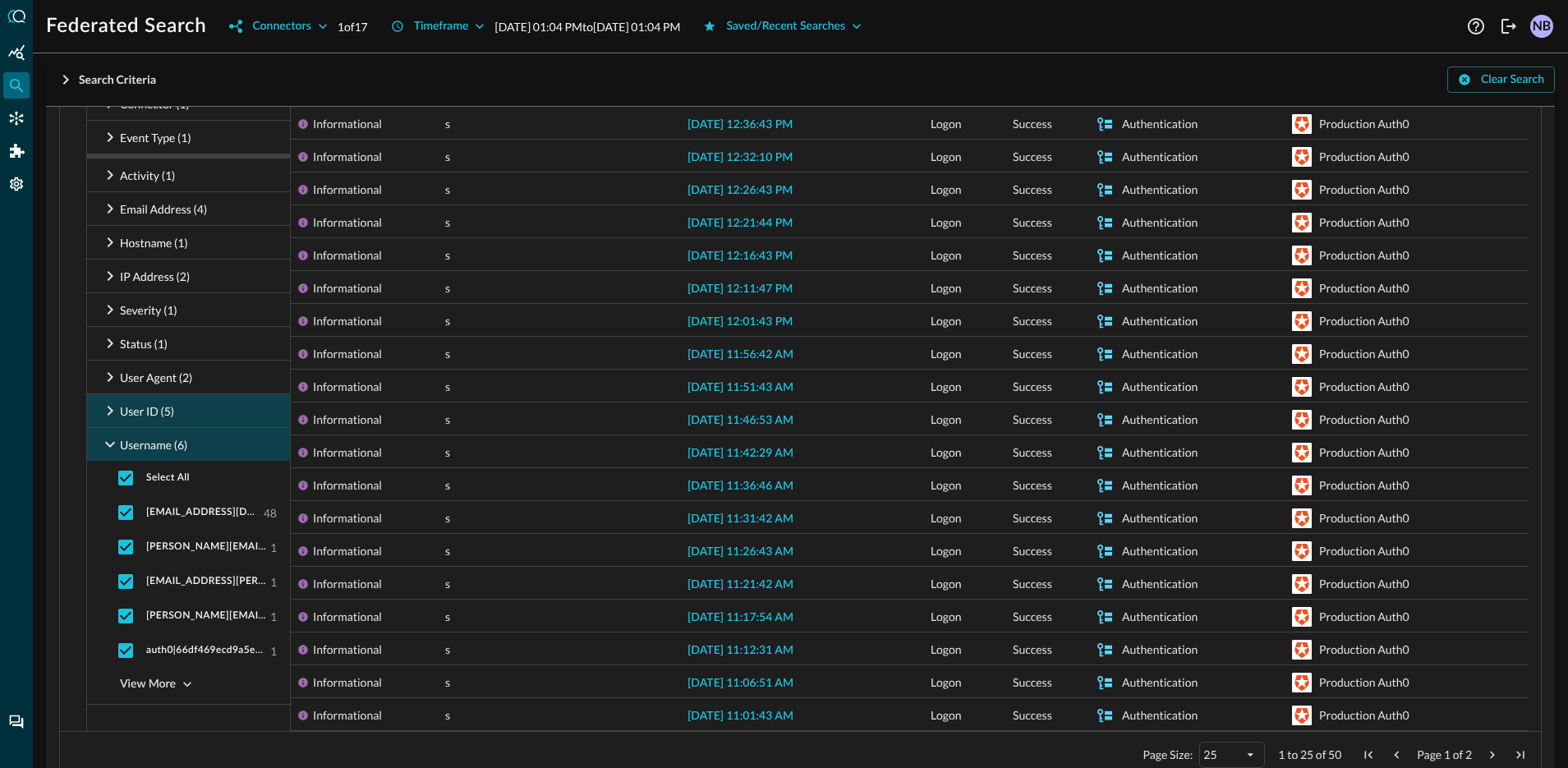
scroll to position [625, 0]
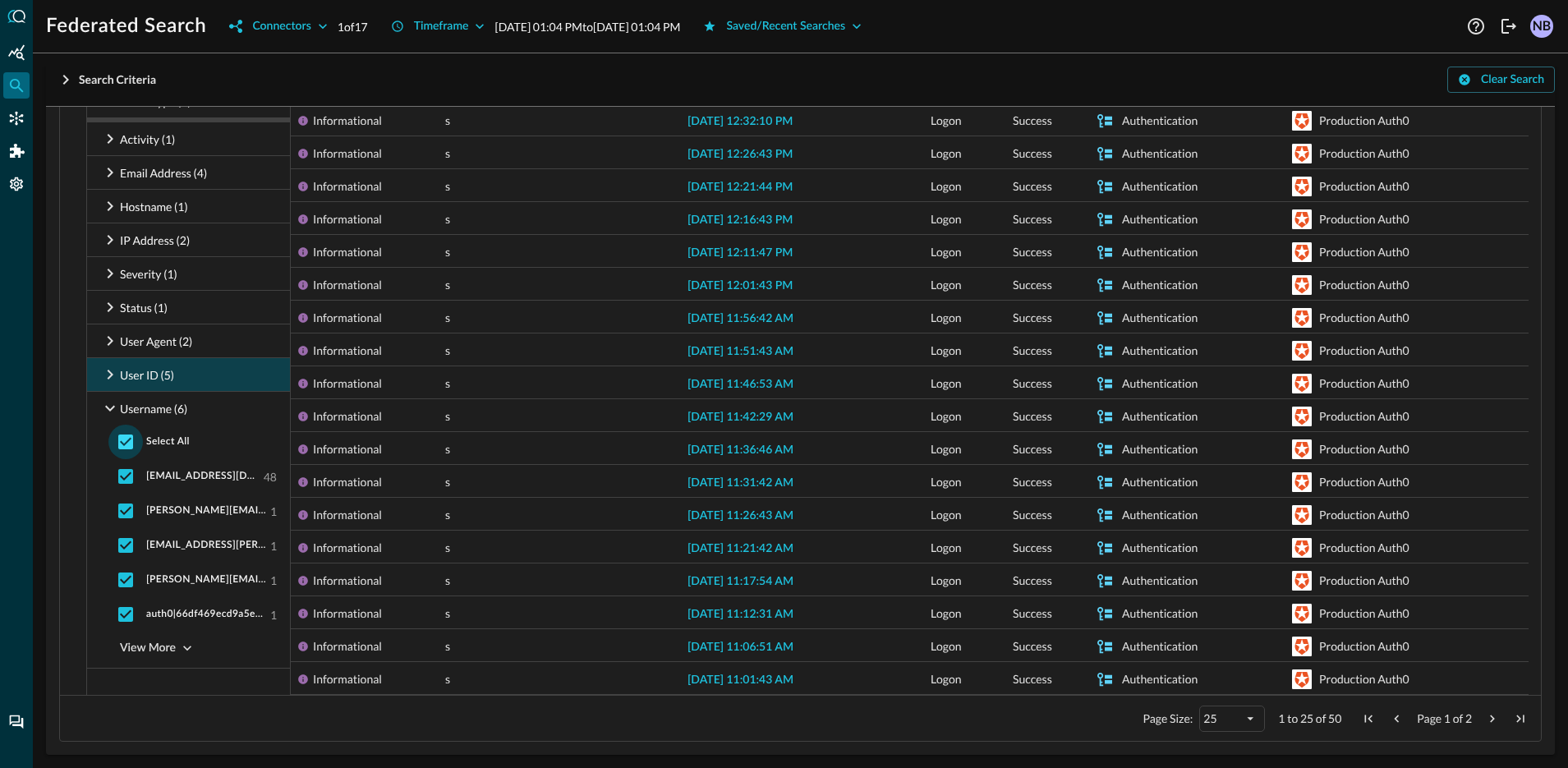
click at [129, 445] on input "checkbox" at bounding box center [125, 442] width 35 height 35
checkbox input "false"
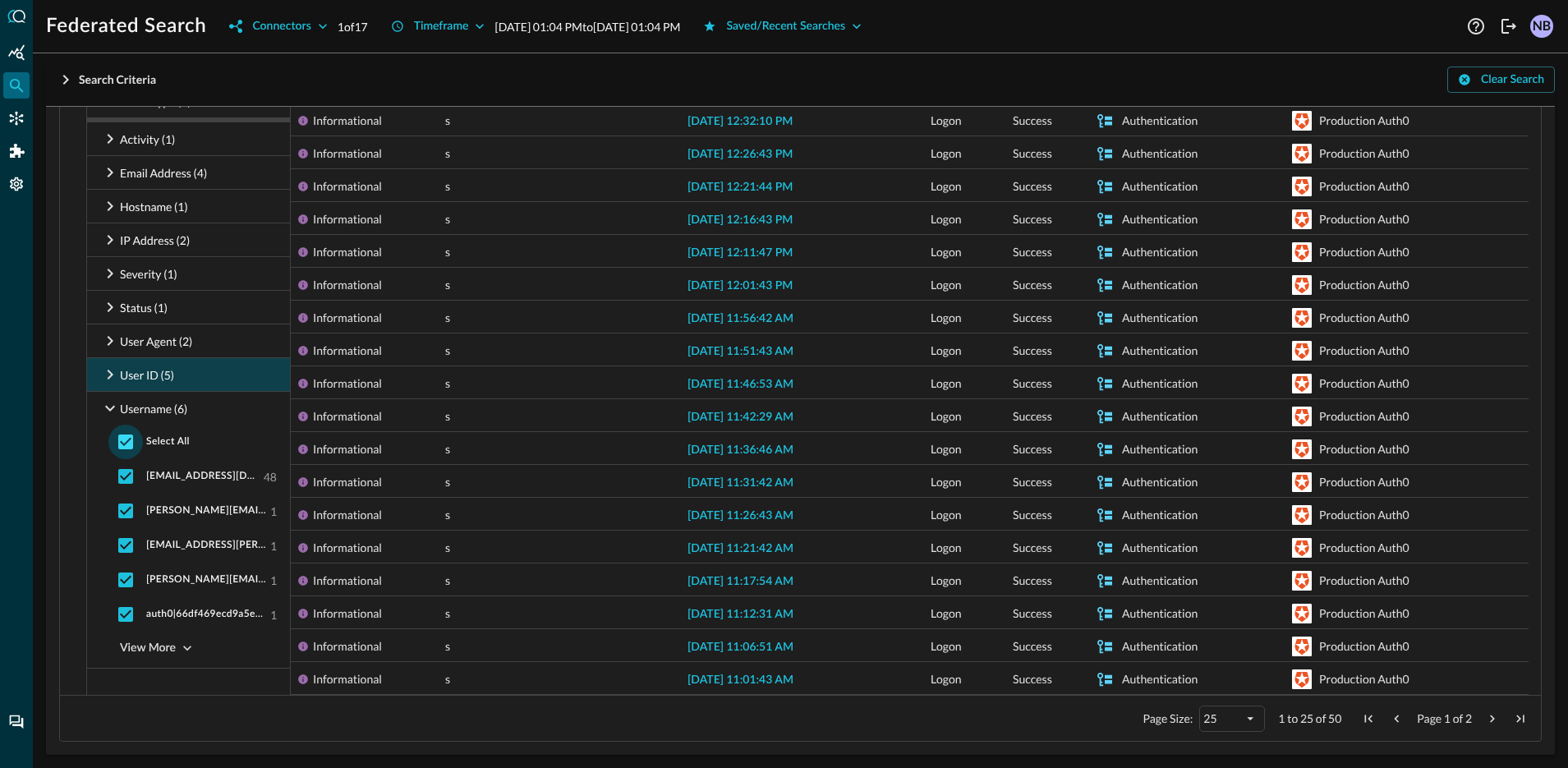
checkbox input "false"
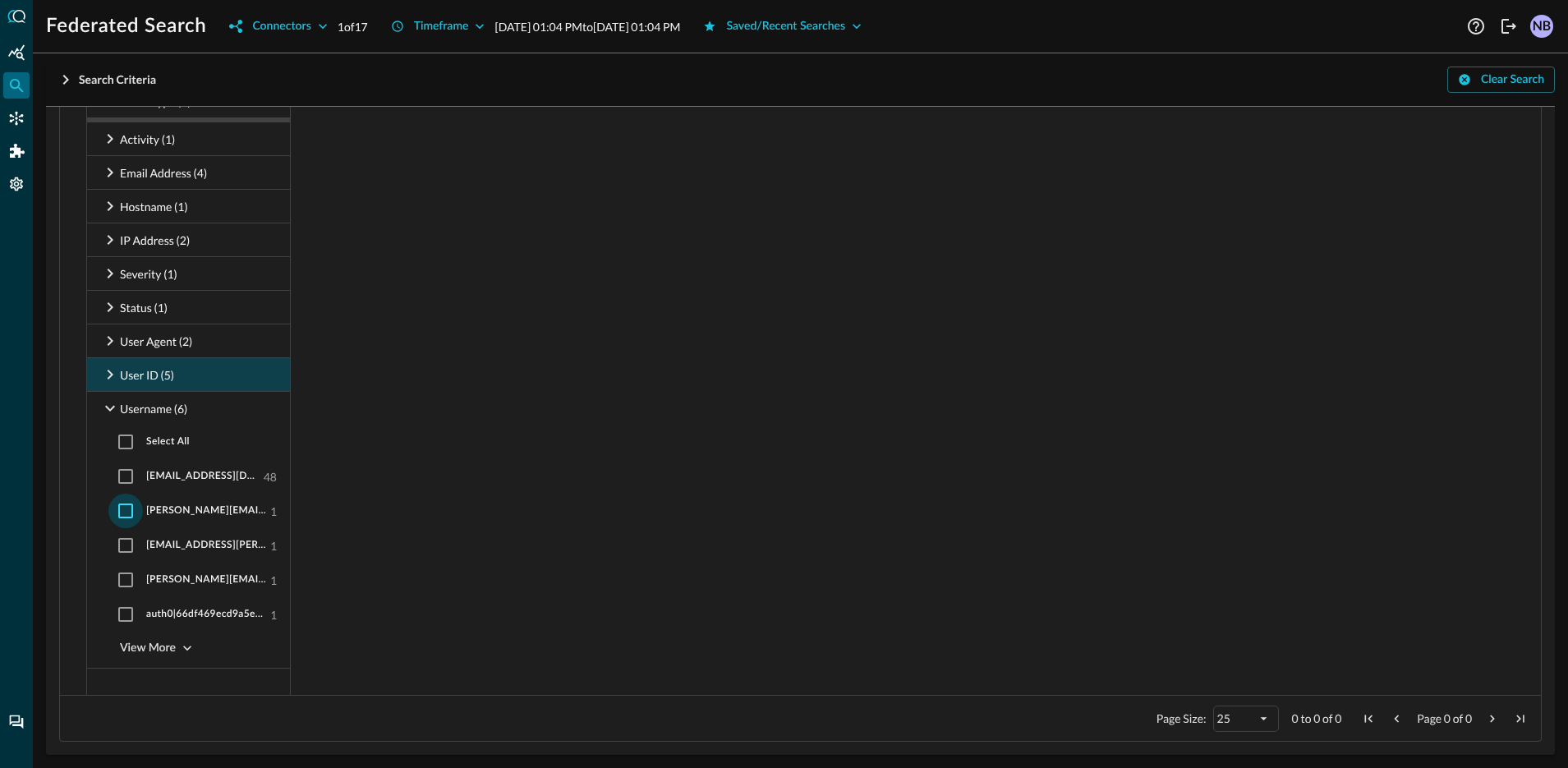
click at [129, 516] on input "checkbox" at bounding box center [125, 511] width 35 height 35
checkbox input "true"
click at [129, 578] on input "checkbox" at bounding box center [125, 580] width 35 height 35
checkbox input "true"
click at [163, 653] on div "View More" at bounding box center [147, 648] width 56 height 21
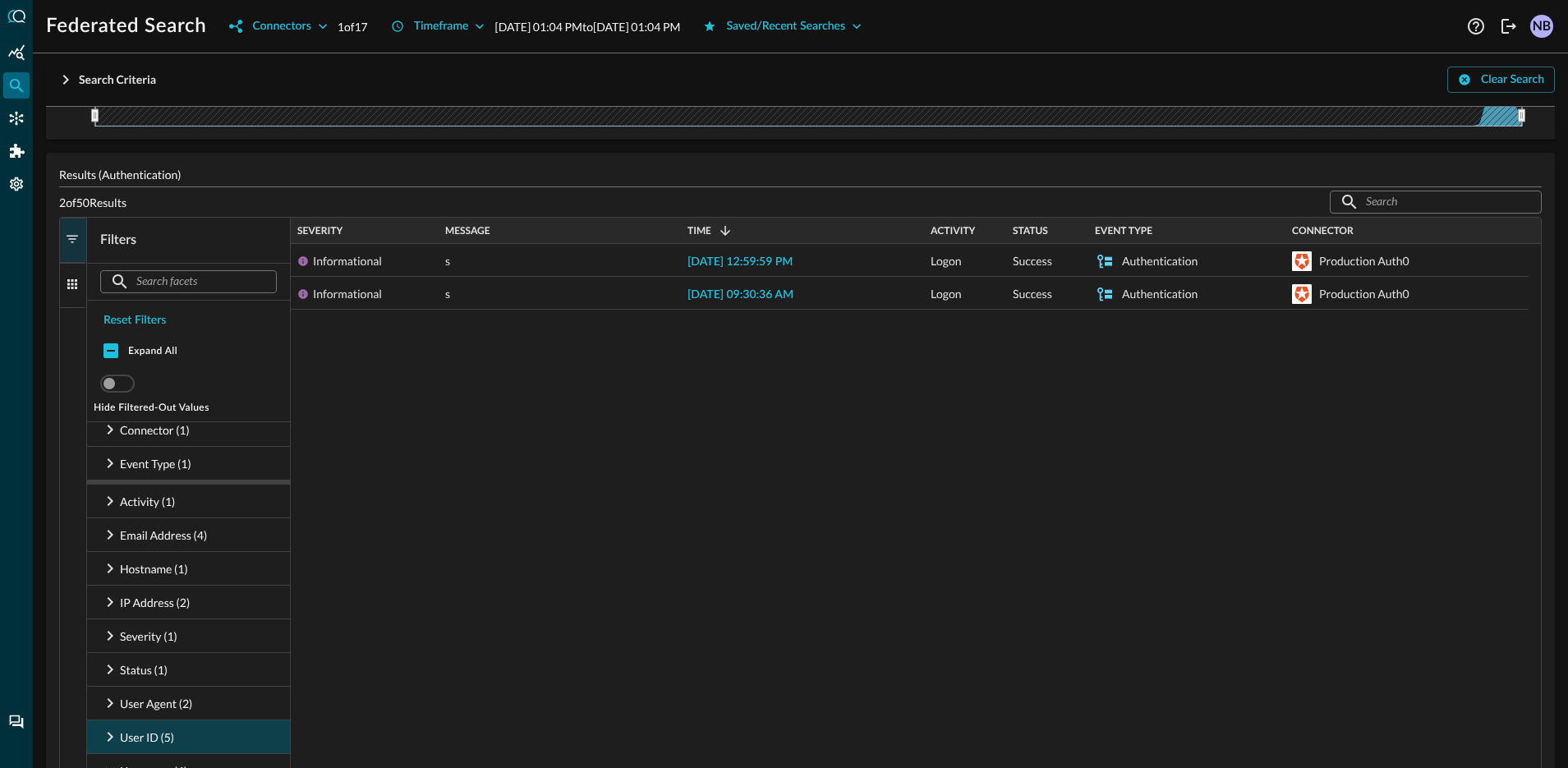
scroll to position [221, 0]
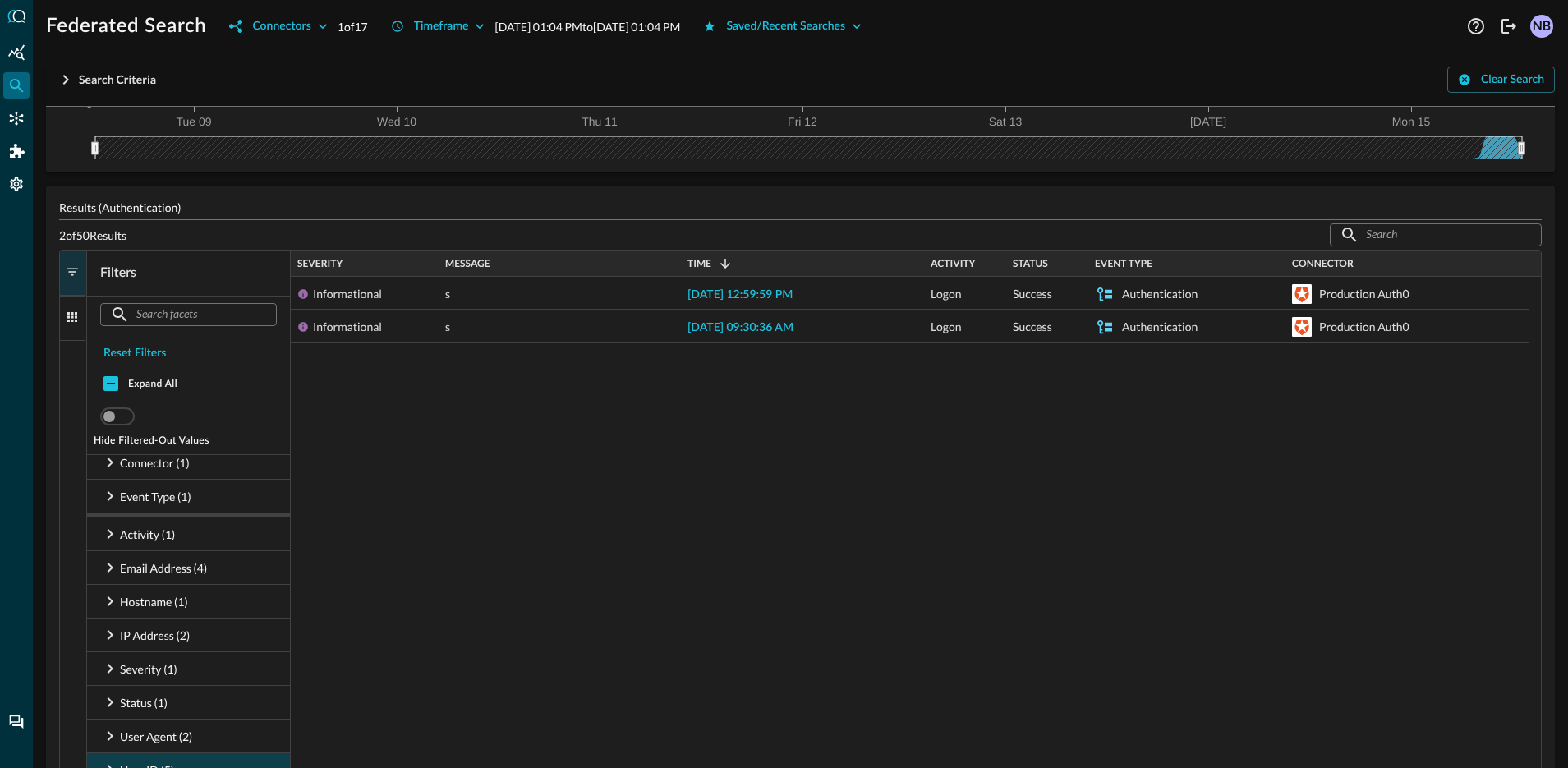
click at [69, 304] on button "Columns" at bounding box center [73, 318] width 27 height 45
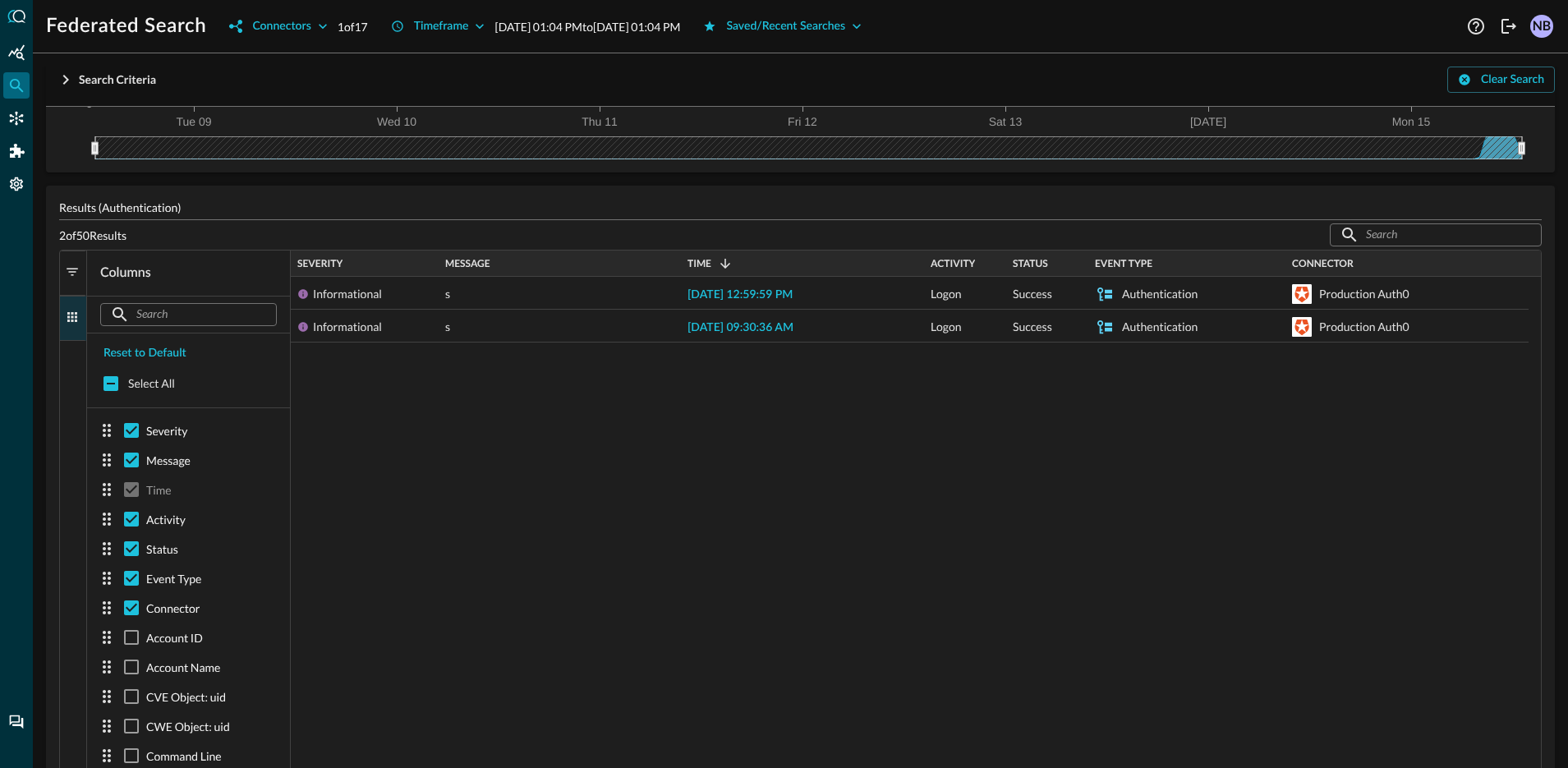
click at [75, 269] on span "button" at bounding box center [72, 272] width 15 height 15
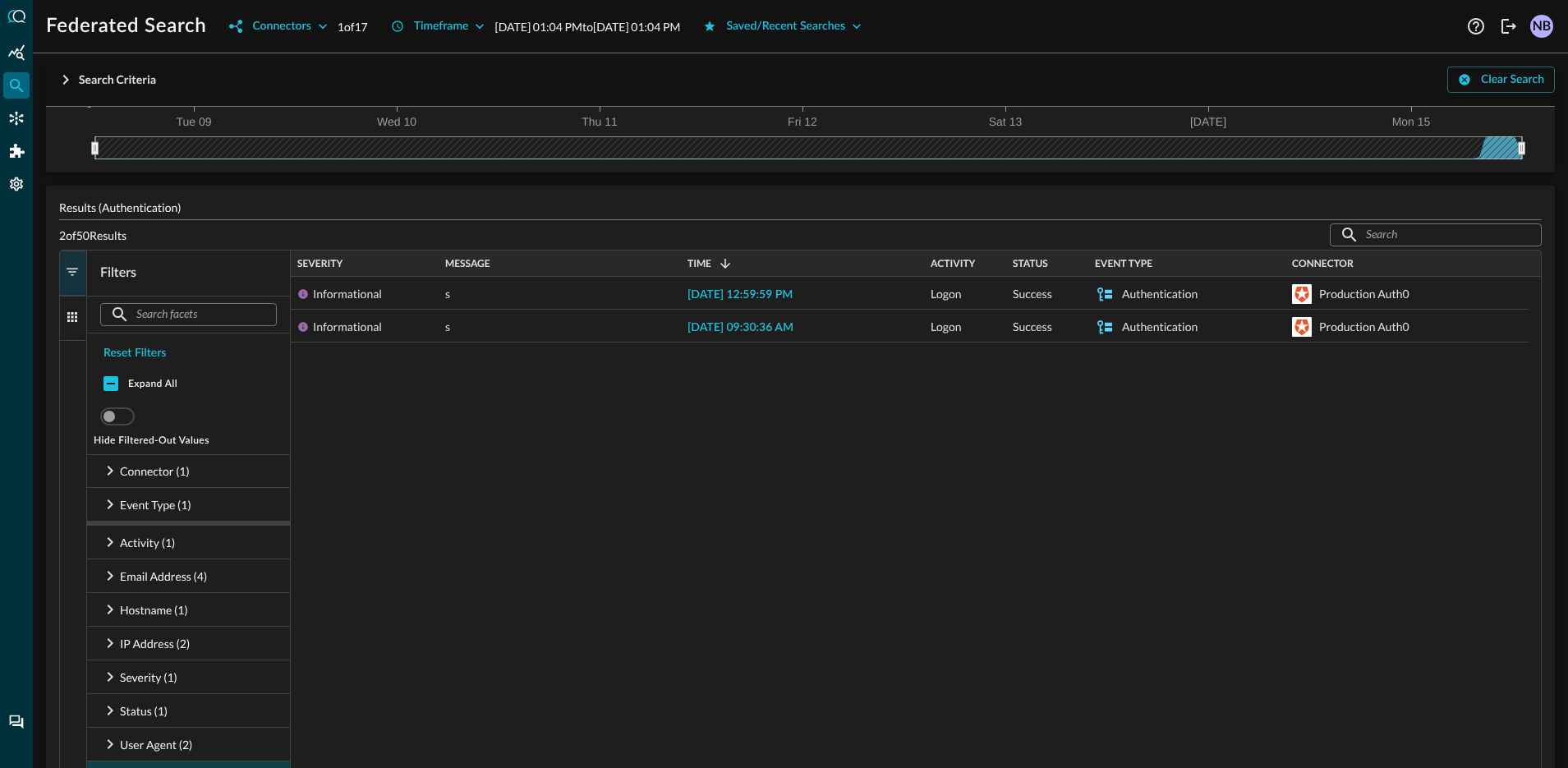
click at [75, 288] on button "Filters" at bounding box center [73, 274] width 27 height 45
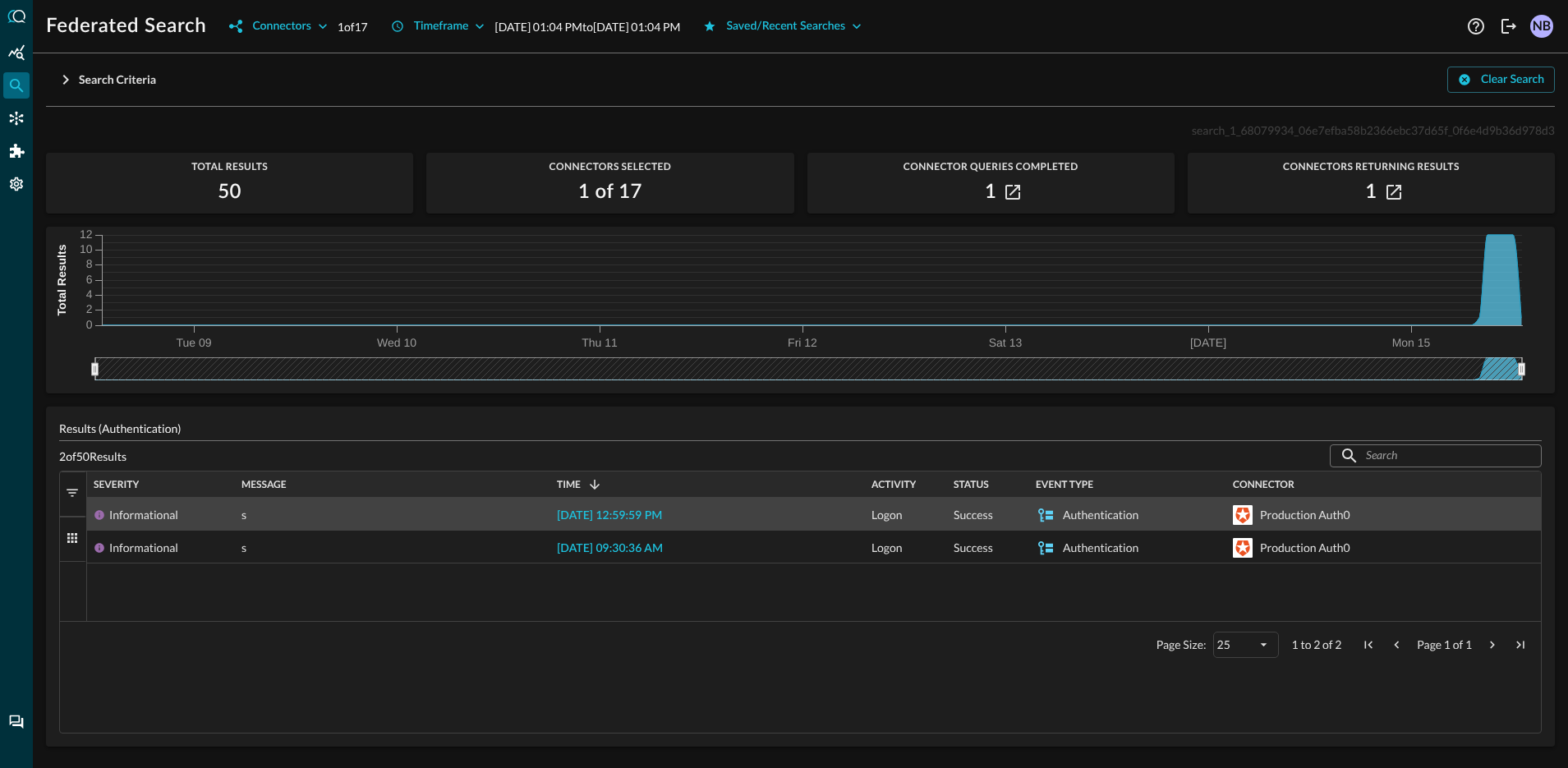
click at [600, 510] on span "[DATE] 12:59:59 PM" at bounding box center [610, 516] width 105 height 12
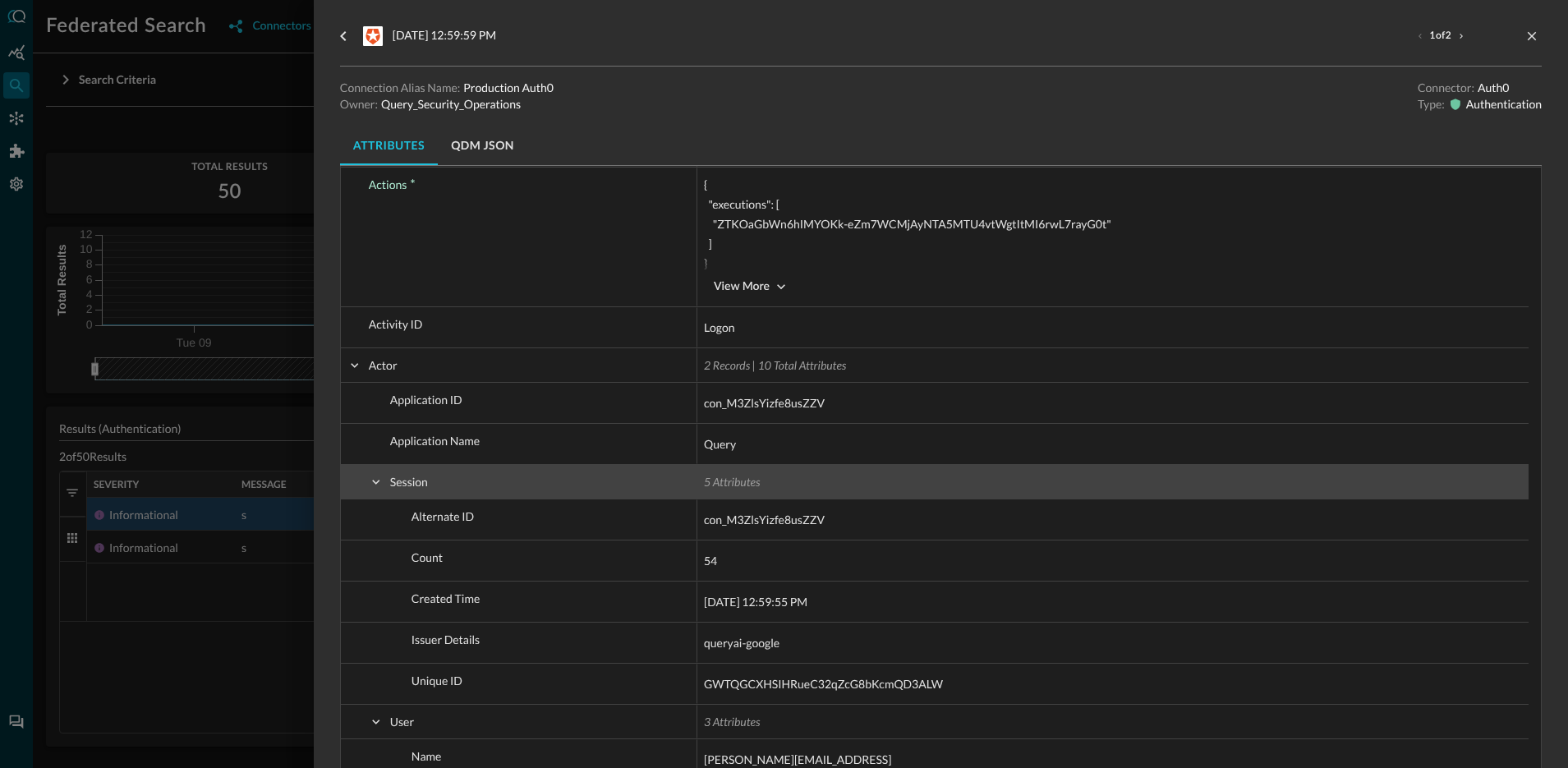
scroll to position [63, 0]
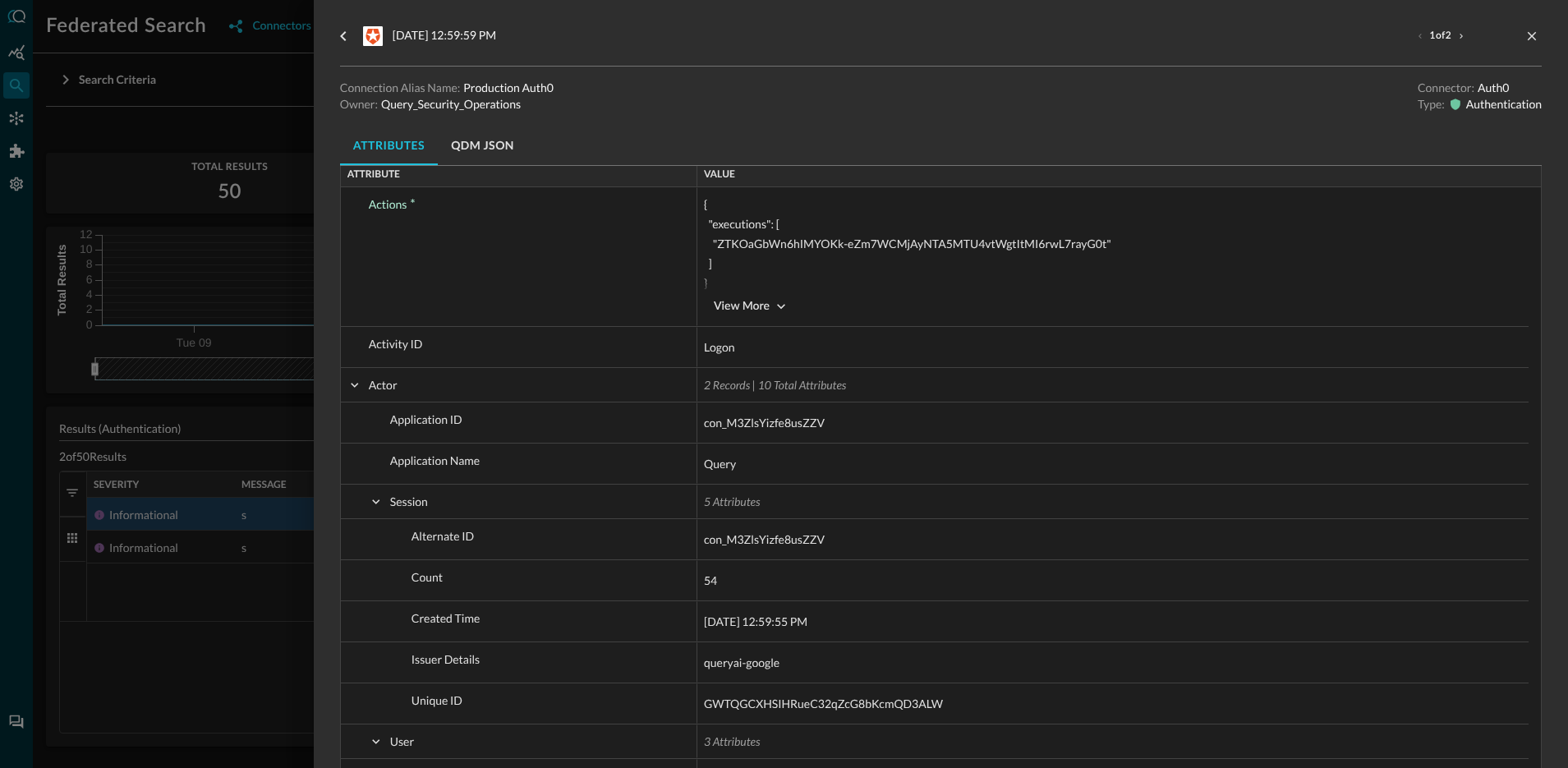
click at [194, 419] on div at bounding box center [784, 384] width 1568 height 768
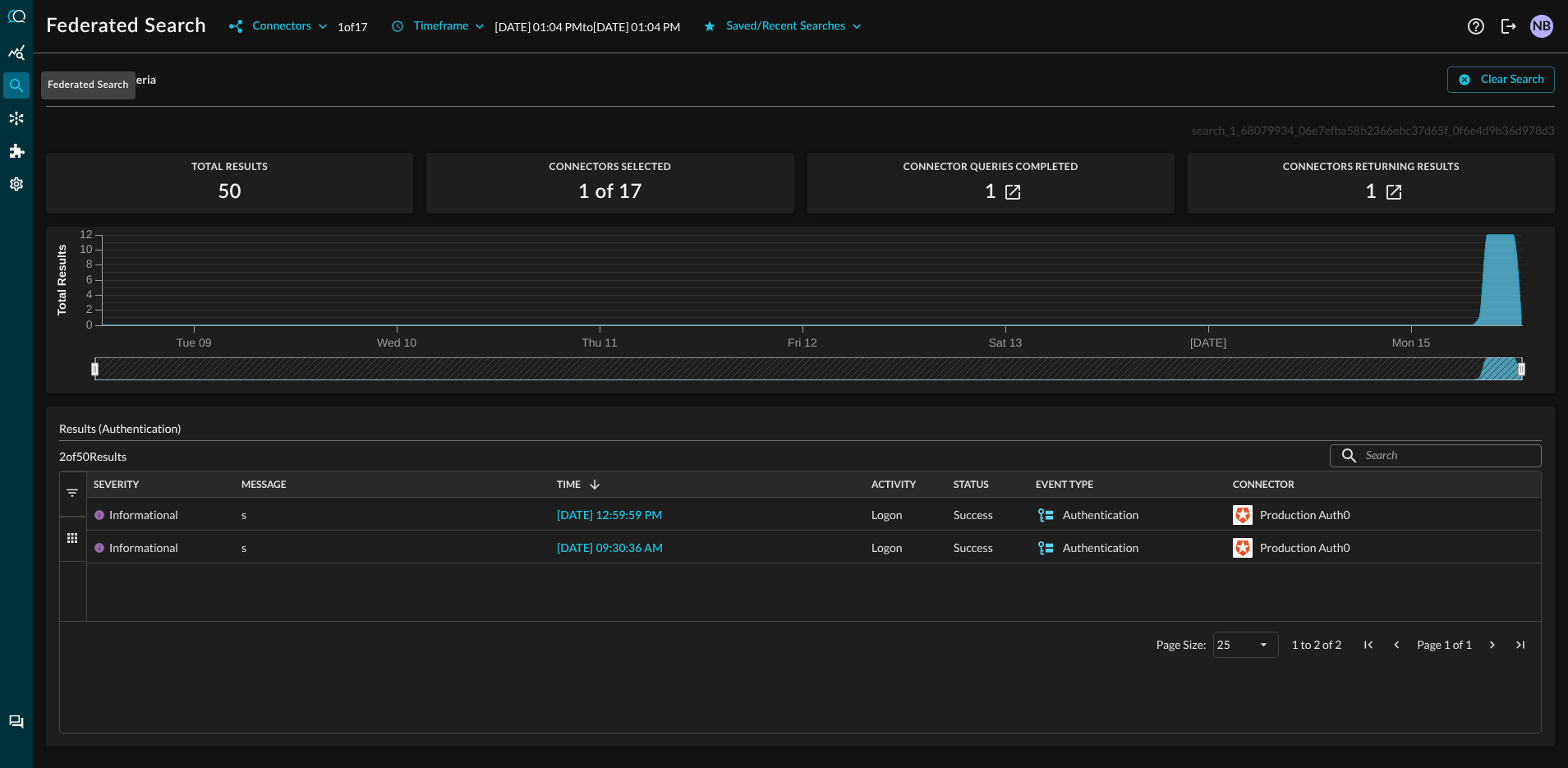
click at [25, 84] on div "Federated Search" at bounding box center [16, 85] width 27 height 27
click at [9, 127] on div "Connectors" at bounding box center [16, 118] width 27 height 27
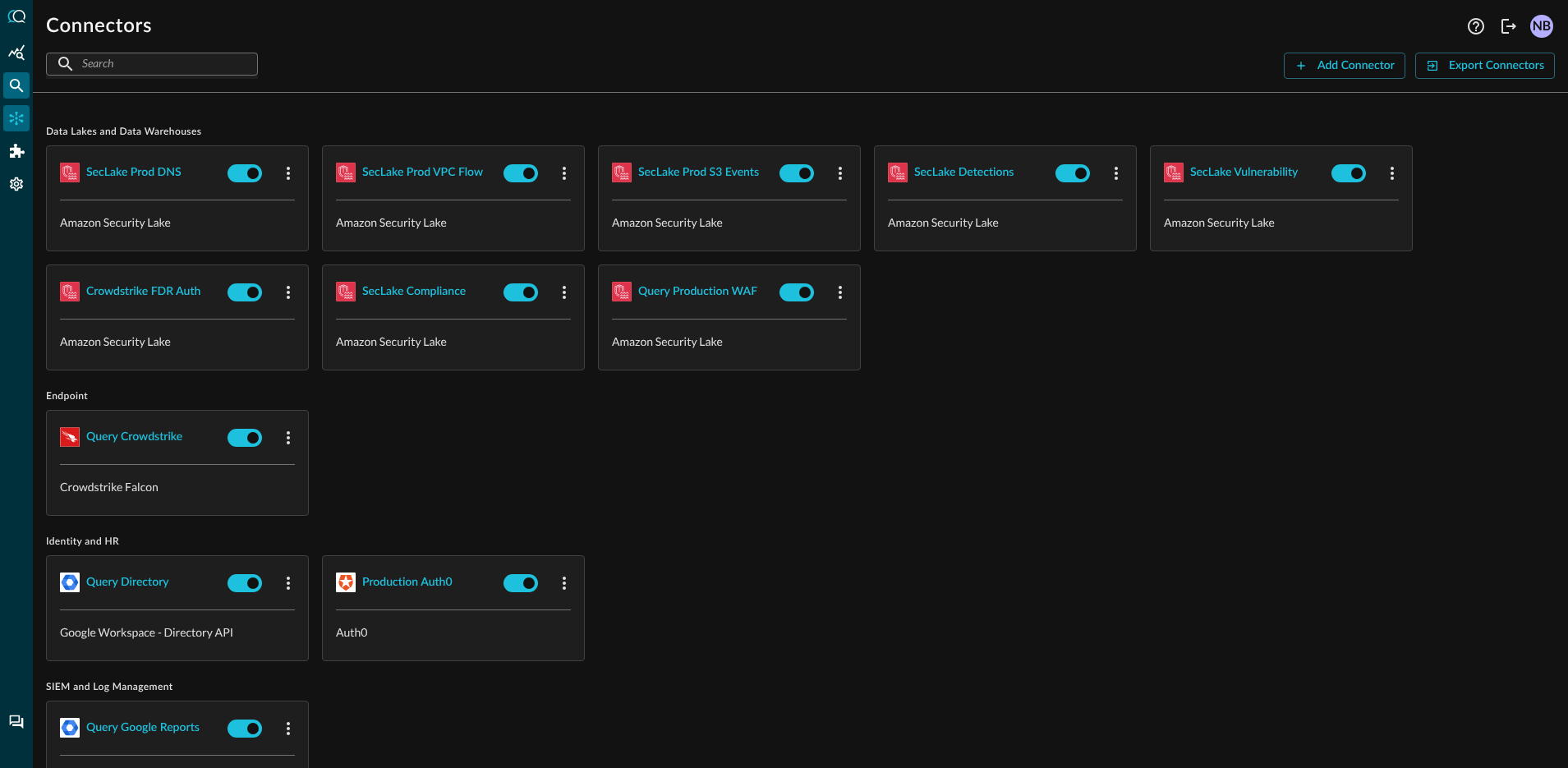
click at [15, 83] on icon "Federated Search" at bounding box center [16, 85] width 17 height 17
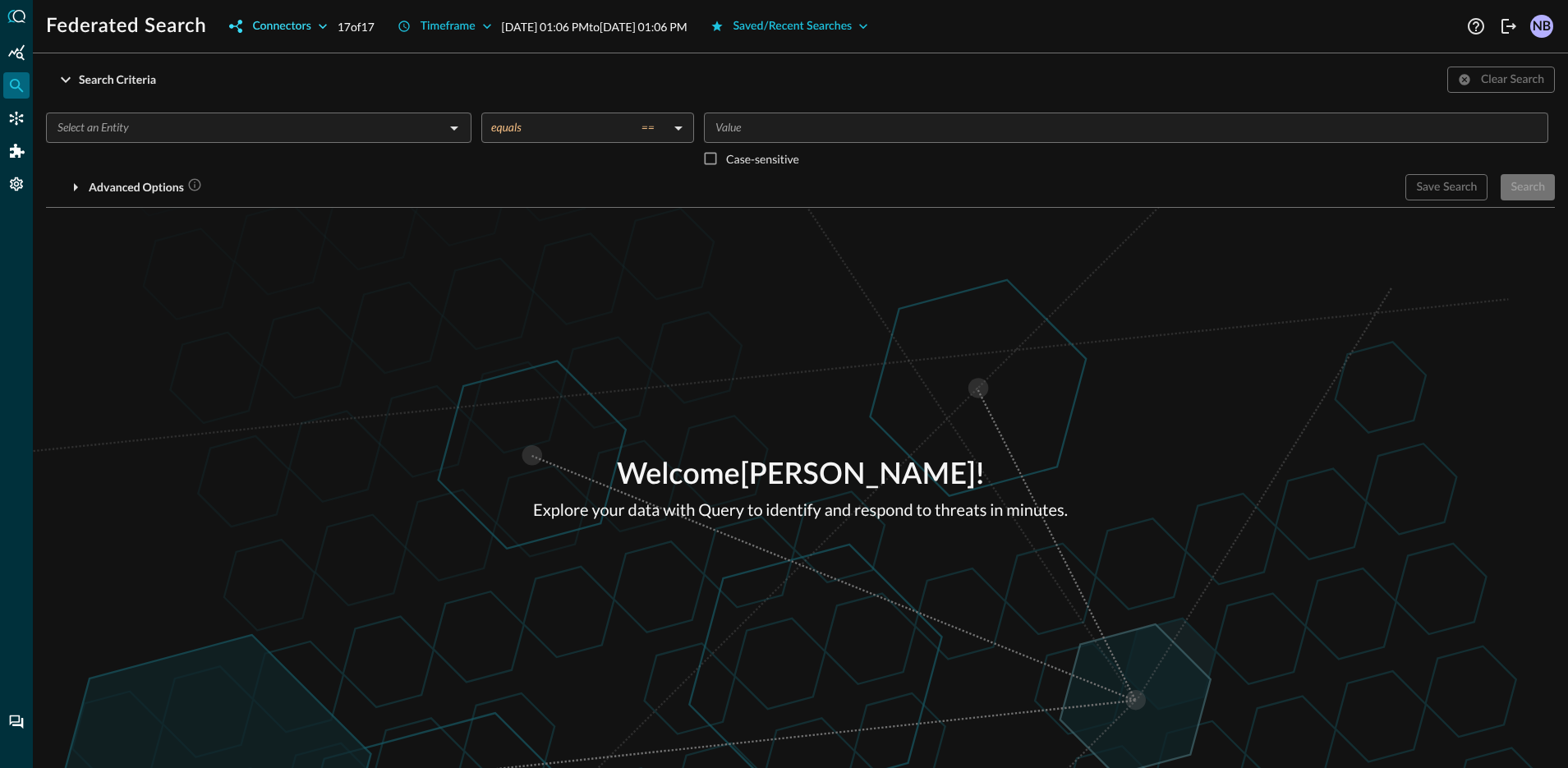
click at [304, 24] on div "Connectors" at bounding box center [281, 27] width 58 height 21
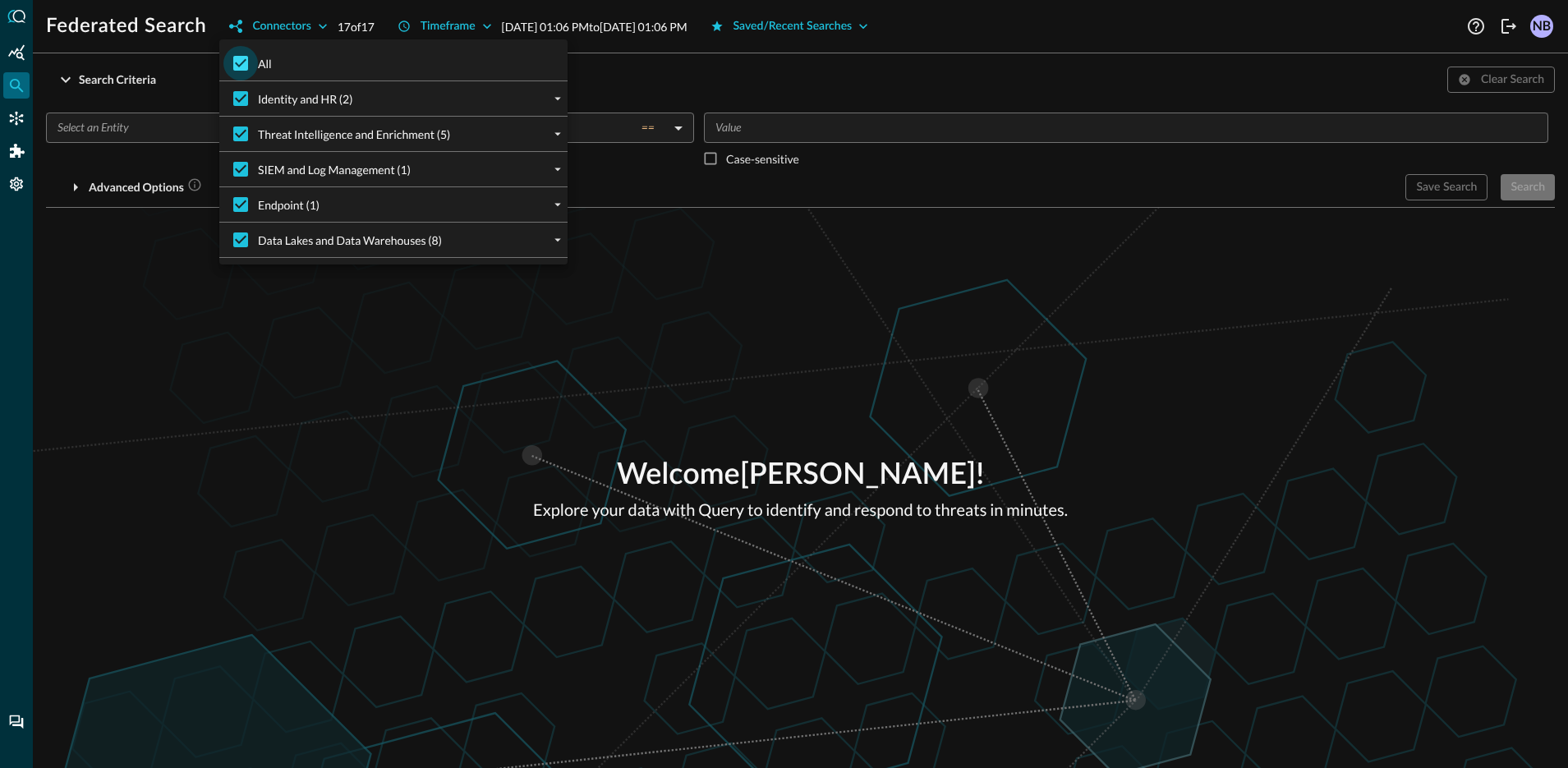
click at [238, 66] on input "All" at bounding box center [240, 63] width 35 height 35
checkbox input "false"
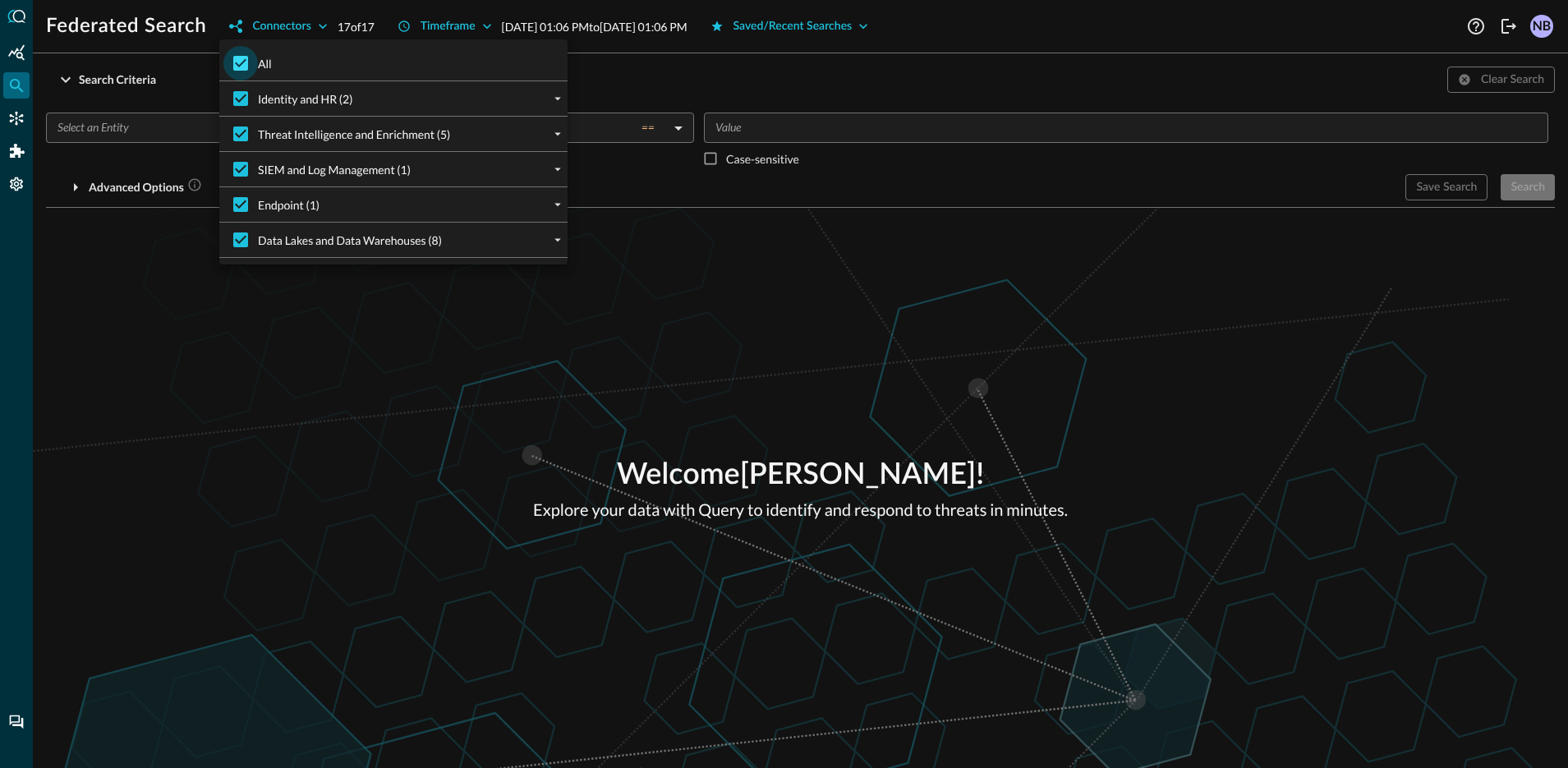
checkbox input "false"
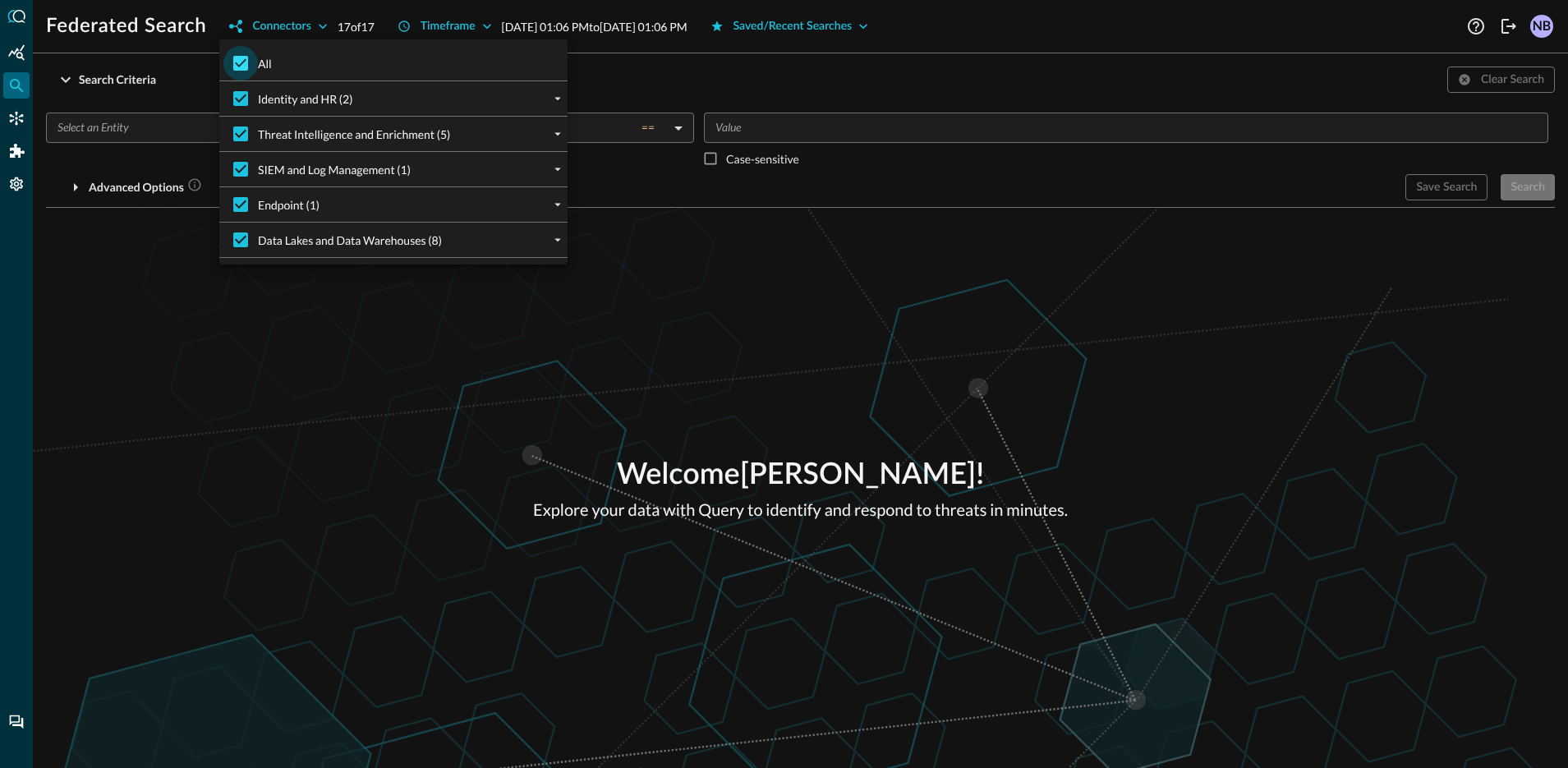
checkbox input "false"
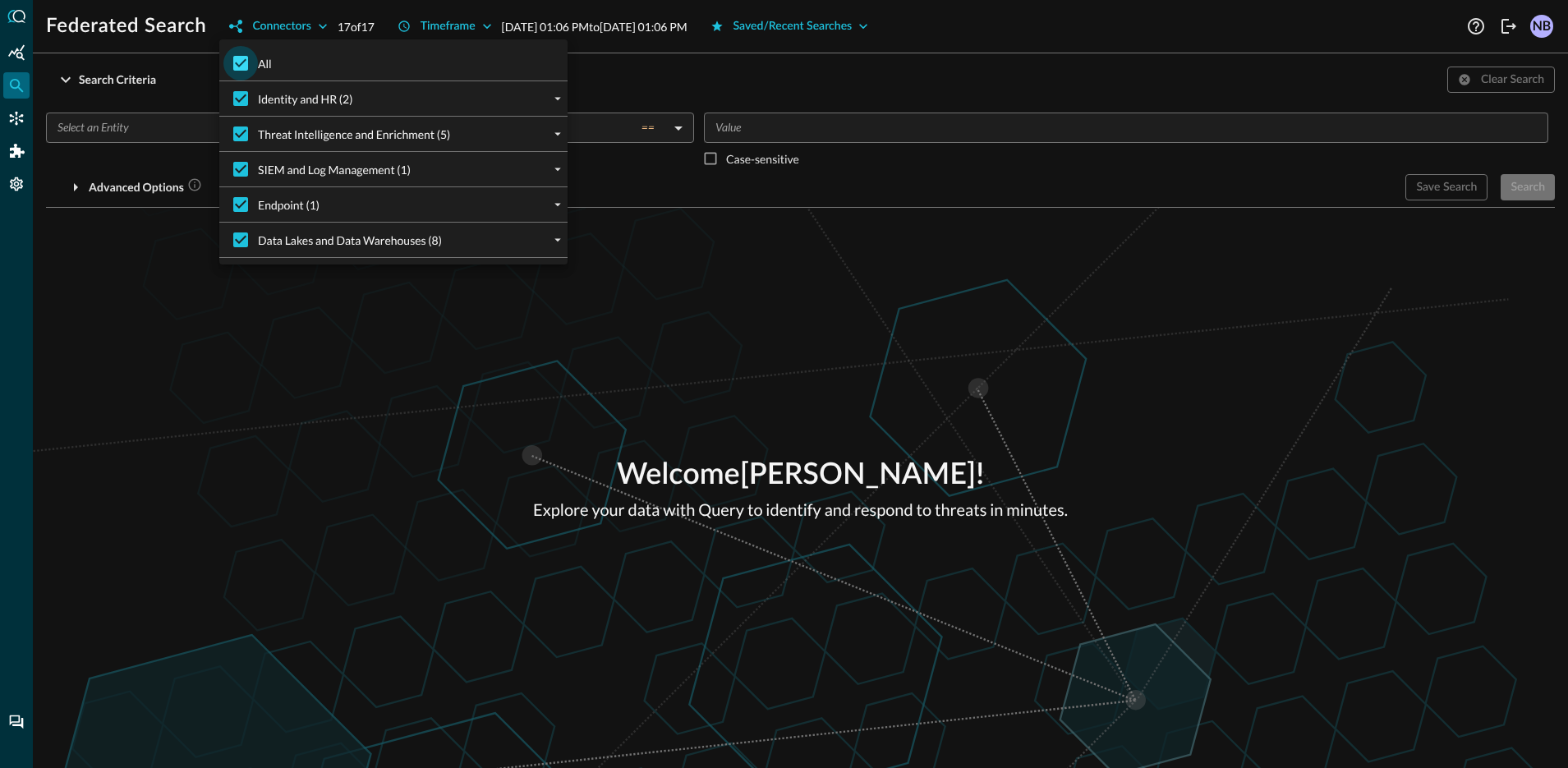
checkbox input "false"
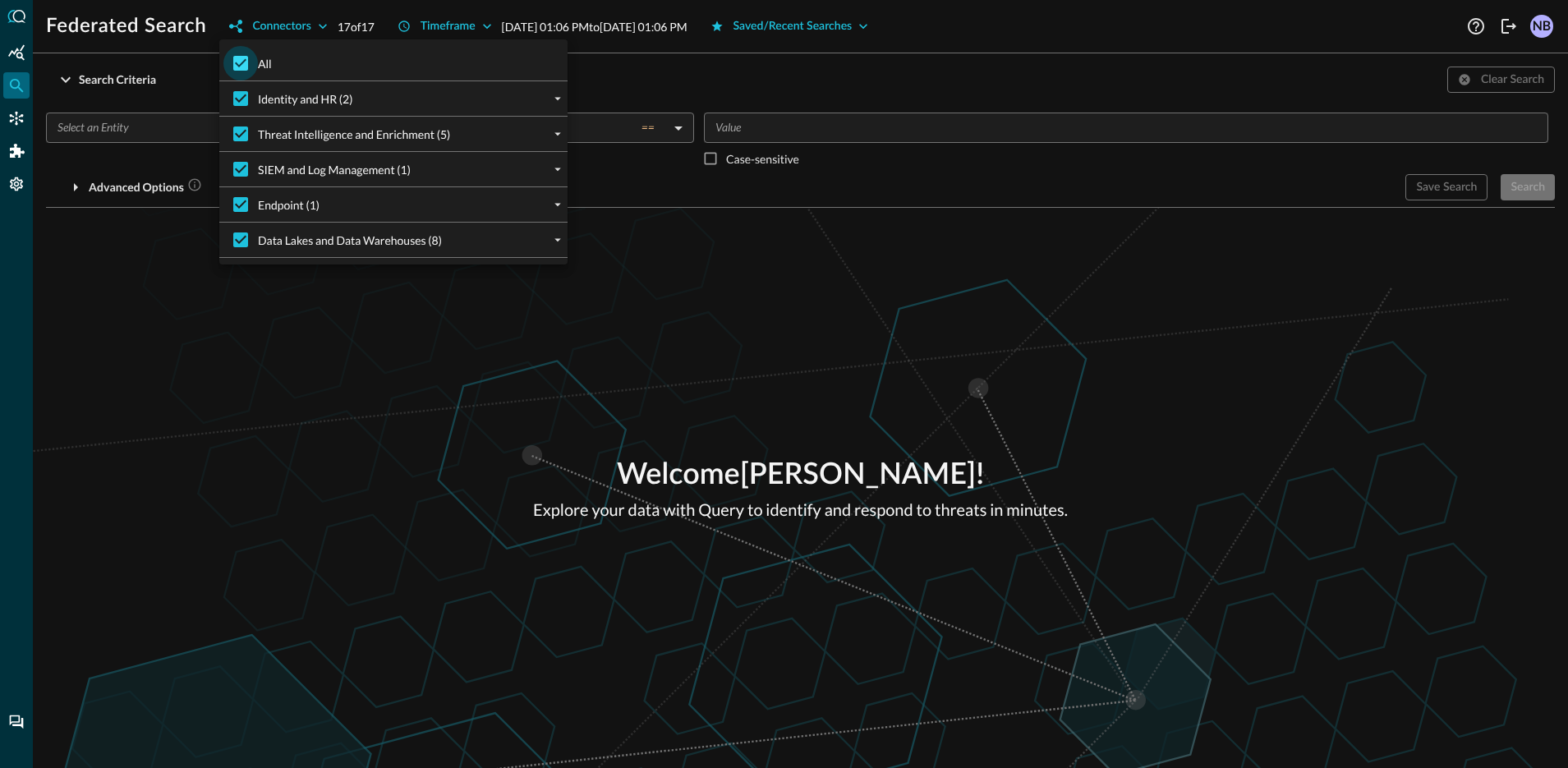
checkbox input "false"
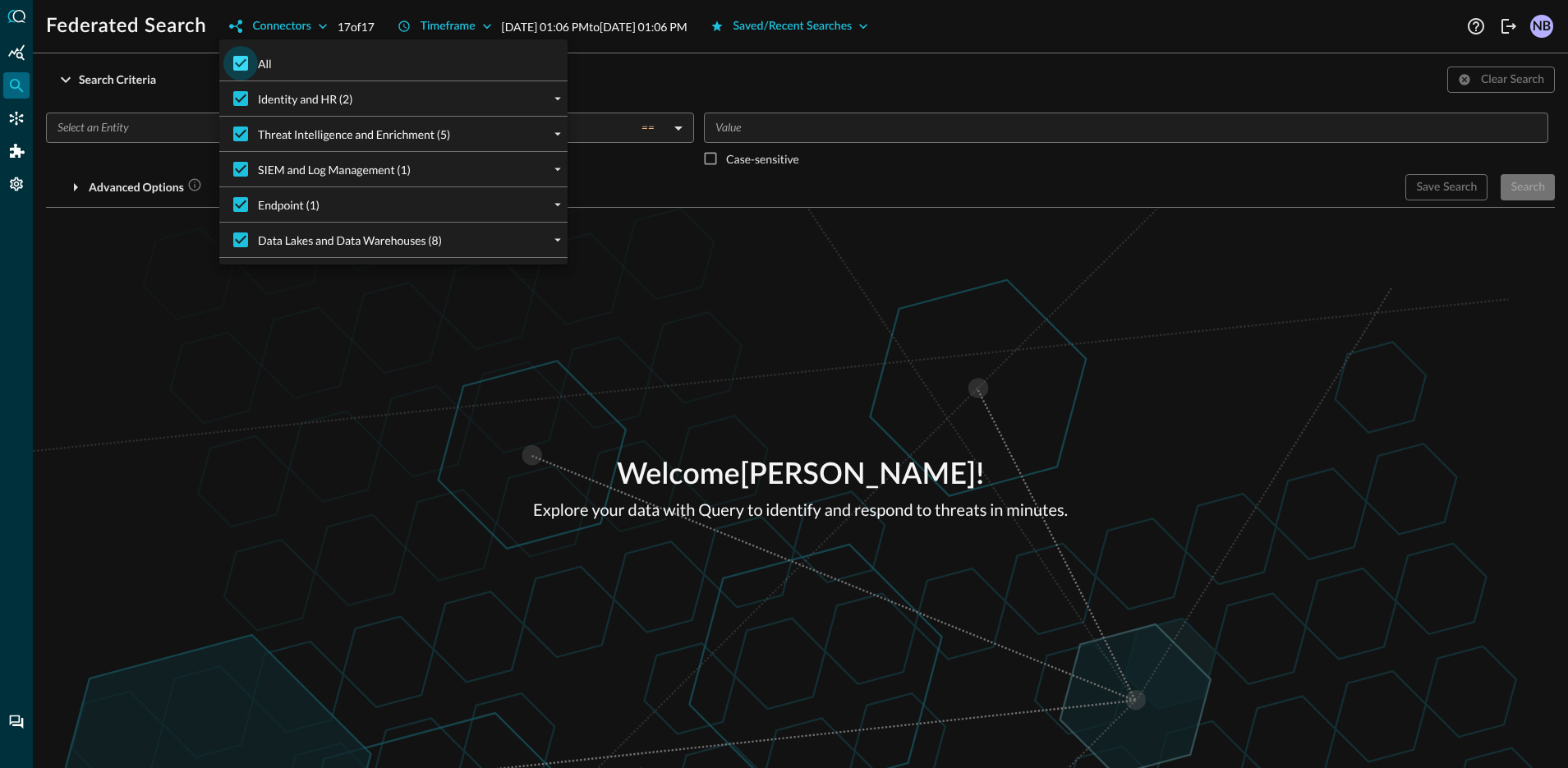
checkbox input "false"
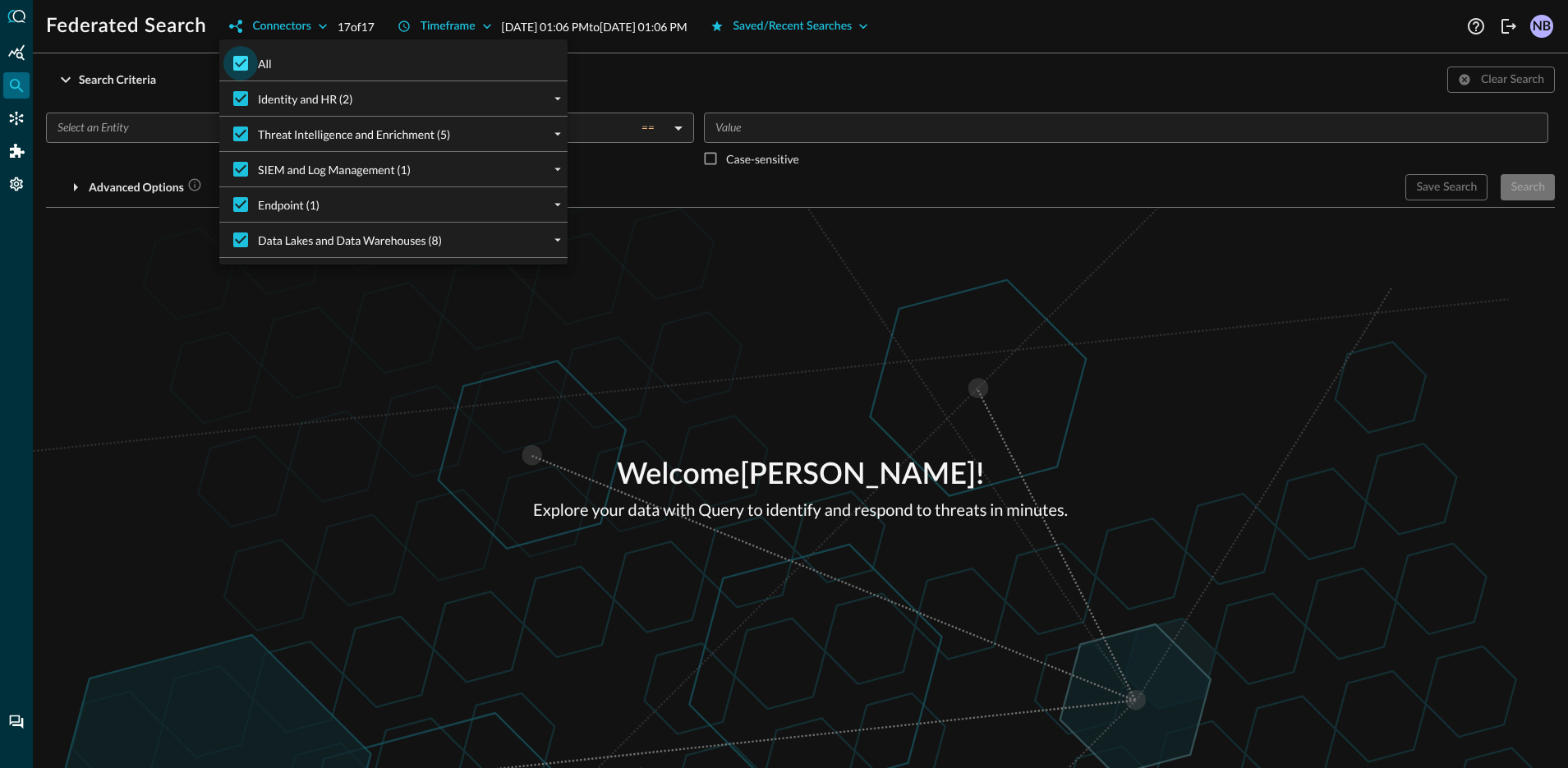
checkbox input "false"
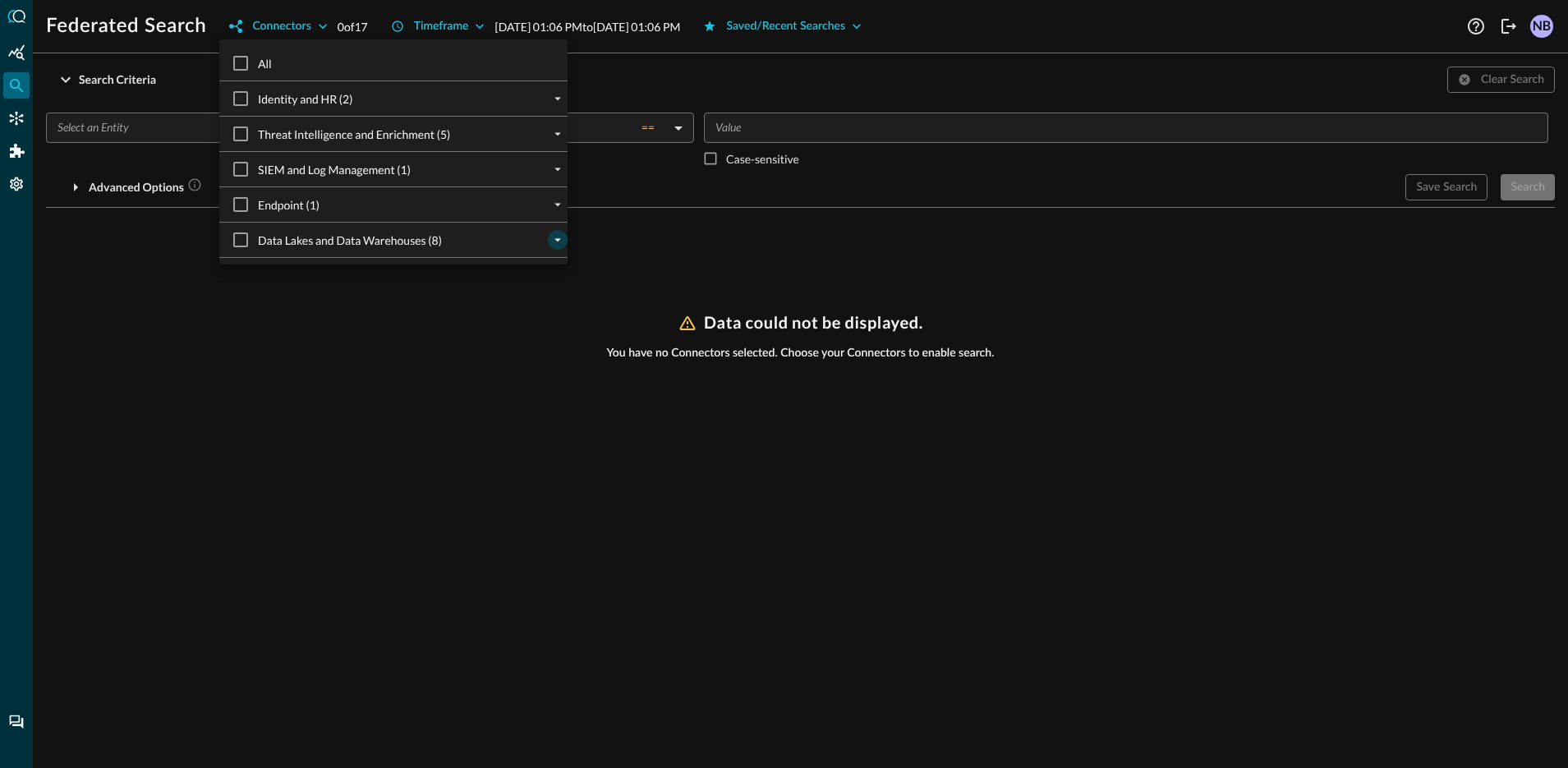
click at [550, 236] on icon "expand" at bounding box center [557, 239] width 15 height 15
click at [550, 271] on icon "expand" at bounding box center [557, 274] width 15 height 15
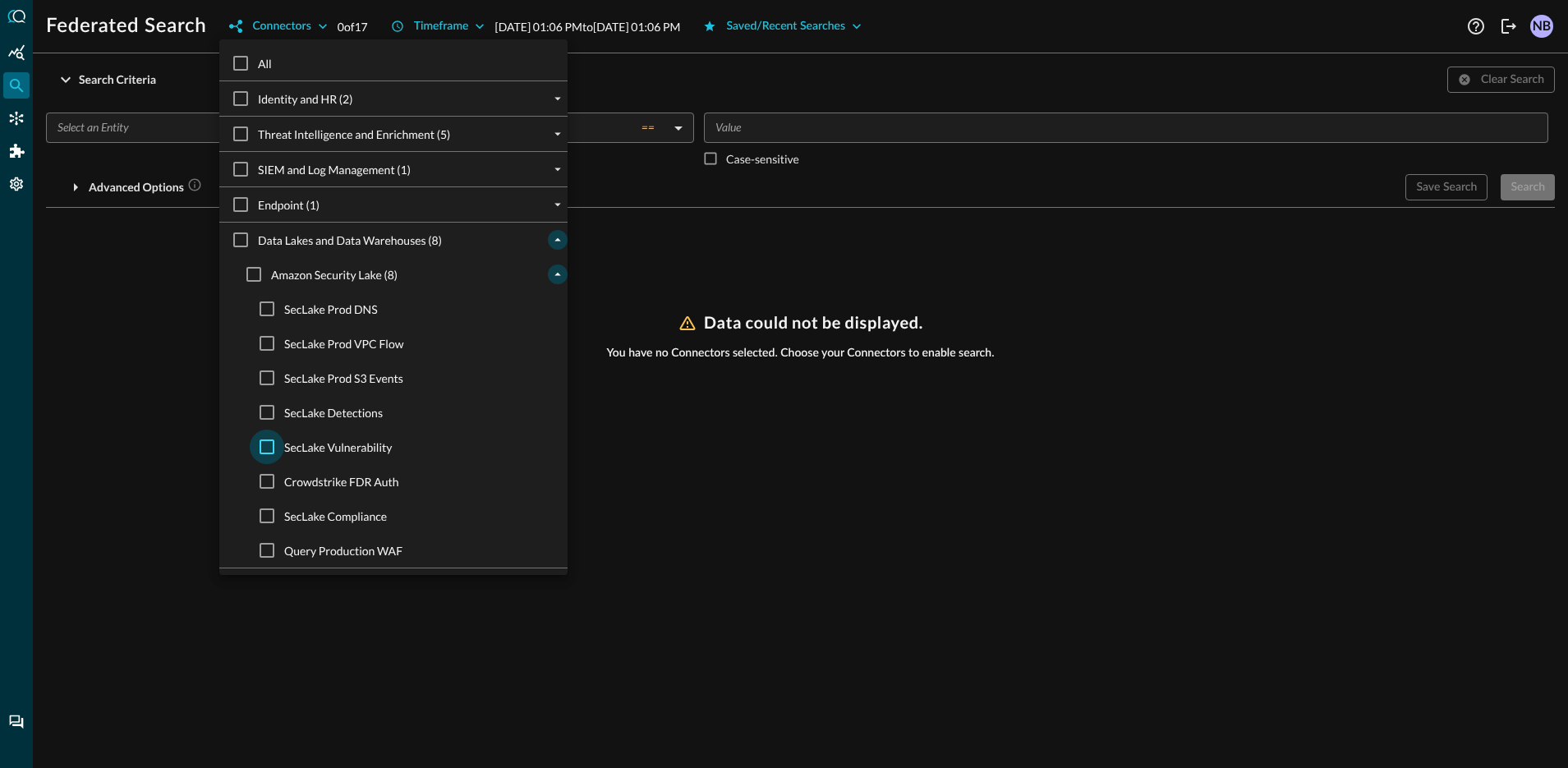
click at [262, 452] on input "SecLake Vulnerability" at bounding box center [267, 447] width 35 height 35
checkbox input "true"
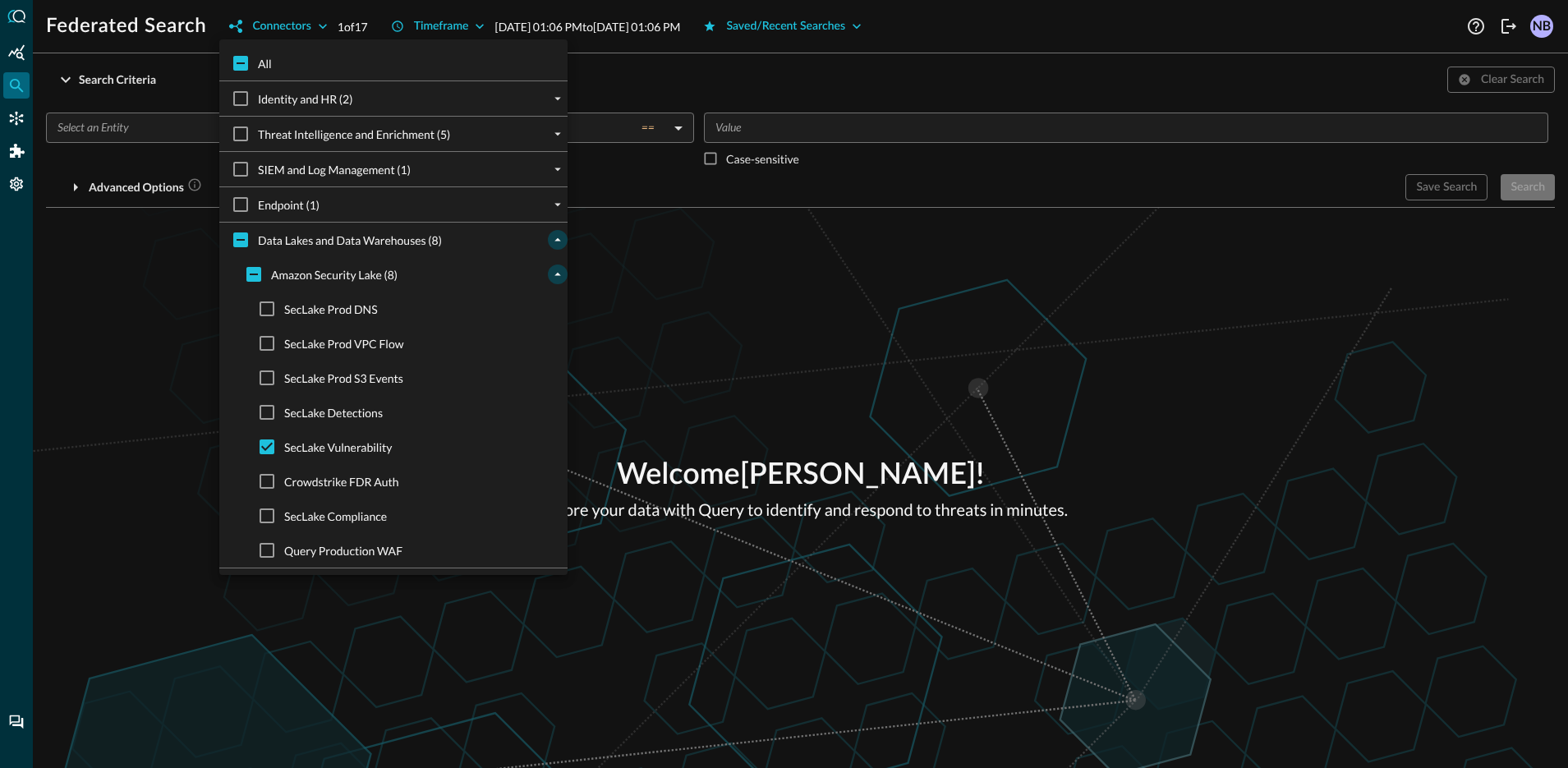
click at [807, 195] on div at bounding box center [784, 384] width 1568 height 768
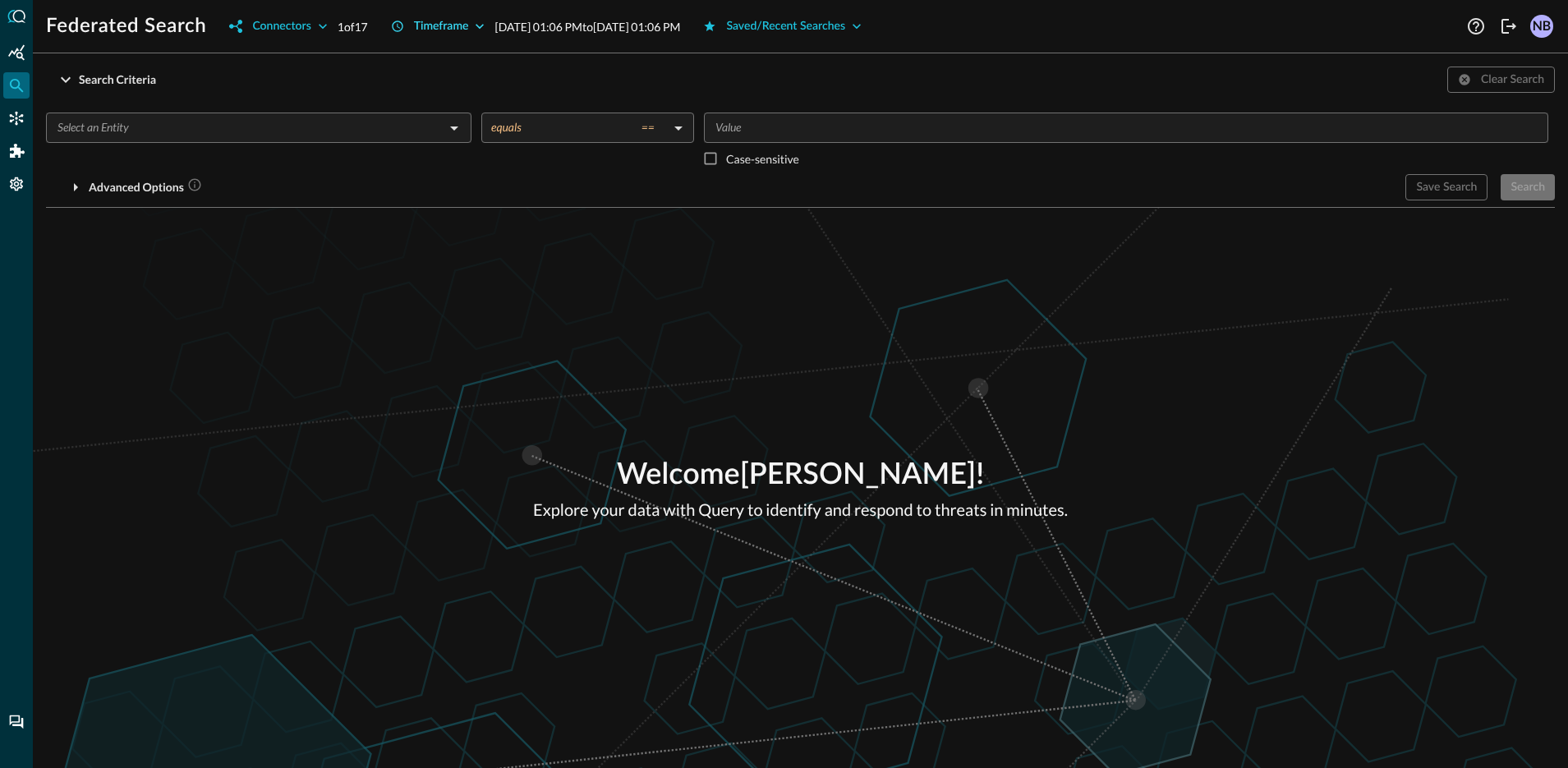
click at [435, 29] on div "Timeframe" at bounding box center [442, 27] width 55 height 21
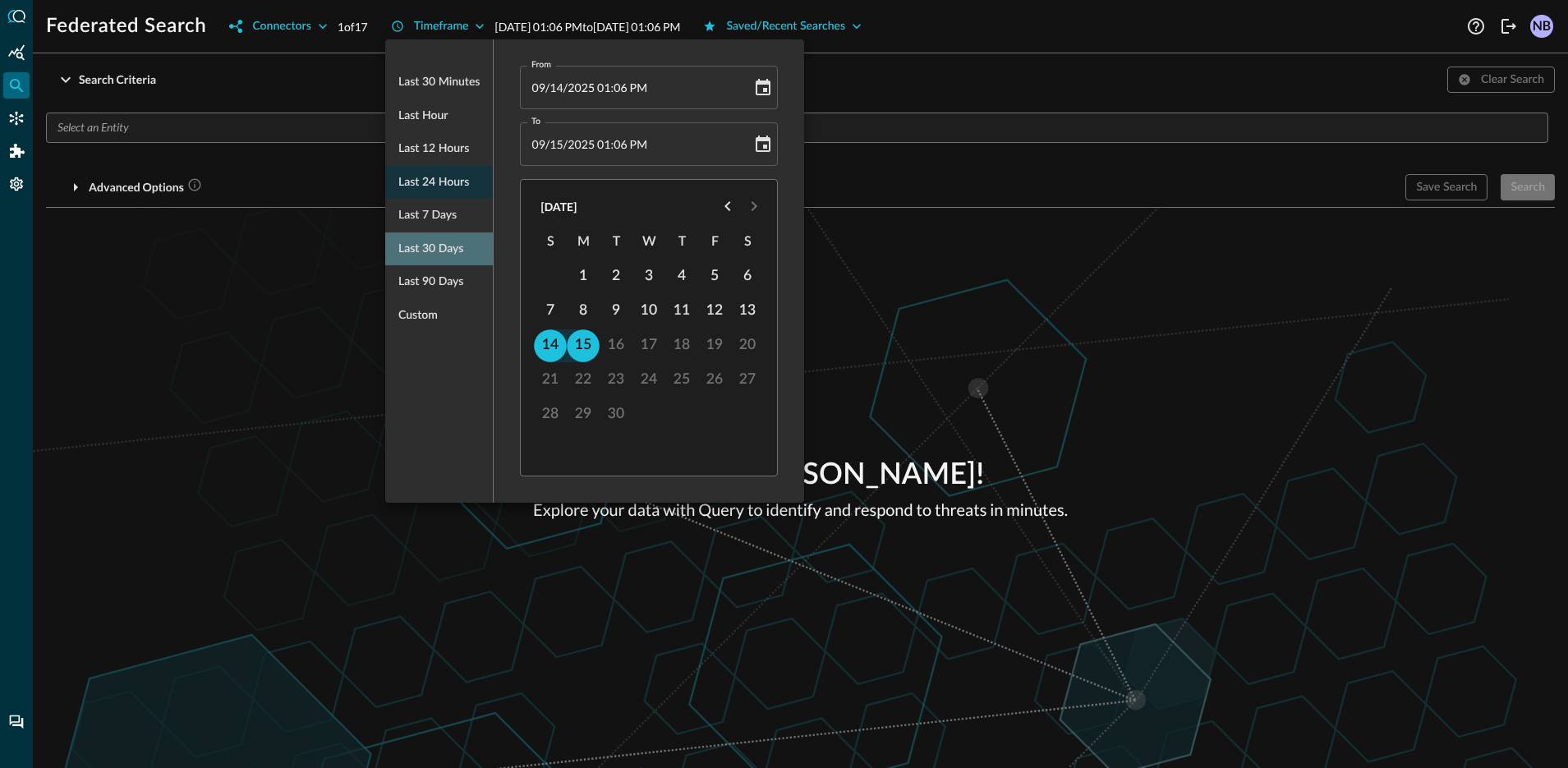
click at [444, 241] on span "Last 30 days" at bounding box center [431, 249] width 65 height 21
type input "[DATE] 01:06 PM"
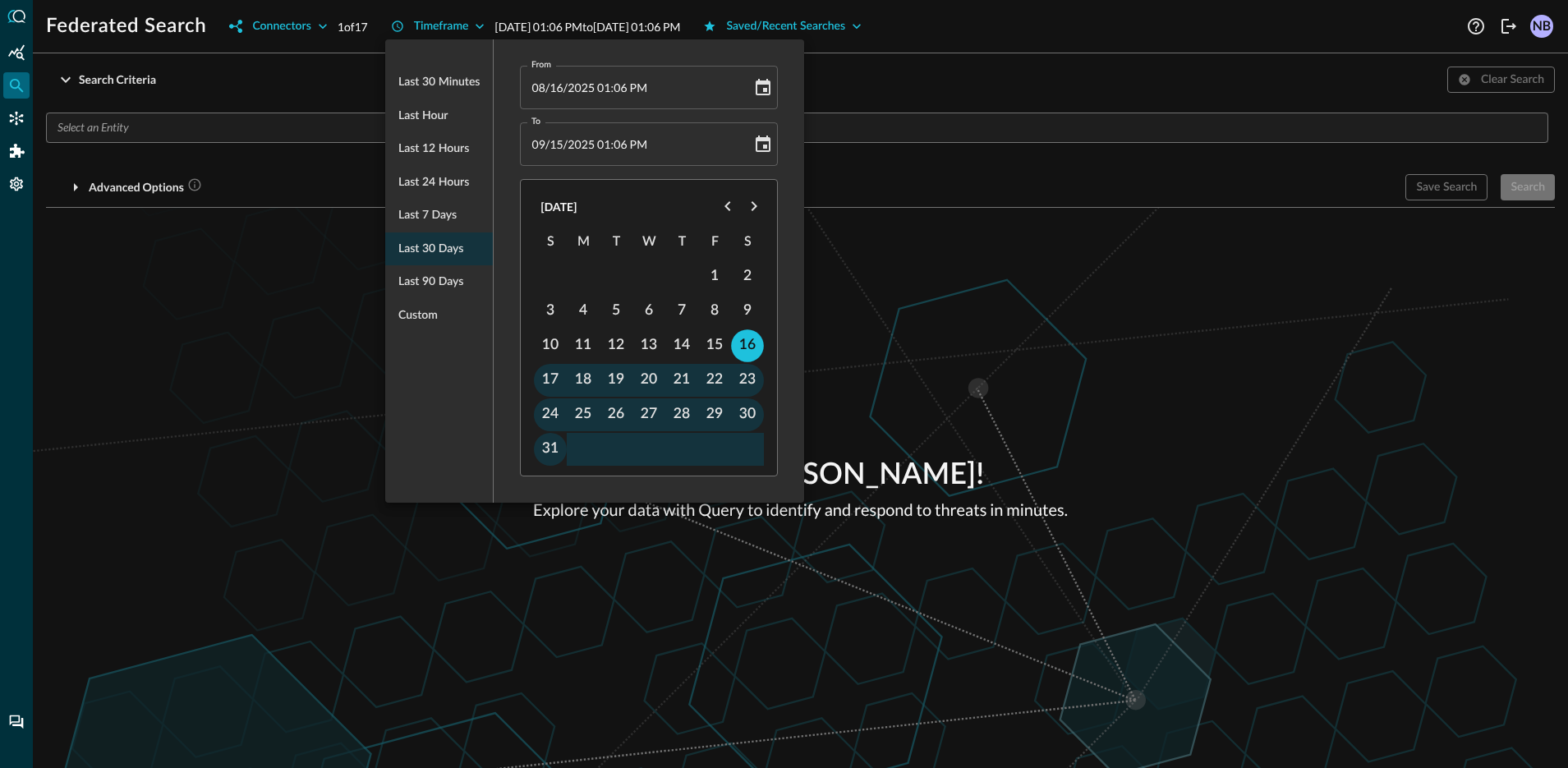
click at [976, 132] on div at bounding box center [784, 384] width 1568 height 768
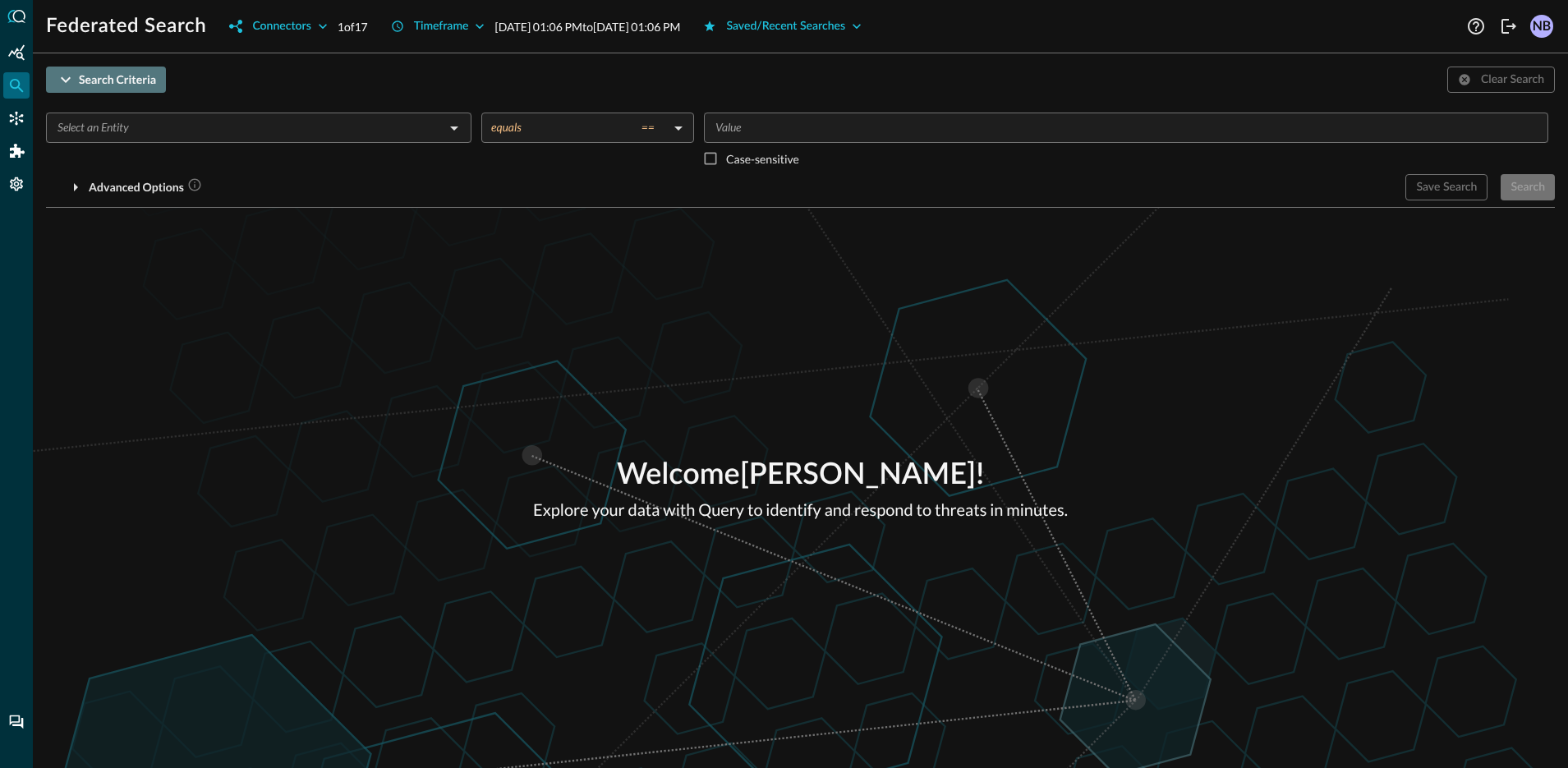
click at [119, 90] on div "Search Criteria" at bounding box center [118, 80] width 77 height 21
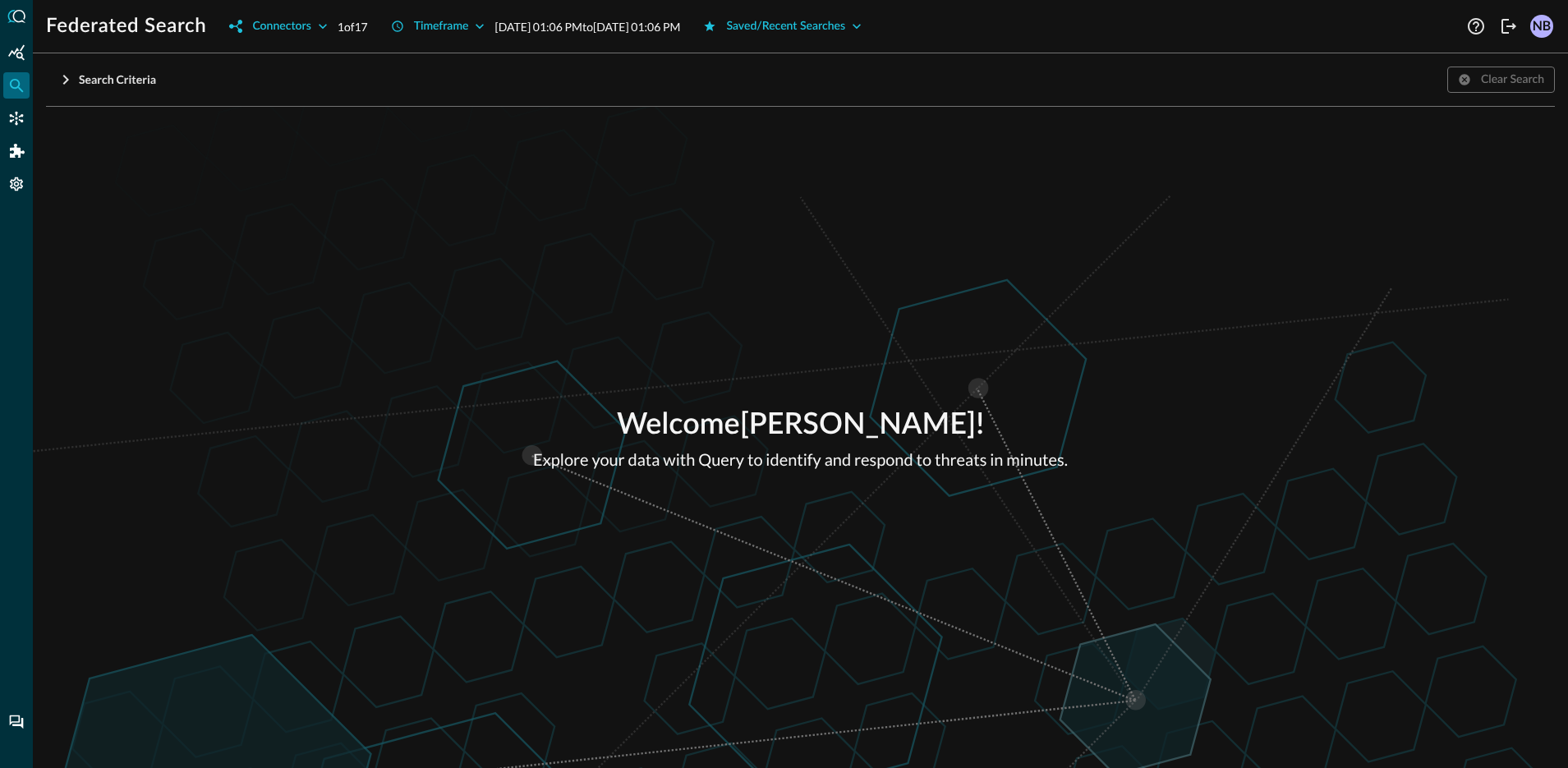
click at [108, 124] on div "Welcome [PERSON_NAME] ! Explore your data with Query to identify and respond to…" at bounding box center [800, 437] width 1535 height 661
click at [123, 80] on div "Search Criteria" at bounding box center [118, 80] width 77 height 21
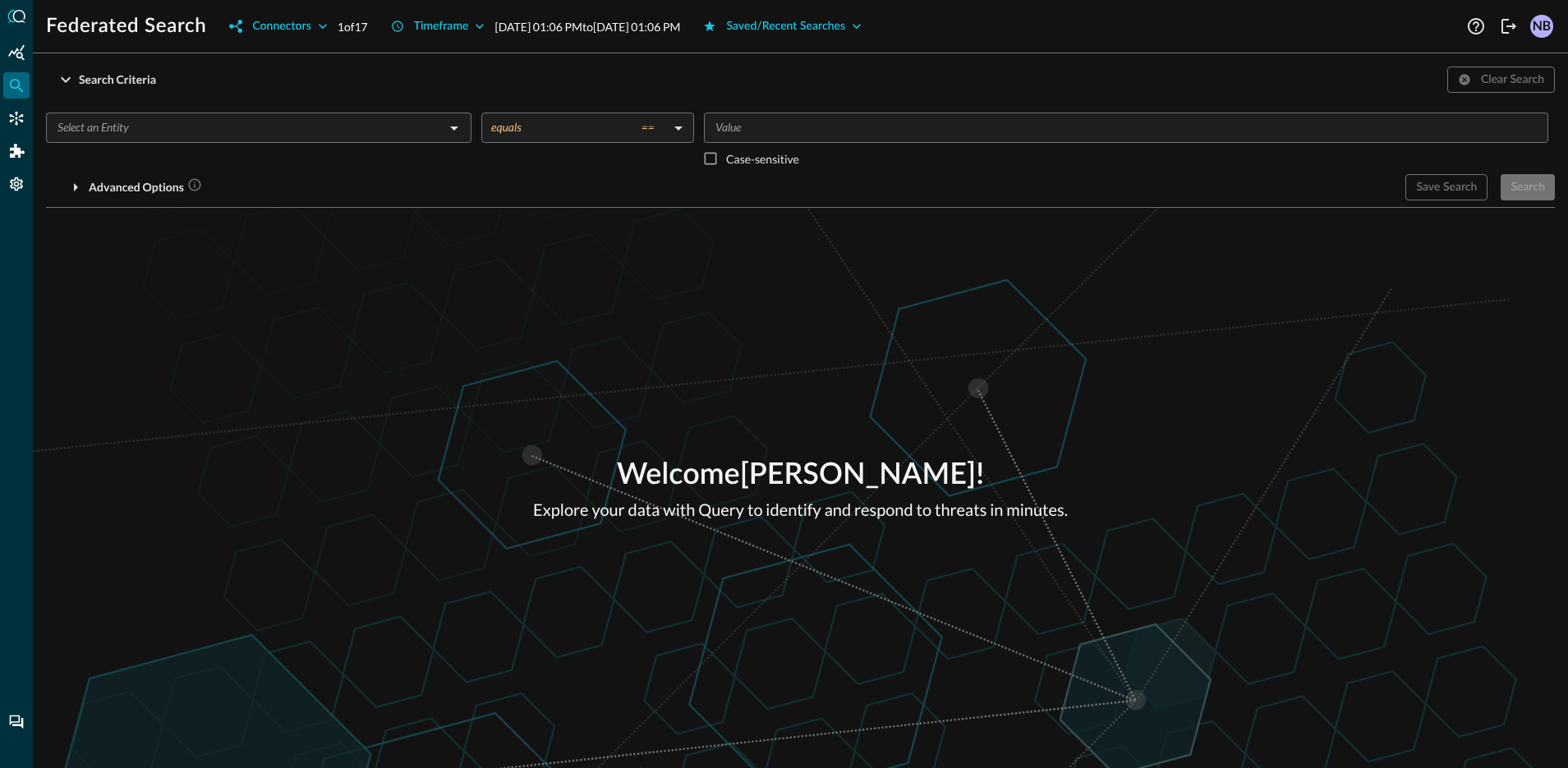
click at [139, 118] on input "text" at bounding box center [245, 128] width 388 height 21
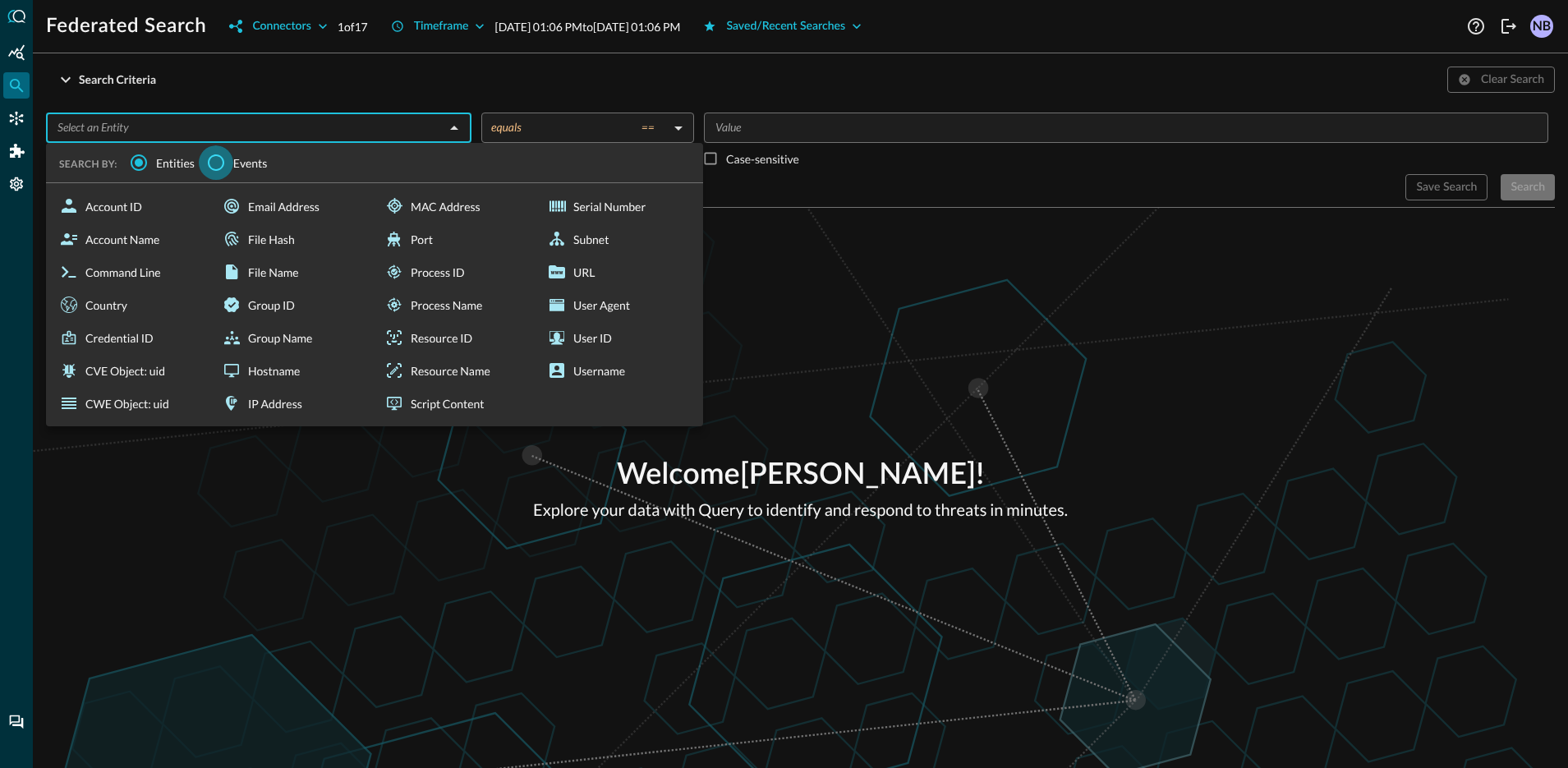
click at [223, 158] on input "Events" at bounding box center [215, 162] width 35 height 35
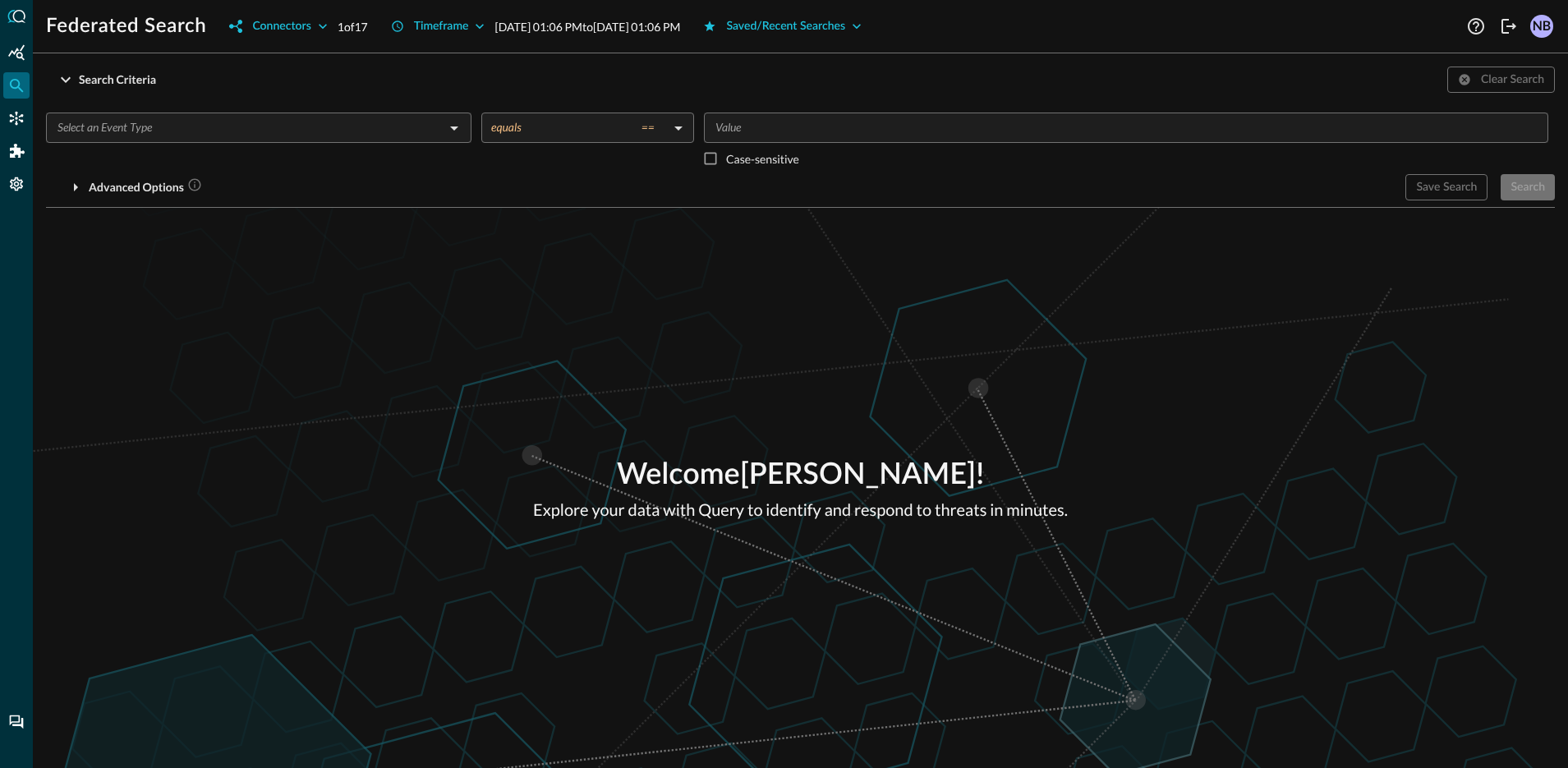
click at [398, 71] on div "Search Criteria Clear Search" at bounding box center [801, 79] width 1510 height 27
click at [15, 122] on icon "Connectors" at bounding box center [16, 118] width 17 height 17
